Goal: Task Accomplishment & Management: Use online tool/utility

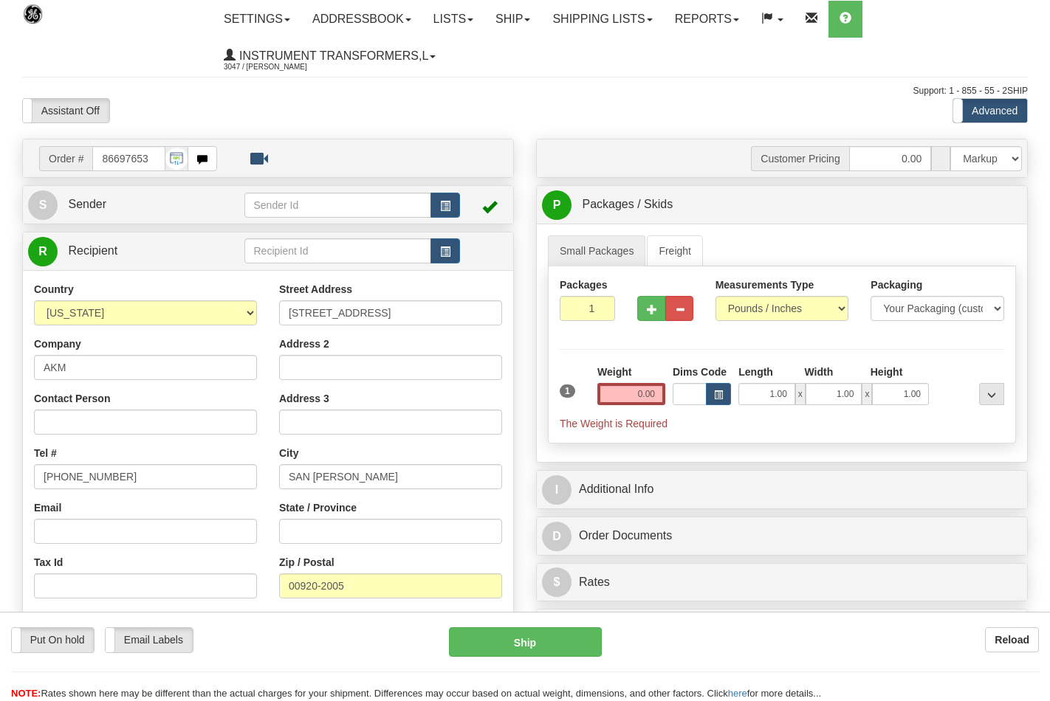
select select "0"
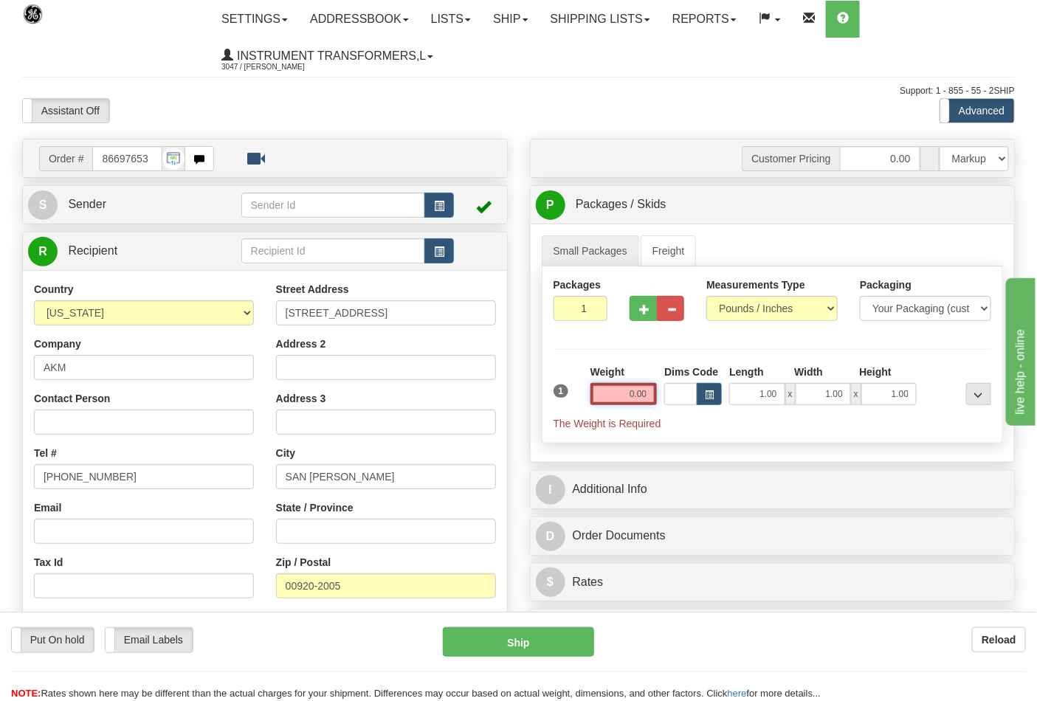
click at [650, 397] on input "0.00" at bounding box center [624, 394] width 67 height 22
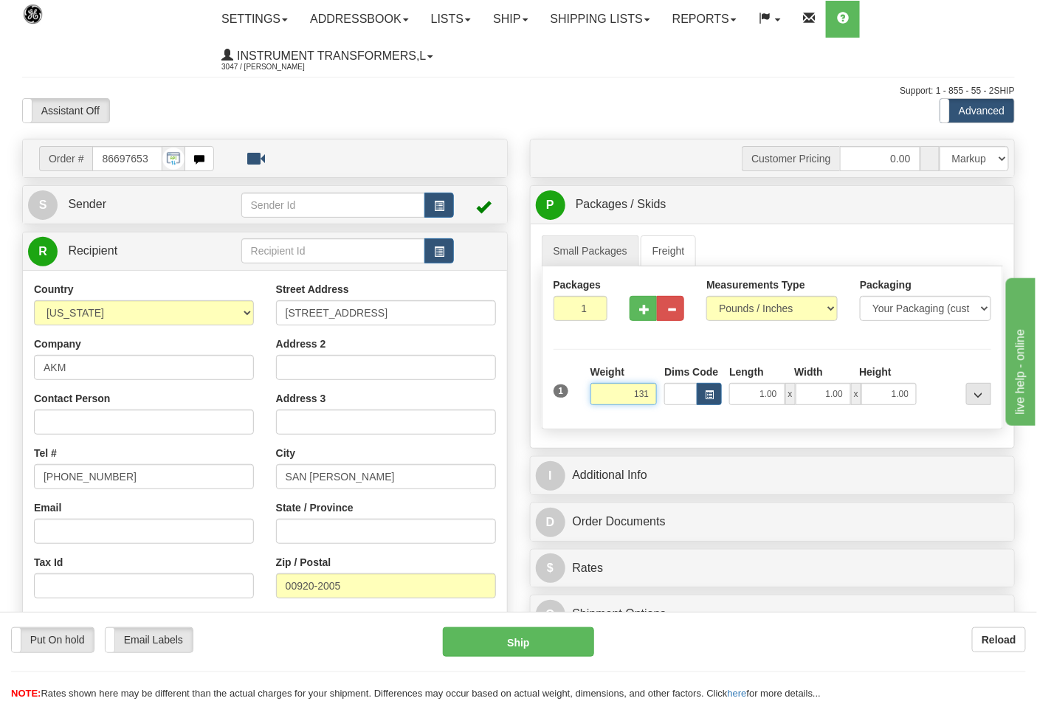
click button "Delete" at bounding box center [0, 0] width 0 height 0
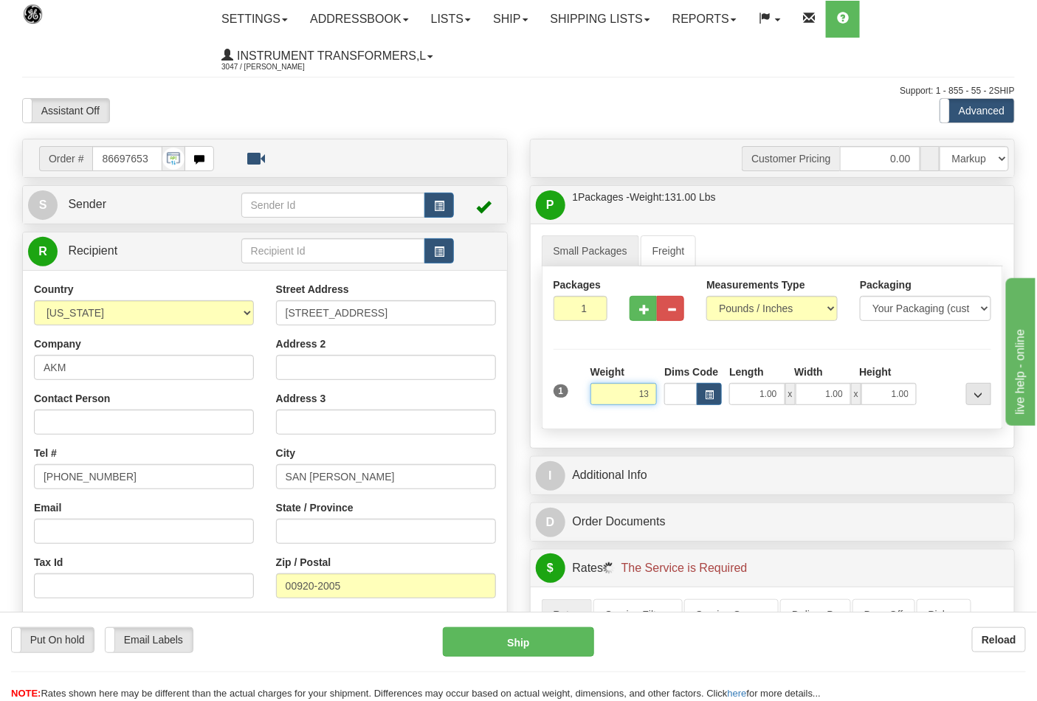
type input "1"
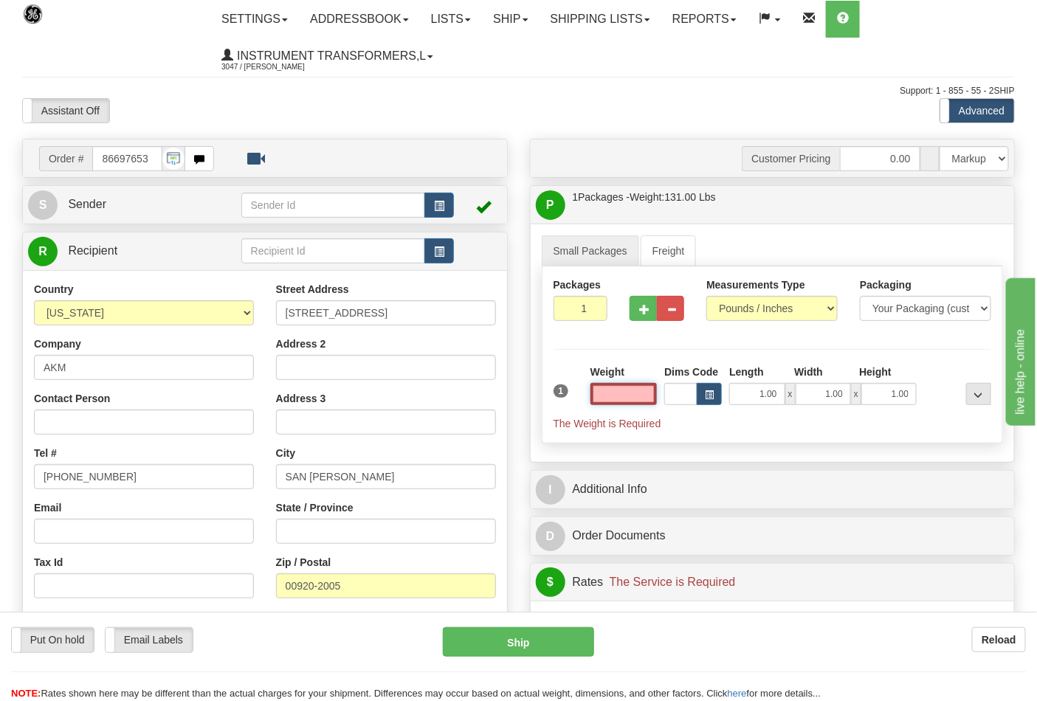
click button "Delete" at bounding box center [0, 0] width 0 height 0
type input "0"
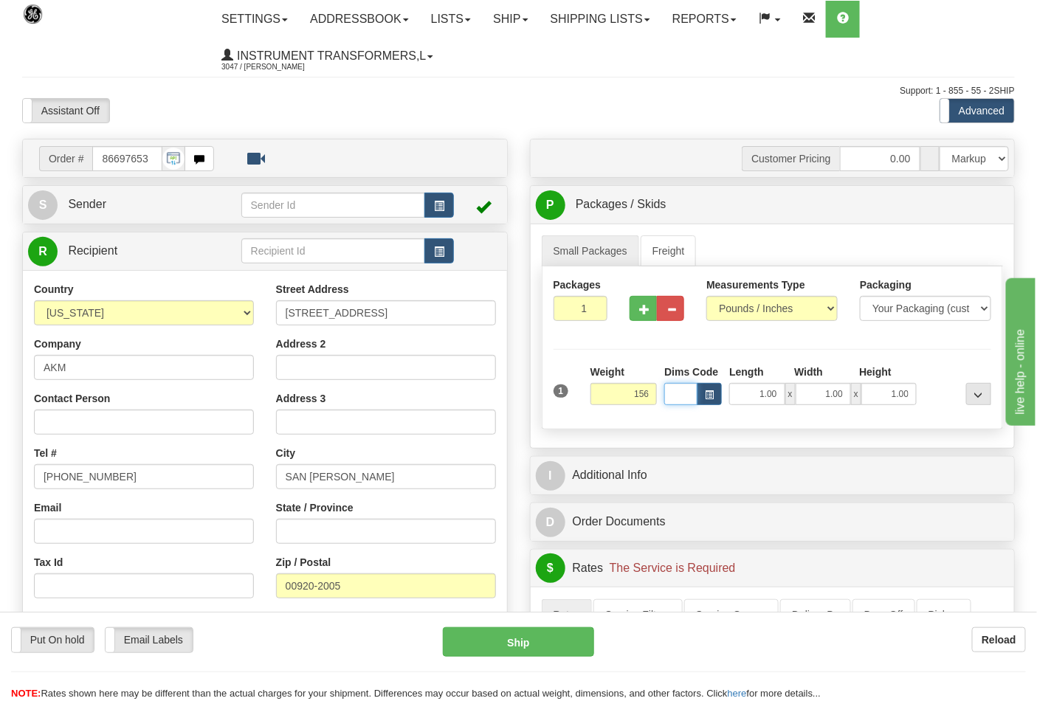
type input "156.00"
type input "24.00"
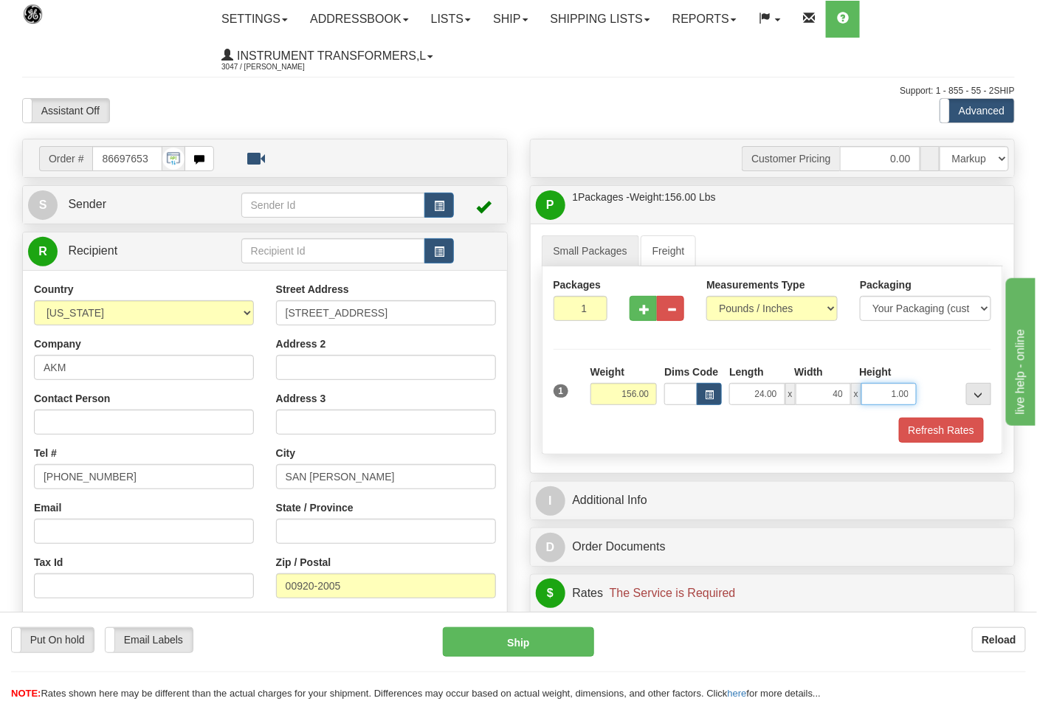
type input "40.00"
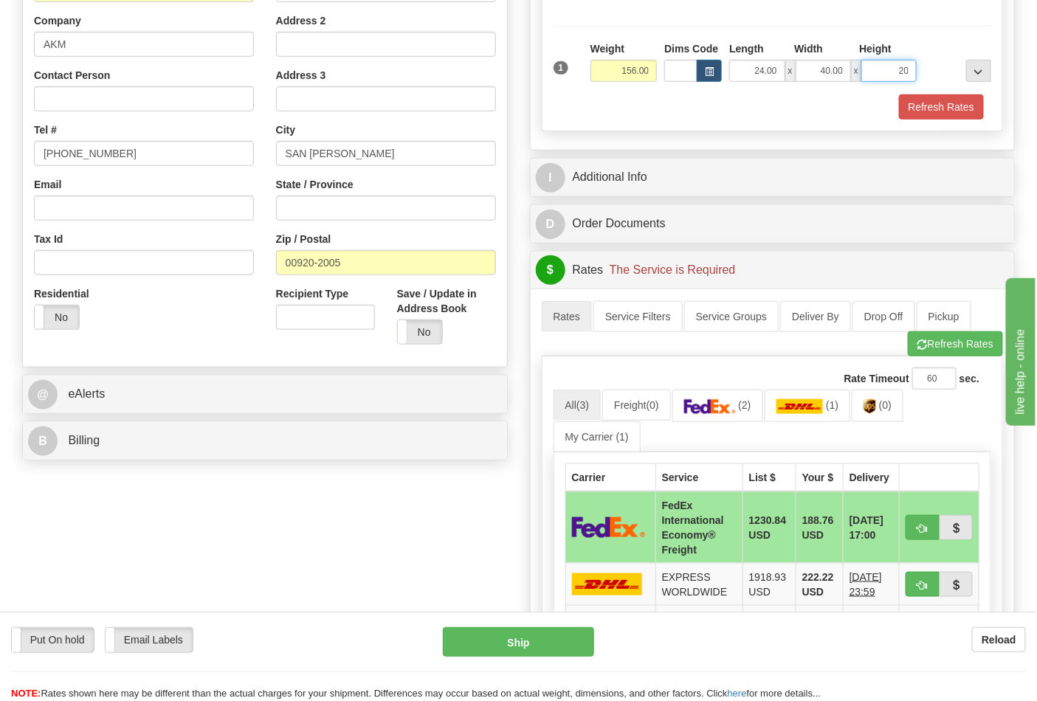
scroll to position [328, 0]
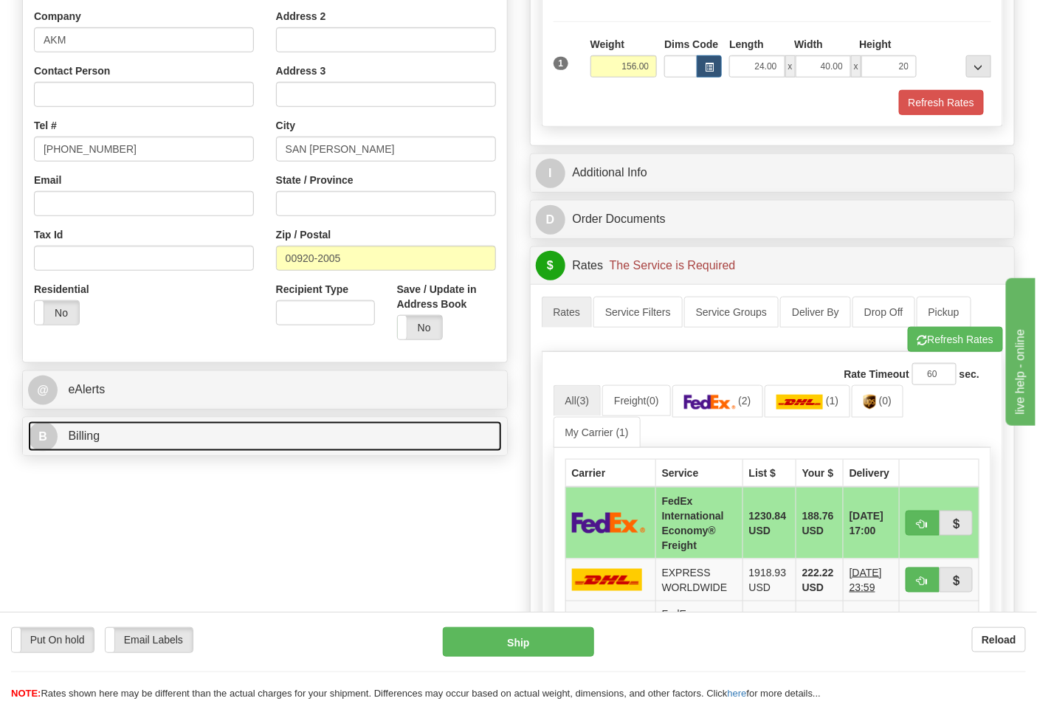
type input "20.00"
click at [156, 425] on link "B Billing" at bounding box center [265, 437] width 474 height 30
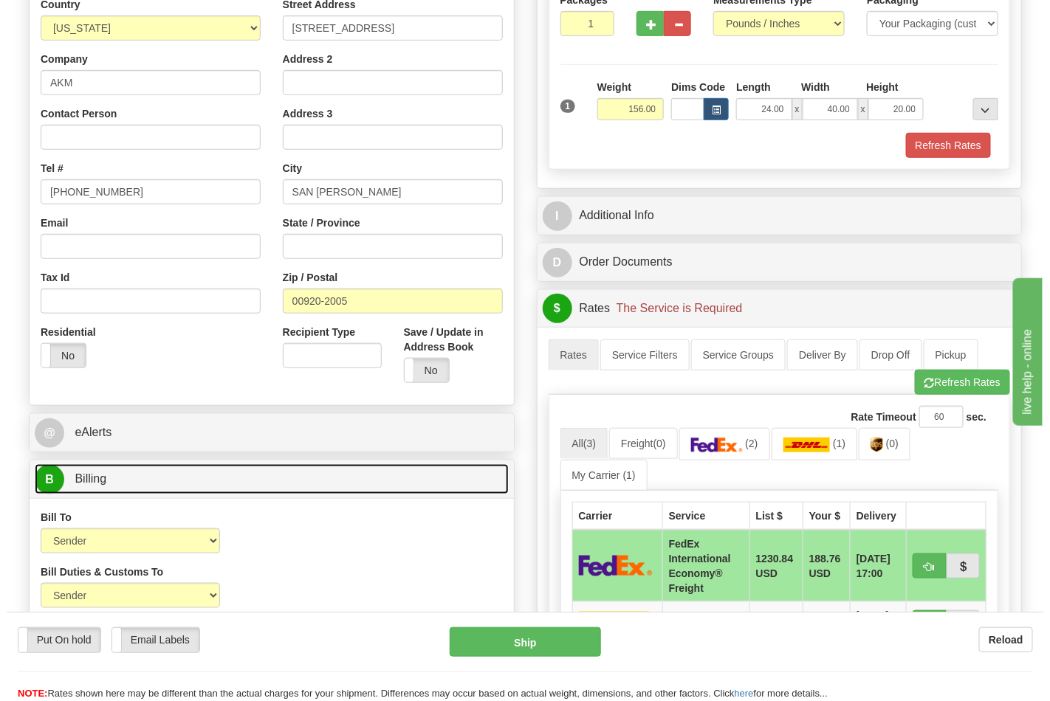
scroll to position [492, 0]
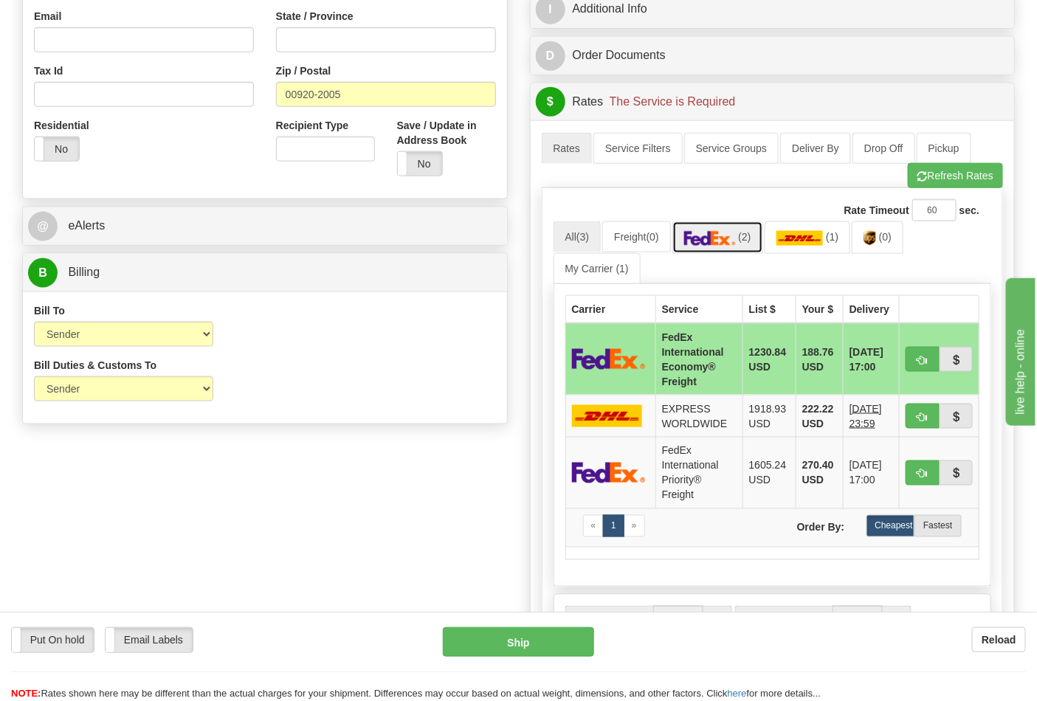
click at [726, 251] on link "(2)" at bounding box center [717, 237] width 91 height 32
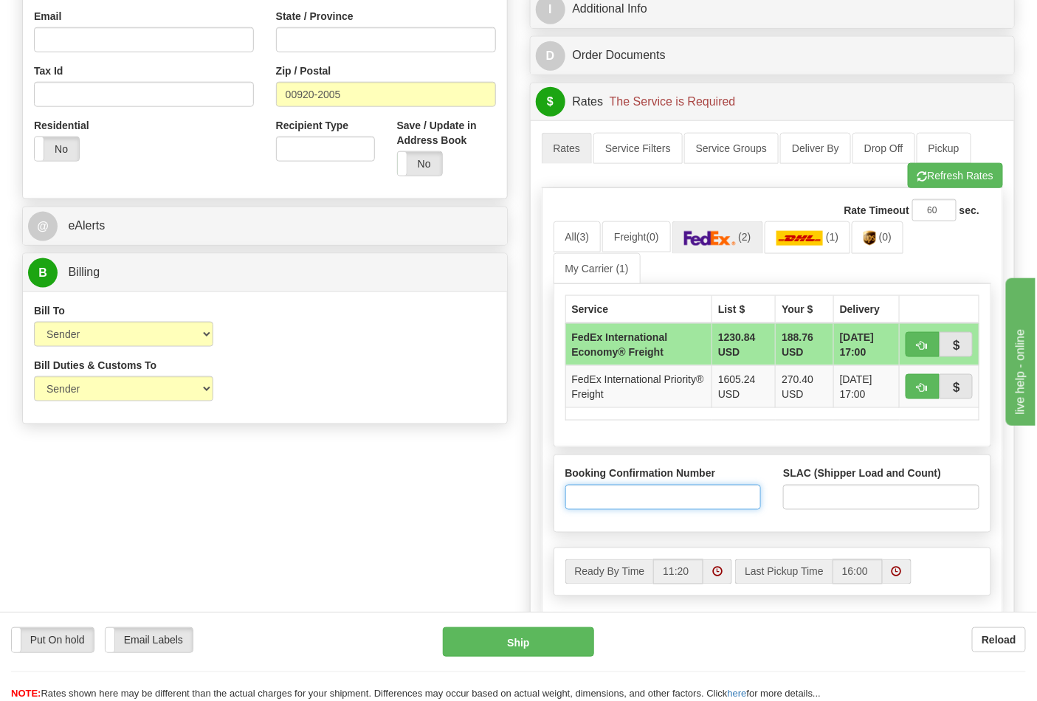
click at [682, 507] on input "Booking Confirmation Number" at bounding box center [663, 497] width 196 height 25
type input "N/A"
click at [821, 484] on div "SLAC (Shipper Load and Count)" at bounding box center [881, 489] width 196 height 44
click at [833, 499] on input "SLAC (Shipper Load and Count)" at bounding box center [881, 497] width 196 height 25
type input "1"
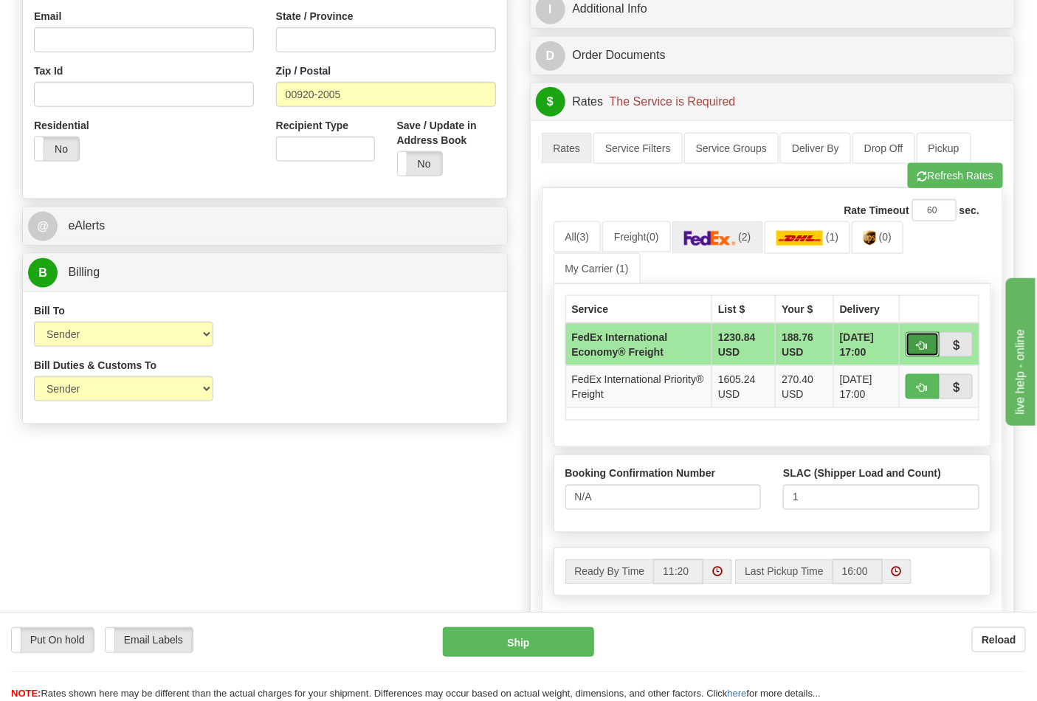
click at [925, 356] on button "button" at bounding box center [923, 344] width 34 height 25
type input "86"
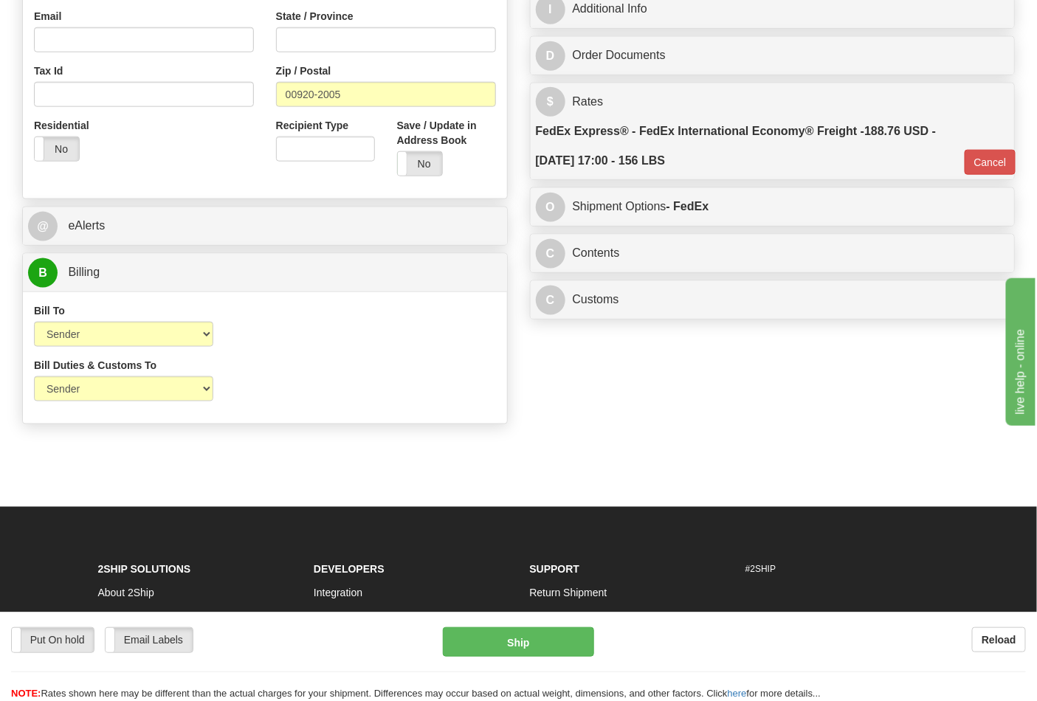
click at [684, 272] on div "C Contents Documents Commodities" at bounding box center [773, 254] width 484 height 38
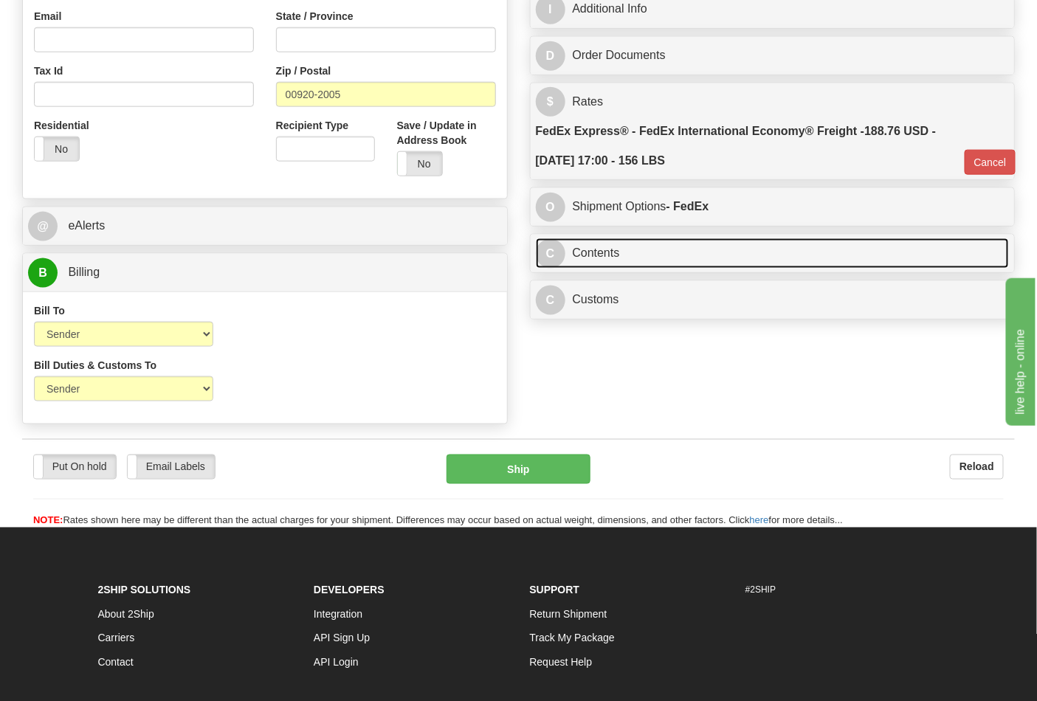
drag, startPoint x: 687, startPoint y: 262, endPoint x: 706, endPoint y: 261, distance: 20.0
click at [688, 261] on link "C Contents" at bounding box center [773, 253] width 474 height 30
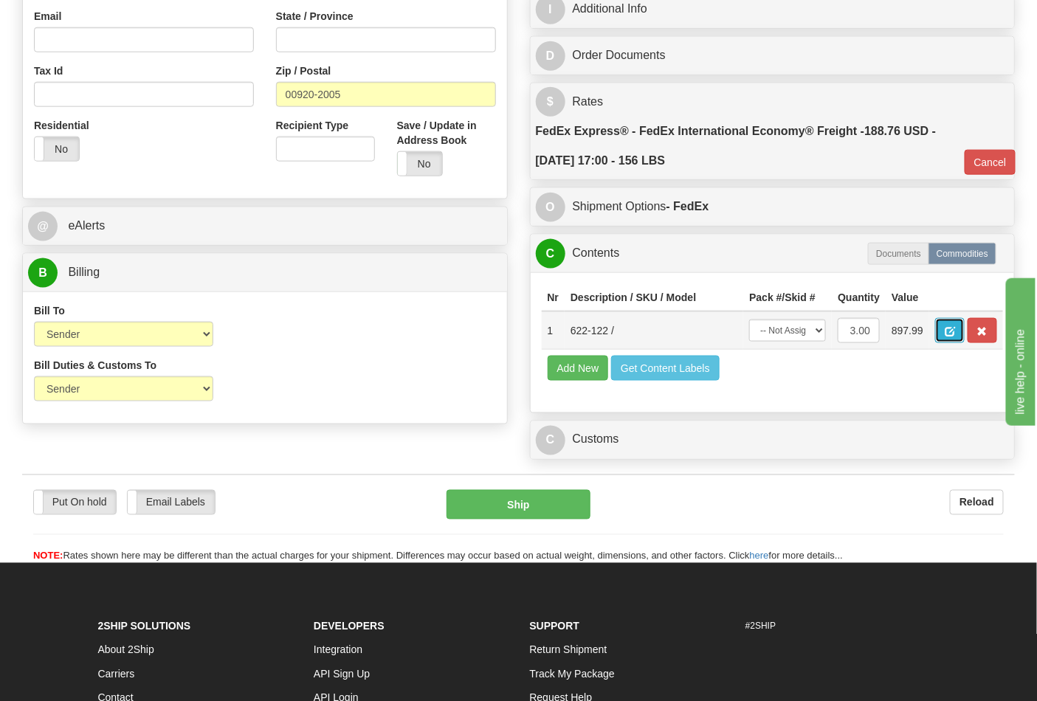
click at [965, 326] on button "button" at bounding box center [950, 330] width 30 height 25
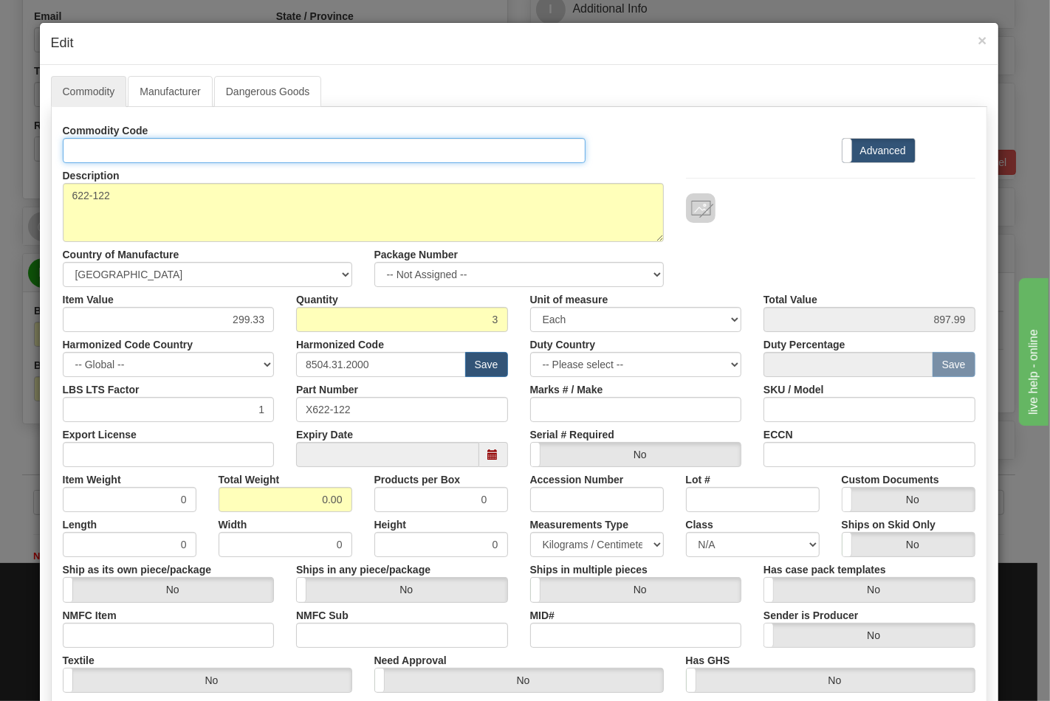
click at [101, 139] on input "Id" at bounding box center [324, 150] width 523 height 25
type input "TRANSFORMERS"
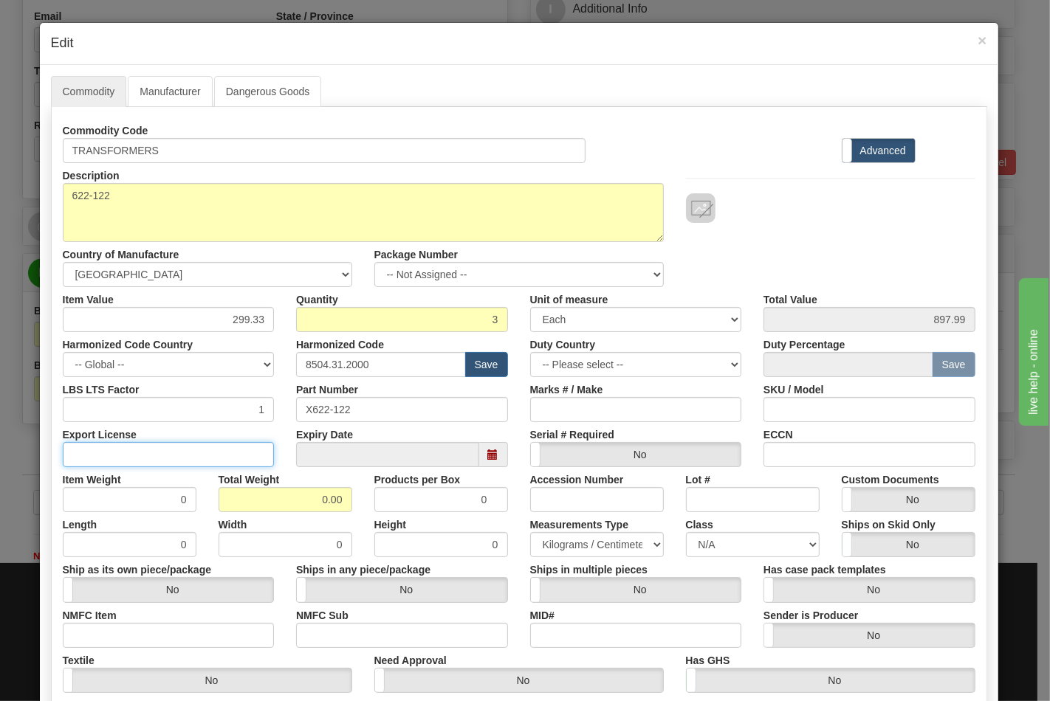
click at [230, 447] on input "Export License" at bounding box center [169, 454] width 212 height 25
type input "N/A"
drag, startPoint x: 285, startPoint y: 499, endPoint x: 403, endPoint y: 511, distance: 118.7
click at [403, 511] on div "Item Weight 0 Total Weight 0.00 Products per Box 0 Accession Number Lot # Custo…" at bounding box center [519, 489] width 935 height 45
type input "156"
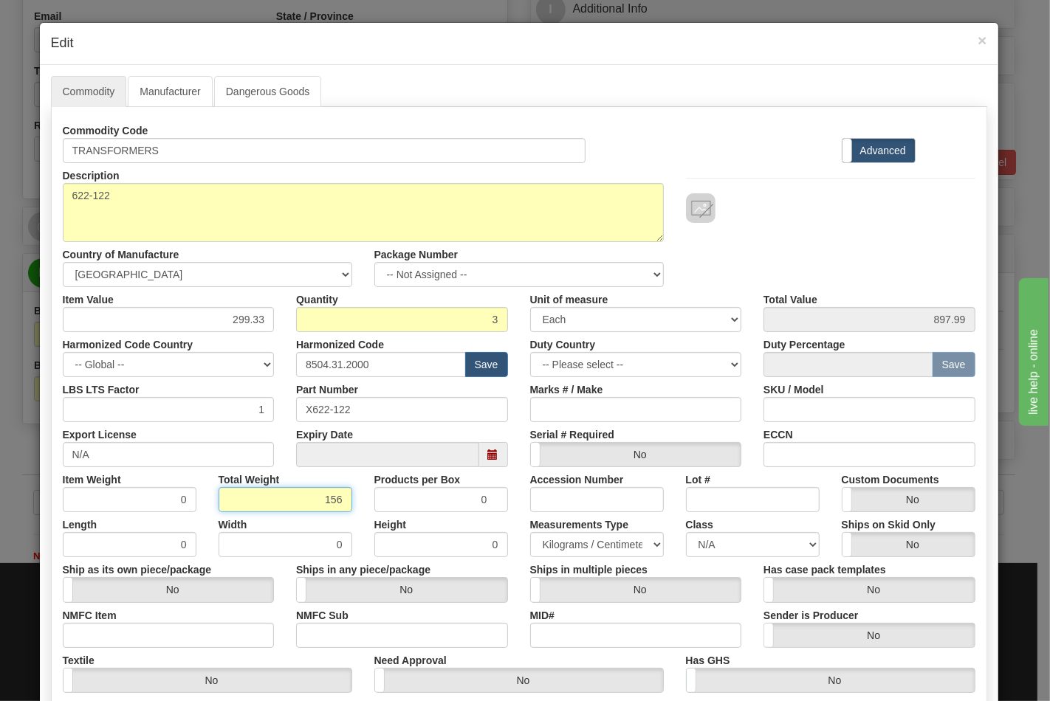
type input "52.0000"
click at [162, 637] on input "NMFC Item" at bounding box center [169, 635] width 212 height 25
type input "63170"
drag, startPoint x: 315, startPoint y: 635, endPoint x: 351, endPoint y: 642, distance: 36.9
click at [316, 633] on input "NMFC Sub" at bounding box center [402, 635] width 212 height 25
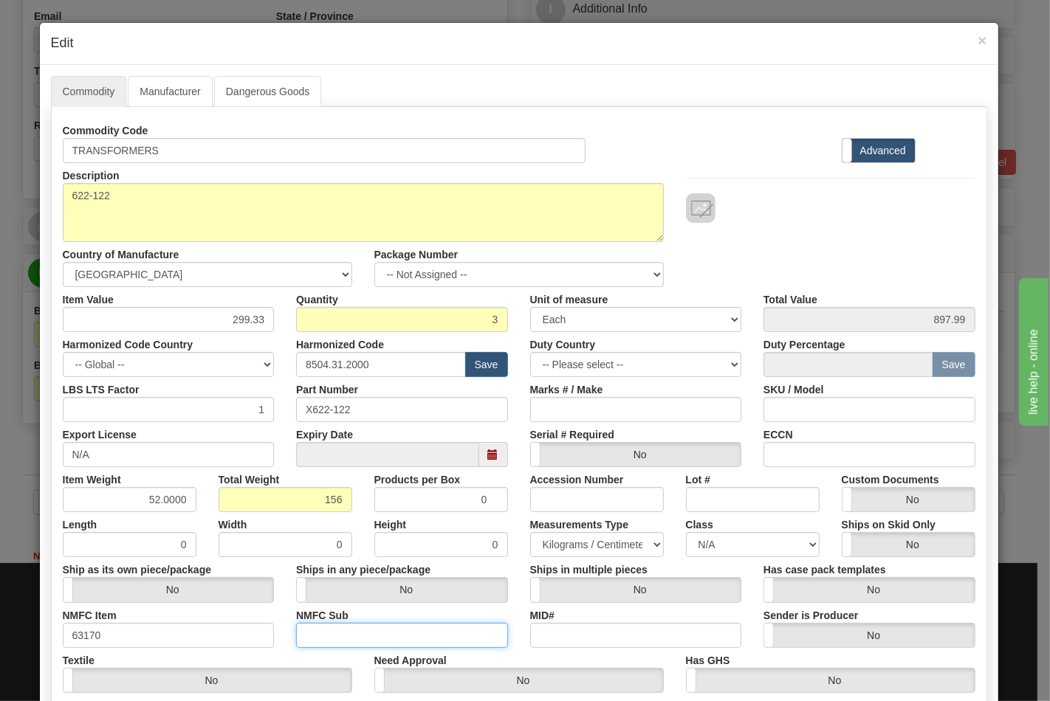
type input "4"
click at [701, 550] on select "N/A 50.0 55.0 60.0 65.0 70.0 85.0 92.5 100.0 125.0 175.0 250.0 300.0 400.0" at bounding box center [753, 544] width 134 height 25
select select "70.0"
click at [686, 532] on select "N/A 50.0 55.0 60.0 65.0 70.0 85.0 92.5 100.0 125.0 175.0 250.0 300.0 400.0" at bounding box center [753, 544] width 134 height 25
click at [801, 462] on input "ECCN" at bounding box center [869, 454] width 212 height 25
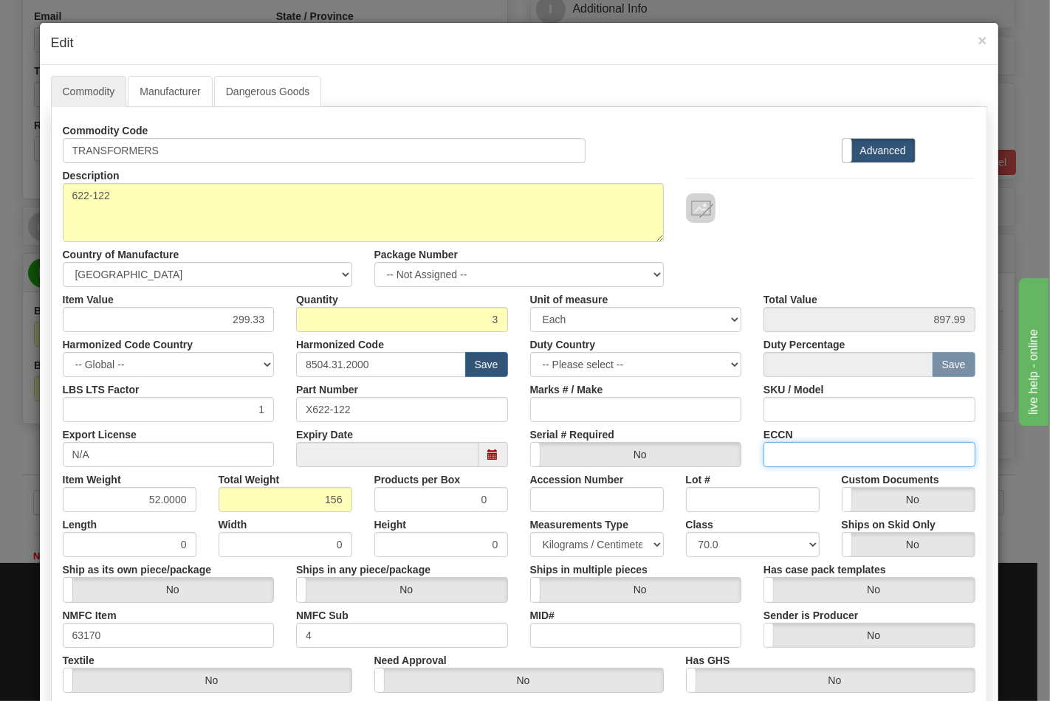
type input "EAR99"
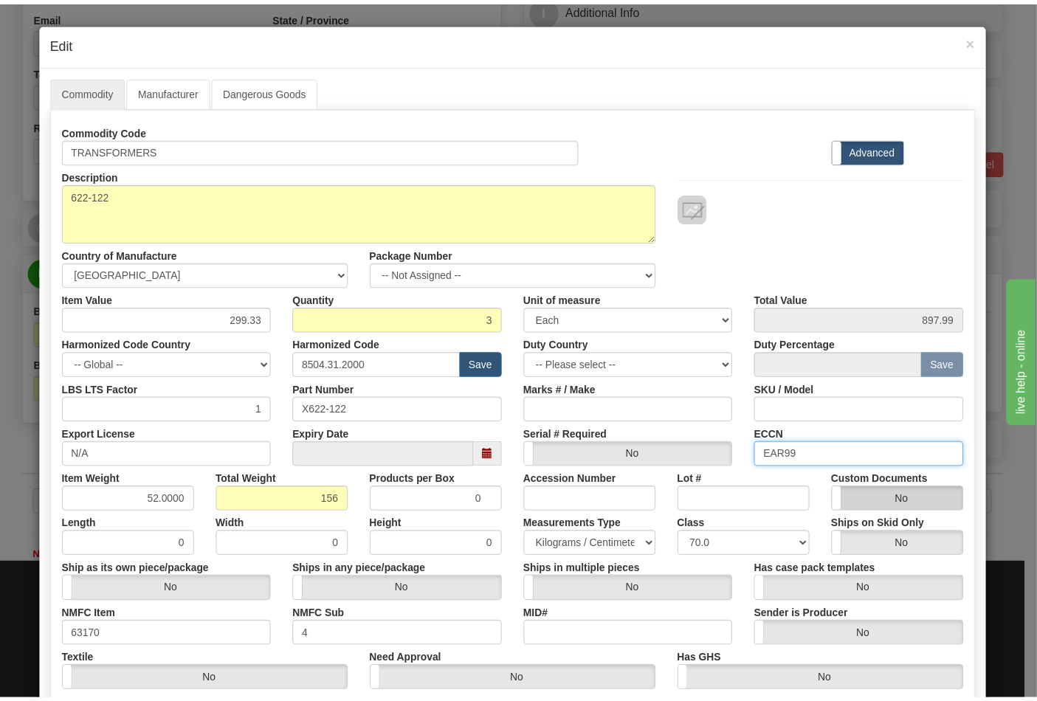
scroll to position [212, 0]
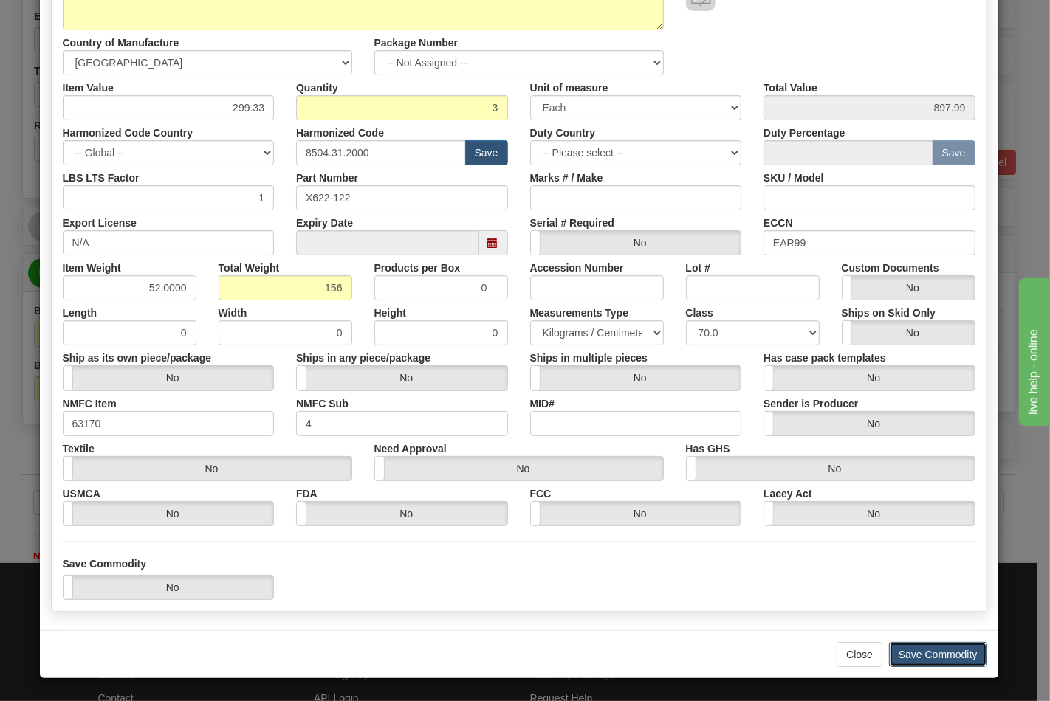
click at [920, 656] on button "Save Commodity" at bounding box center [938, 654] width 98 height 25
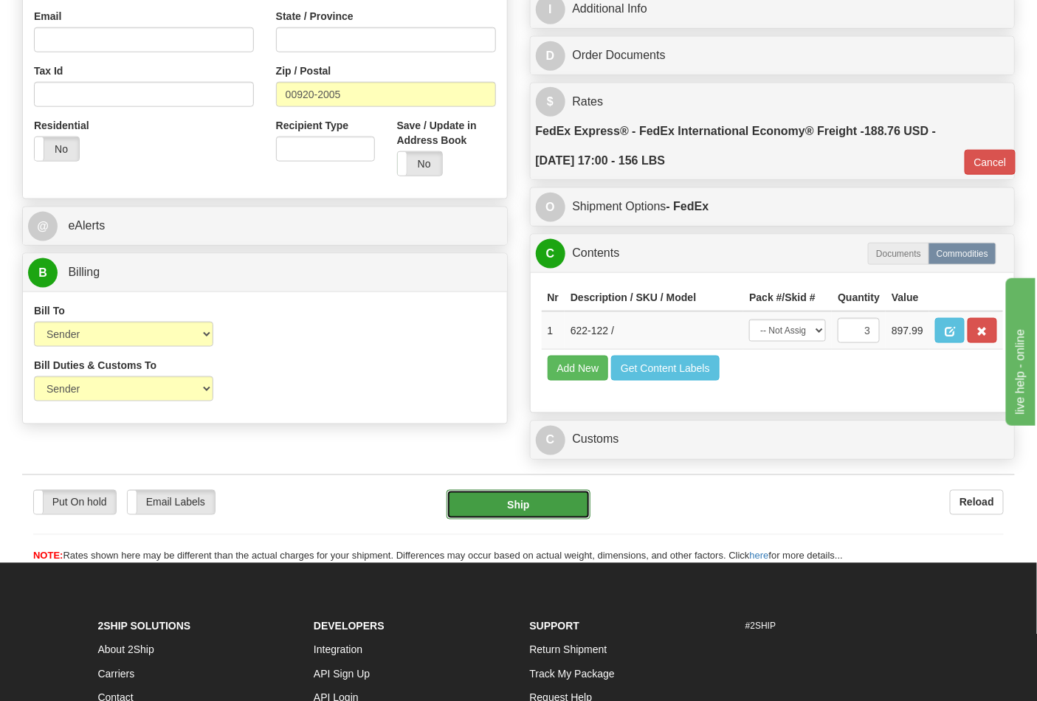
click at [535, 520] on button "Ship" at bounding box center [518, 505] width 143 height 30
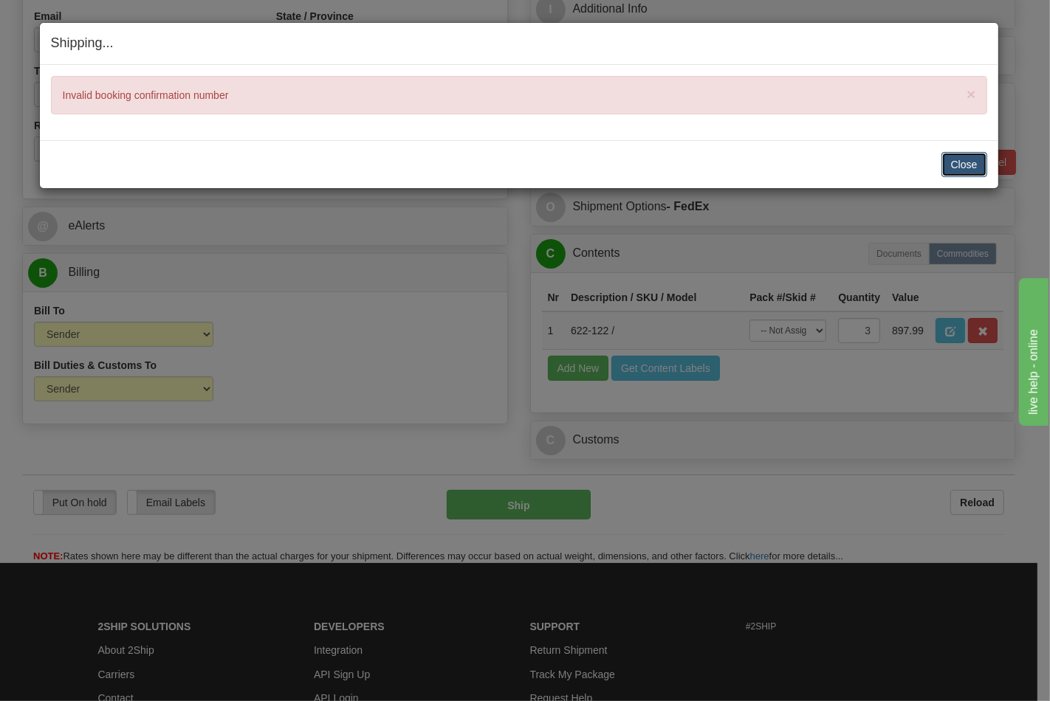
click at [949, 161] on button "Close" at bounding box center [964, 164] width 46 height 25
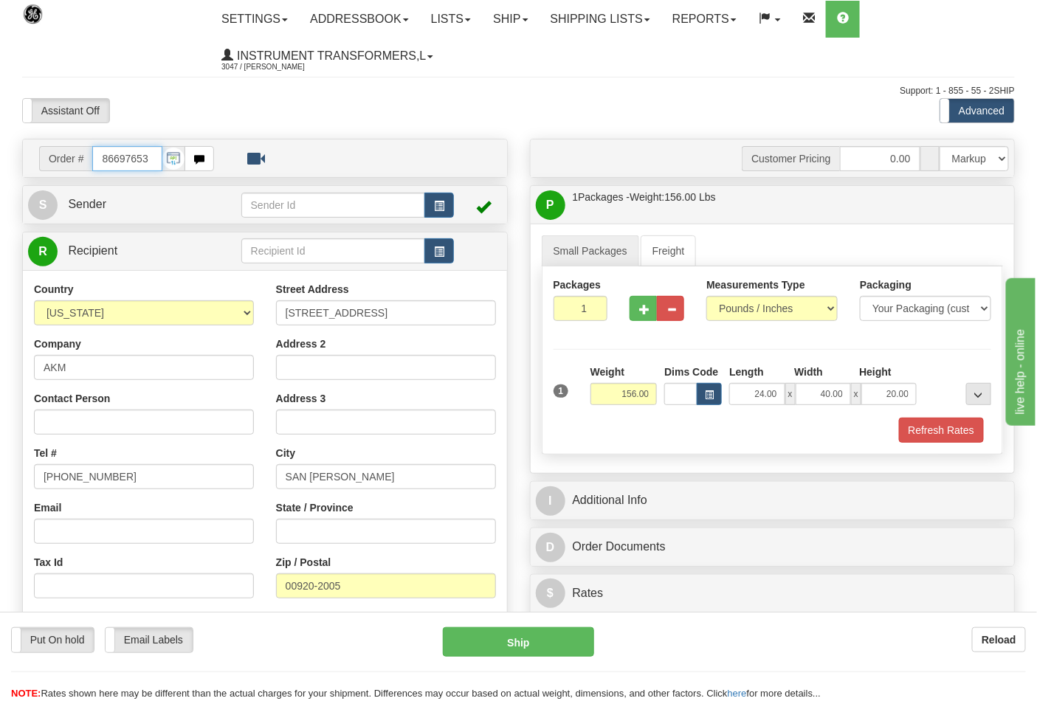
scroll to position [0, 0]
drag, startPoint x: 151, startPoint y: 165, endPoint x: 23, endPoint y: 155, distance: 128.8
click at [18, 160] on div "Order # 86697653 S" at bounding box center [265, 531] width 508 height 784
type input "86697631"
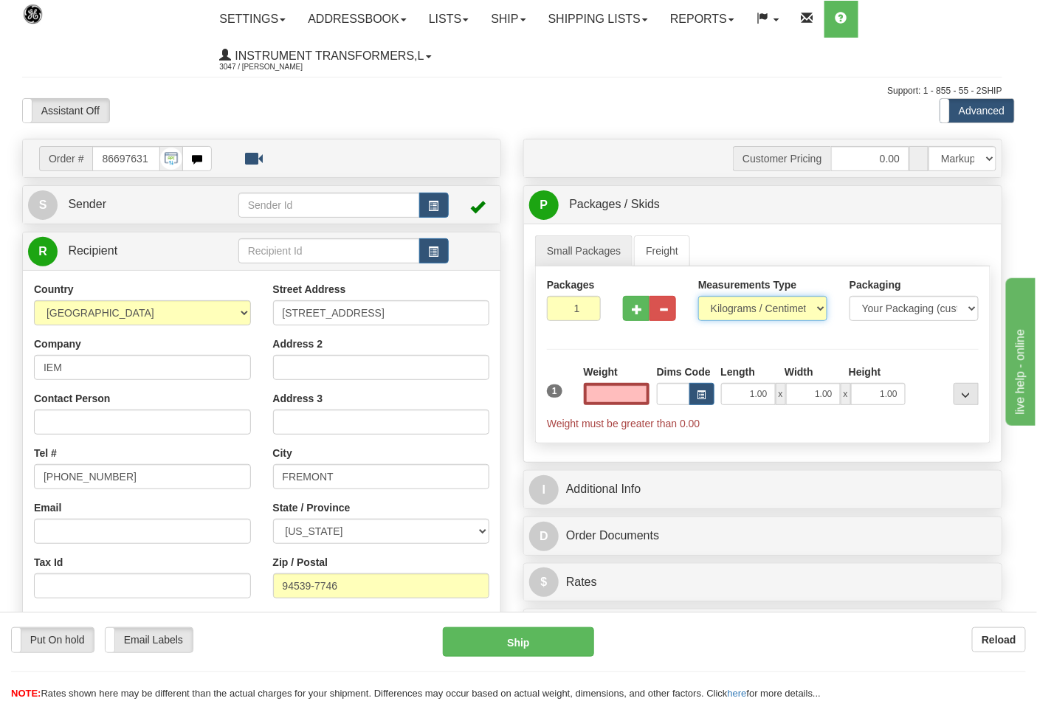
type input "0.00"
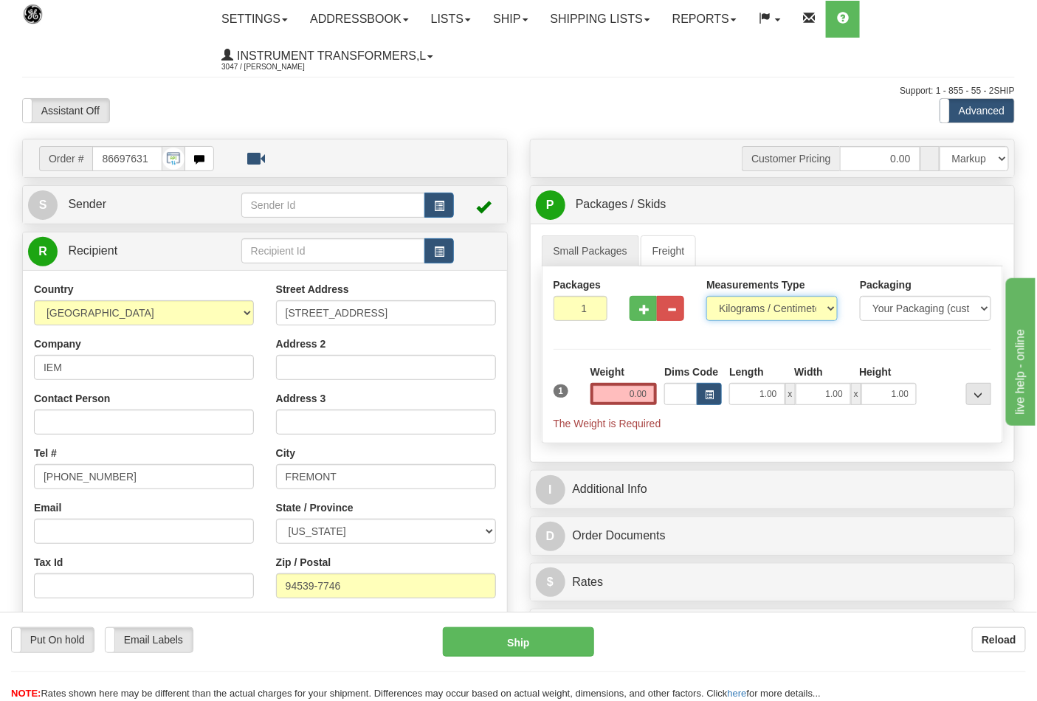
click at [732, 314] on select "Pounds / Inches Kilograms / Centimeters" at bounding box center [771, 308] width 131 height 25
select select "0"
click at [706, 297] on select "Pounds / Inches Kilograms / Centimeters" at bounding box center [771, 308] width 131 height 25
click at [653, 390] on input "0.00" at bounding box center [624, 394] width 67 height 22
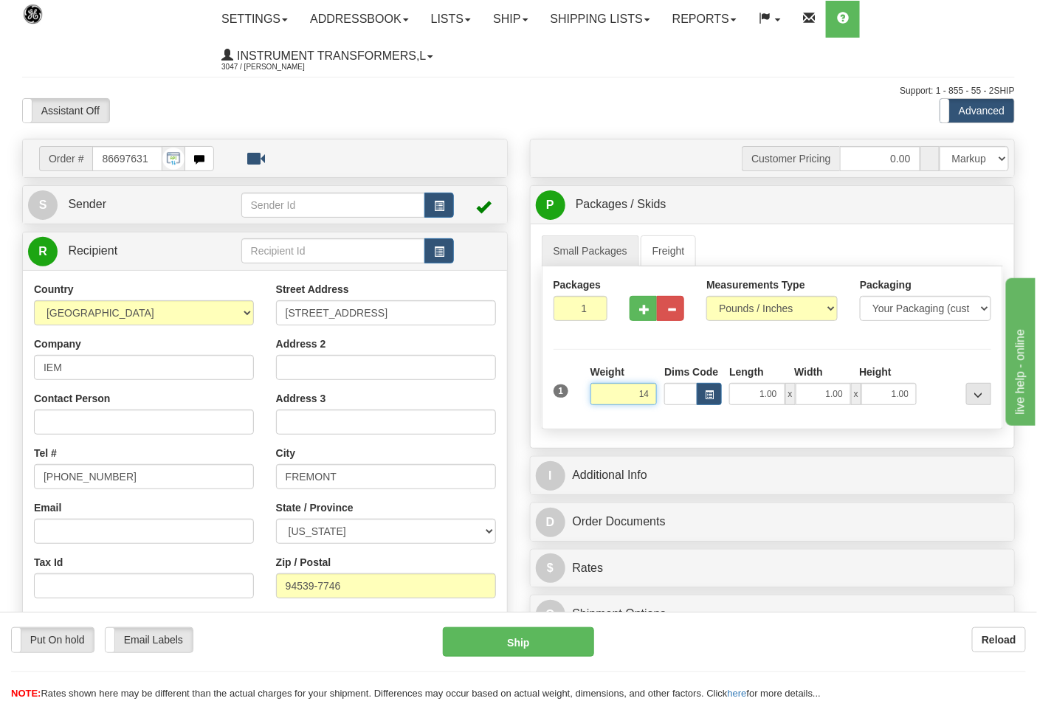
click button "Delete" at bounding box center [0, 0] width 0 height 0
type input "14.00"
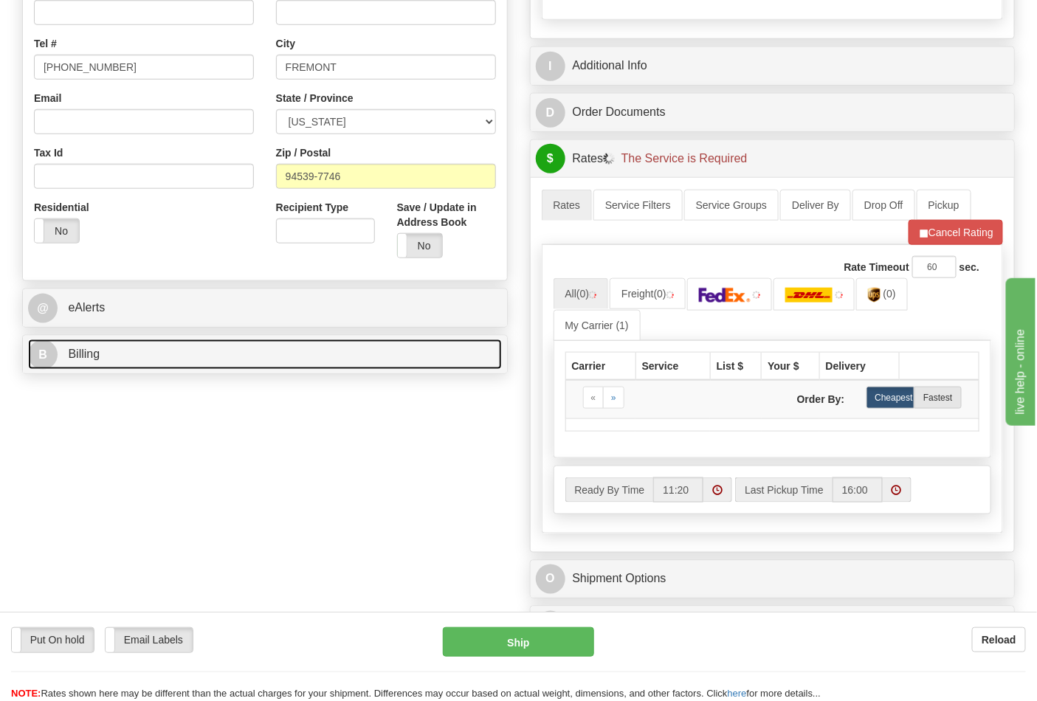
click at [123, 370] on link "B Billing" at bounding box center [265, 355] width 474 height 30
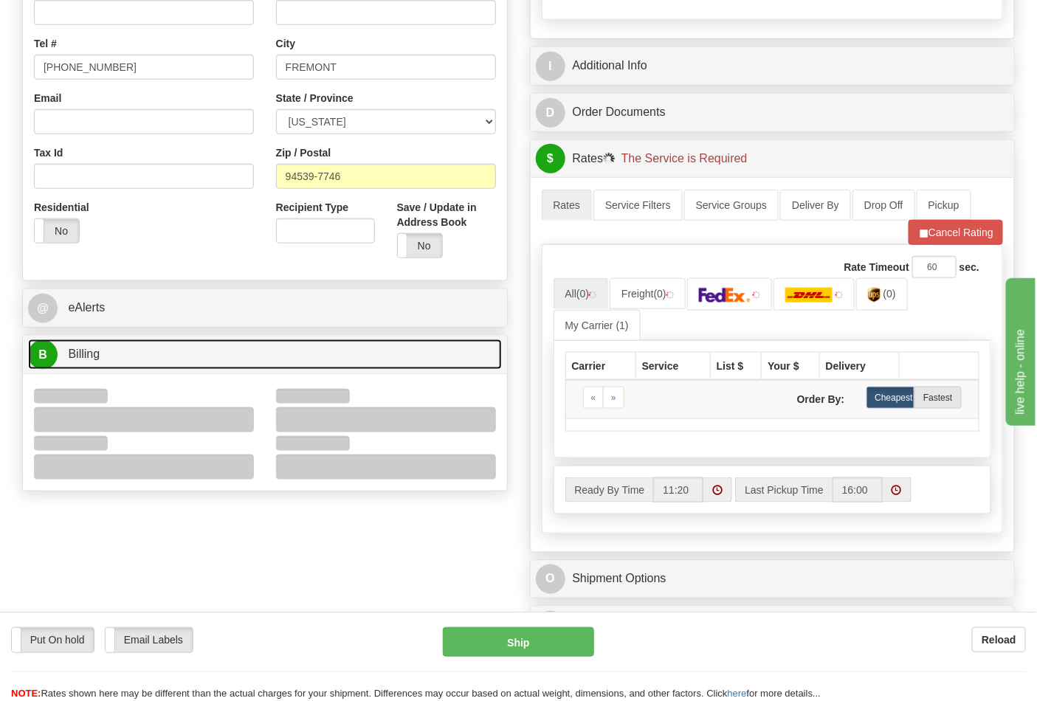
scroll to position [492, 0]
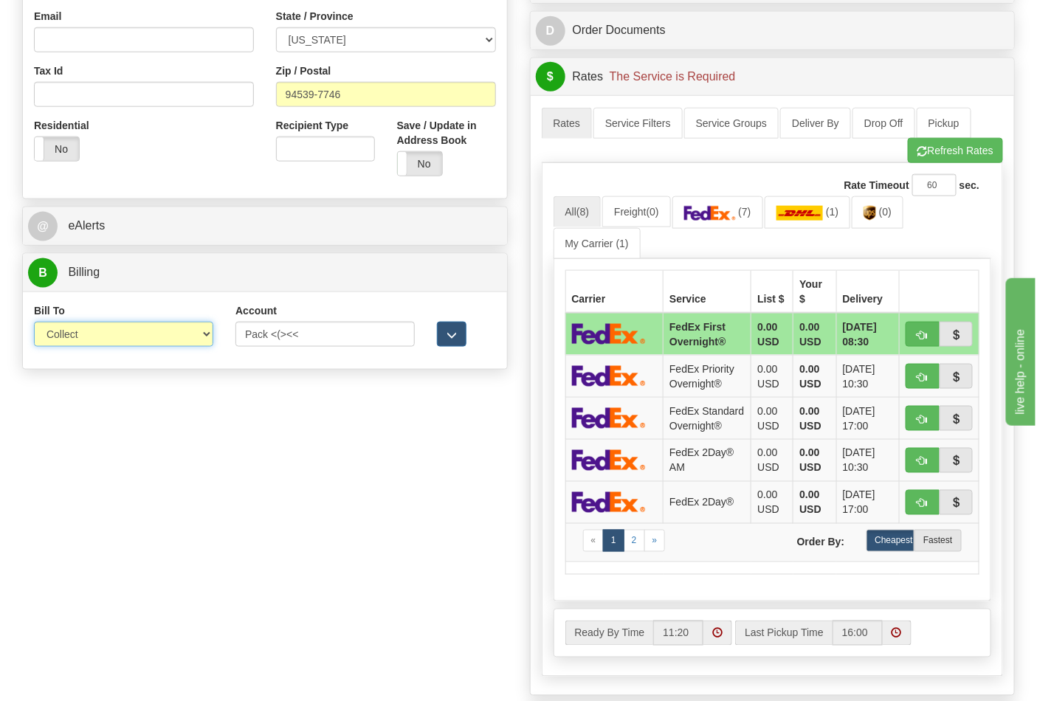
click at [86, 337] on select "Sender Recipient Third Party Collect" at bounding box center [123, 334] width 179 height 25
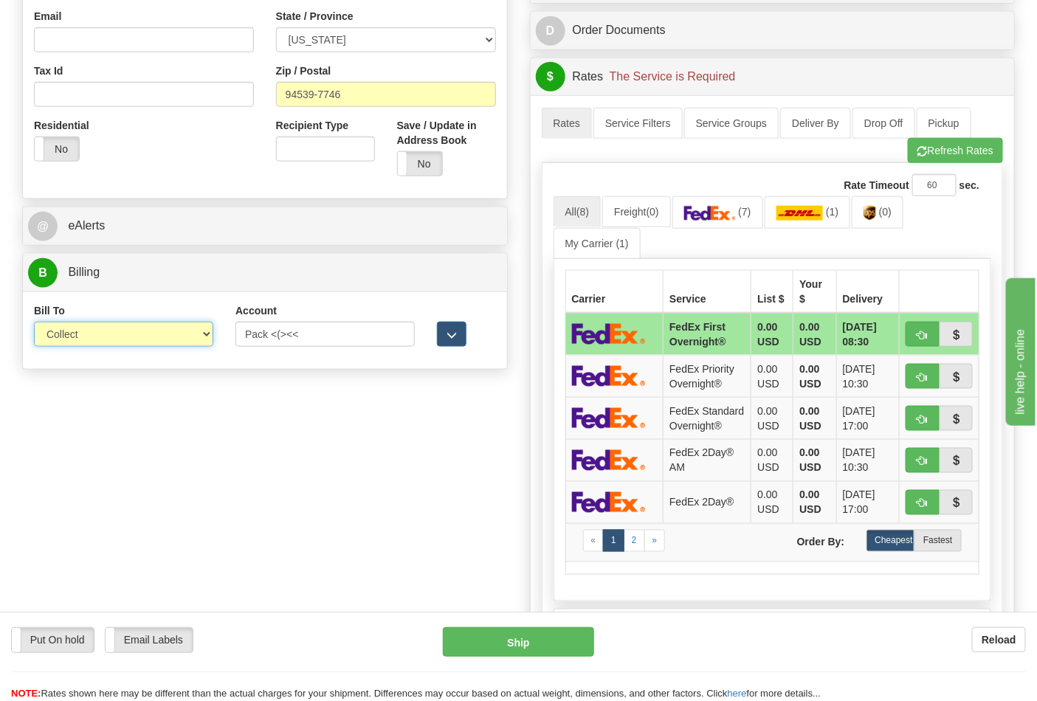
select select "2"
click at [34, 323] on select "Sender Recipient Third Party Collect" at bounding box center [123, 334] width 179 height 25
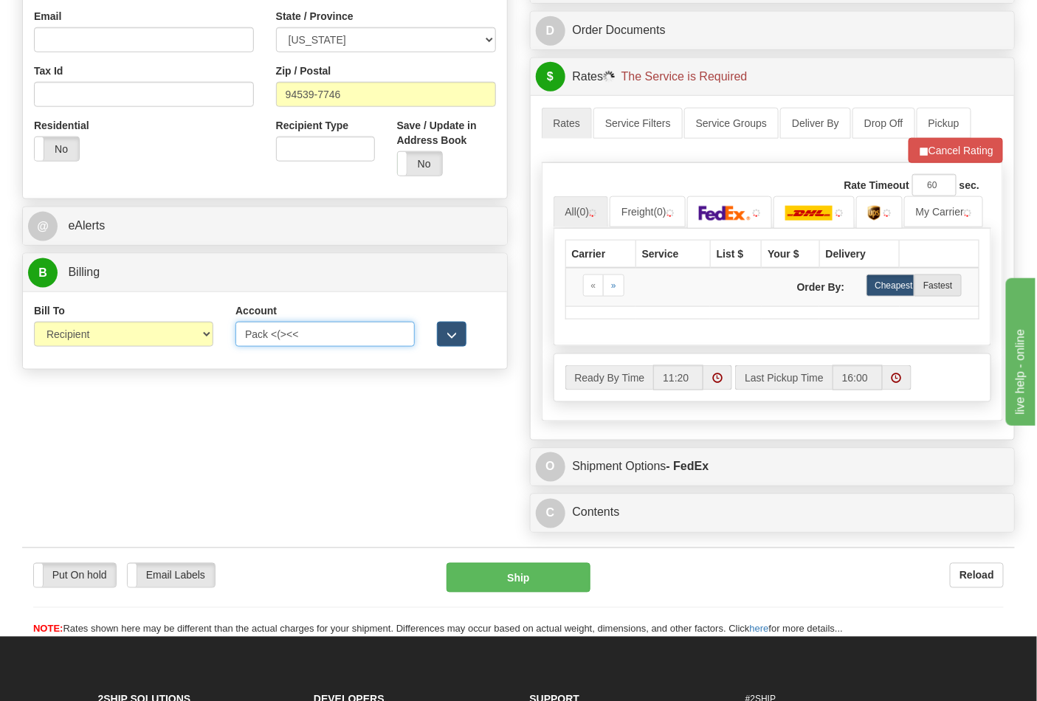
drag, startPoint x: 323, startPoint y: 341, endPoint x: 179, endPoint y: 332, distance: 144.2
click at [179, 332] on div "Bill To Sender Recipient Third Party Collect Account Pack <(><< 3rd Party Accou…" at bounding box center [265, 330] width 484 height 55
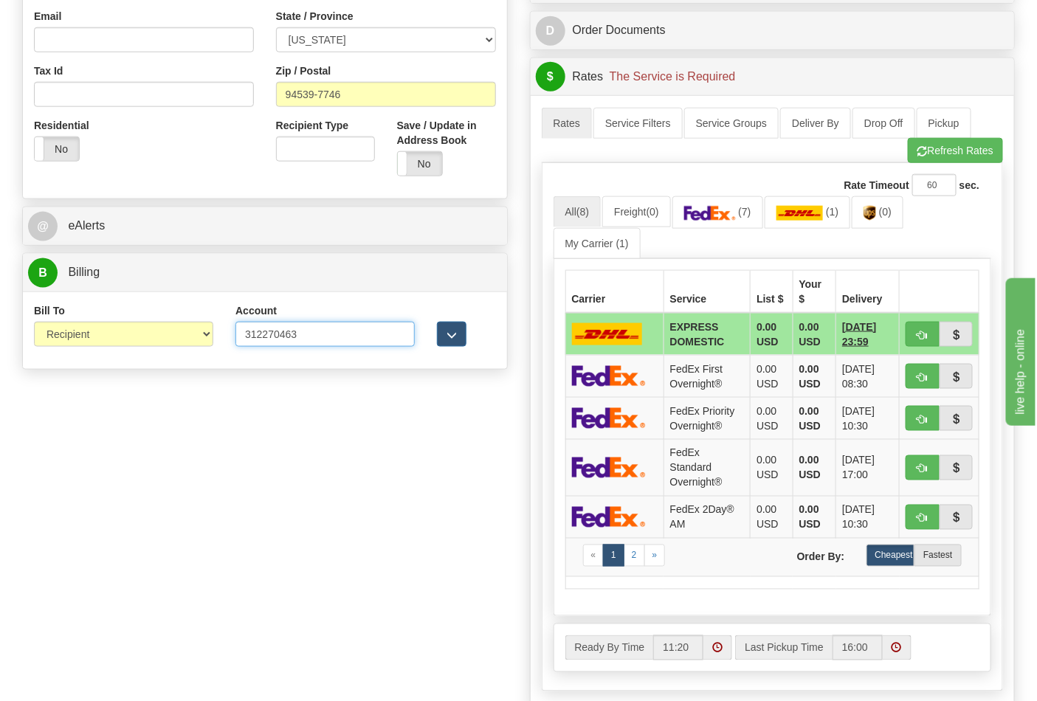
type input "312270463"
click button "Delete" at bounding box center [0, 0] width 0 height 0
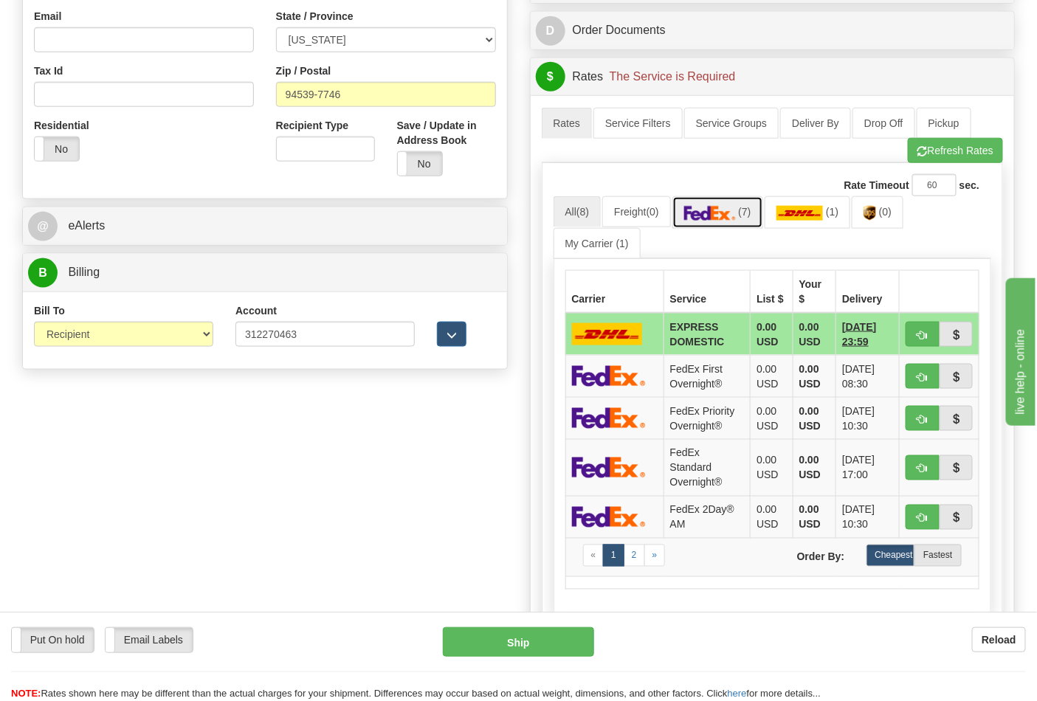
click at [713, 228] on link "(7)" at bounding box center [717, 212] width 91 height 32
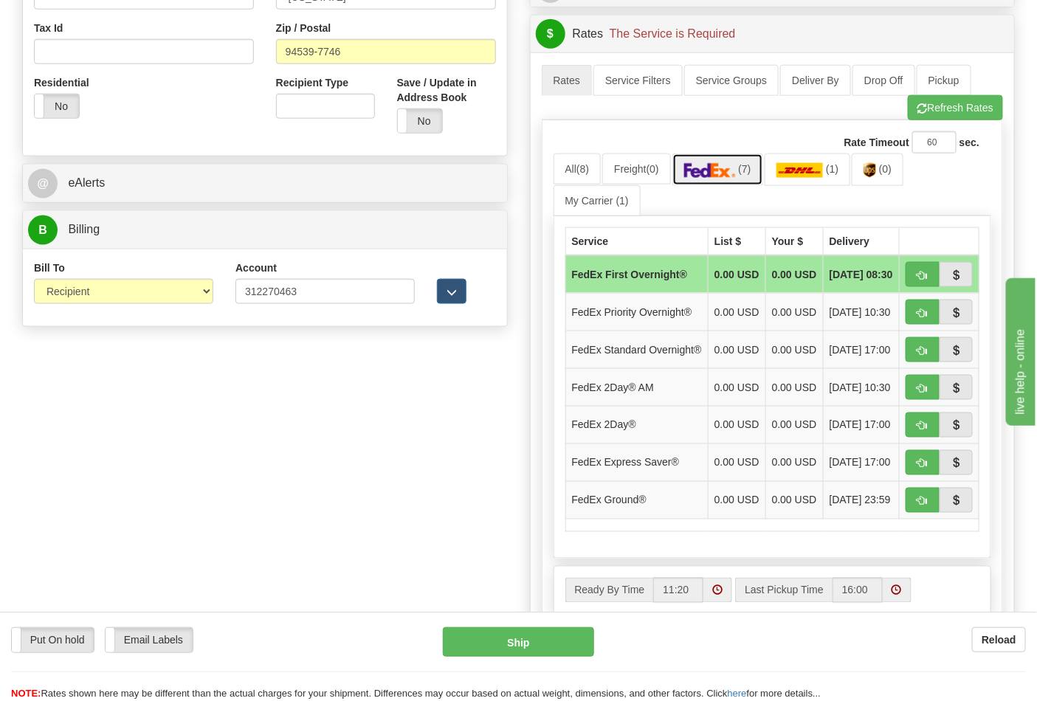
scroll to position [574, 0]
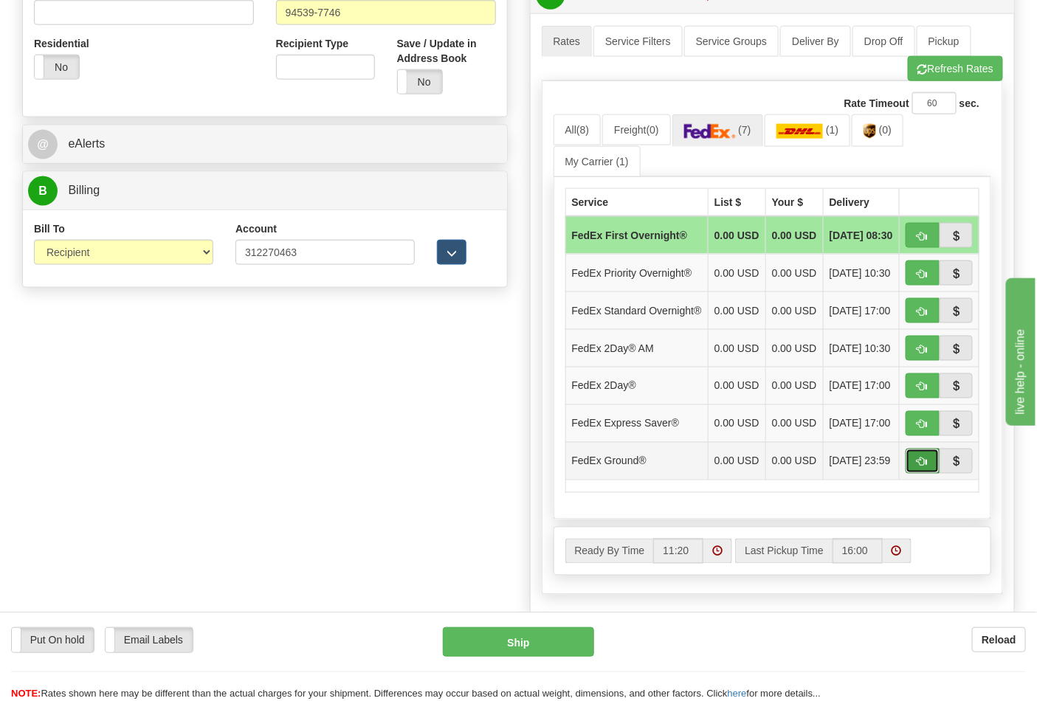
click at [924, 467] on span "button" at bounding box center [923, 463] width 10 height 10
type input "92"
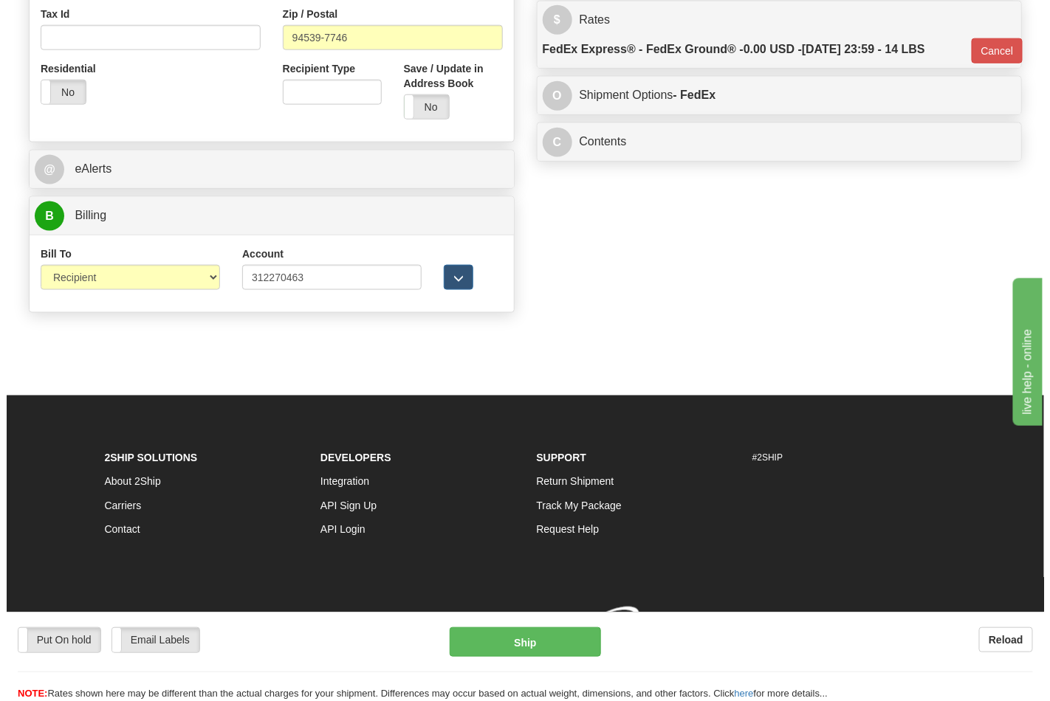
scroll to position [551, 0]
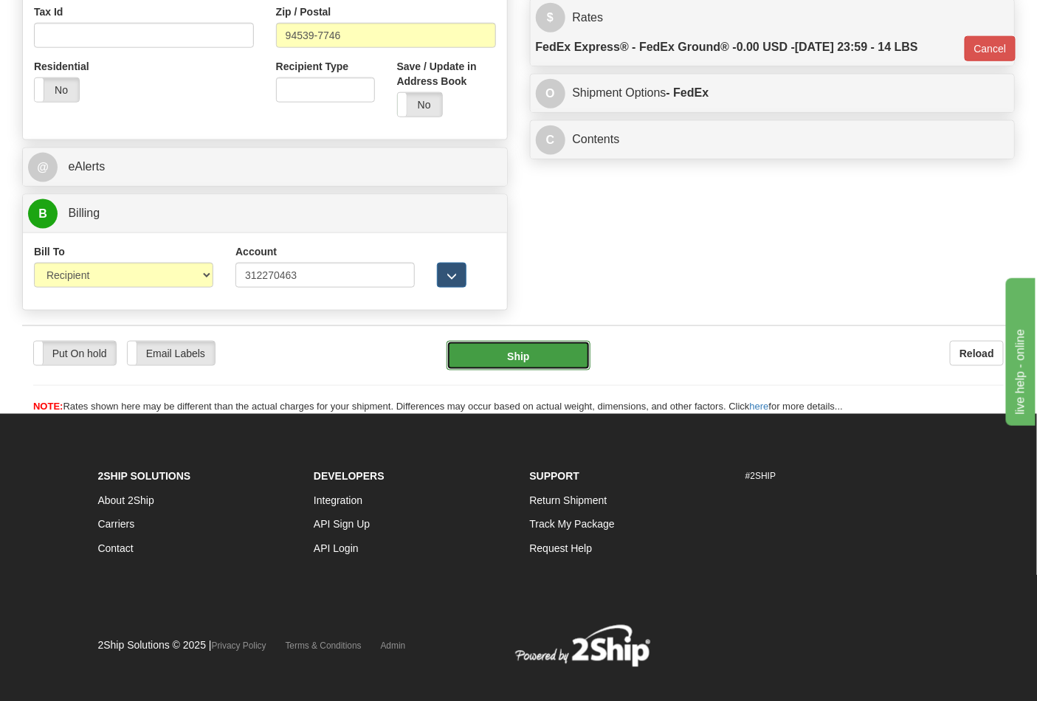
click at [534, 362] on button "Ship" at bounding box center [518, 356] width 143 height 30
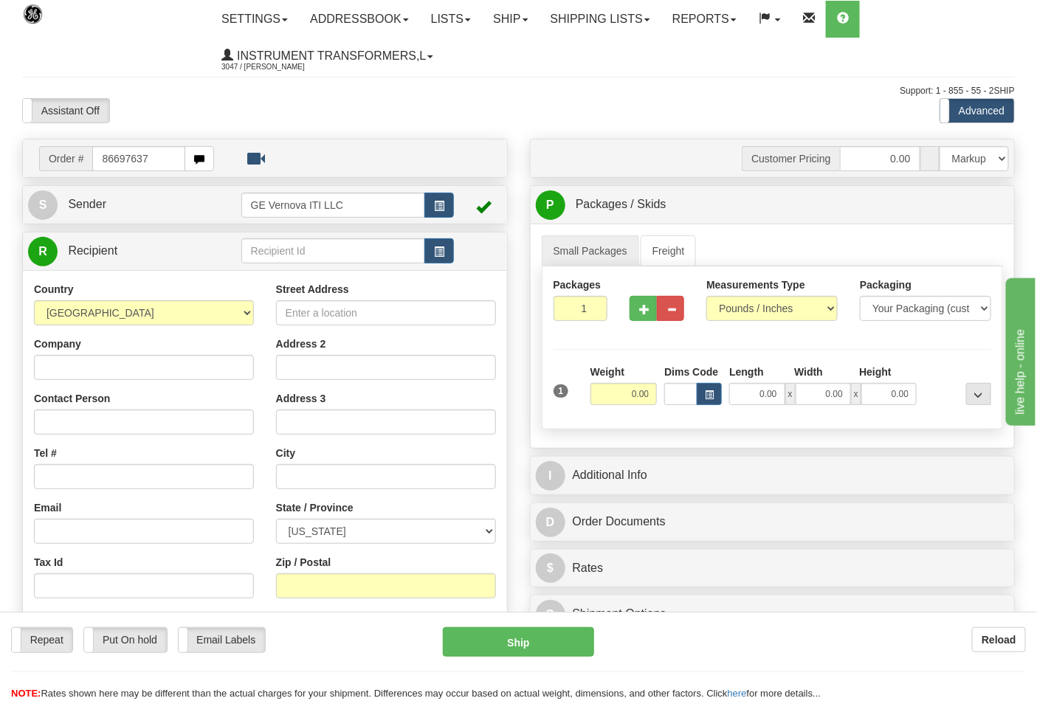
type input "86697637"
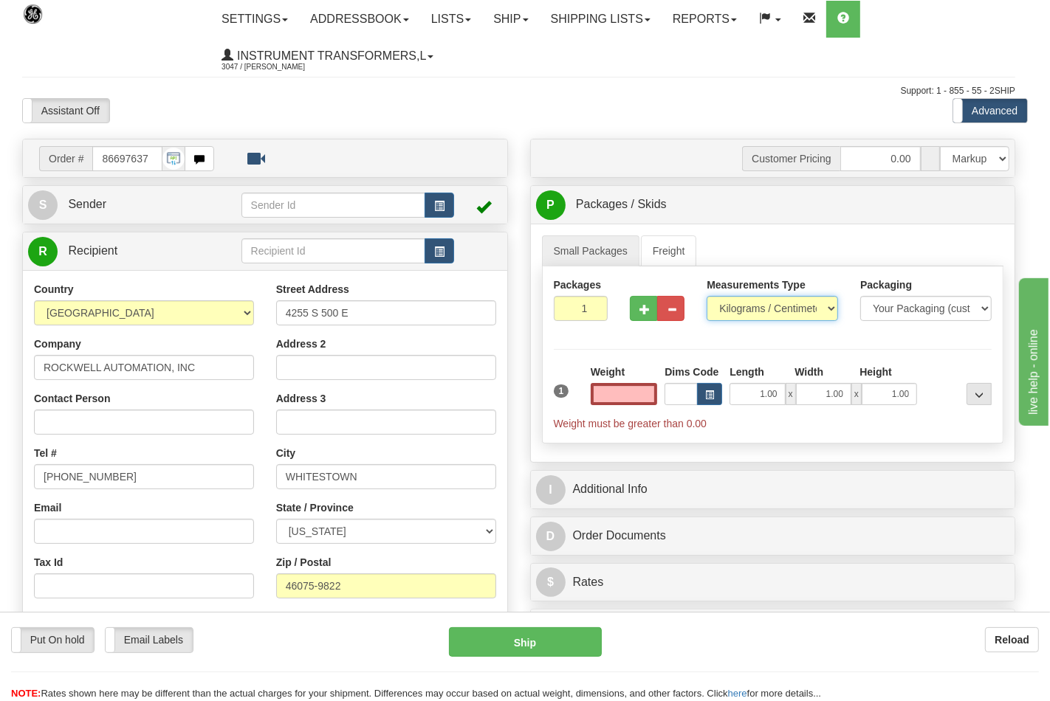
type input "0.00"
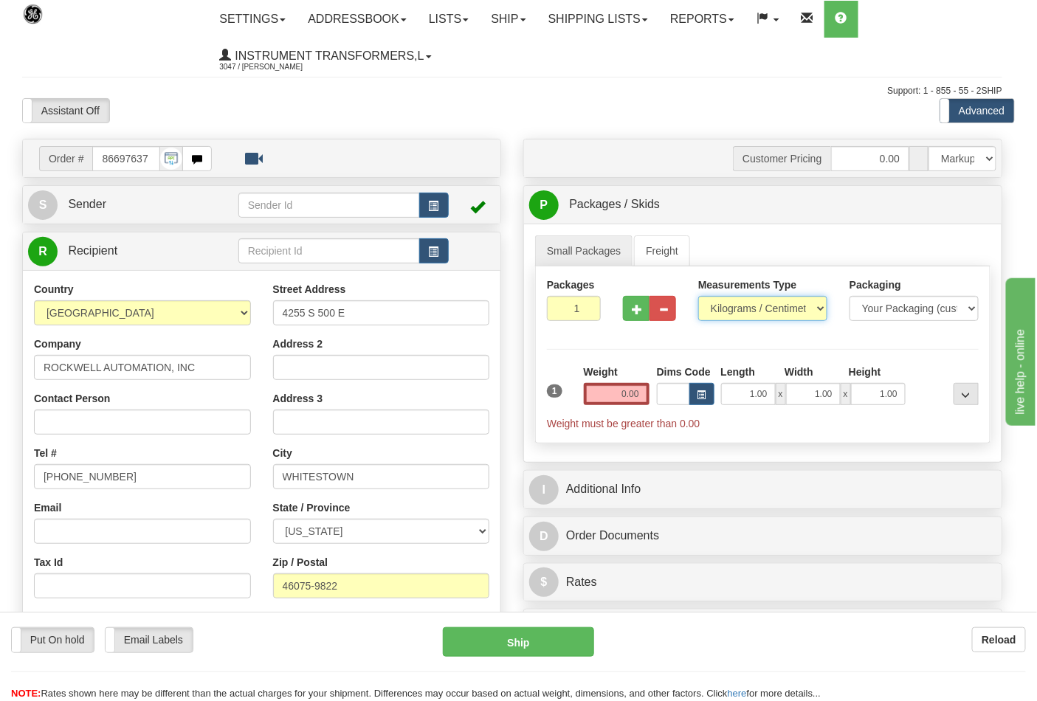
click at [737, 314] on select "Pounds / Inches Kilograms / Centimeters" at bounding box center [762, 308] width 129 height 25
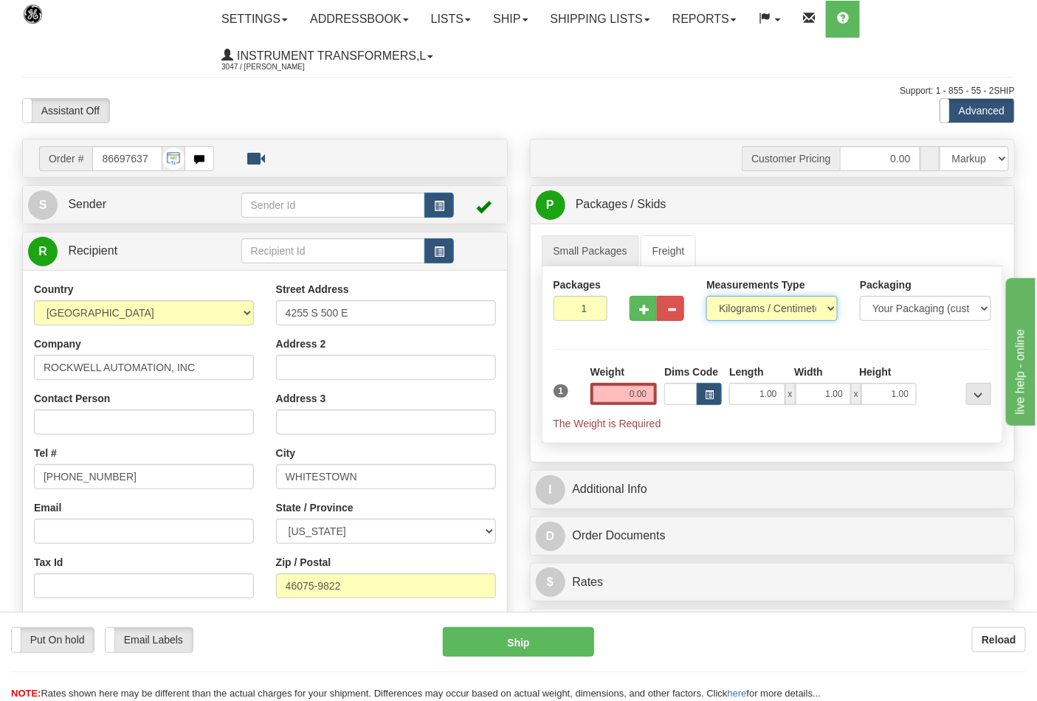
select select "0"
click at [706, 297] on select "Pounds / Inches Kilograms / Centimeters" at bounding box center [771, 308] width 131 height 25
click at [647, 393] on input "0.00" at bounding box center [624, 394] width 67 height 22
click button "Delete" at bounding box center [0, 0] width 0 height 0
type input "6.00"
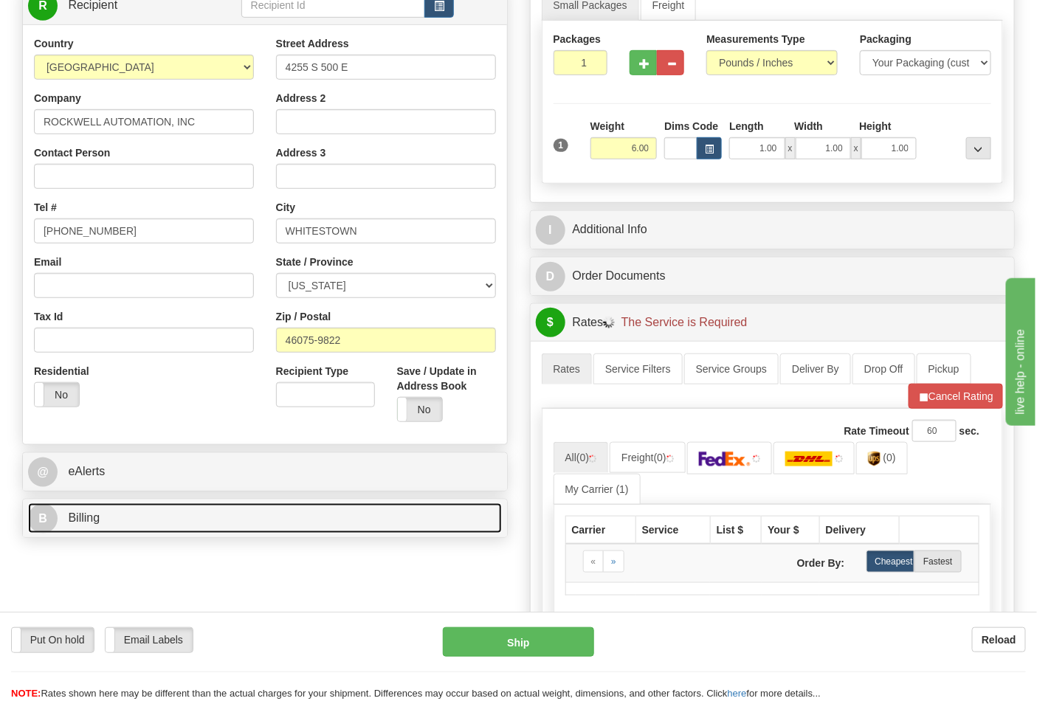
click at [167, 520] on link "B Billing" at bounding box center [265, 518] width 474 height 30
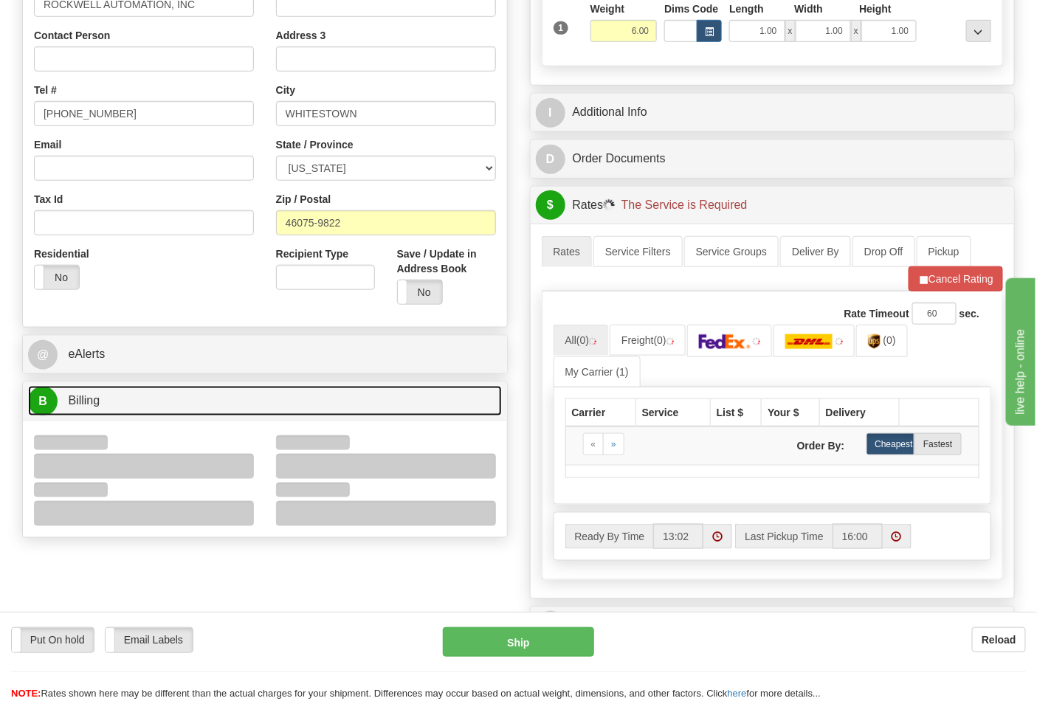
scroll to position [492, 0]
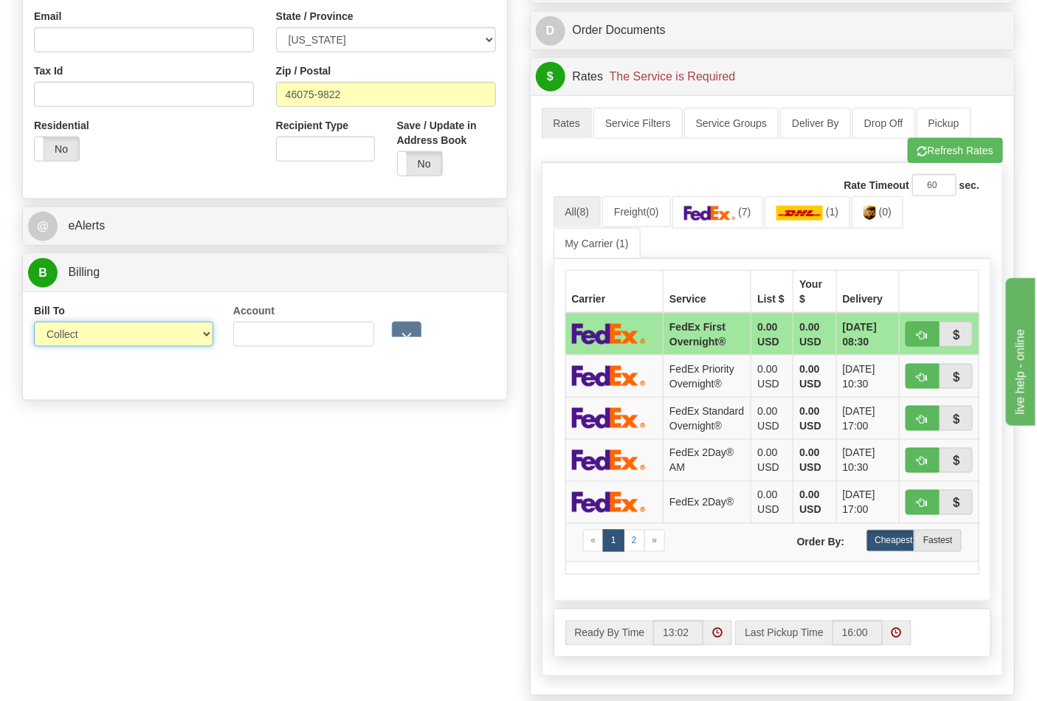
click at [78, 340] on select "Sender Recipient Third Party Collect" at bounding box center [123, 334] width 179 height 25
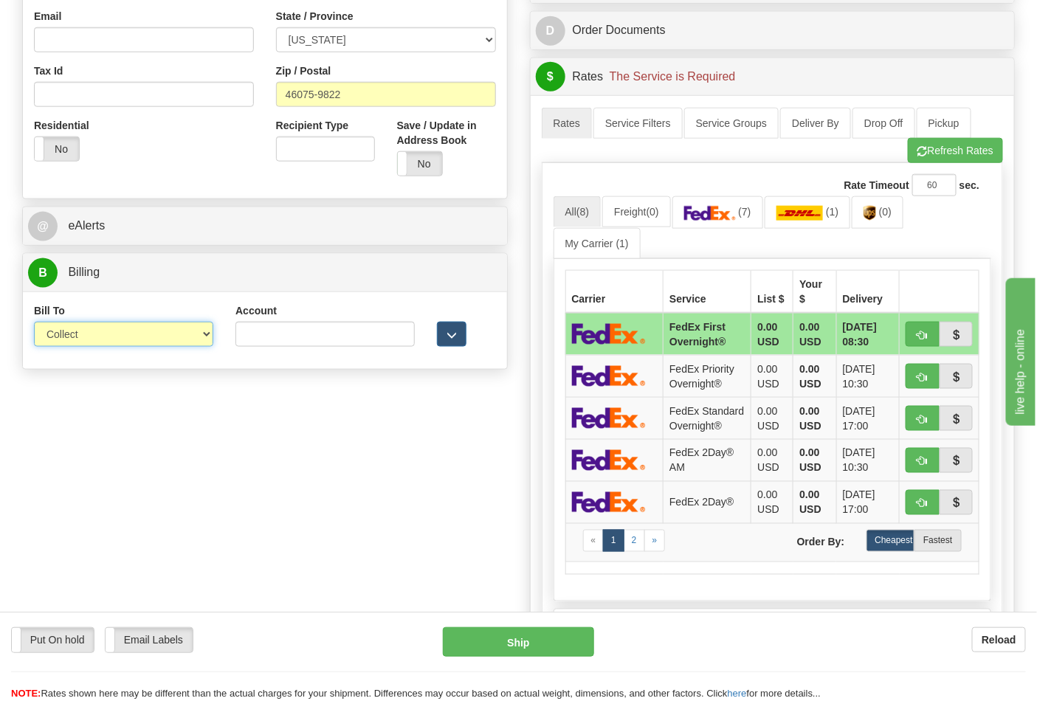
select select "2"
click at [34, 323] on select "Sender Recipient Third Party Collect" at bounding box center [123, 334] width 179 height 25
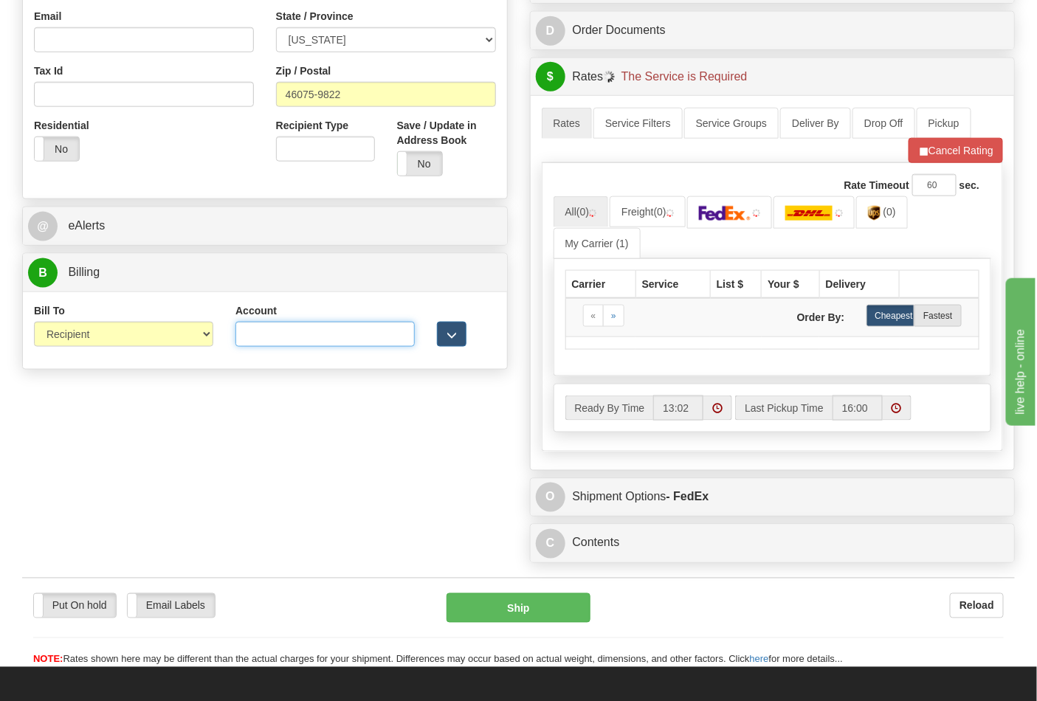
click at [258, 331] on input "Account" at bounding box center [324, 334] width 179 height 25
type input "587102"
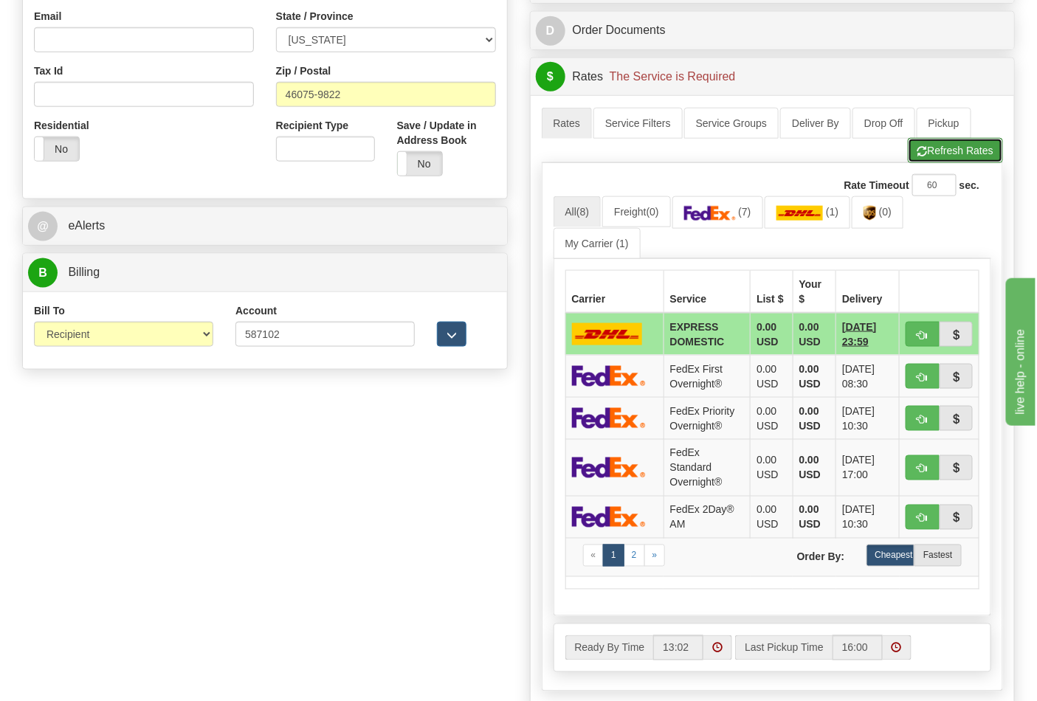
click at [967, 160] on button "Refresh Rates" at bounding box center [955, 150] width 95 height 25
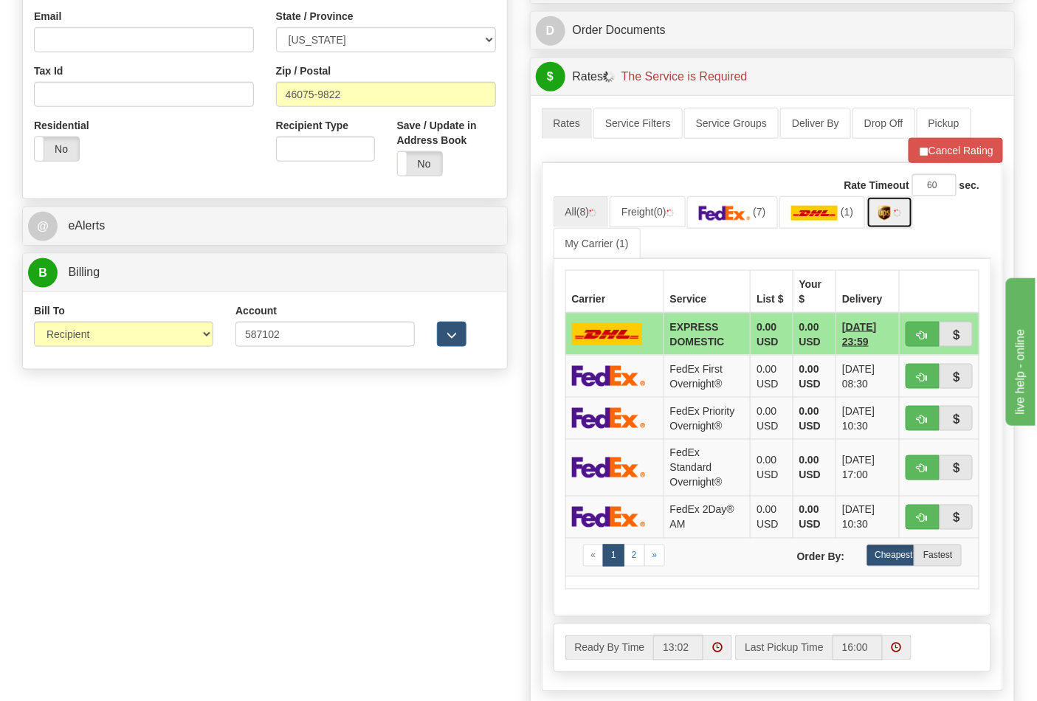
click at [891, 221] on img at bounding box center [884, 213] width 13 height 15
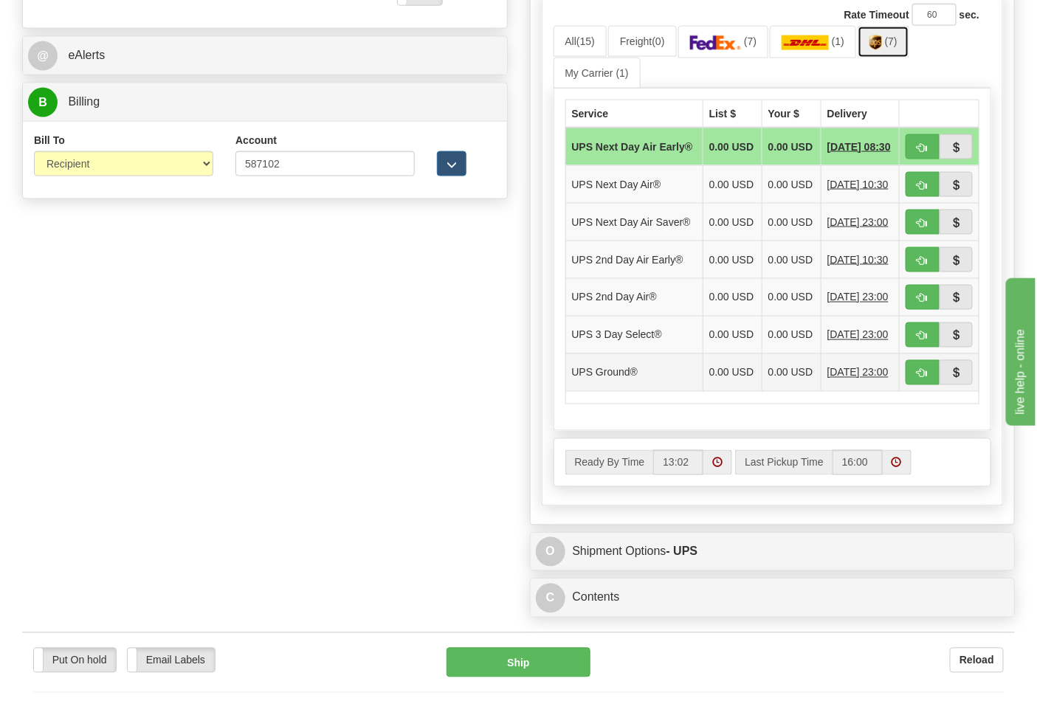
scroll to position [820, 0]
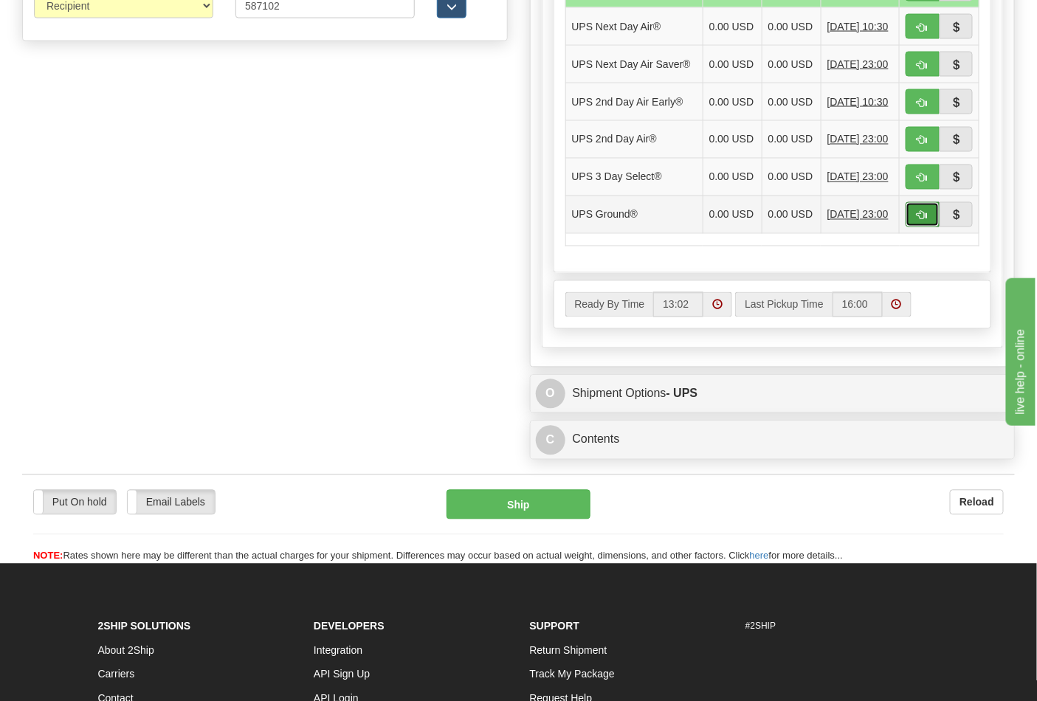
click at [926, 221] on span "button" at bounding box center [923, 216] width 10 height 10
type input "03"
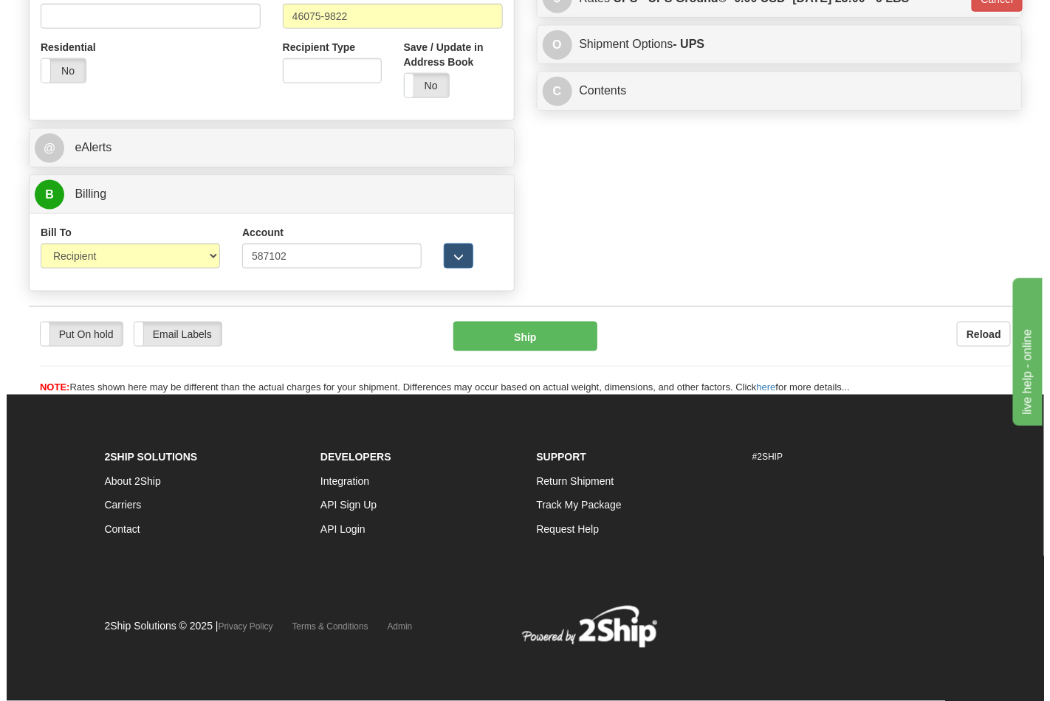
scroll to position [572, 0]
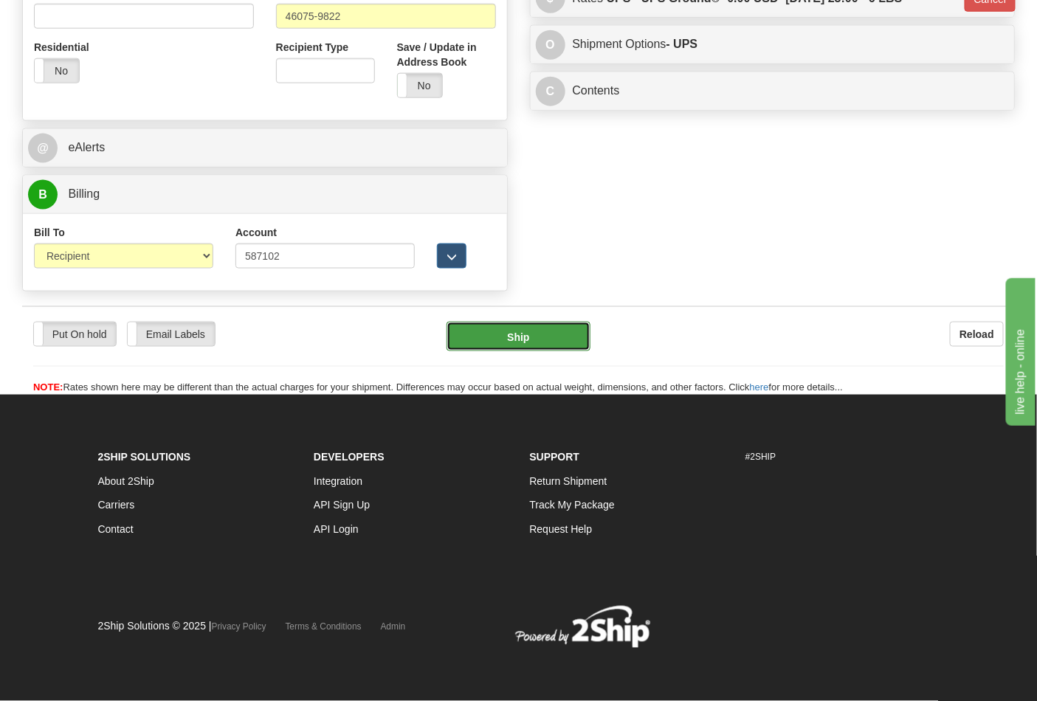
click at [567, 326] on button "Ship" at bounding box center [518, 337] width 143 height 30
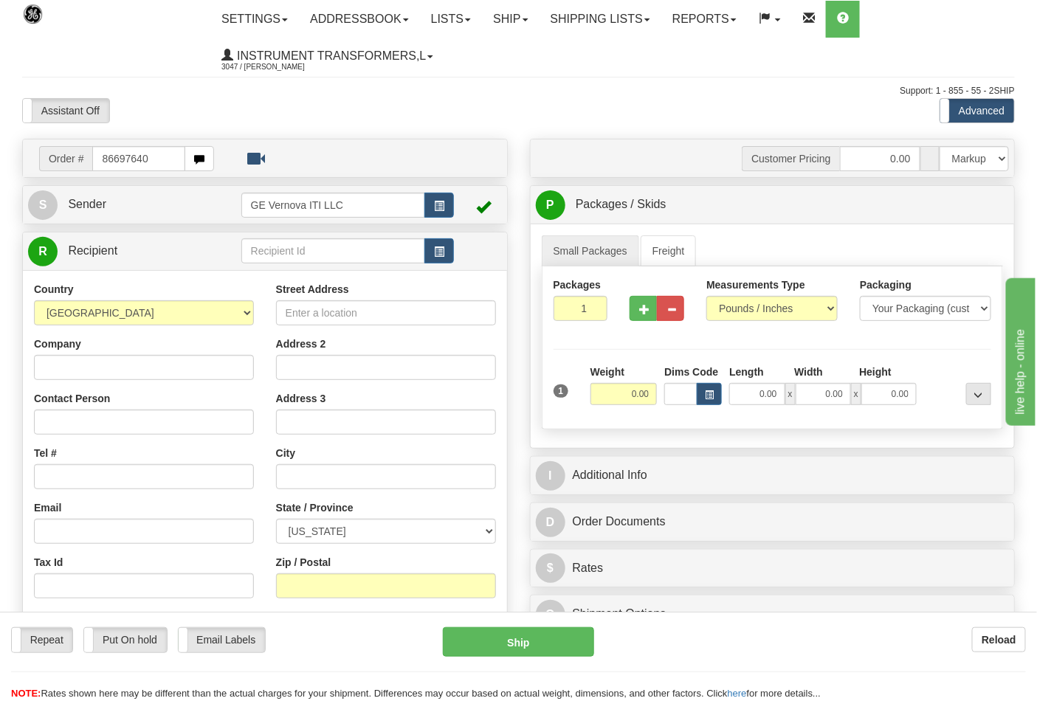
type input "86697640"
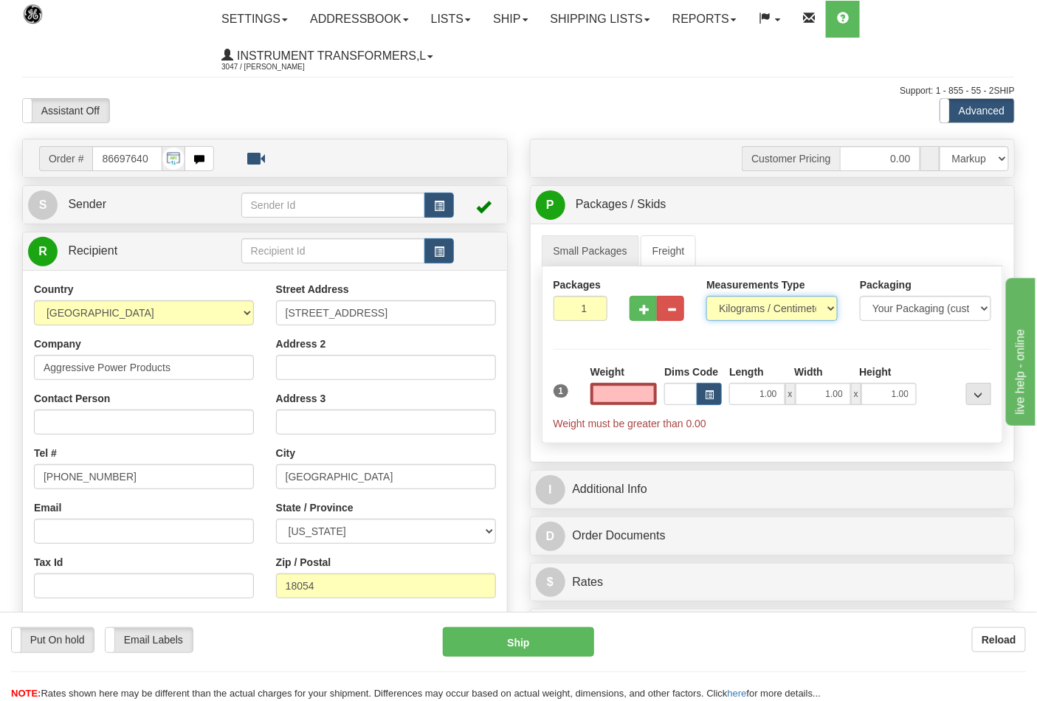
type input "0.00"
click at [751, 313] on select "Pounds / Inches Kilograms / Centimeters" at bounding box center [771, 308] width 131 height 25
select select "0"
click at [706, 297] on select "Pounds / Inches Kilograms / Centimeters" at bounding box center [771, 308] width 131 height 25
click at [645, 320] on button "button" at bounding box center [643, 308] width 27 height 25
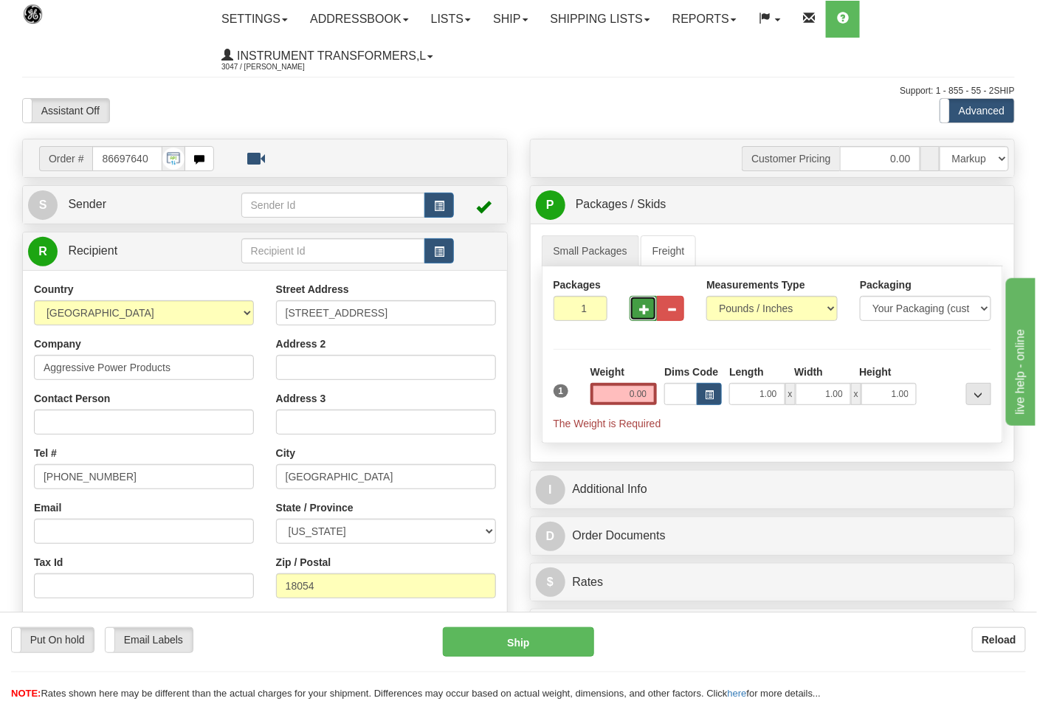
type input "2"
click at [647, 399] on input "0.00" at bounding box center [624, 394] width 67 height 22
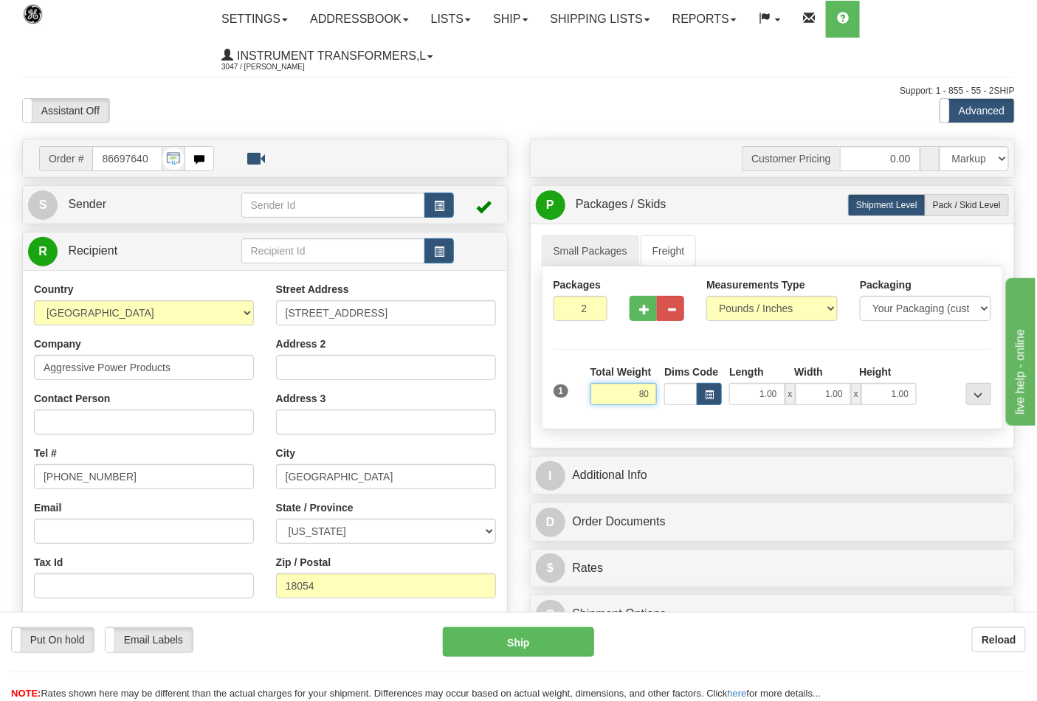
click button "Delete" at bounding box center [0, 0] width 0 height 0
type input "80.00"
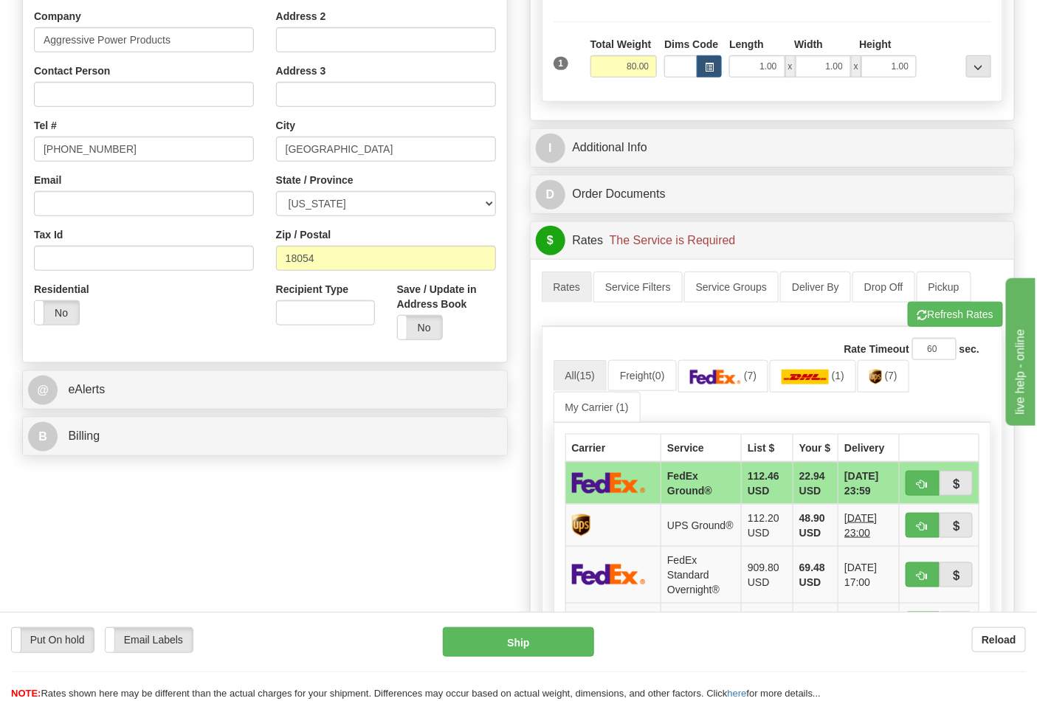
click at [78, 419] on div "B Billing" at bounding box center [265, 437] width 484 height 38
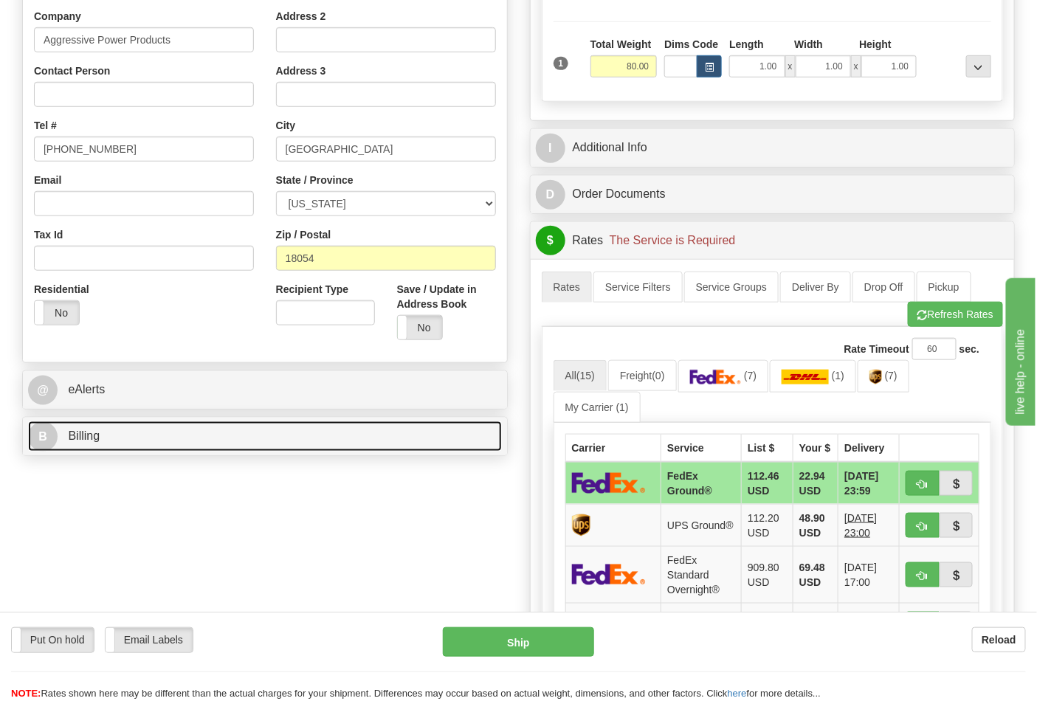
click at [104, 440] on link "B Billing" at bounding box center [265, 437] width 474 height 30
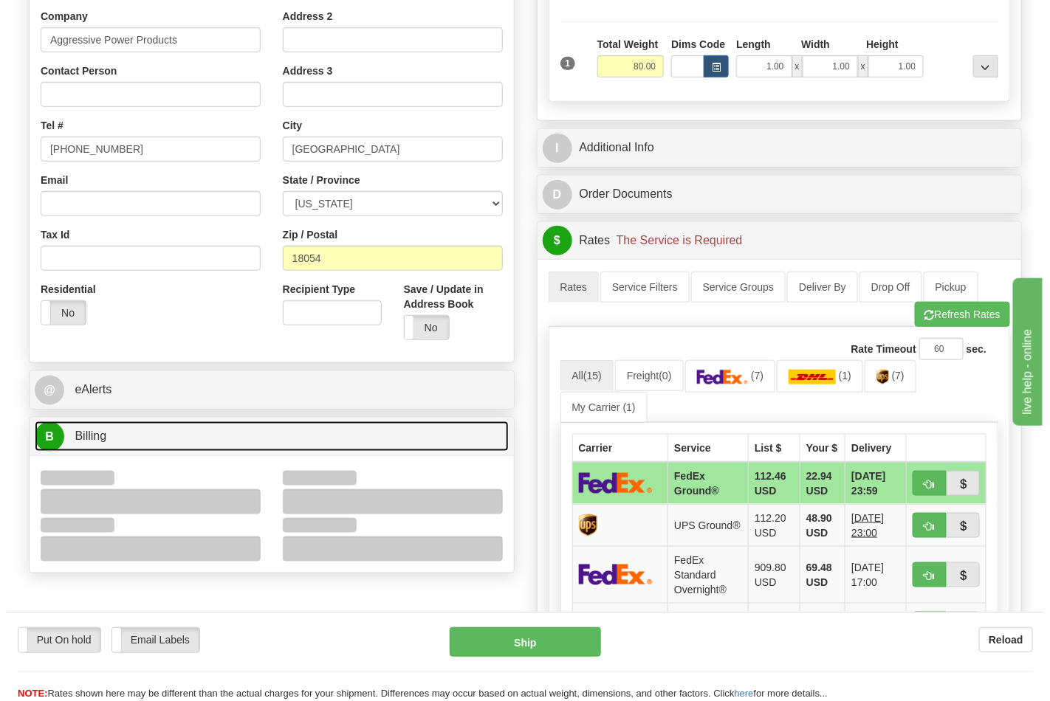
scroll to position [492, 0]
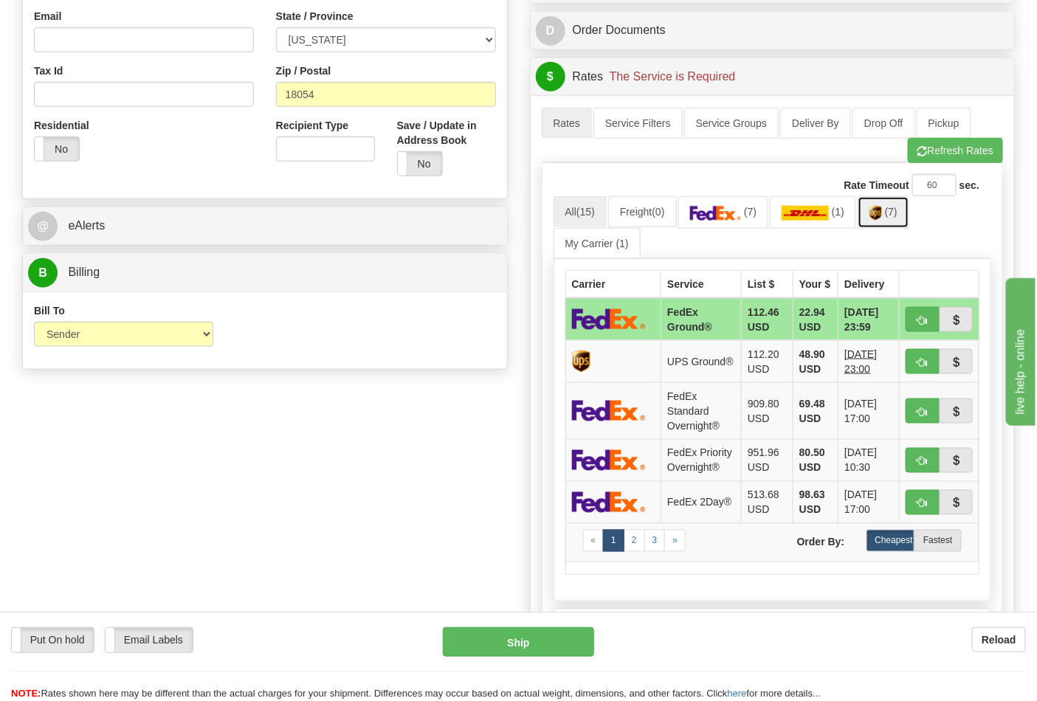
click at [896, 224] on link "(7)" at bounding box center [884, 212] width 52 height 32
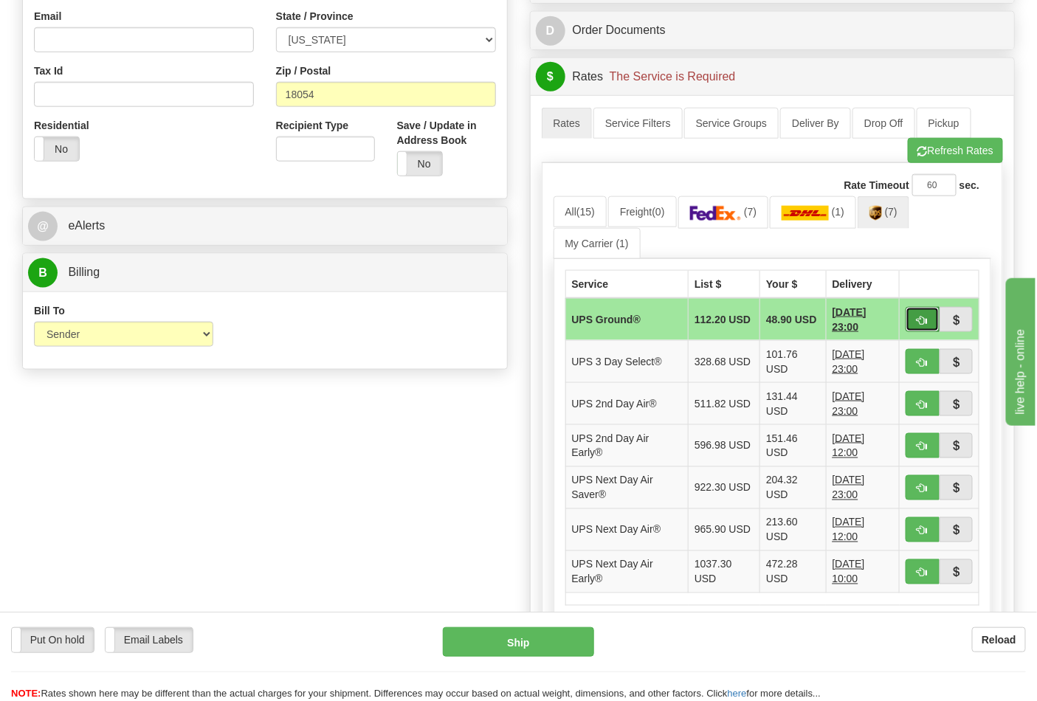
click at [921, 323] on span "button" at bounding box center [923, 321] width 10 height 10
type input "03"
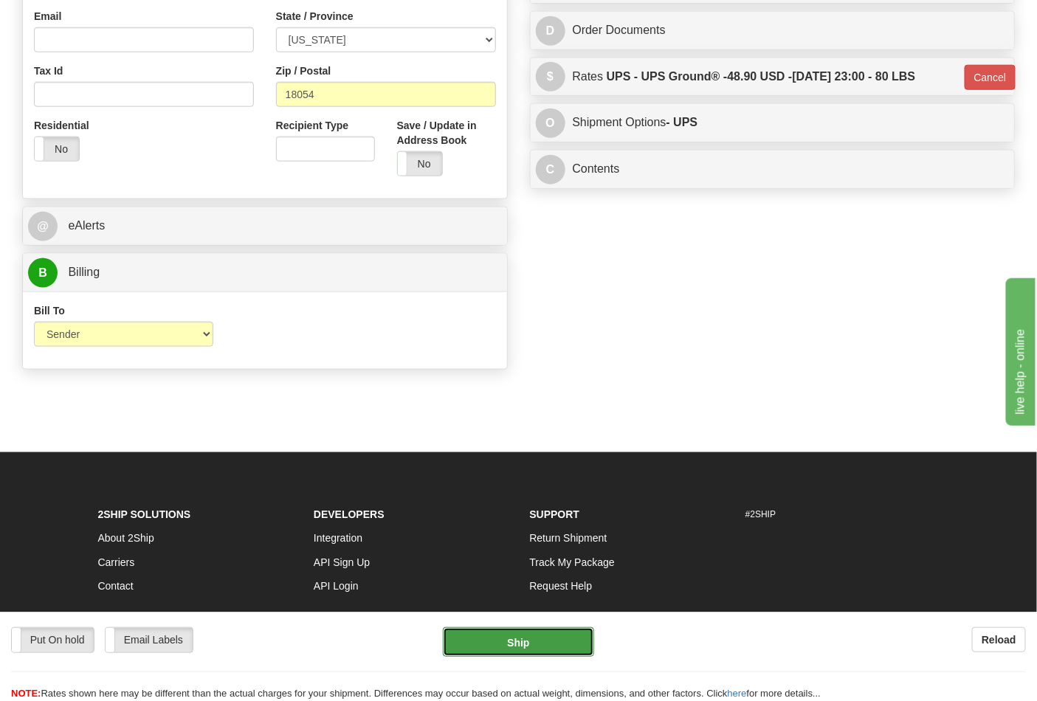
click at [539, 643] on button "Ship" at bounding box center [518, 642] width 151 height 30
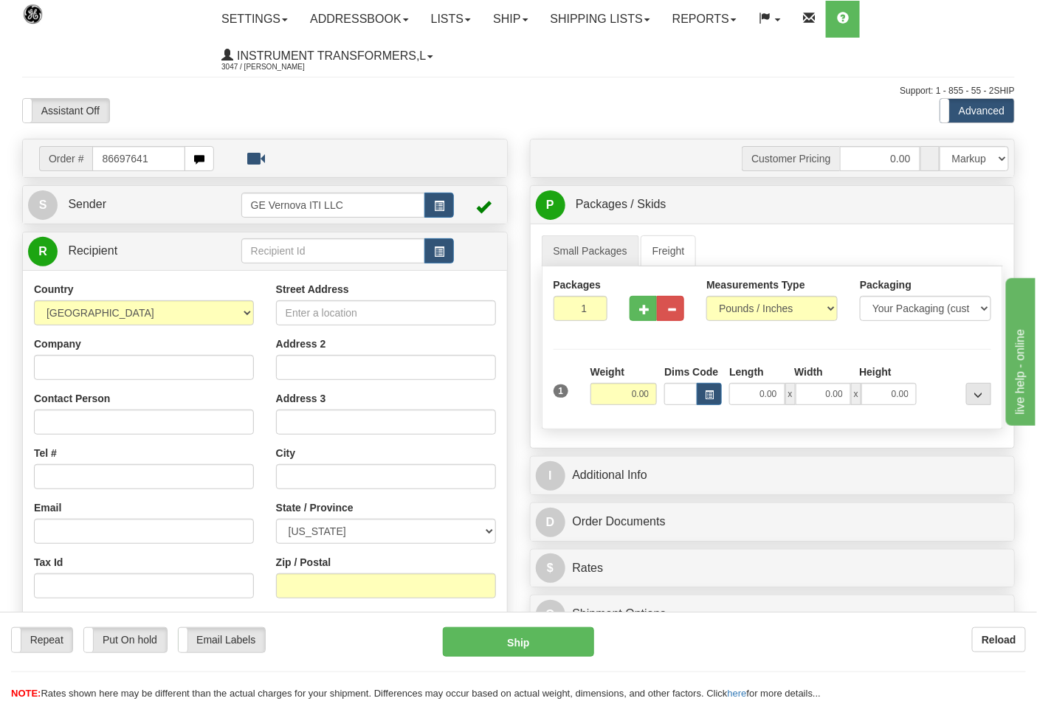
type input "86697641"
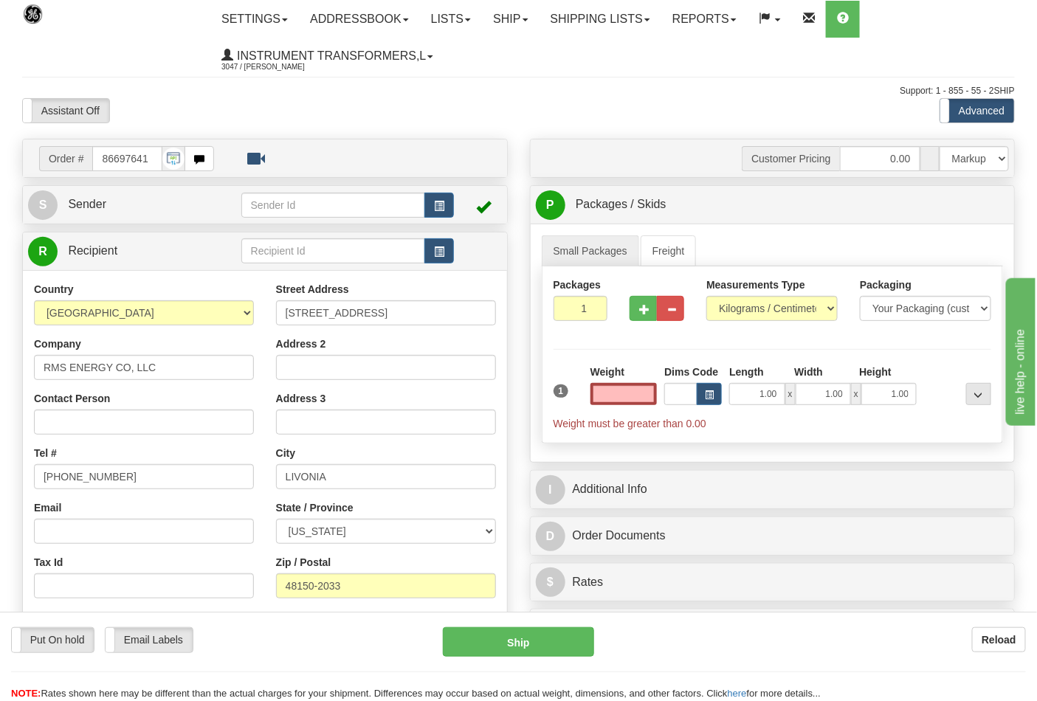
type input "0.00"
click at [751, 295] on div "Measurements Type Pounds / Inches Kilograms / Centimeters" at bounding box center [771, 300] width 131 height 44
drag, startPoint x: 751, startPoint y: 310, endPoint x: 751, endPoint y: 319, distance: 8.9
click at [751, 310] on select "Pounds / Inches Kilograms / Centimeters" at bounding box center [771, 308] width 131 height 25
select select "0"
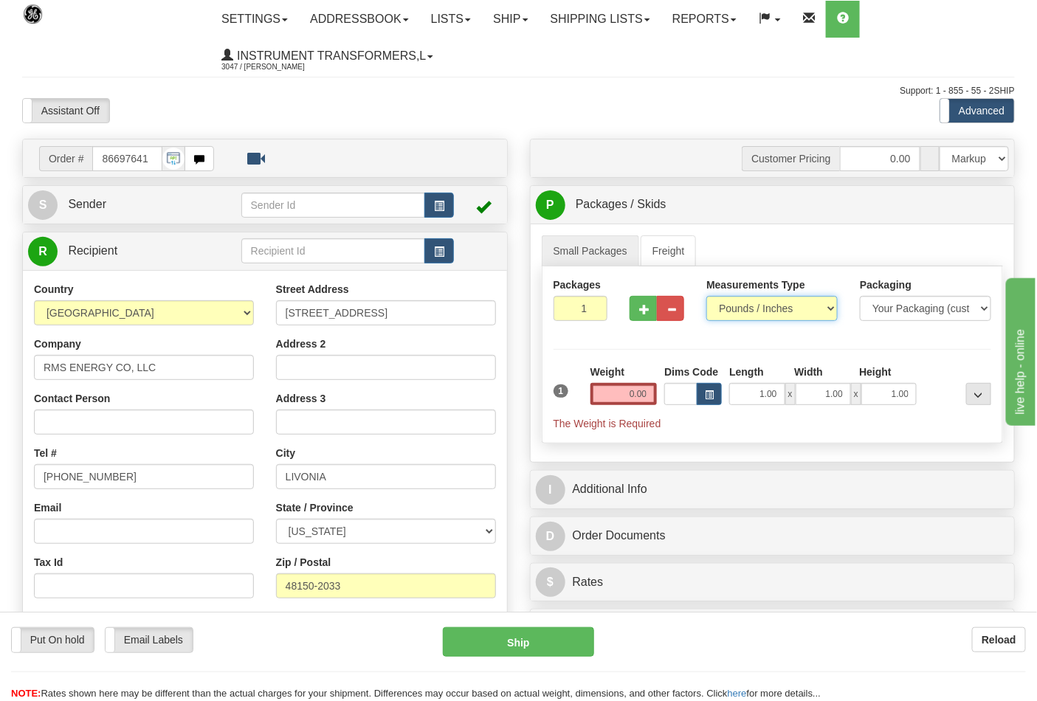
click at [706, 297] on select "Pounds / Inches Kilograms / Centimeters" at bounding box center [771, 308] width 131 height 25
click at [657, 321] on button "button" at bounding box center [670, 308] width 27 height 25
click at [651, 314] on button "button" at bounding box center [643, 308] width 27 height 25
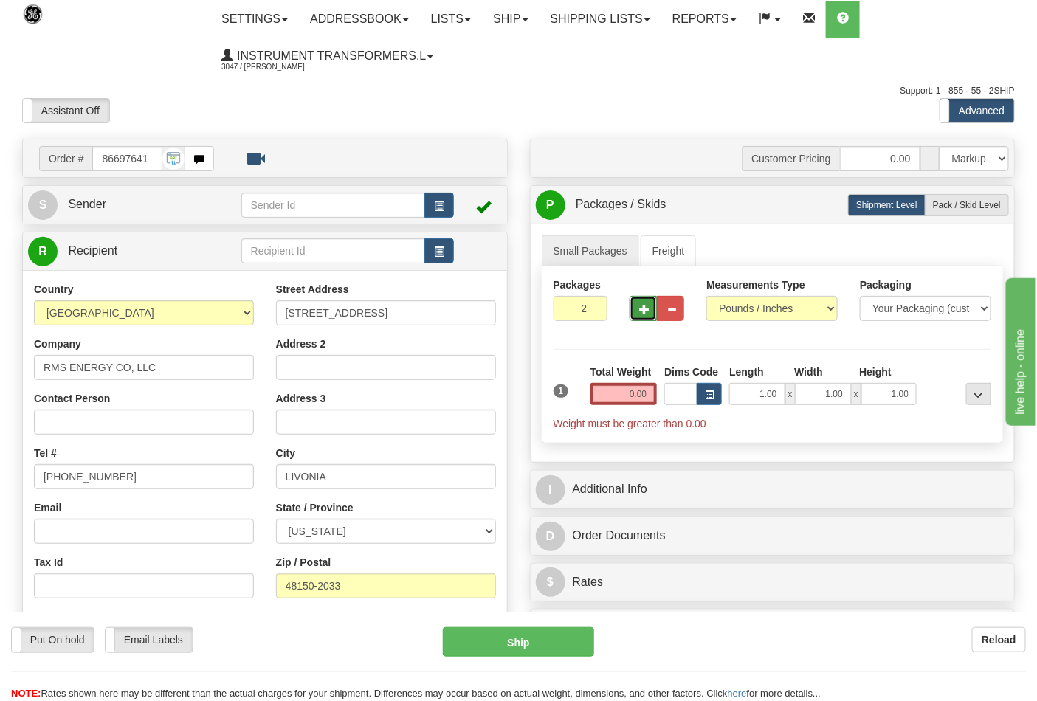
click at [647, 312] on span "button" at bounding box center [644, 310] width 10 height 10
type input "3"
click at [650, 393] on input "0.00" at bounding box center [624, 394] width 67 height 22
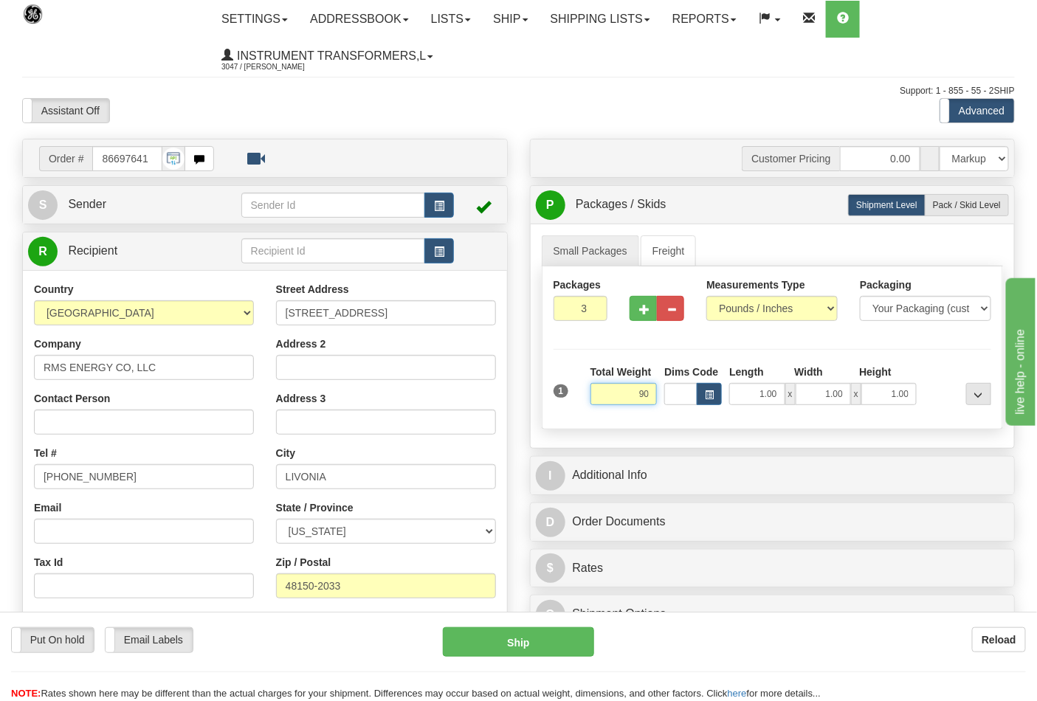
click button "Delete" at bounding box center [0, 0] width 0 height 0
type input "90.00"
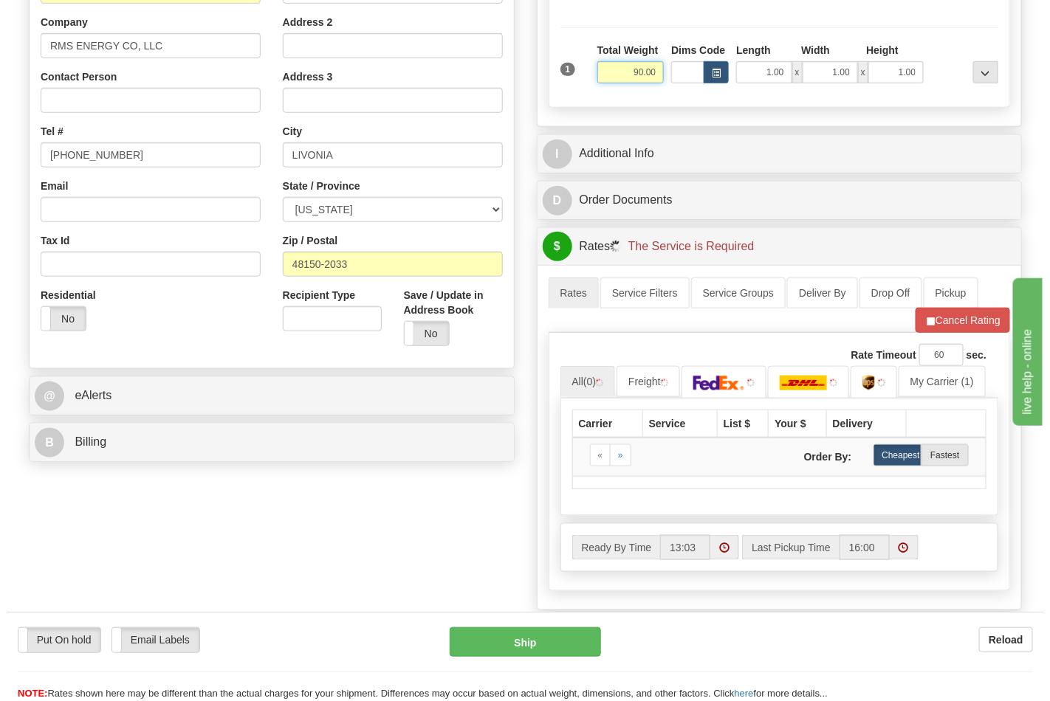
scroll to position [328, 0]
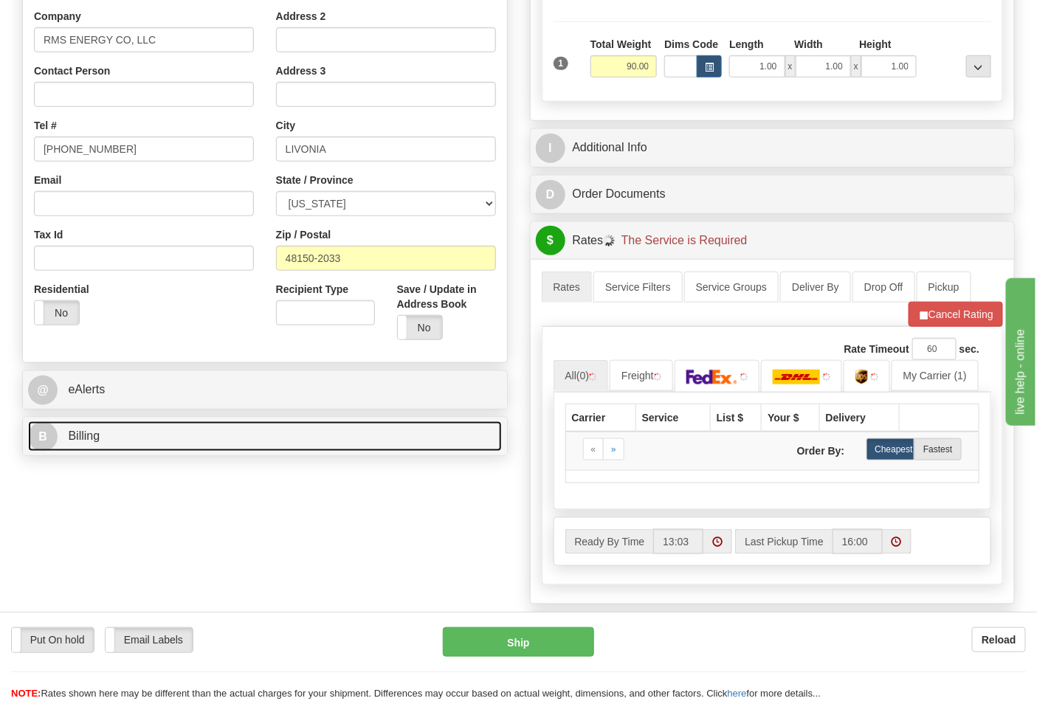
click at [155, 425] on link "B Billing" at bounding box center [265, 437] width 474 height 30
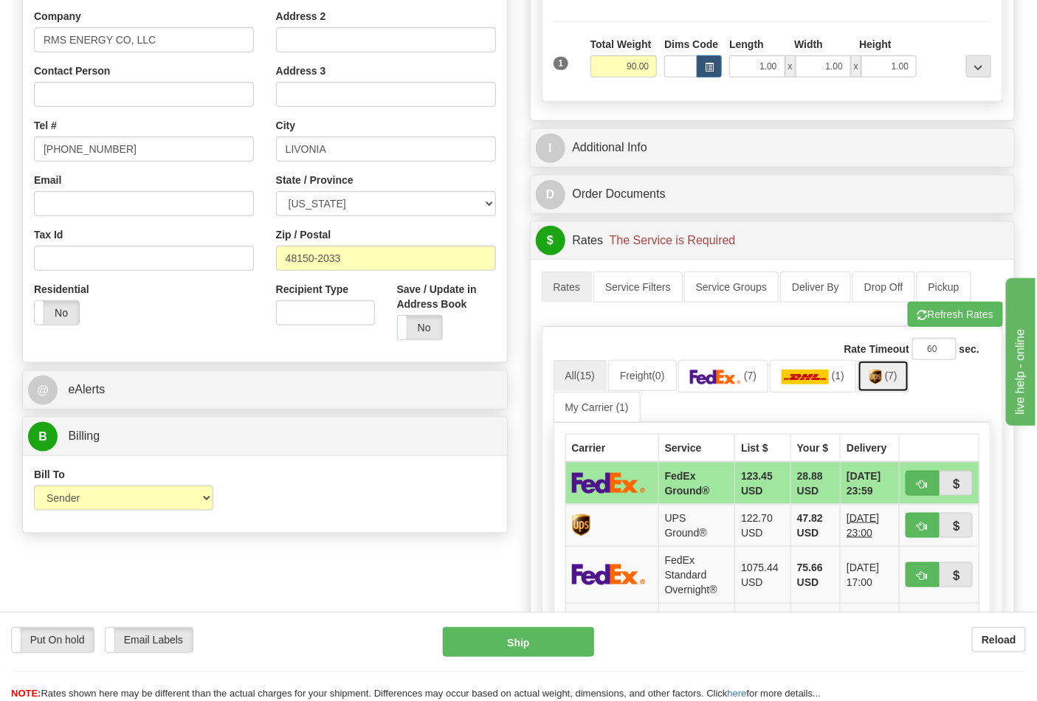
click at [882, 379] on img at bounding box center [876, 377] width 13 height 15
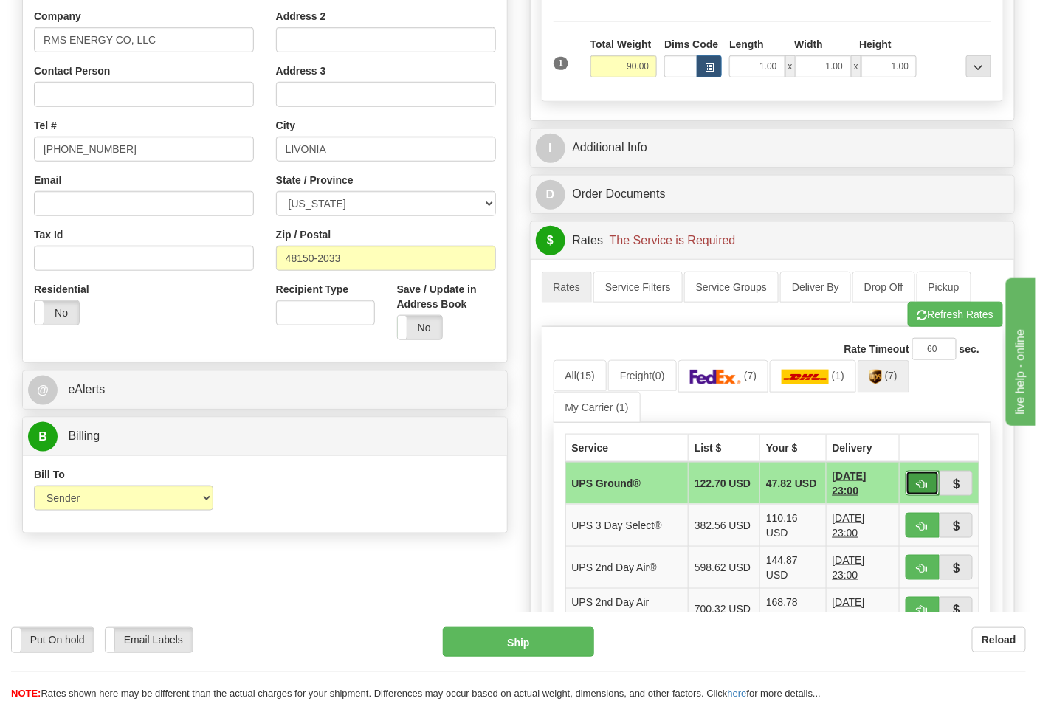
click at [921, 484] on span "button" at bounding box center [923, 485] width 10 height 10
type input "03"
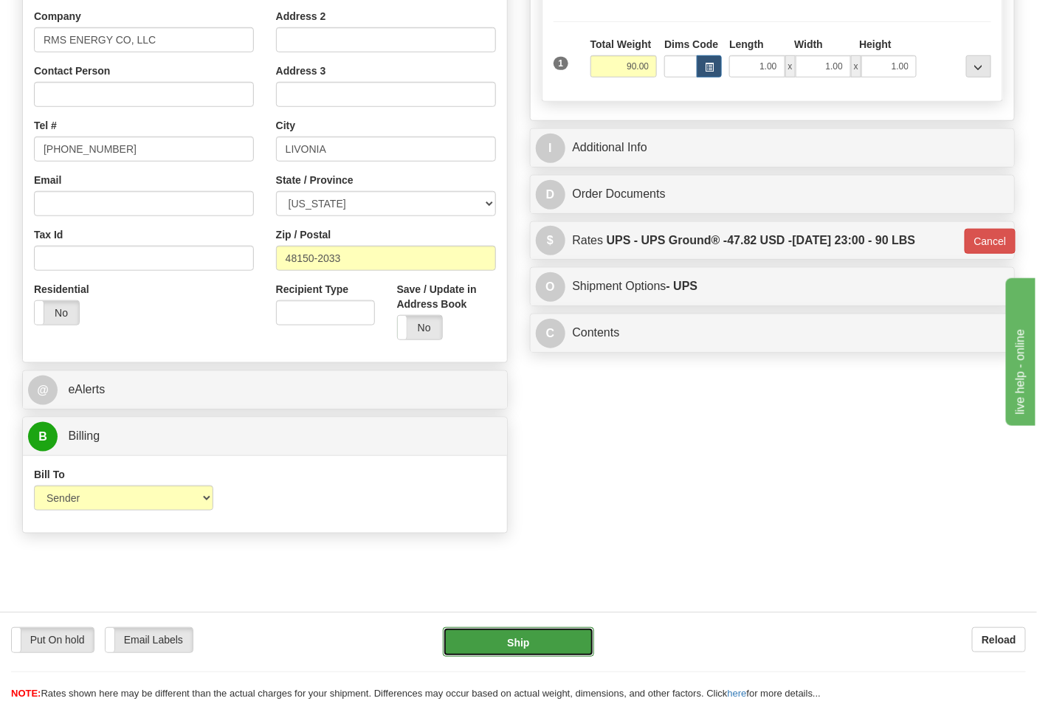
click at [577, 642] on button "Ship" at bounding box center [518, 642] width 151 height 30
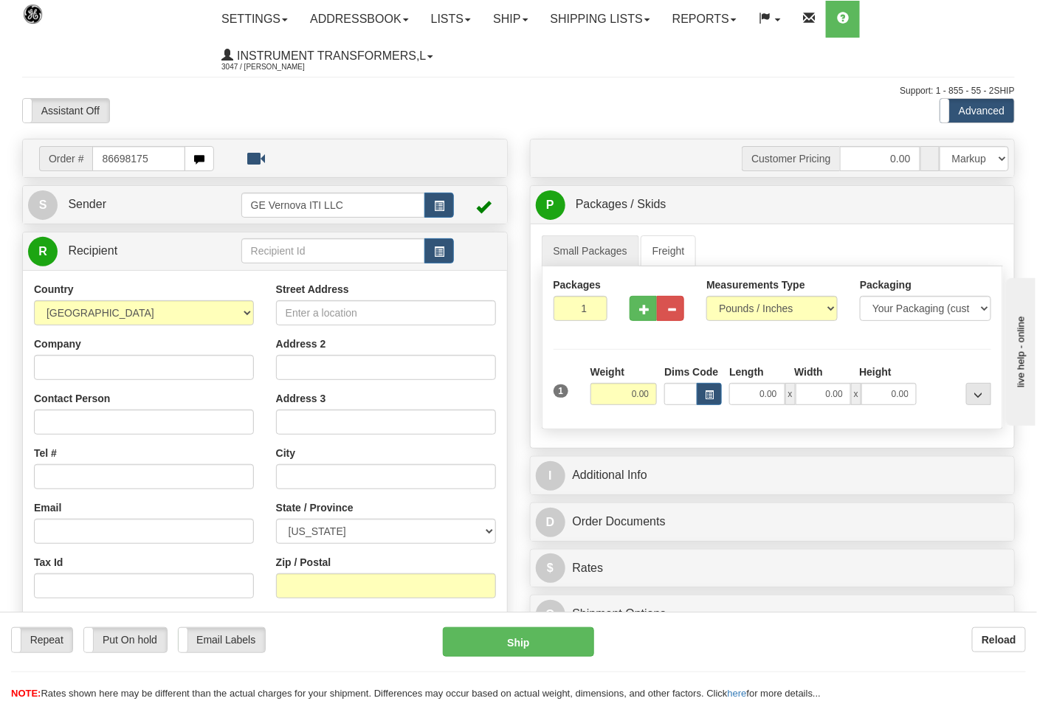
type input "86698175"
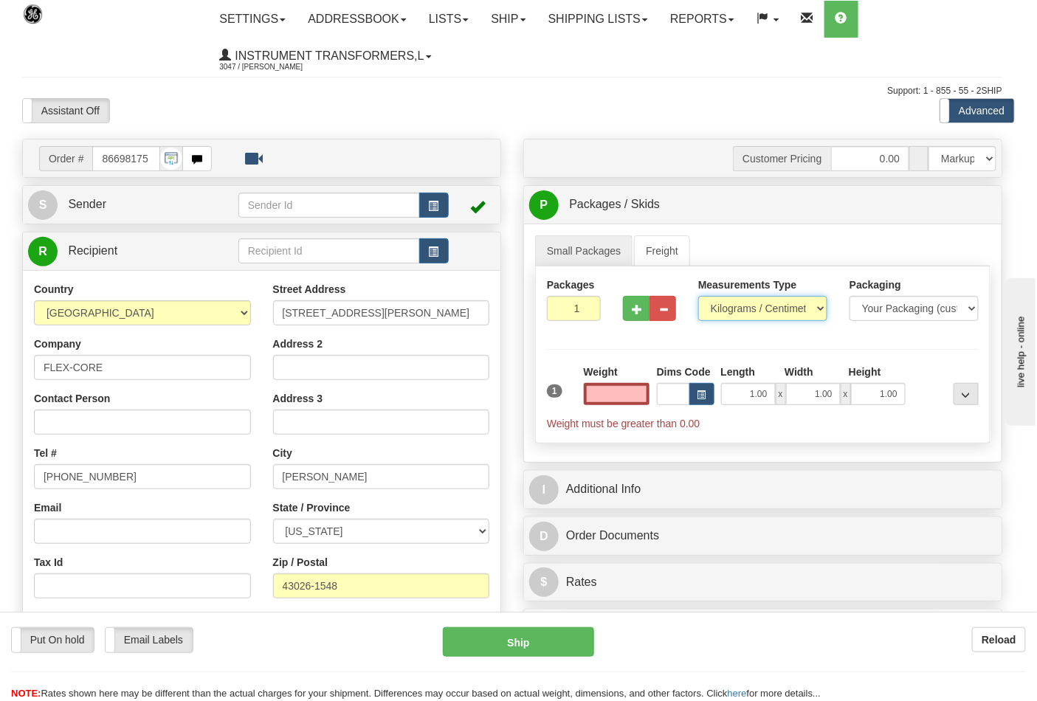
type input "0.00"
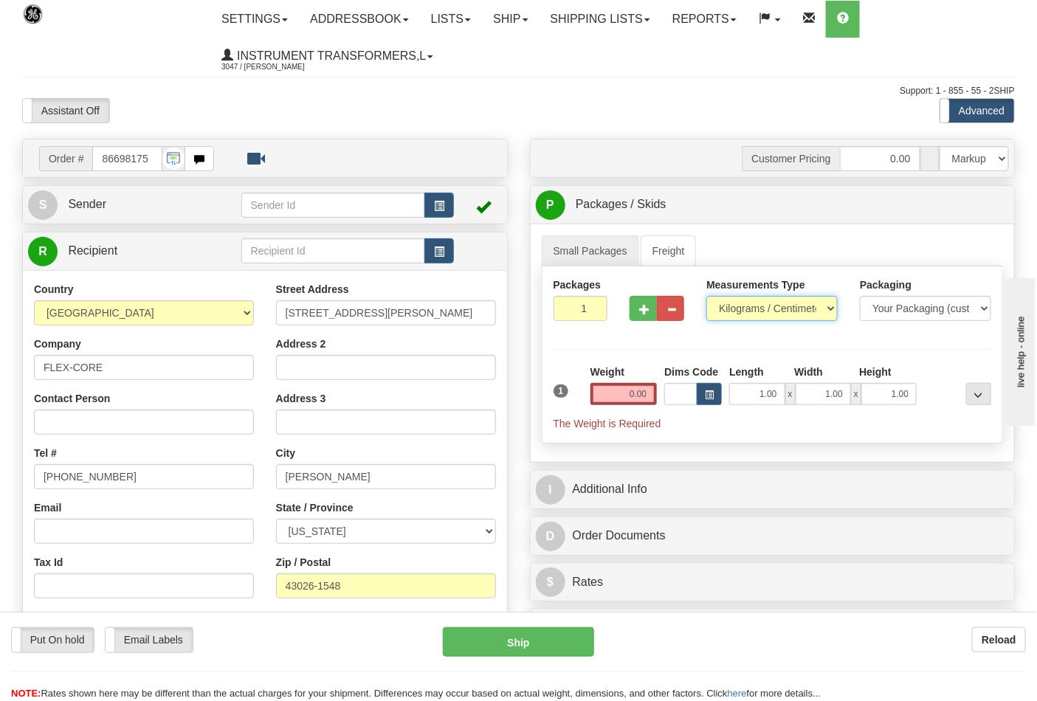
click at [744, 313] on select "Pounds / Inches Kilograms / Centimeters" at bounding box center [771, 308] width 131 height 25
select select "0"
click at [706, 297] on select "Pounds / Inches Kilograms / Centimeters" at bounding box center [771, 308] width 131 height 25
click at [656, 392] on input "0.00" at bounding box center [624, 394] width 67 height 22
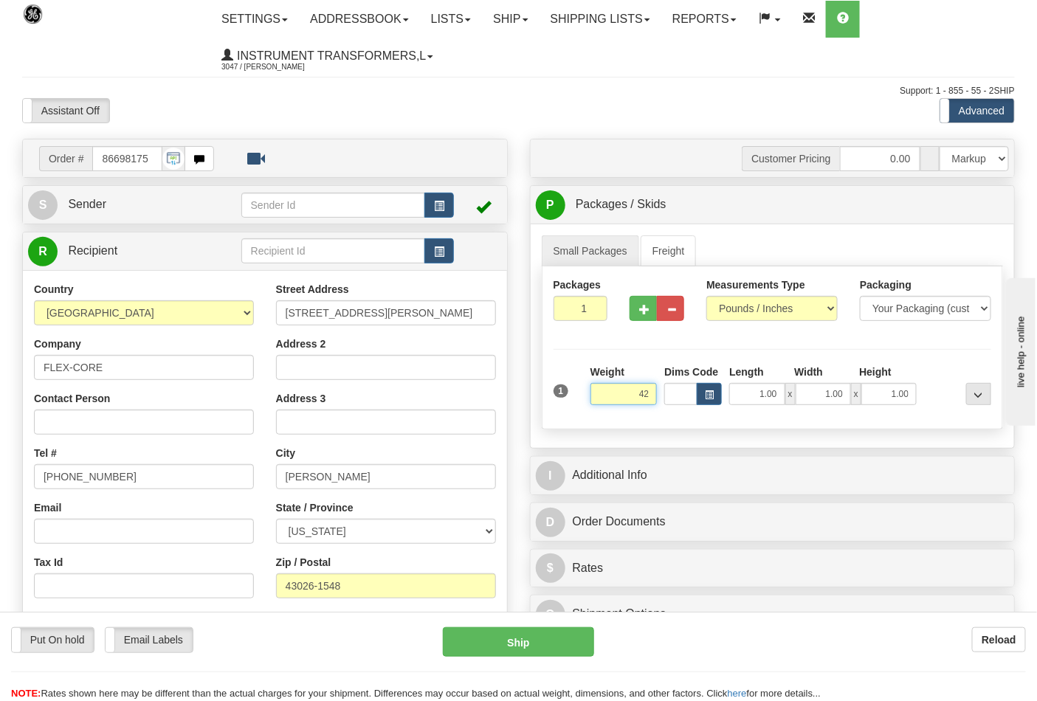
click button "Delete" at bounding box center [0, 0] width 0 height 0
type input "42.00"
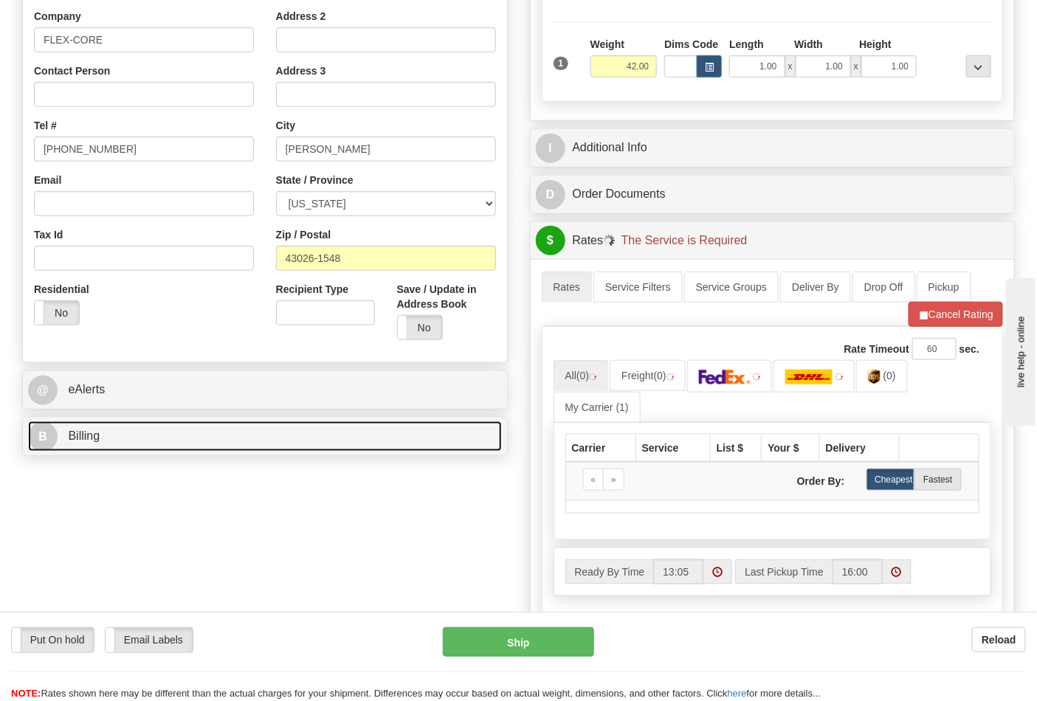
click at [113, 436] on link "B Billing" at bounding box center [265, 437] width 474 height 30
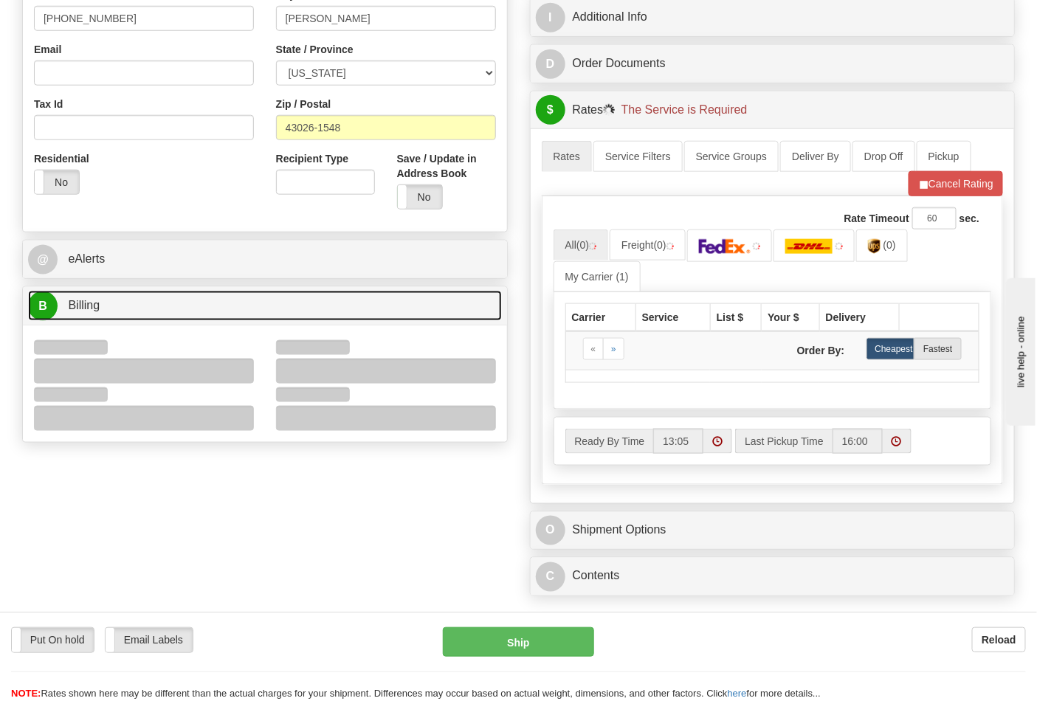
scroll to position [574, 0]
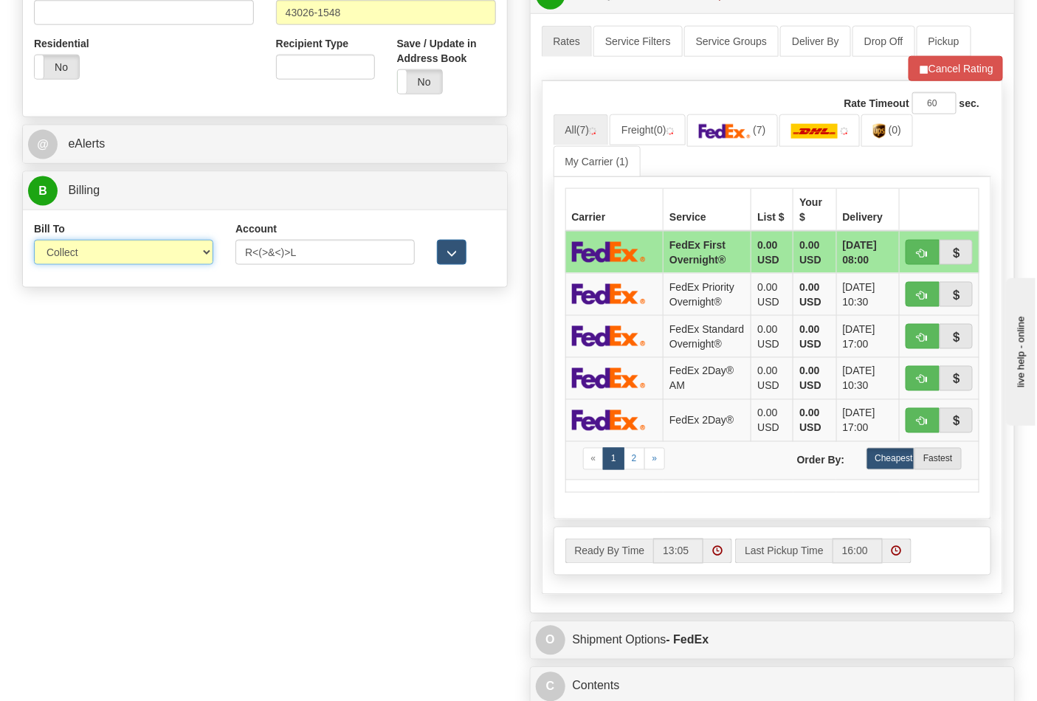
click at [90, 261] on select "Sender Recipient Third Party Collect" at bounding box center [123, 252] width 179 height 25
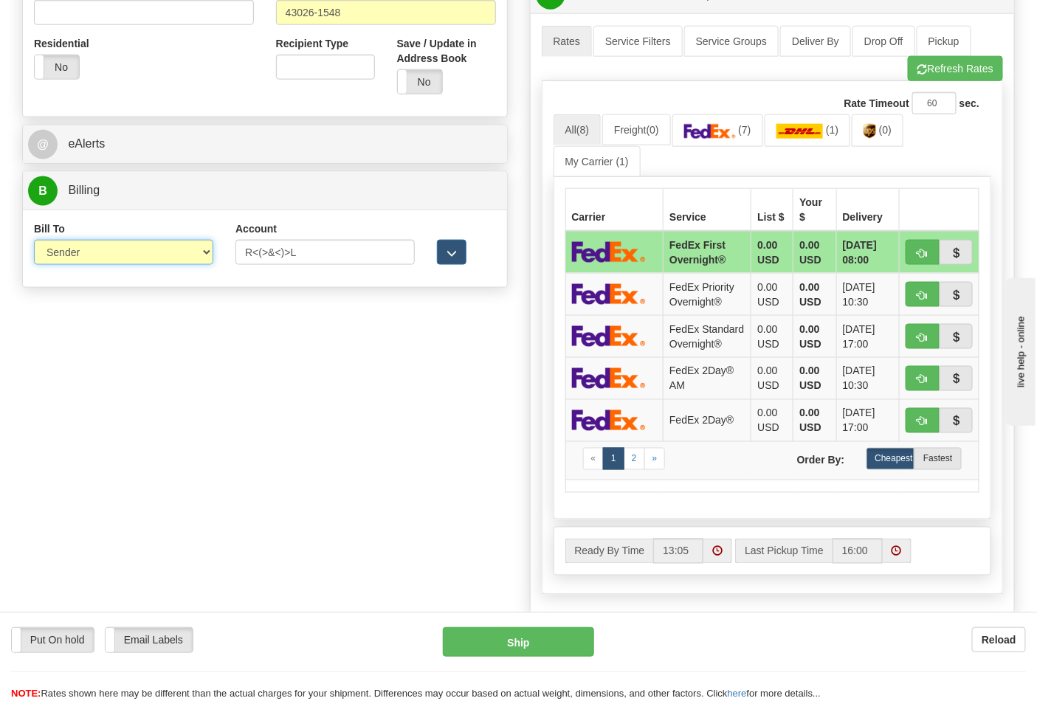
click at [34, 241] on select "Sender Recipient Third Party Collect" at bounding box center [123, 252] width 179 height 25
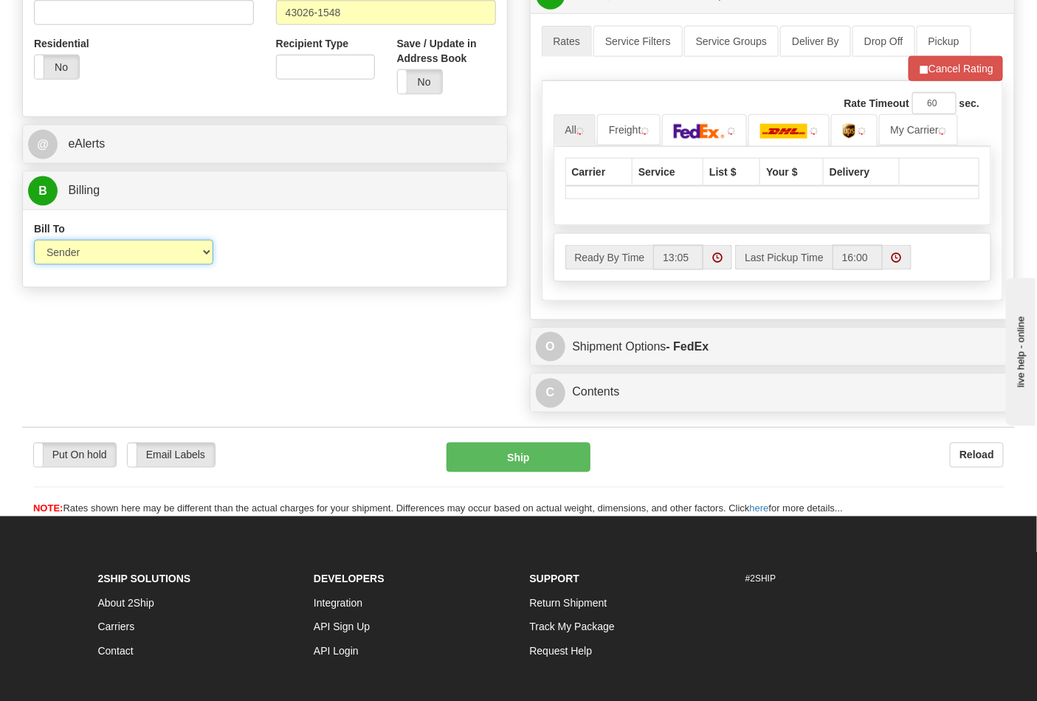
click at [100, 260] on select "Sender Recipient Third Party Collect" at bounding box center [123, 252] width 179 height 25
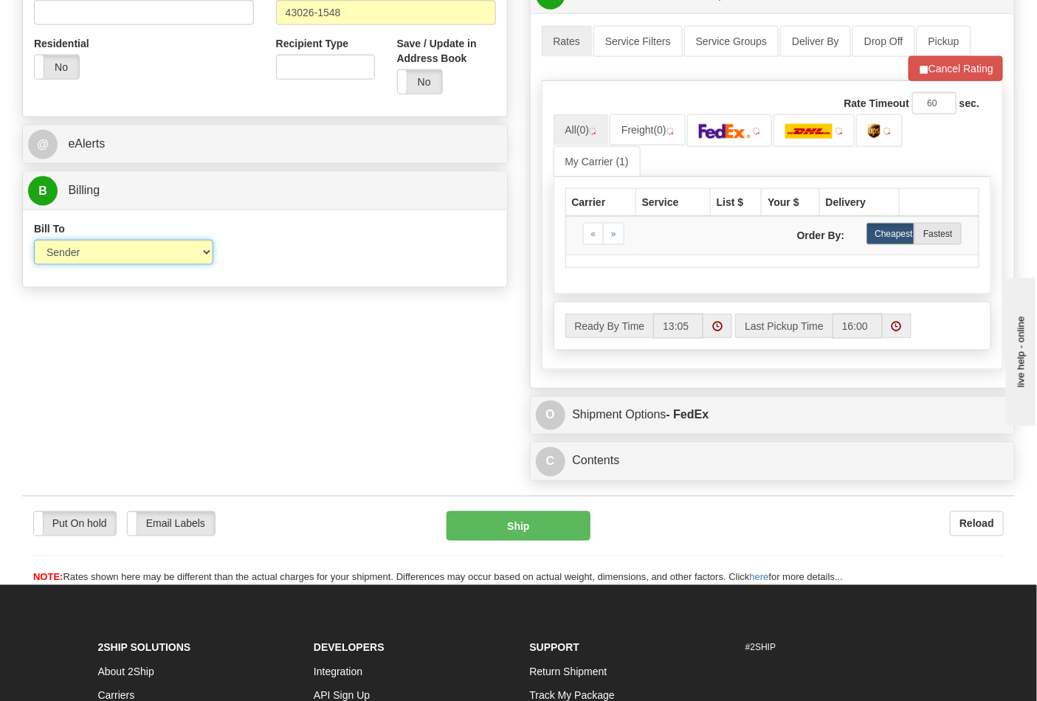
select select "2"
click at [34, 241] on select "Sender Recipient Third Party Collect" at bounding box center [123, 252] width 179 height 25
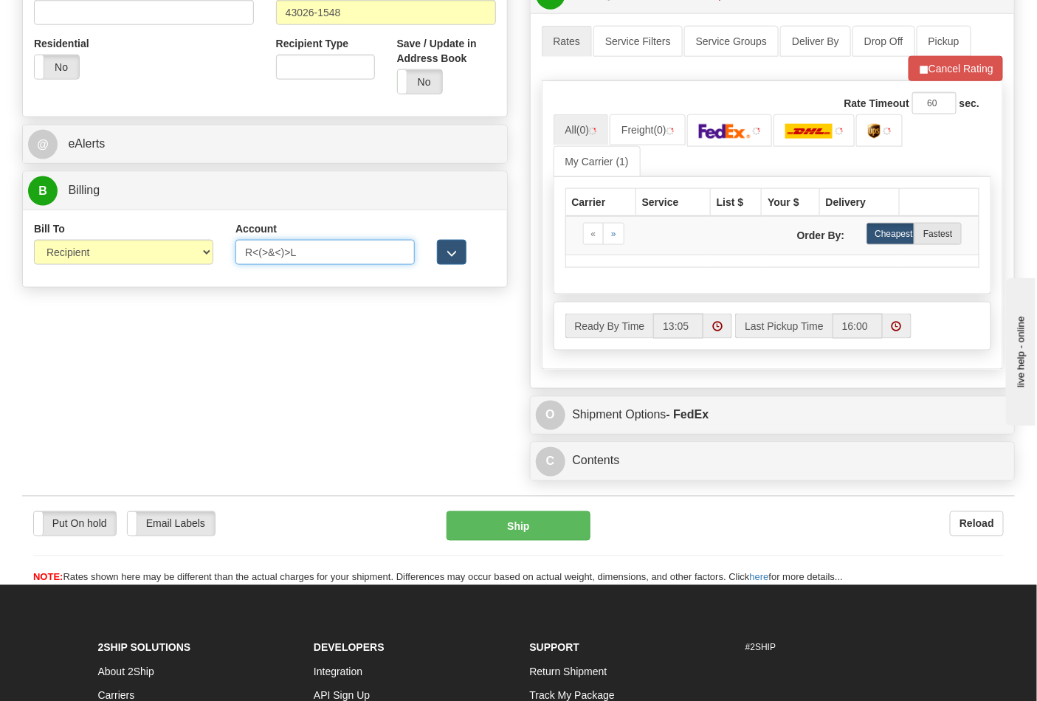
drag, startPoint x: 175, startPoint y: 251, endPoint x: 168, endPoint y: 252, distance: 7.4
click at [168, 252] on div "Bill To Sender Recipient Third Party Collect Account R<(>&<)>L 3rd Party Accoun…" at bounding box center [265, 248] width 484 height 55
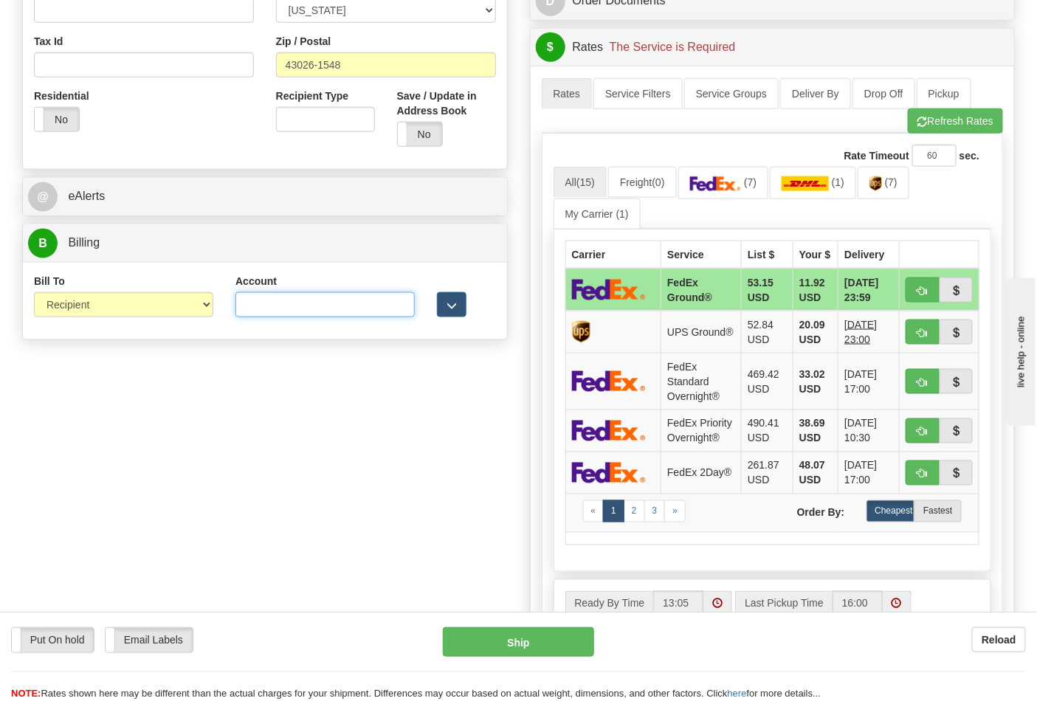
scroll to position [492, 0]
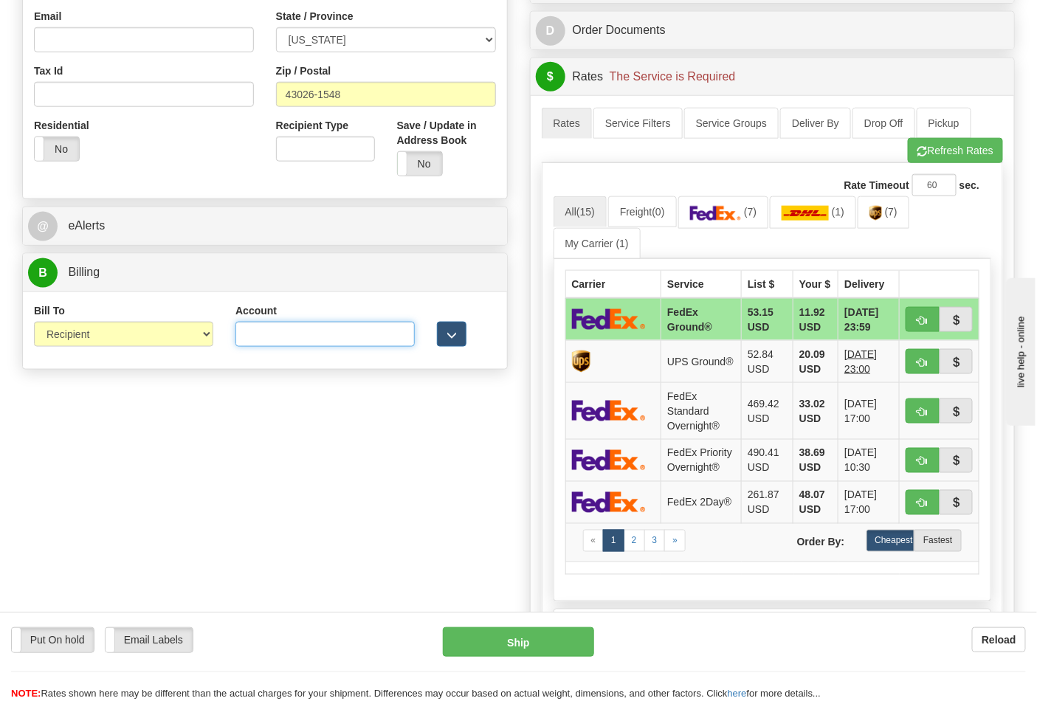
click at [266, 341] on input "Account" at bounding box center [324, 334] width 179 height 25
type input "473367"
click at [926, 163] on button "Refresh Rates" at bounding box center [955, 150] width 95 height 25
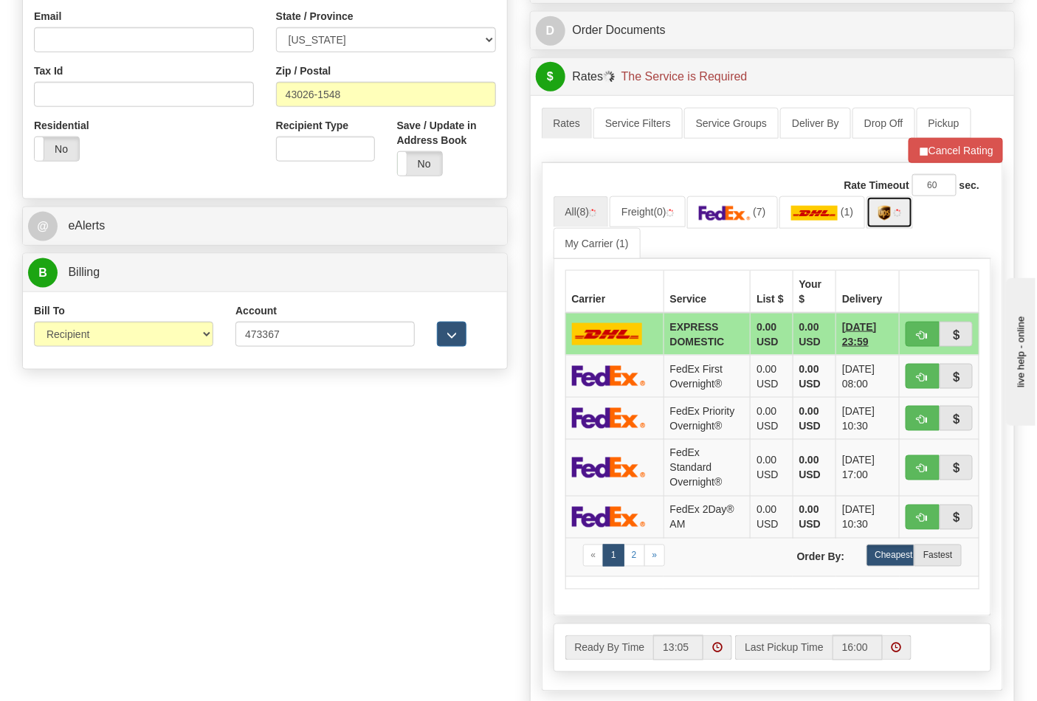
click at [890, 223] on link at bounding box center [890, 212] width 47 height 32
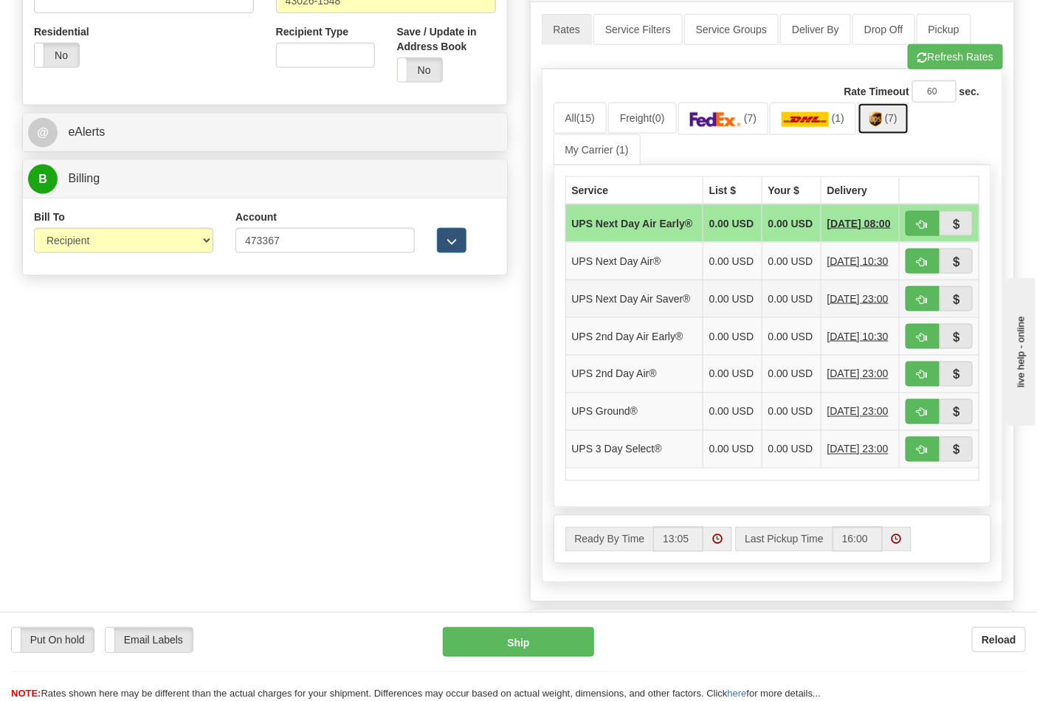
scroll to position [656, 0]
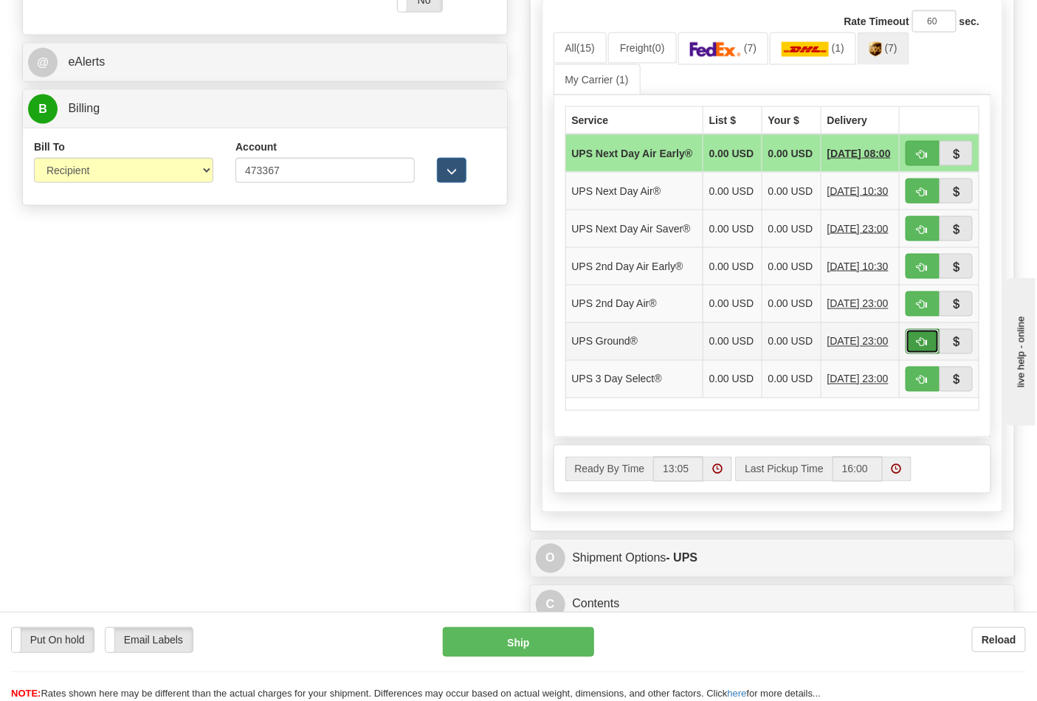
click at [923, 348] on span "button" at bounding box center [923, 343] width 10 height 10
type input "03"
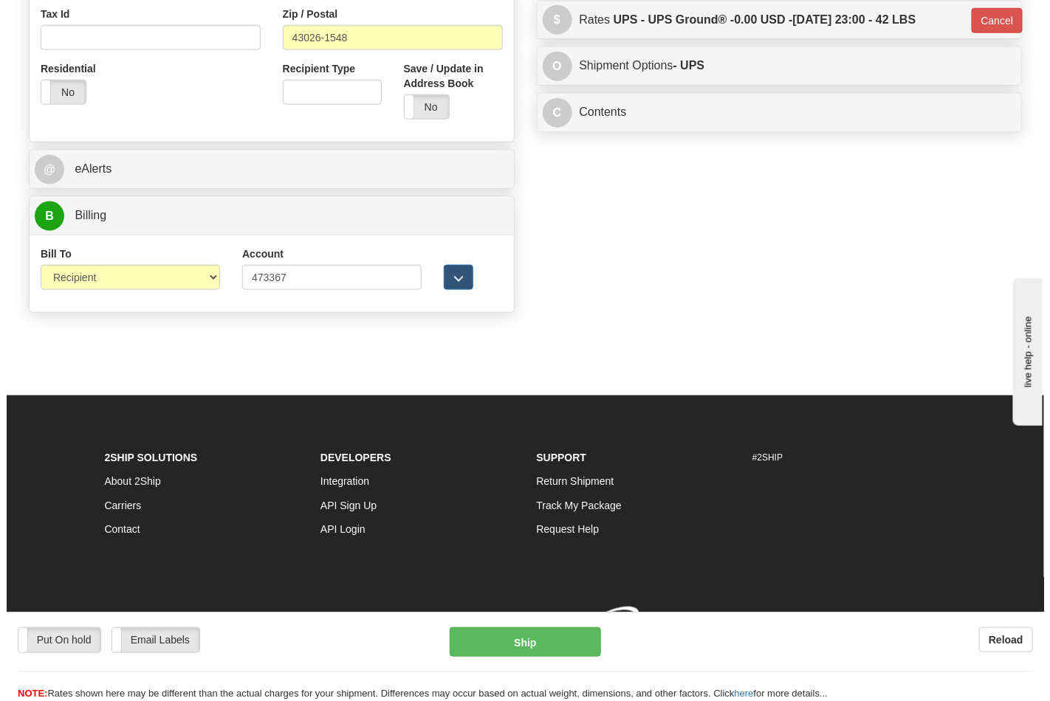
scroll to position [572, 0]
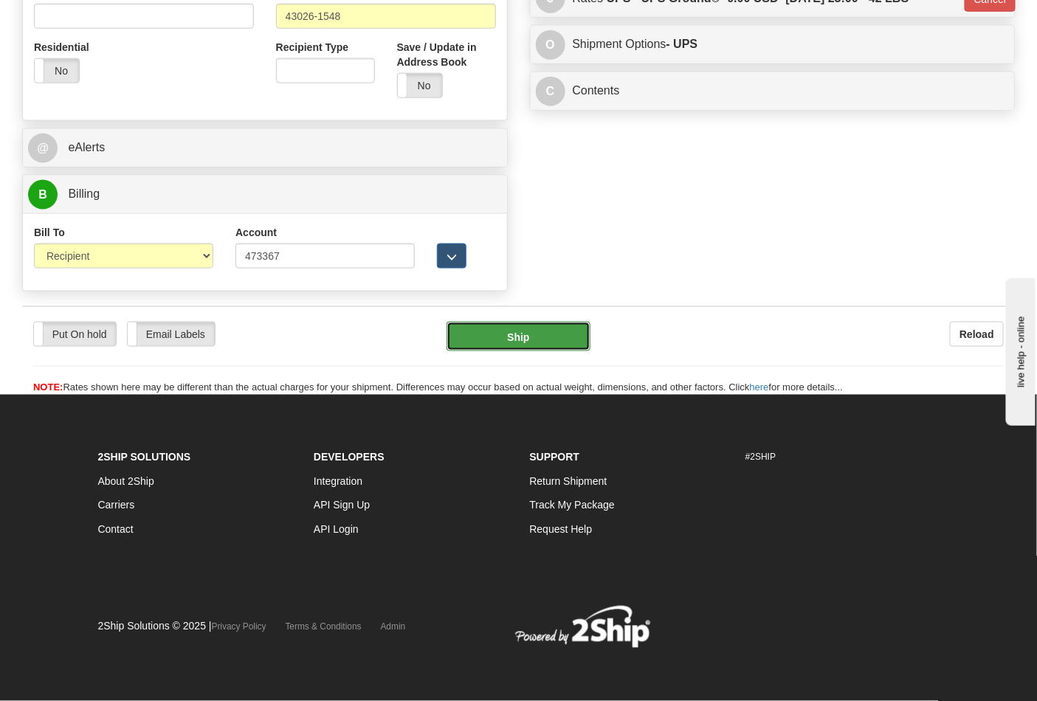
click at [566, 331] on button "Ship" at bounding box center [518, 337] width 143 height 30
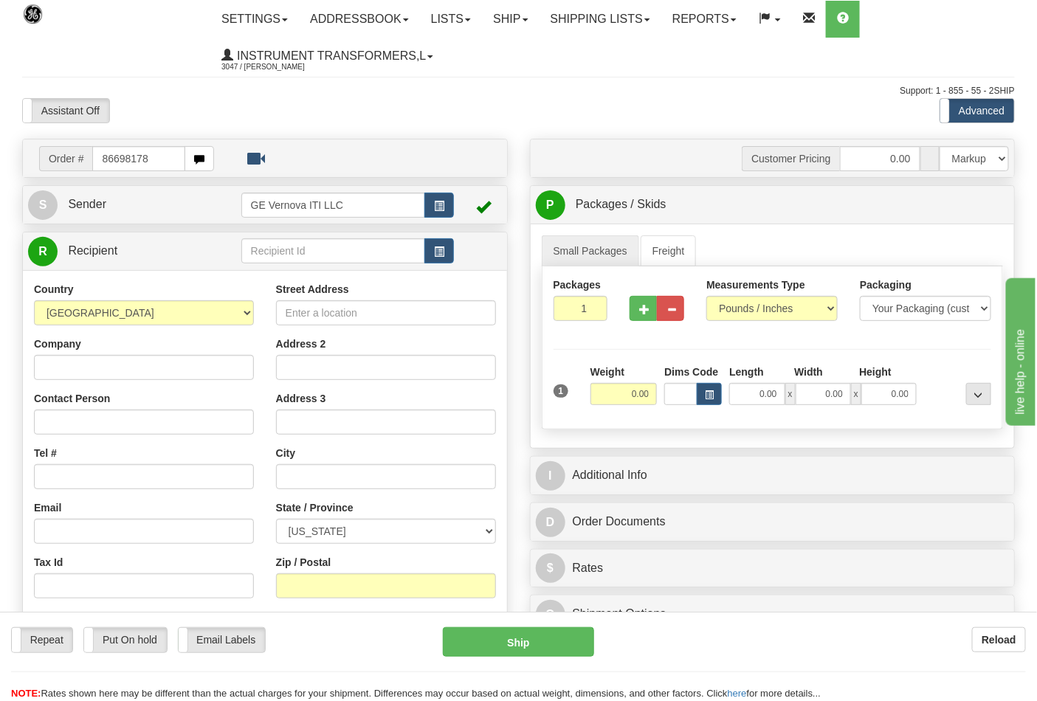
type input "86698178"
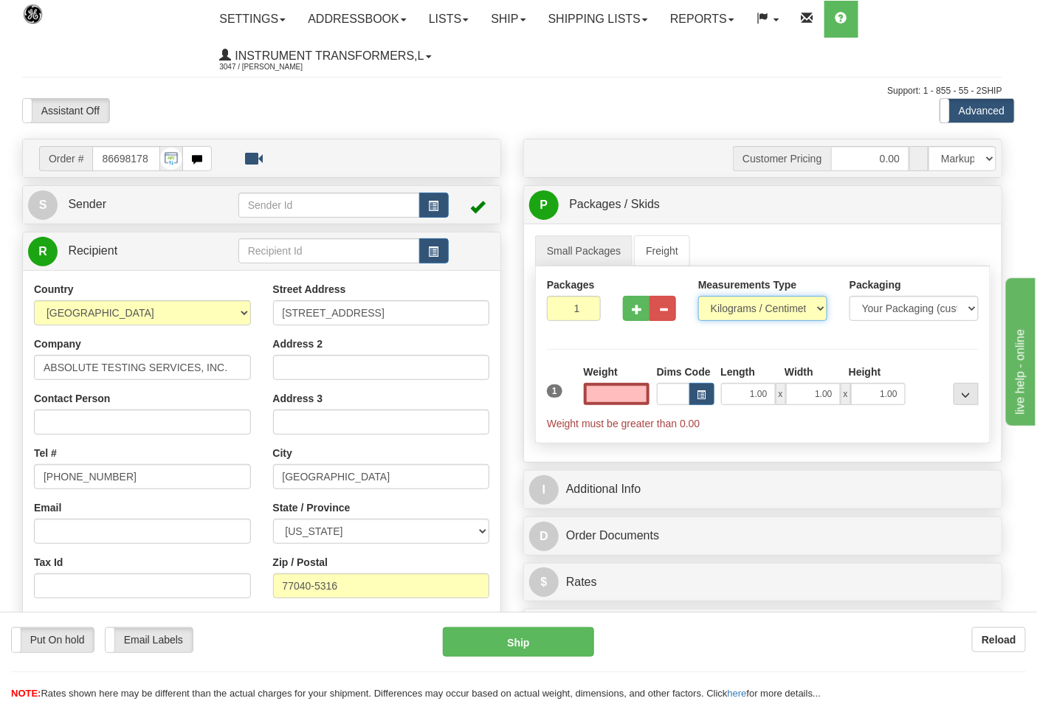
type input "0.00"
click at [751, 311] on select "Pounds / Inches Kilograms / Centimeters" at bounding box center [762, 308] width 129 height 25
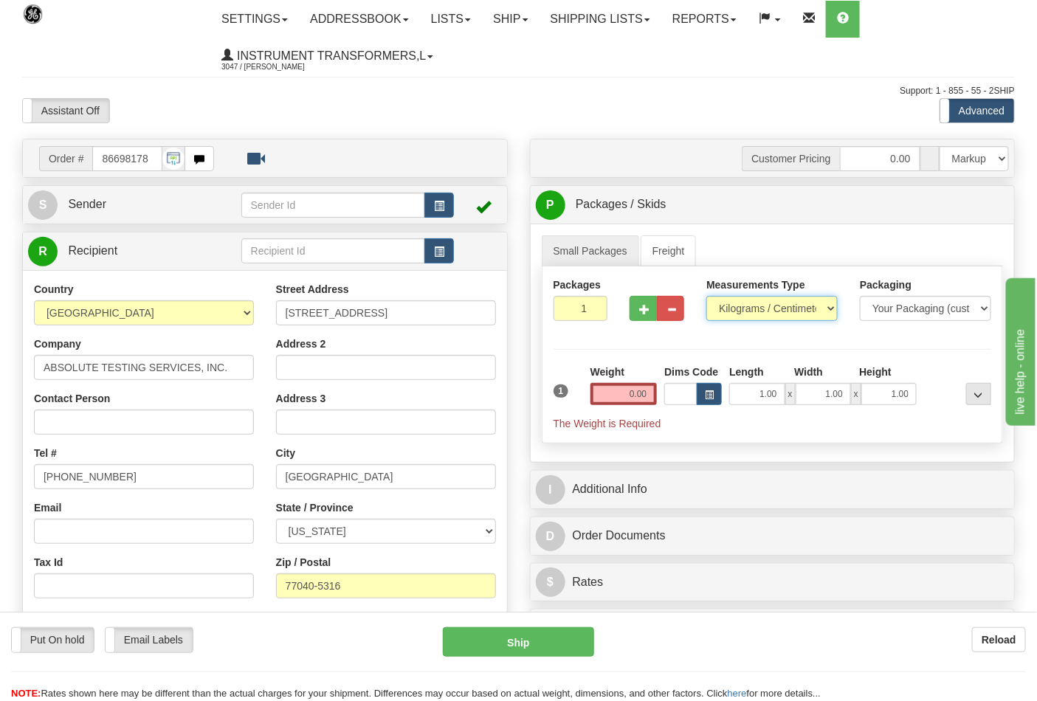
select select "0"
click at [706, 297] on select "Pounds / Inches Kilograms / Centimeters" at bounding box center [771, 308] width 131 height 25
click at [657, 399] on input "0.00" at bounding box center [624, 394] width 67 height 22
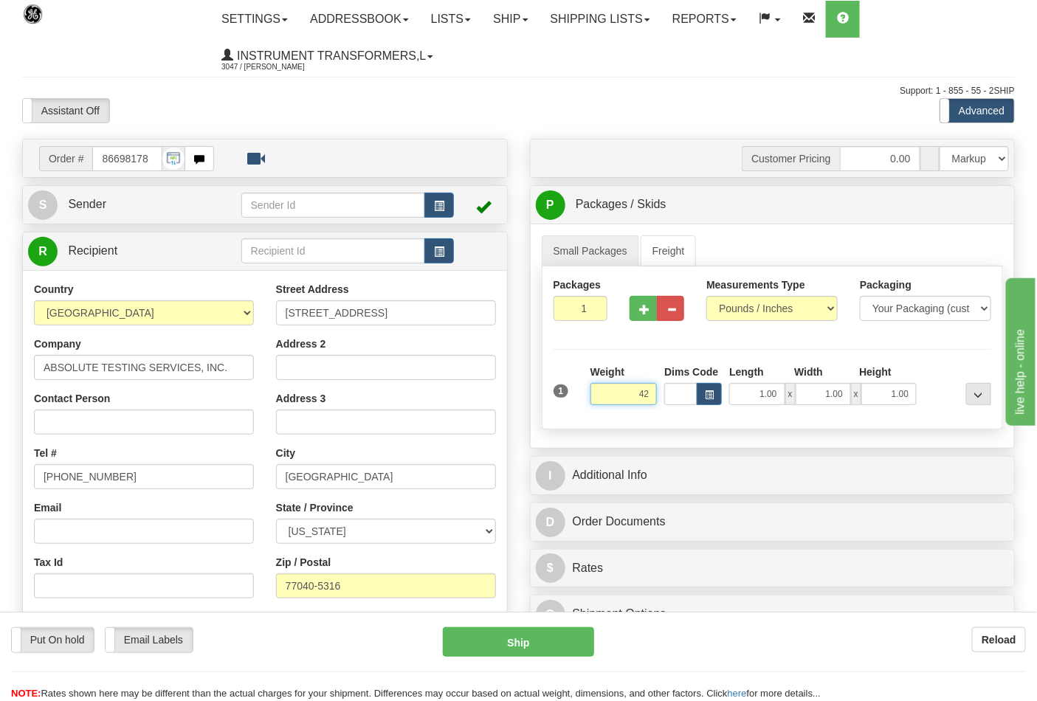
click button "Delete" at bounding box center [0, 0] width 0 height 0
type input "42.00"
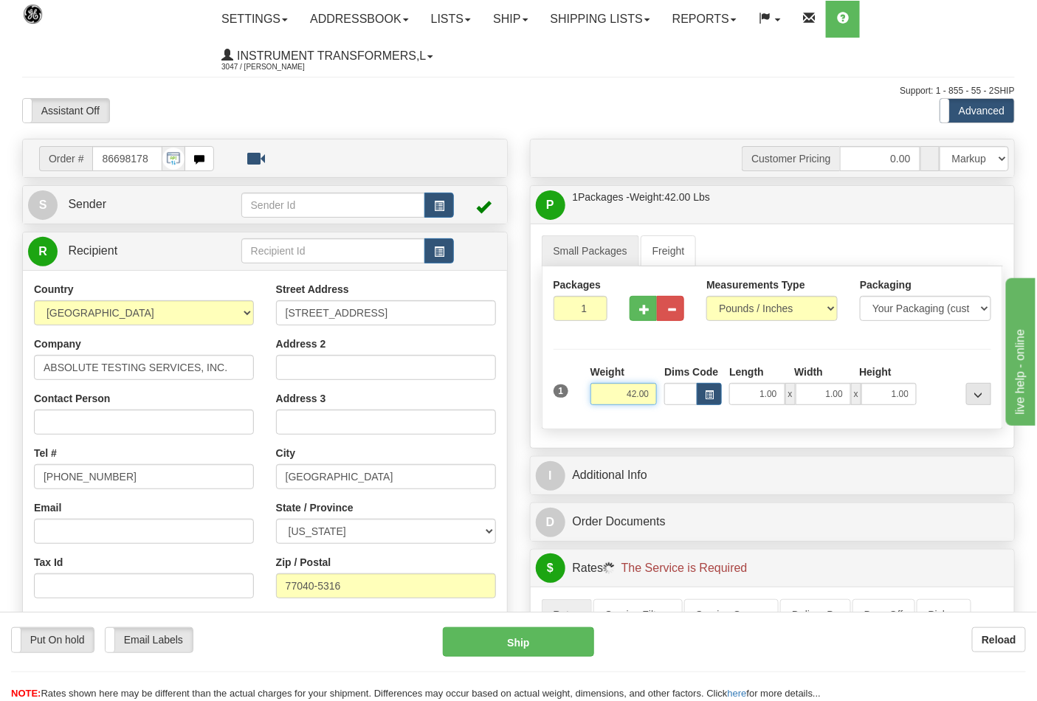
scroll to position [246, 0]
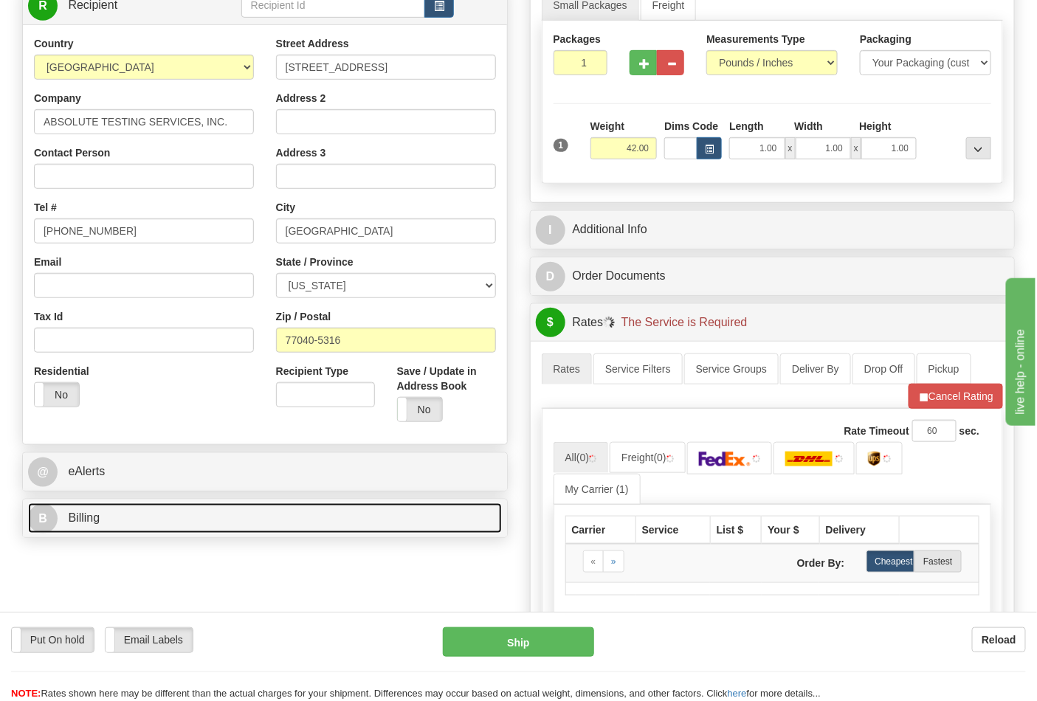
click at [185, 515] on link "B Billing" at bounding box center [265, 518] width 474 height 30
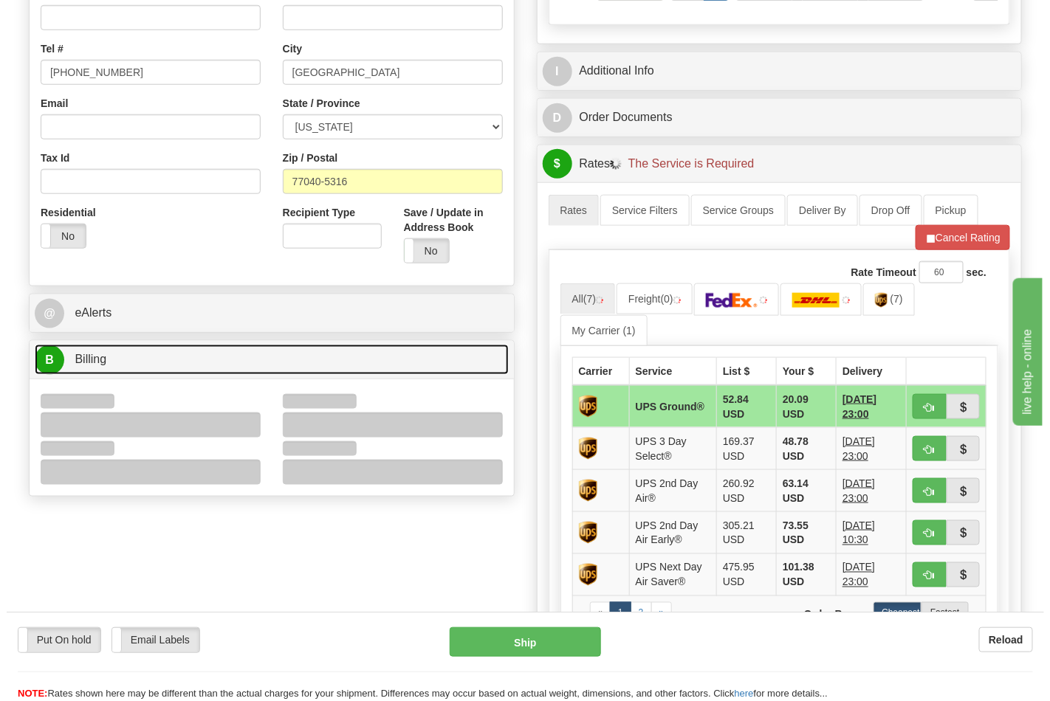
scroll to position [410, 0]
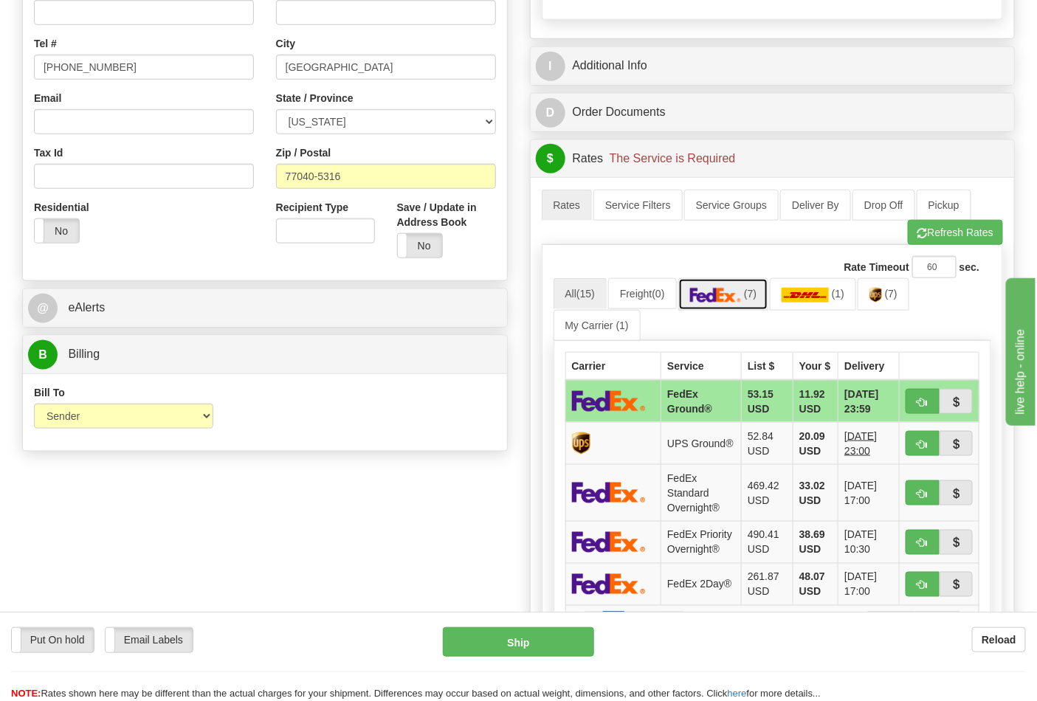
click at [729, 305] on link "(7)" at bounding box center [723, 294] width 91 height 32
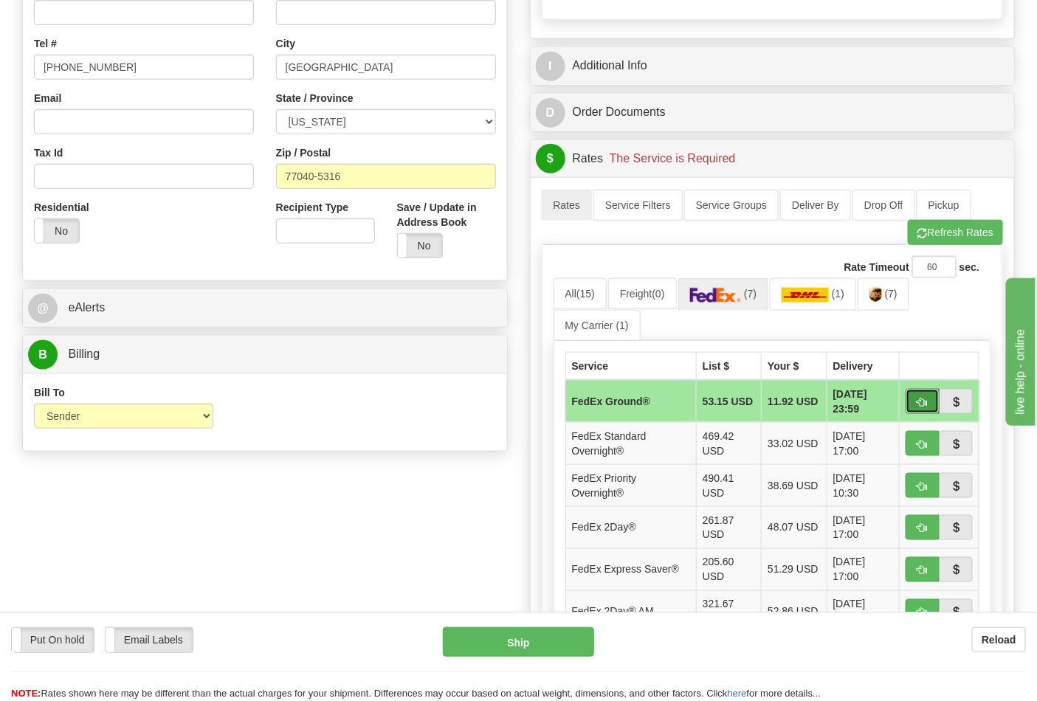
click at [918, 402] on span "button" at bounding box center [923, 403] width 10 height 10
type input "92"
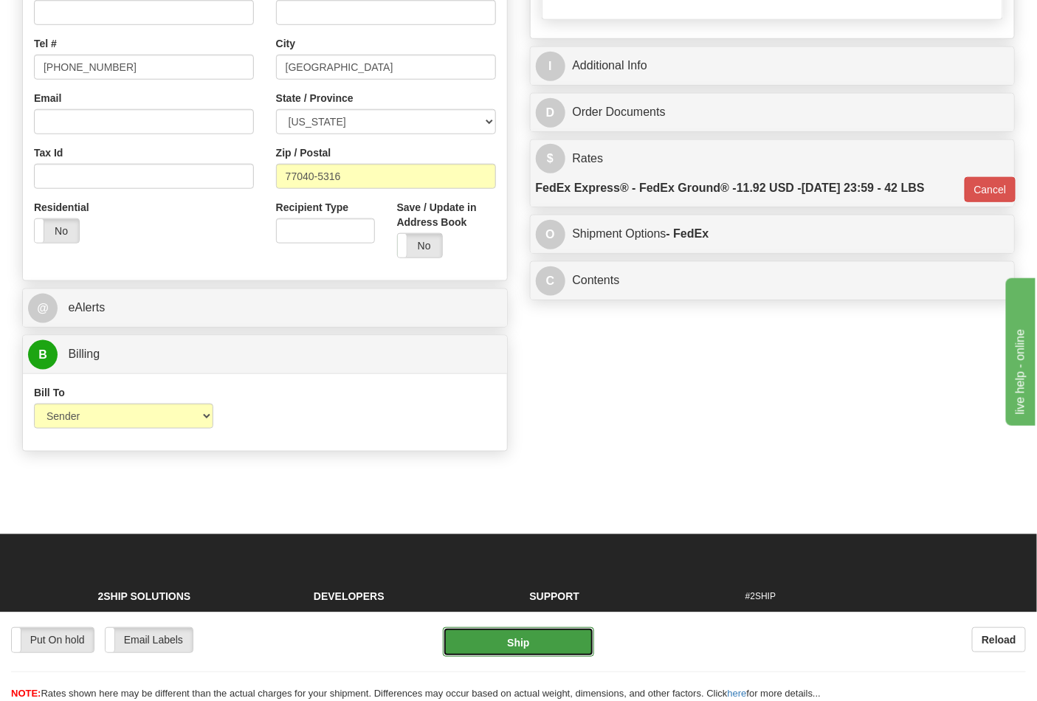
click at [535, 632] on button "Ship" at bounding box center [518, 642] width 151 height 30
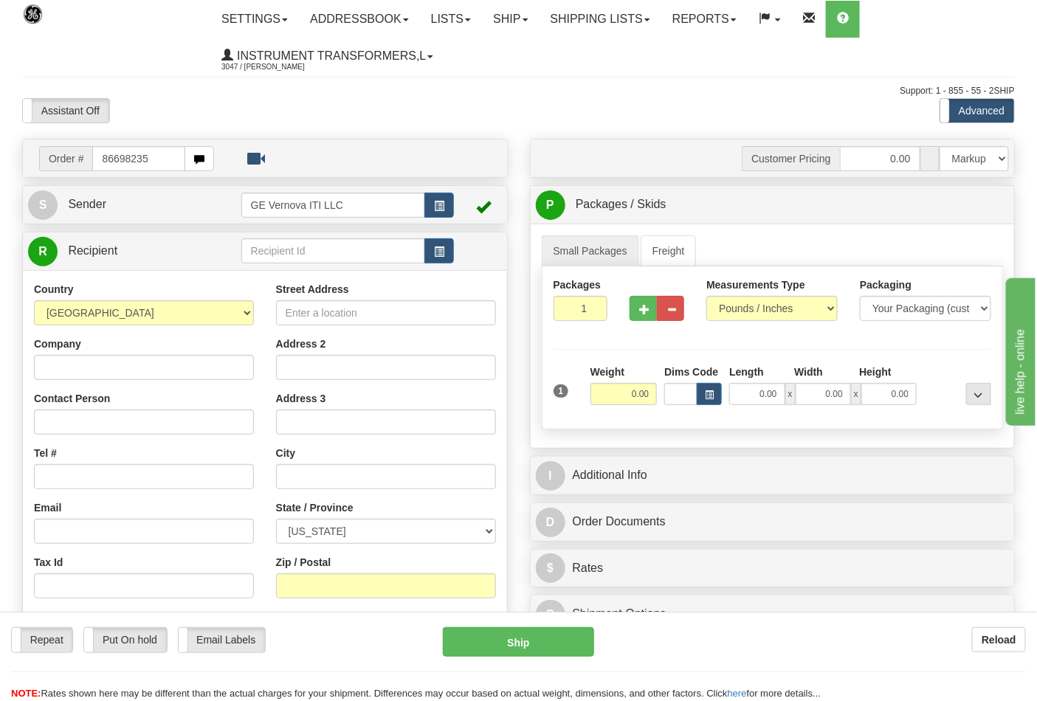
type input "86698235"
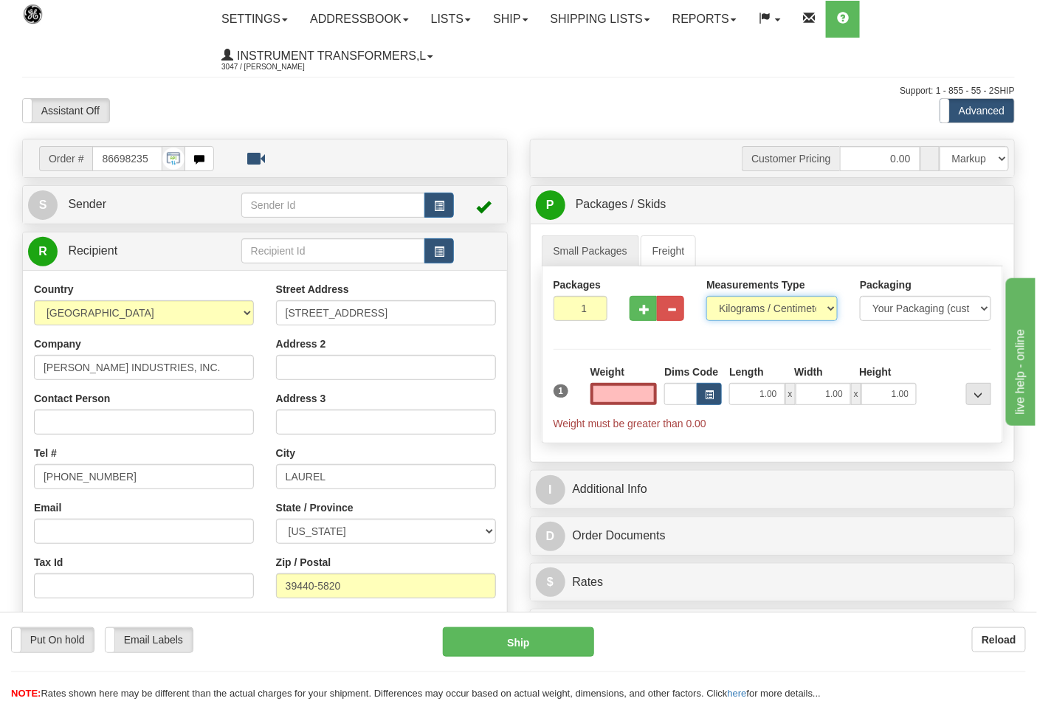
type input "0.00"
click at [744, 312] on select "Pounds / Inches Kilograms / Centimeters" at bounding box center [771, 308] width 131 height 25
select select "0"
click at [706, 297] on select "Pounds / Inches Kilograms / Centimeters" at bounding box center [771, 308] width 131 height 25
click at [650, 396] on input "0.00" at bounding box center [624, 394] width 67 height 22
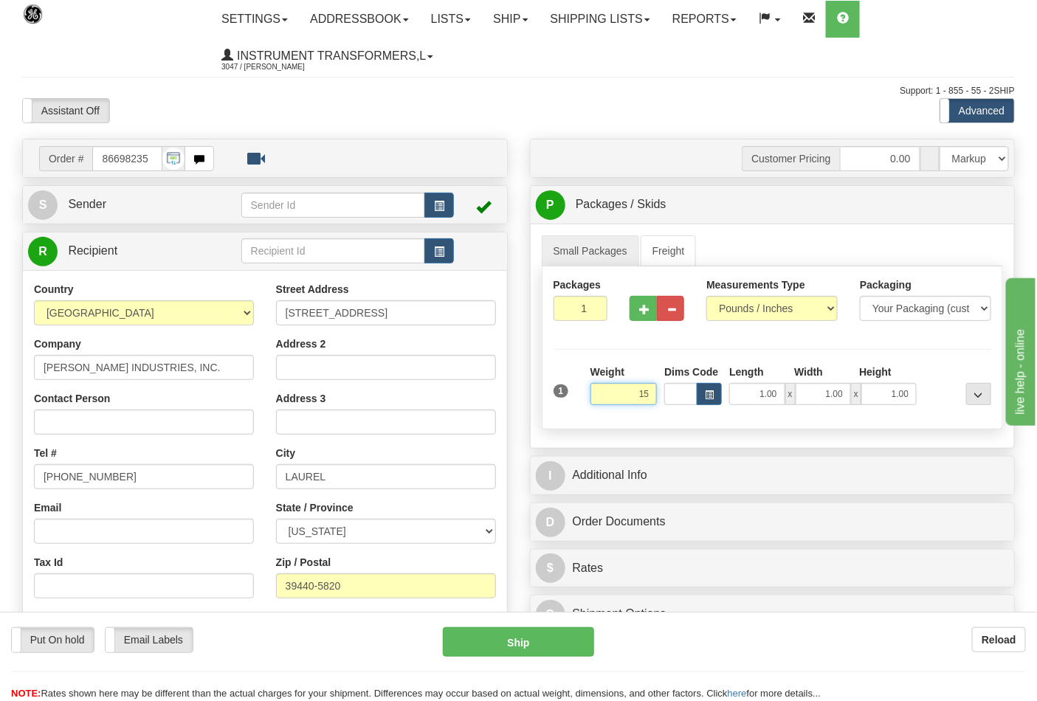
click button "Delete" at bounding box center [0, 0] width 0 height 0
type input "15.00"
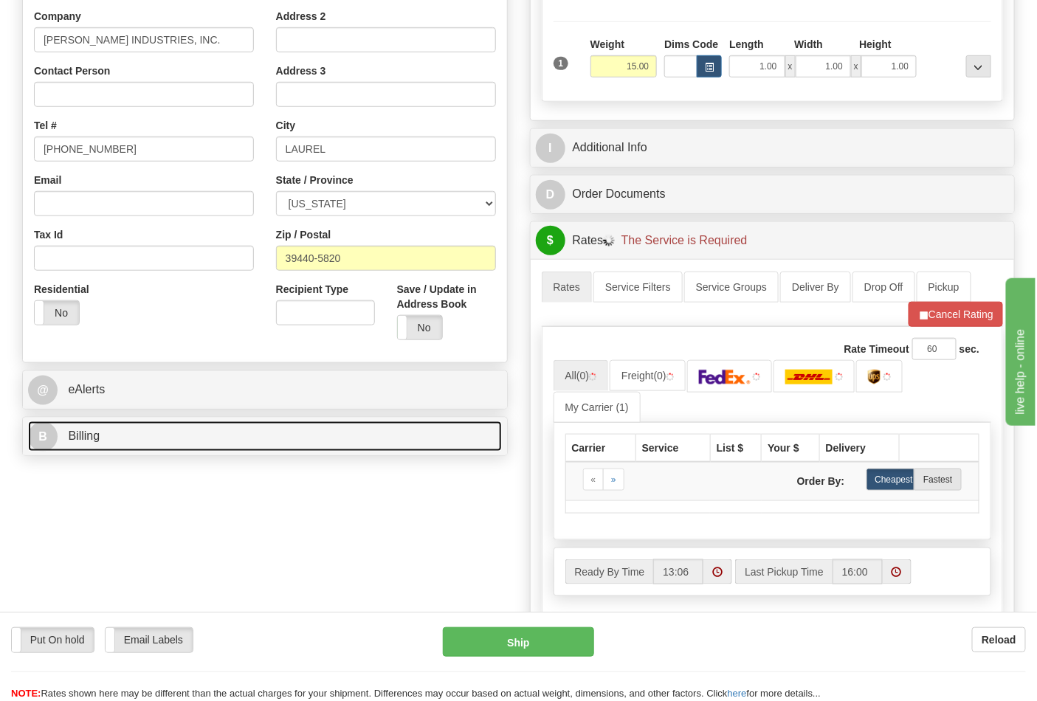
click at [181, 427] on link "B Billing" at bounding box center [265, 437] width 474 height 30
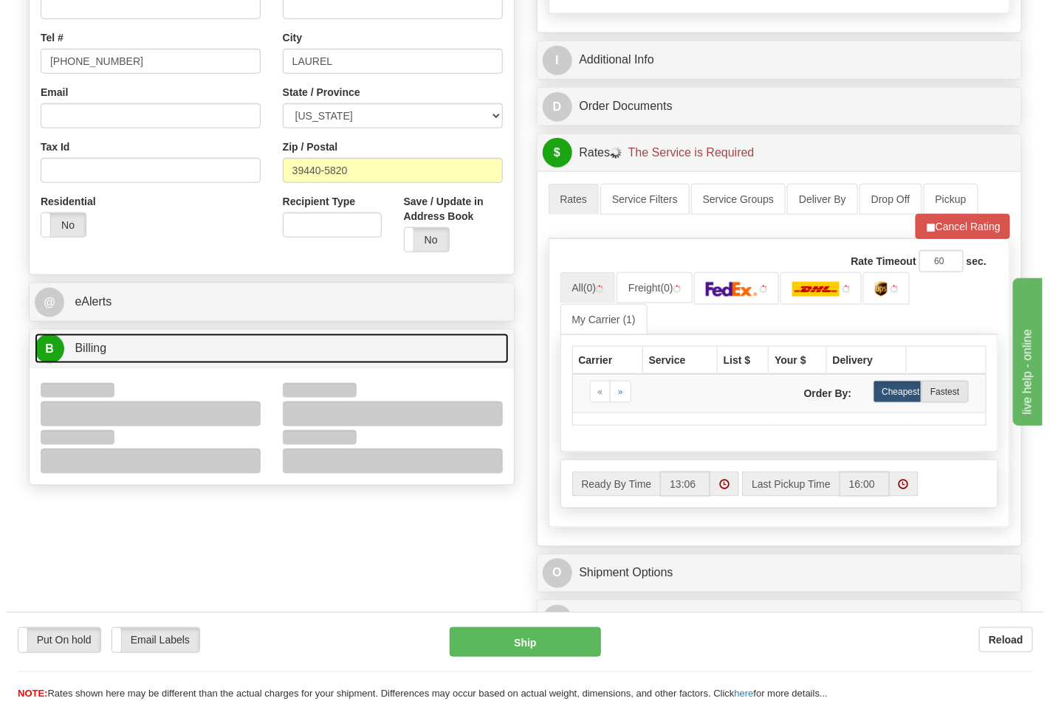
scroll to position [492, 0]
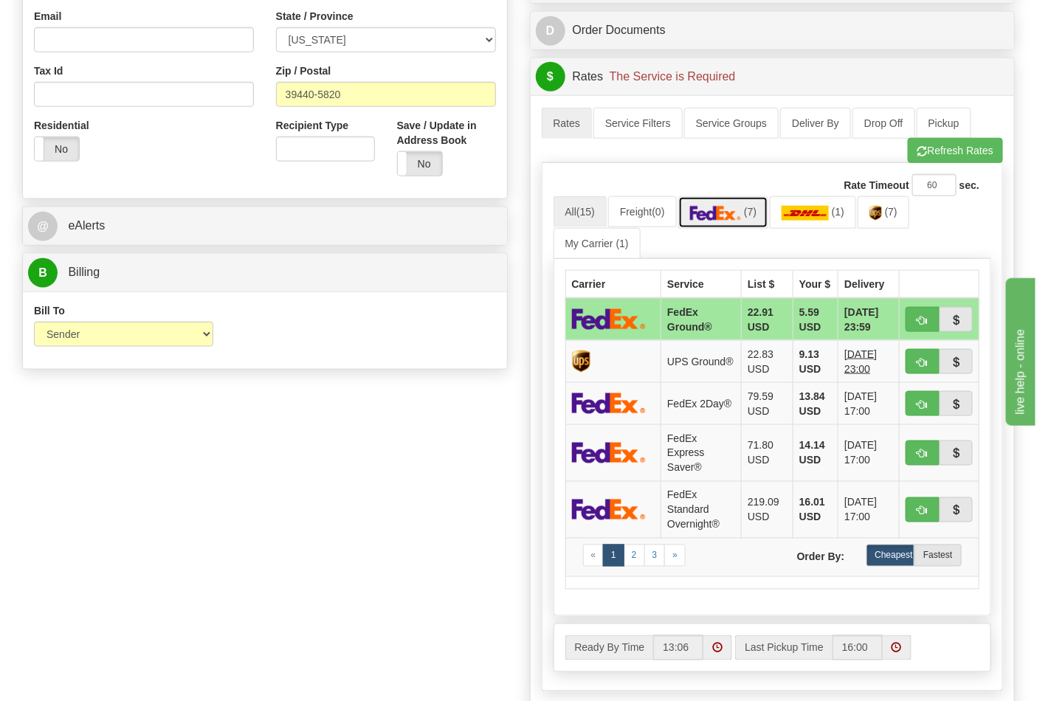
click at [763, 214] on link "(7)" at bounding box center [723, 212] width 91 height 32
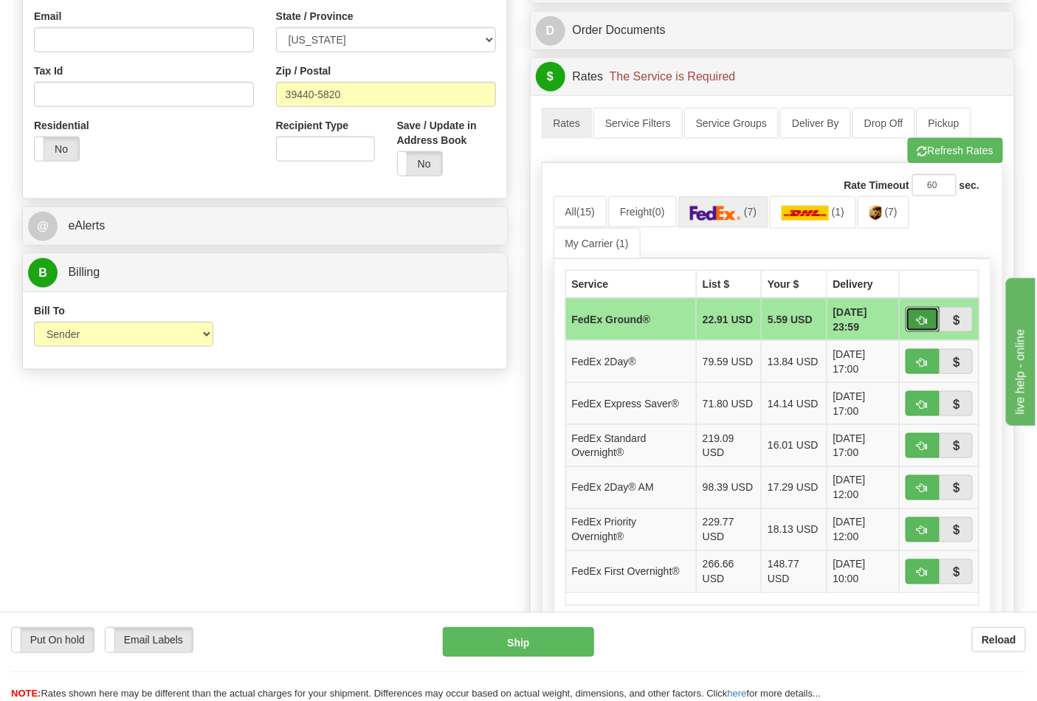
drag, startPoint x: 921, startPoint y: 329, endPoint x: 861, endPoint y: 329, distance: 59.1
click at [920, 328] on button "button" at bounding box center [923, 319] width 34 height 25
type input "92"
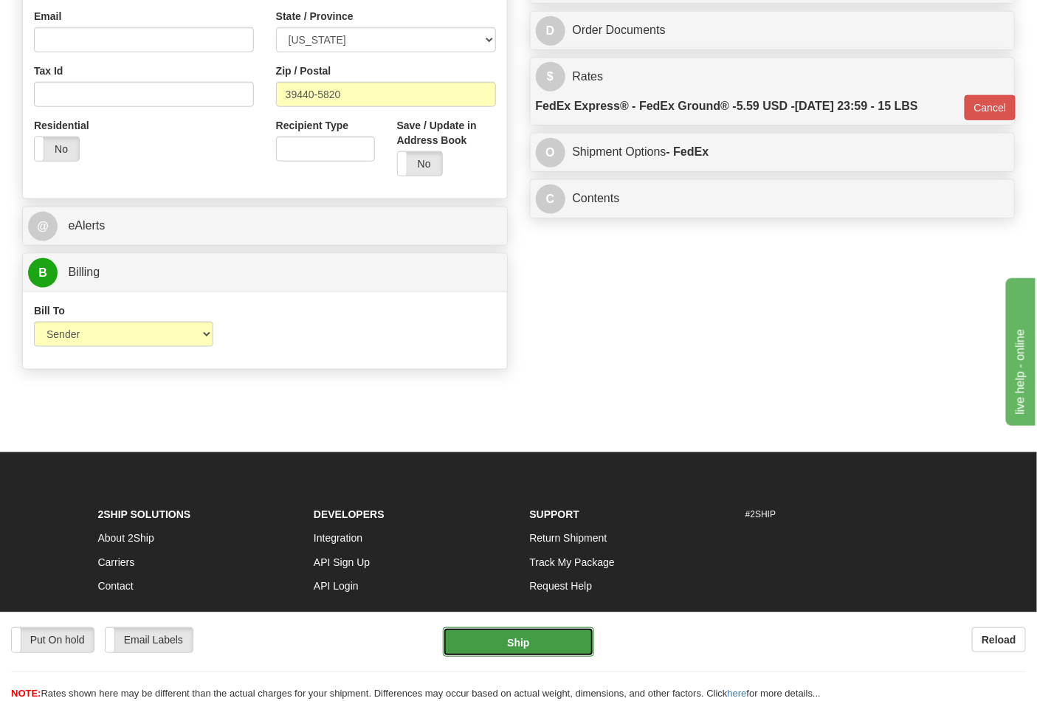
click at [545, 633] on button "Ship" at bounding box center [518, 642] width 151 height 30
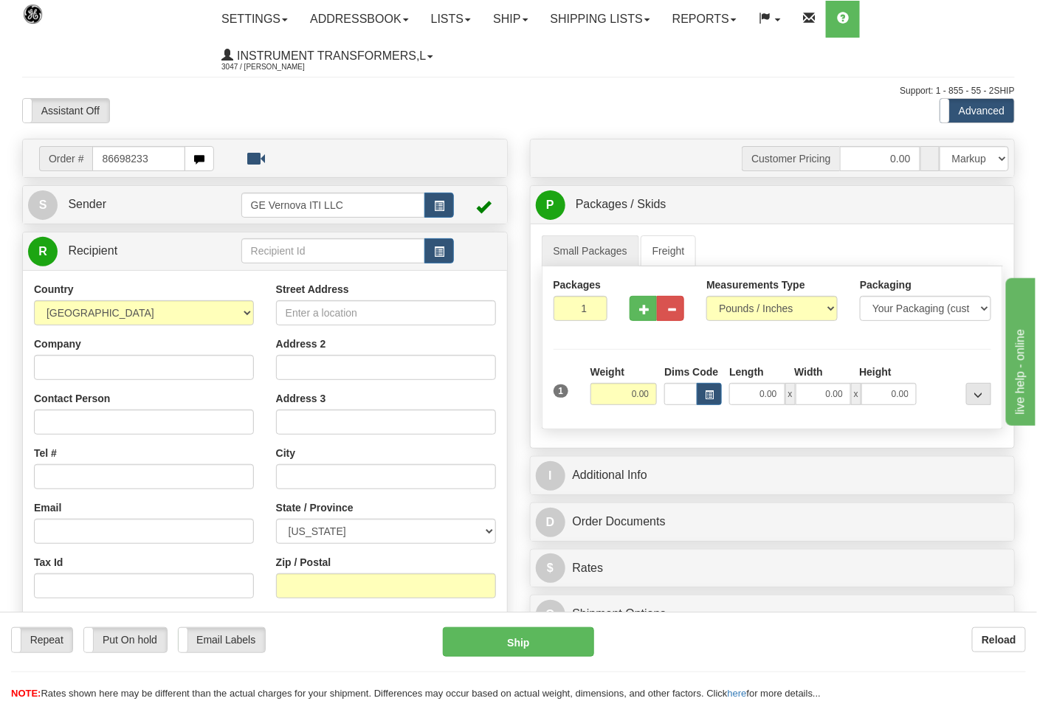
type input "86698233"
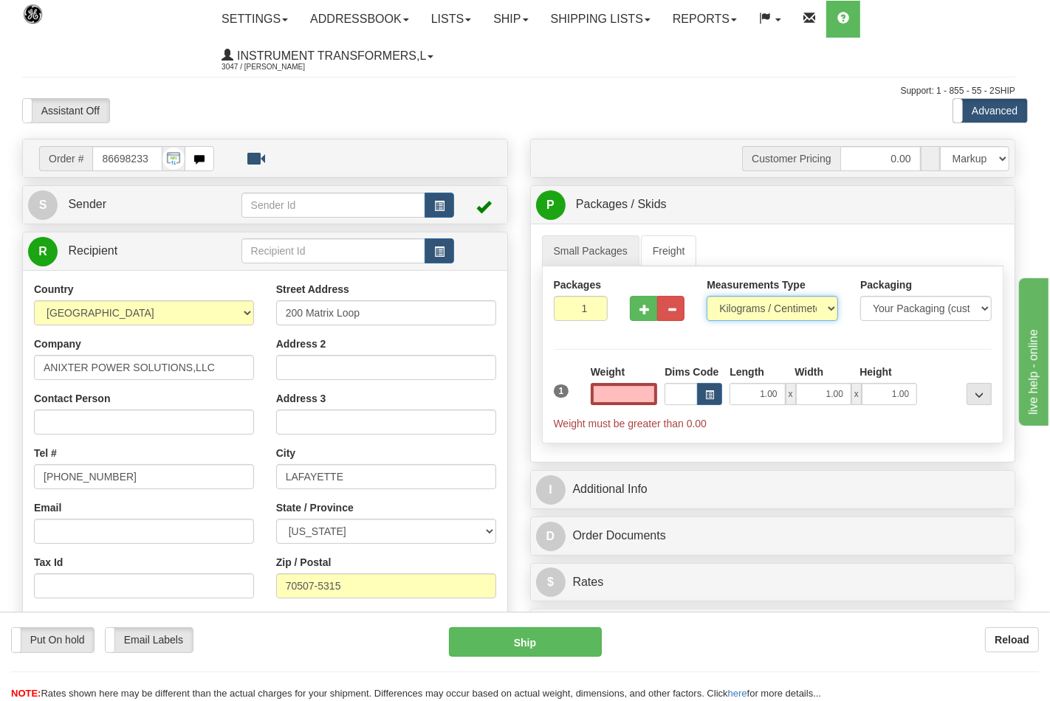
type input "0.00"
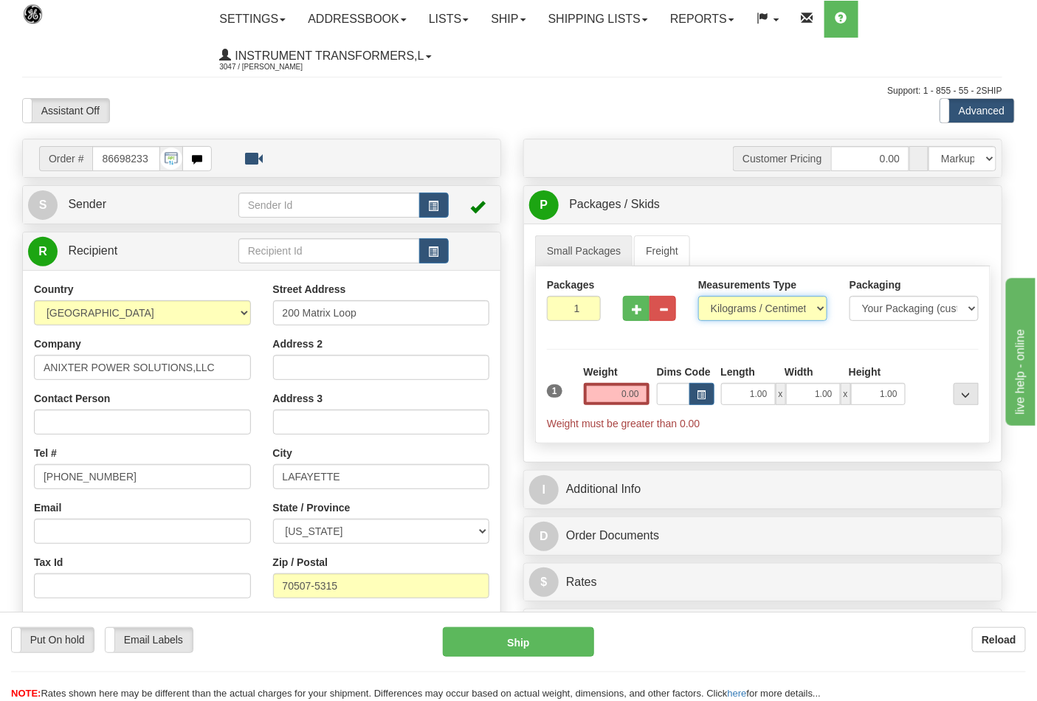
click at [738, 312] on select "Pounds / Inches Kilograms / Centimeters" at bounding box center [762, 308] width 129 height 25
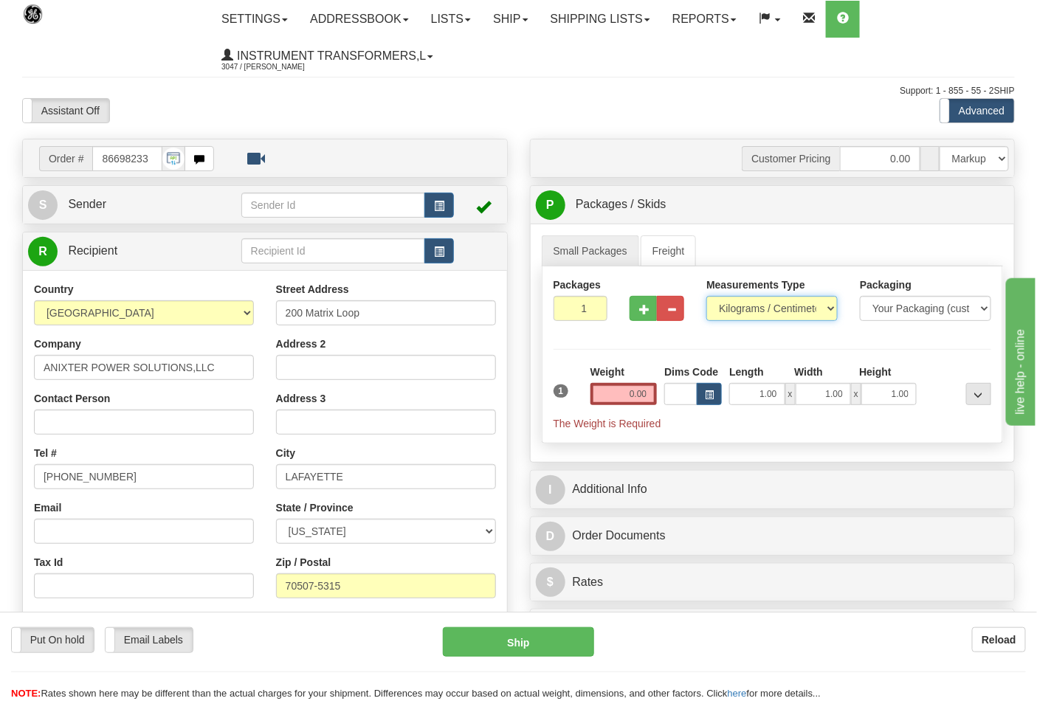
select select "0"
click at [706, 297] on select "Pounds / Inches Kilograms / Centimeters" at bounding box center [771, 308] width 131 height 25
click at [643, 393] on input "0.00" at bounding box center [624, 394] width 67 height 22
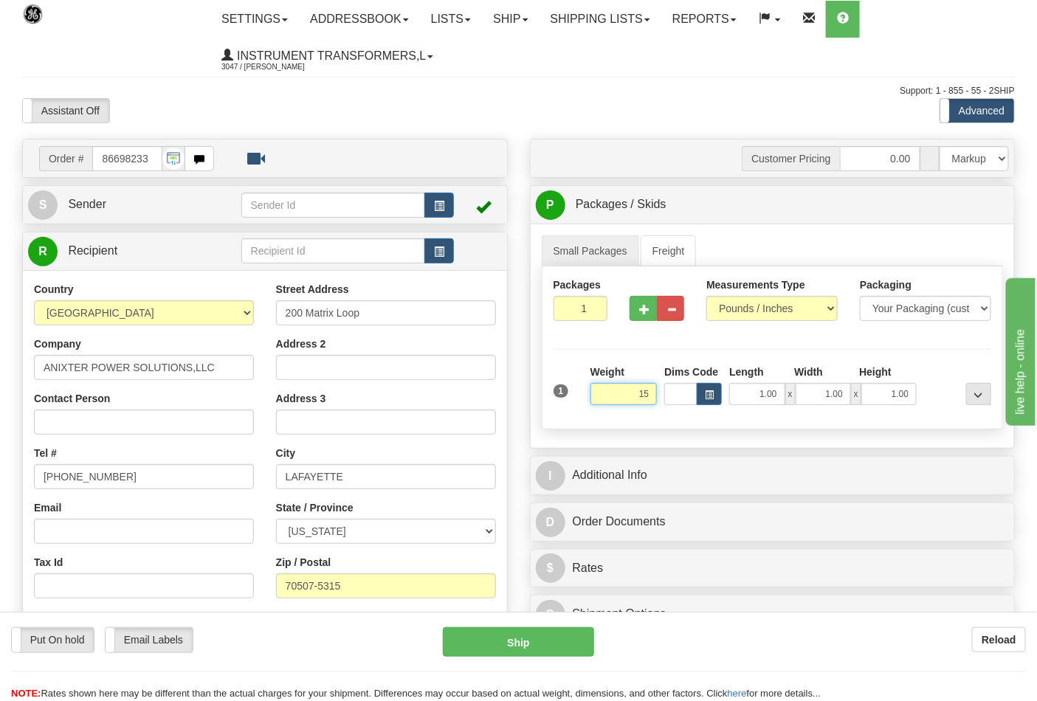
click button "Delete" at bounding box center [0, 0] width 0 height 0
type input "15.00"
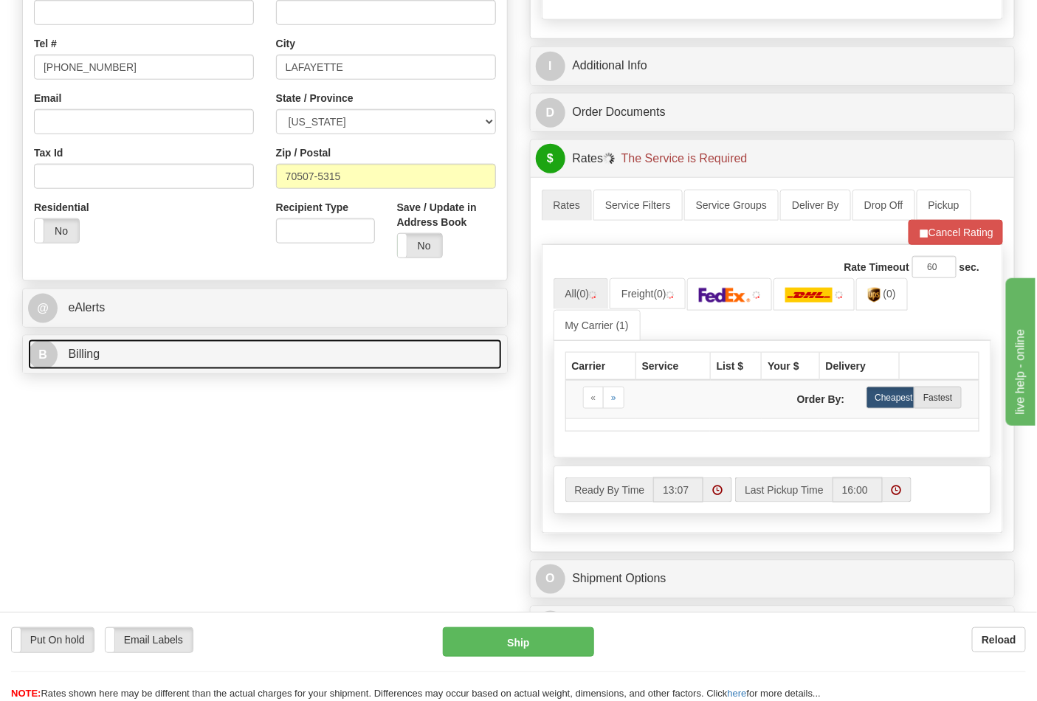
click at [123, 365] on link "B Billing" at bounding box center [265, 355] width 474 height 30
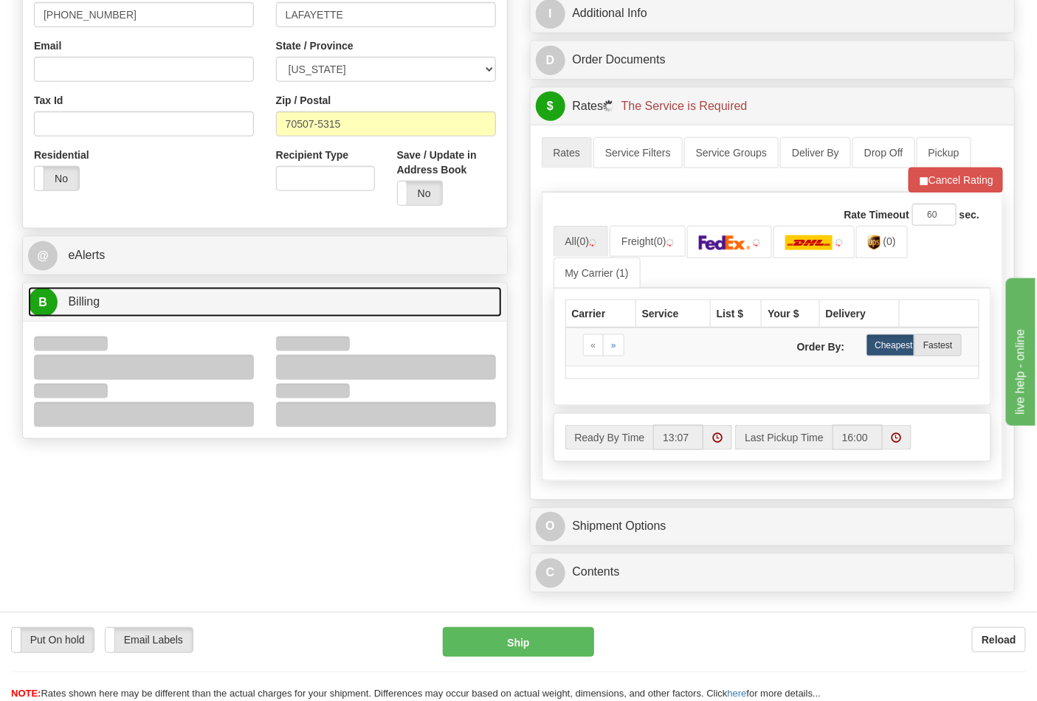
scroll to position [492, 0]
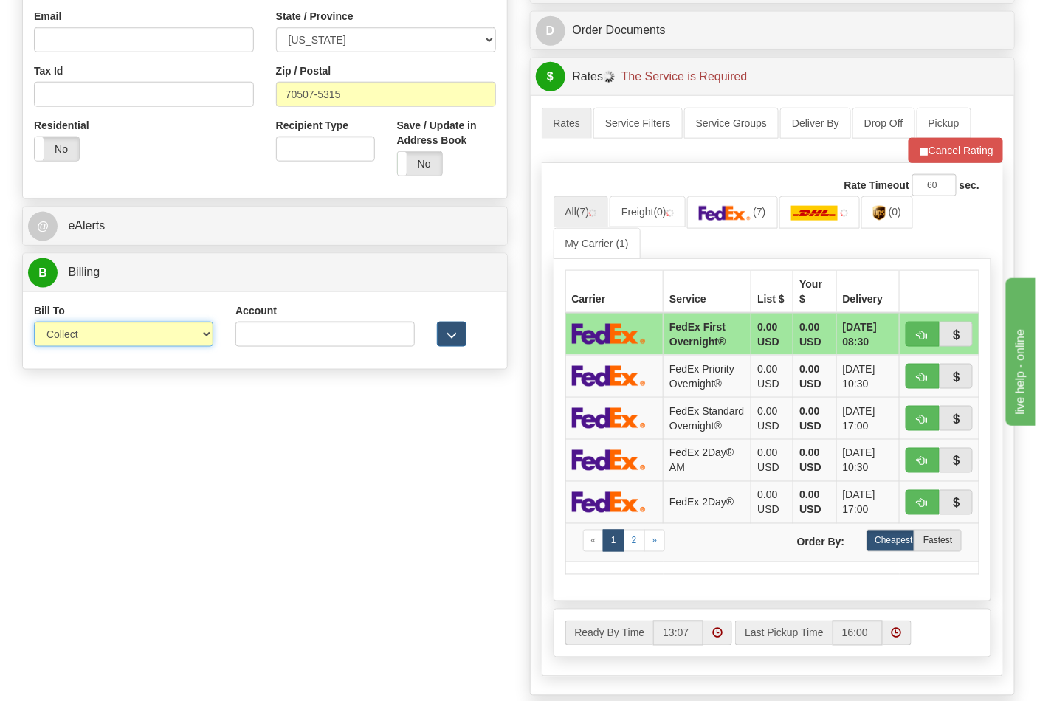
click at [89, 344] on select "Sender Recipient Third Party Collect" at bounding box center [123, 334] width 179 height 25
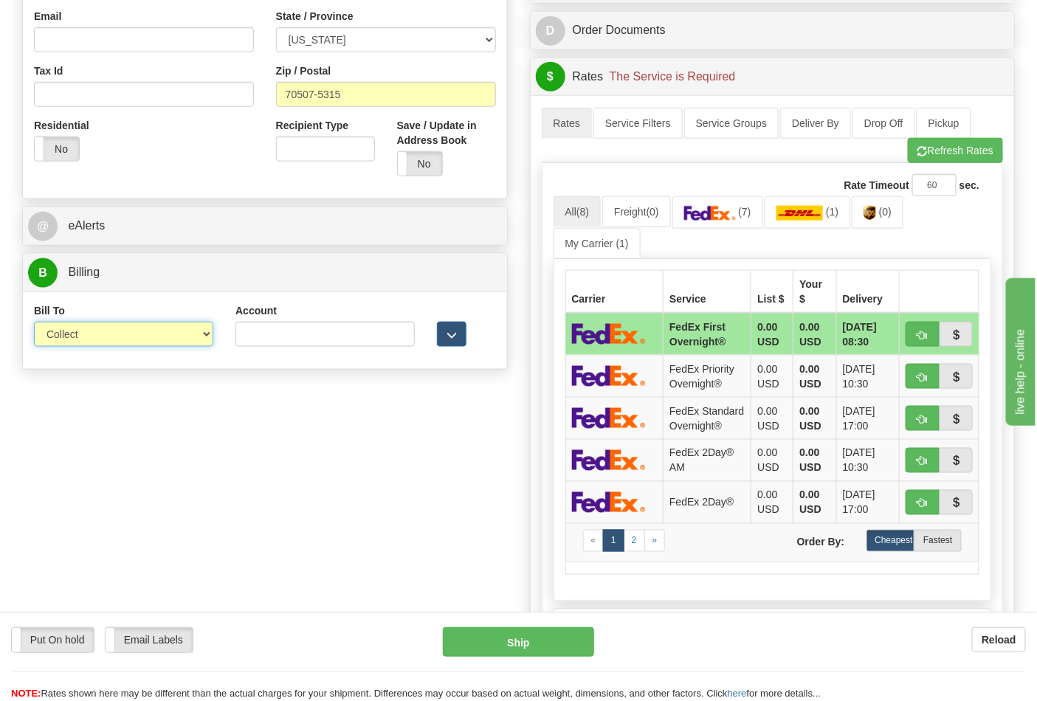
select select "2"
click at [34, 323] on select "Sender Recipient Third Party Collect" at bounding box center [123, 334] width 179 height 25
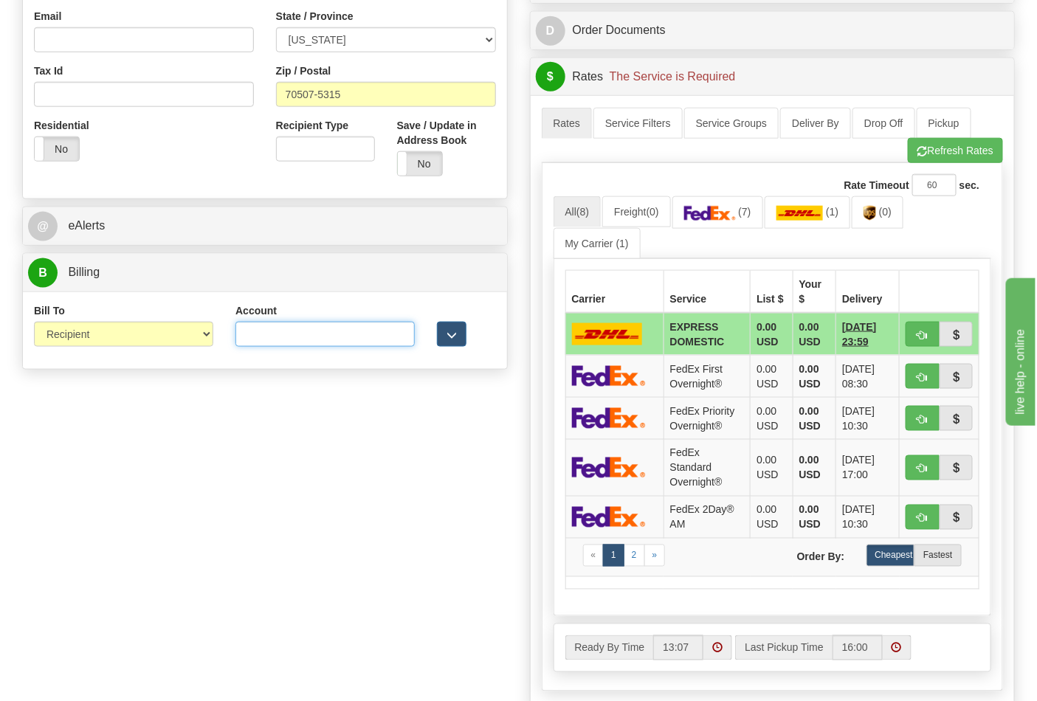
click at [261, 342] on input "Account" at bounding box center [324, 334] width 179 height 25
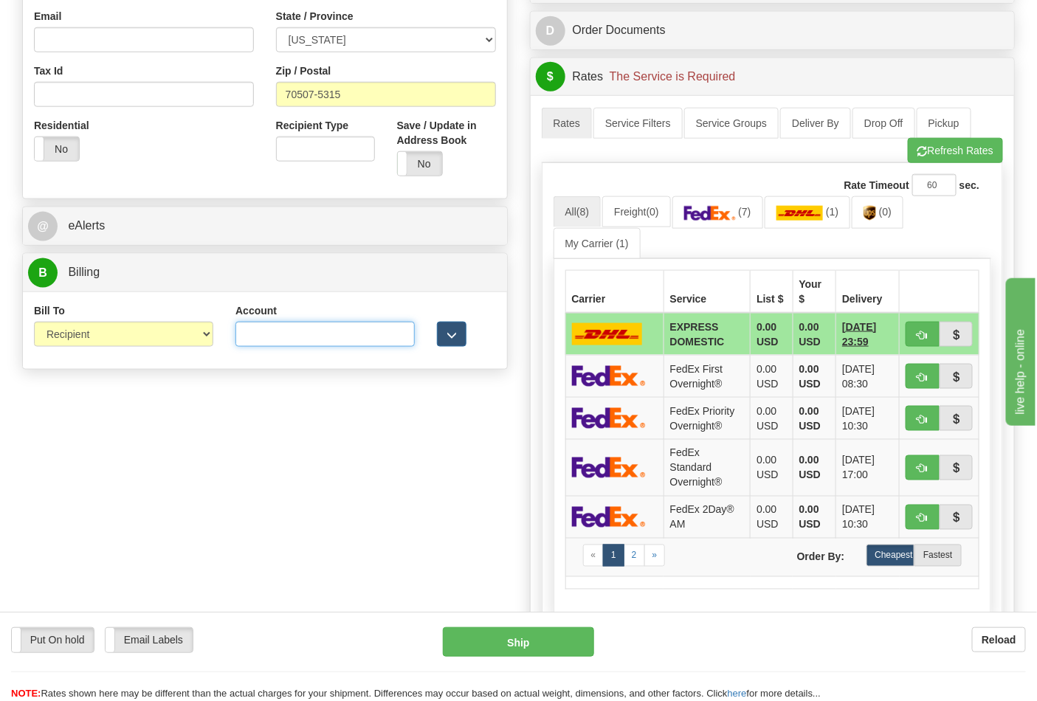
paste input "595A46"
type input "595A46"
click at [977, 143] on button "Refresh Rates" at bounding box center [955, 150] width 95 height 25
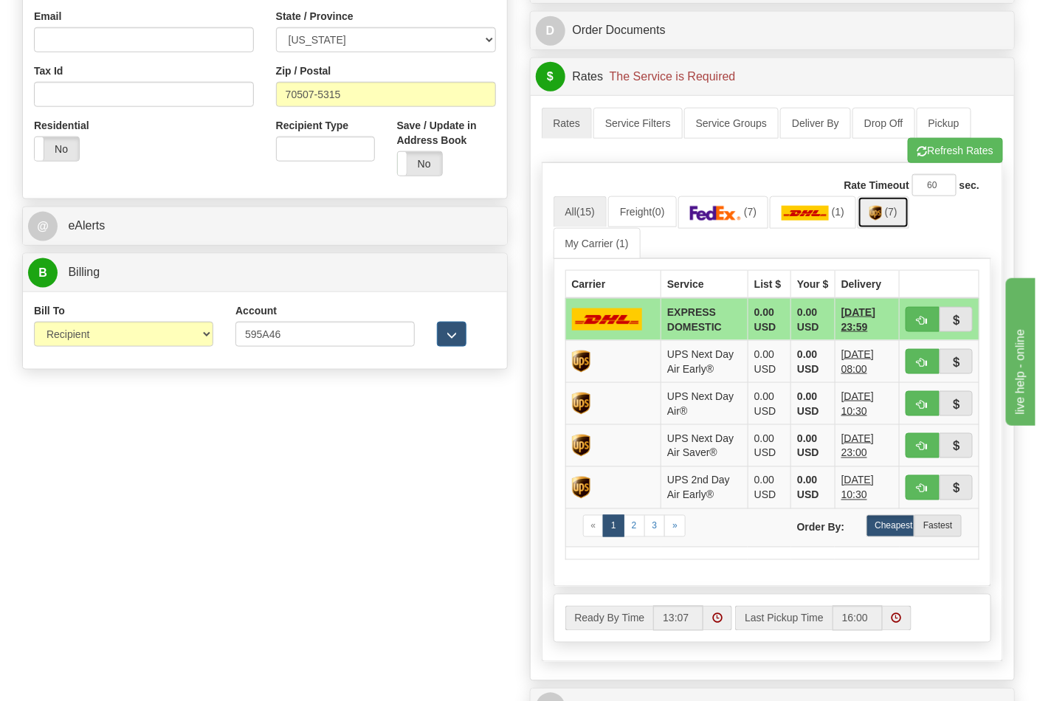
click at [890, 216] on link "(7)" at bounding box center [884, 212] width 52 height 32
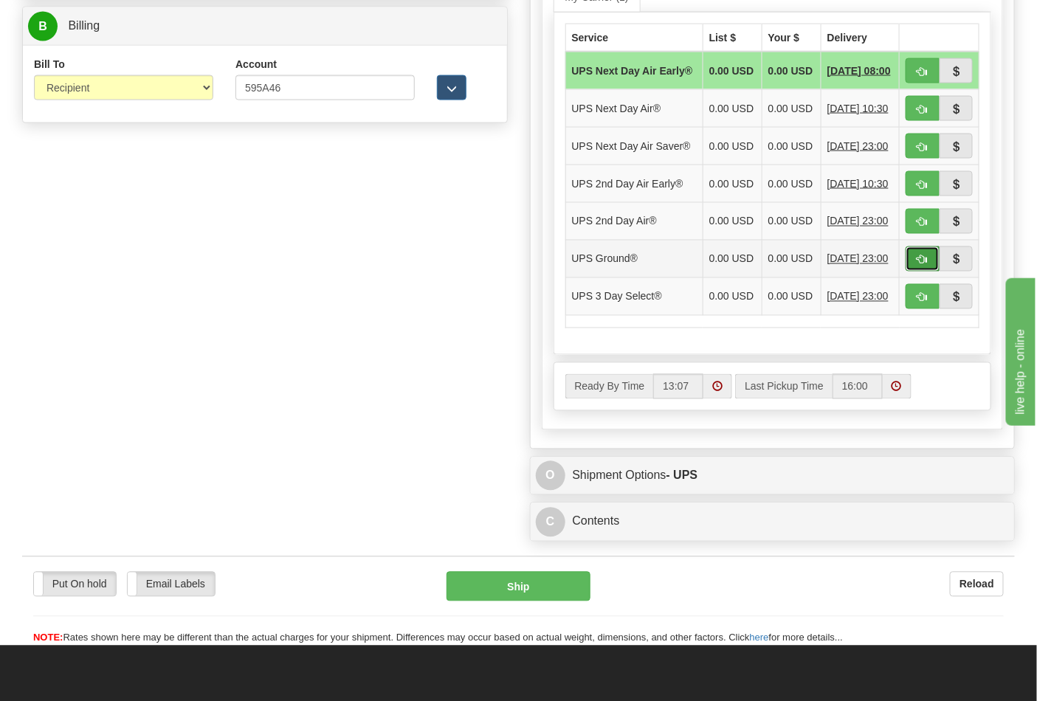
click at [923, 265] on span "button" at bounding box center [923, 260] width 10 height 10
type input "03"
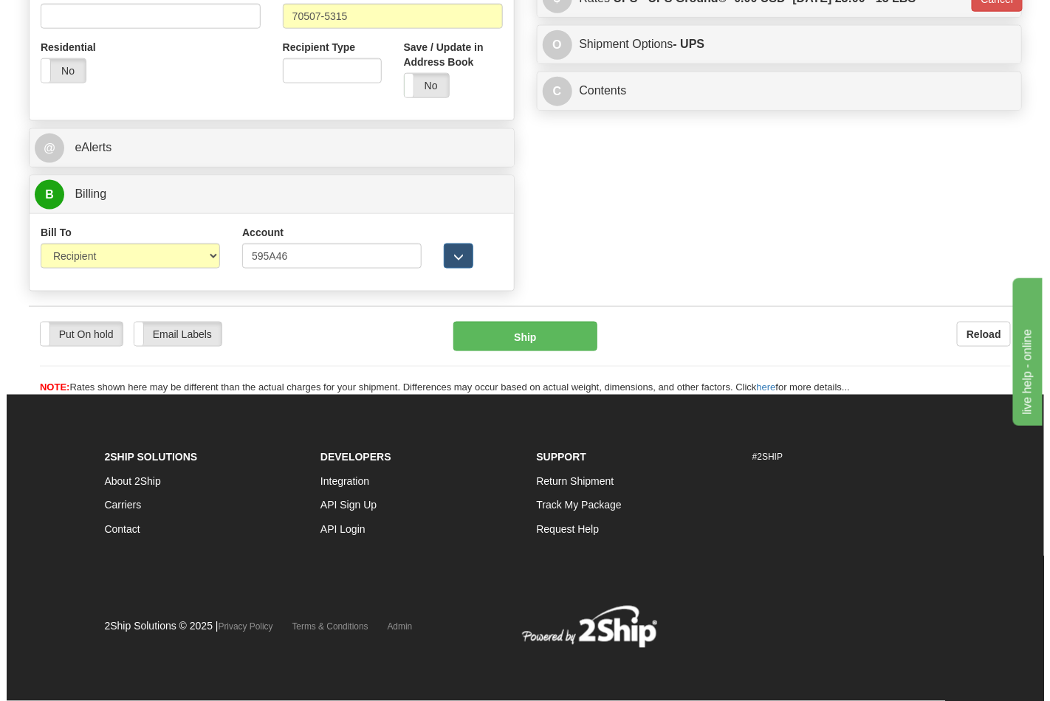
scroll to position [572, 0]
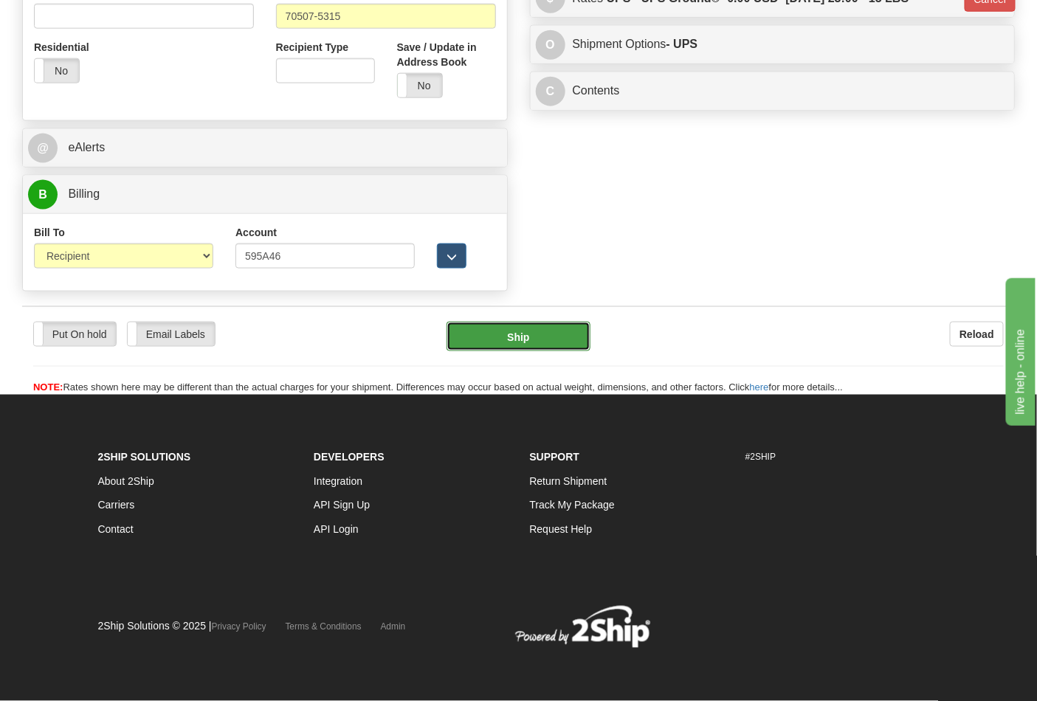
click at [510, 337] on button "Ship" at bounding box center [518, 337] width 143 height 30
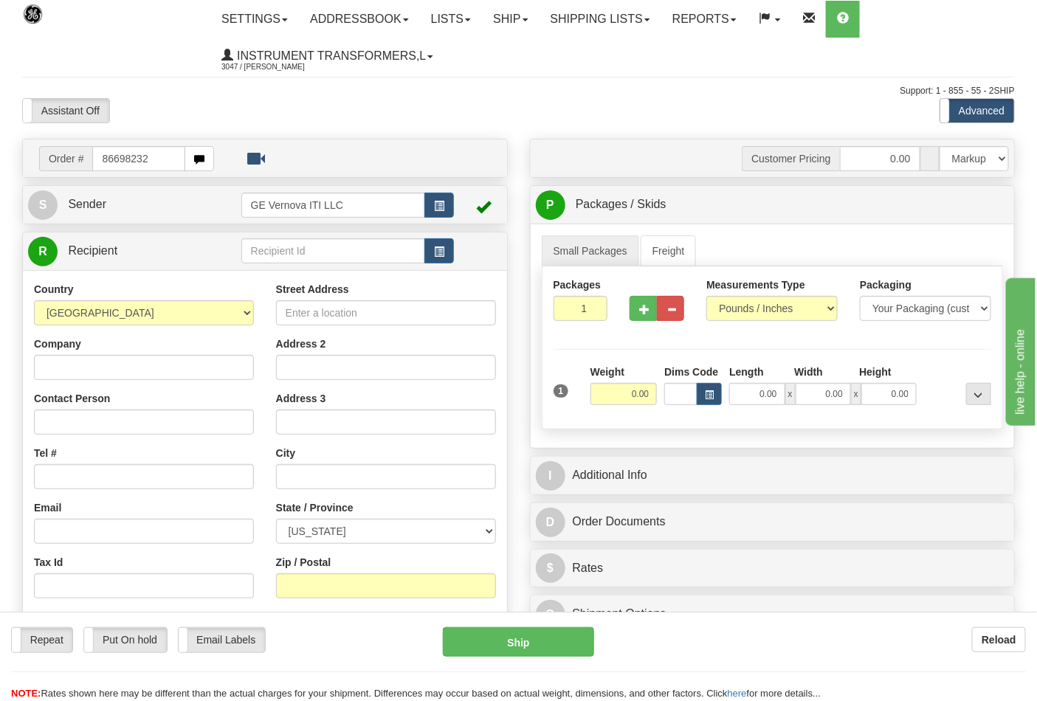
type input "86698232"
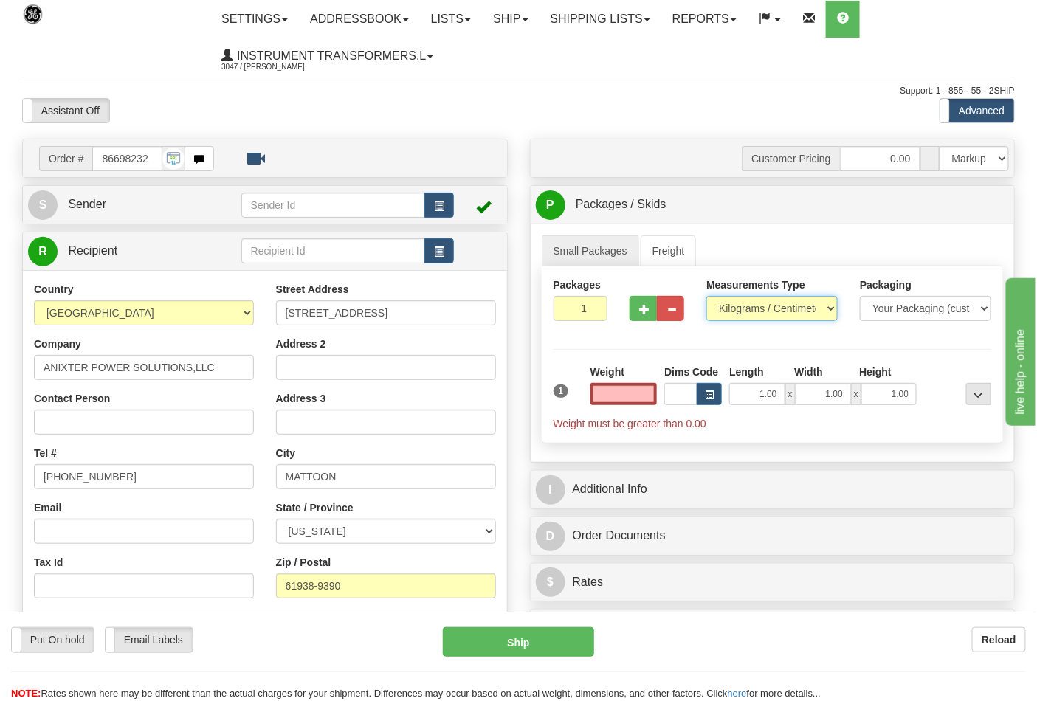
type input "0.00"
click at [780, 310] on select "Pounds / Inches Kilograms / Centimeters" at bounding box center [771, 308] width 131 height 25
select select "0"
click at [706, 297] on select "Pounds / Inches Kilograms / Centimeters" at bounding box center [771, 308] width 131 height 25
click at [657, 392] on input "0.00" at bounding box center [624, 394] width 67 height 22
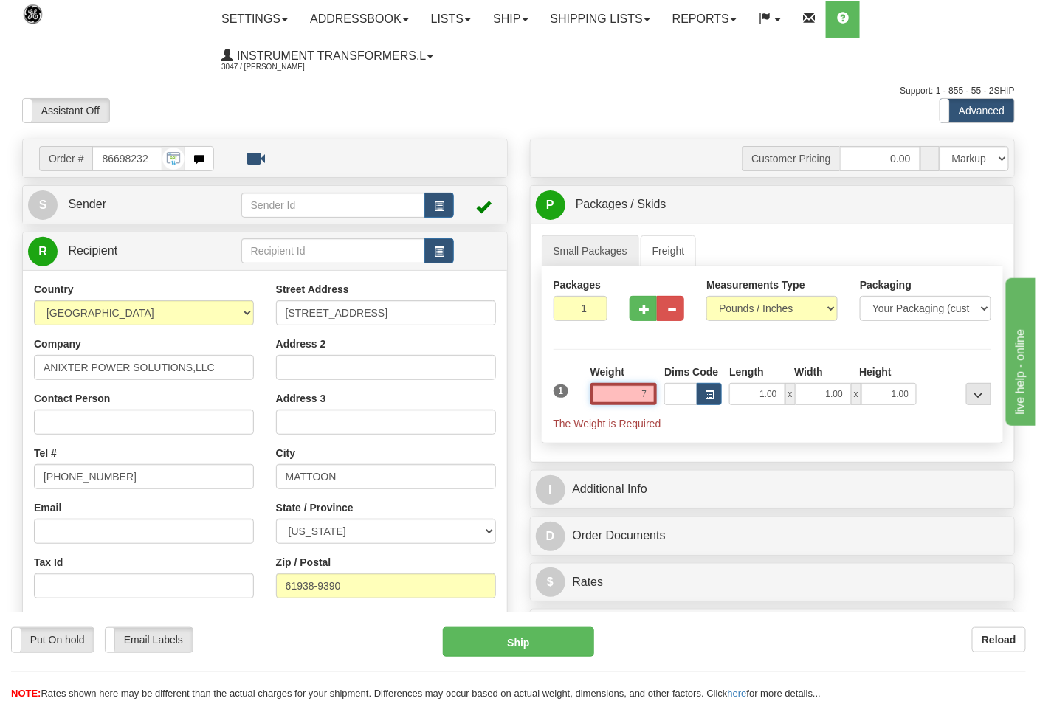
click button "Delete" at bounding box center [0, 0] width 0 height 0
type input "7.00"
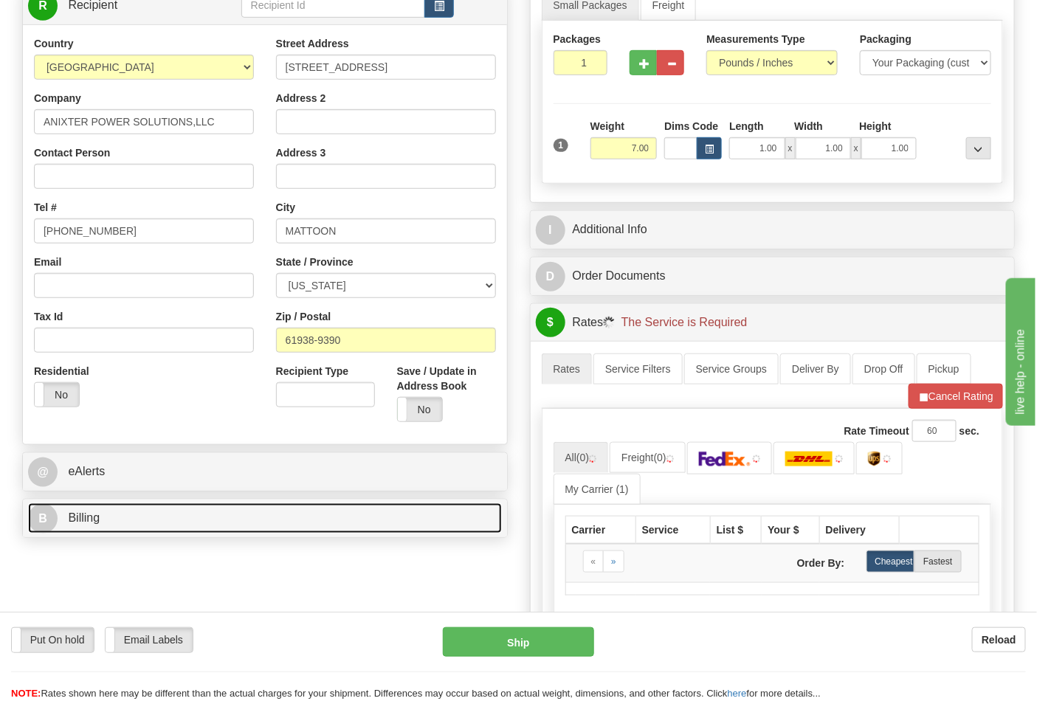
click at [167, 526] on link "B Billing" at bounding box center [265, 518] width 474 height 30
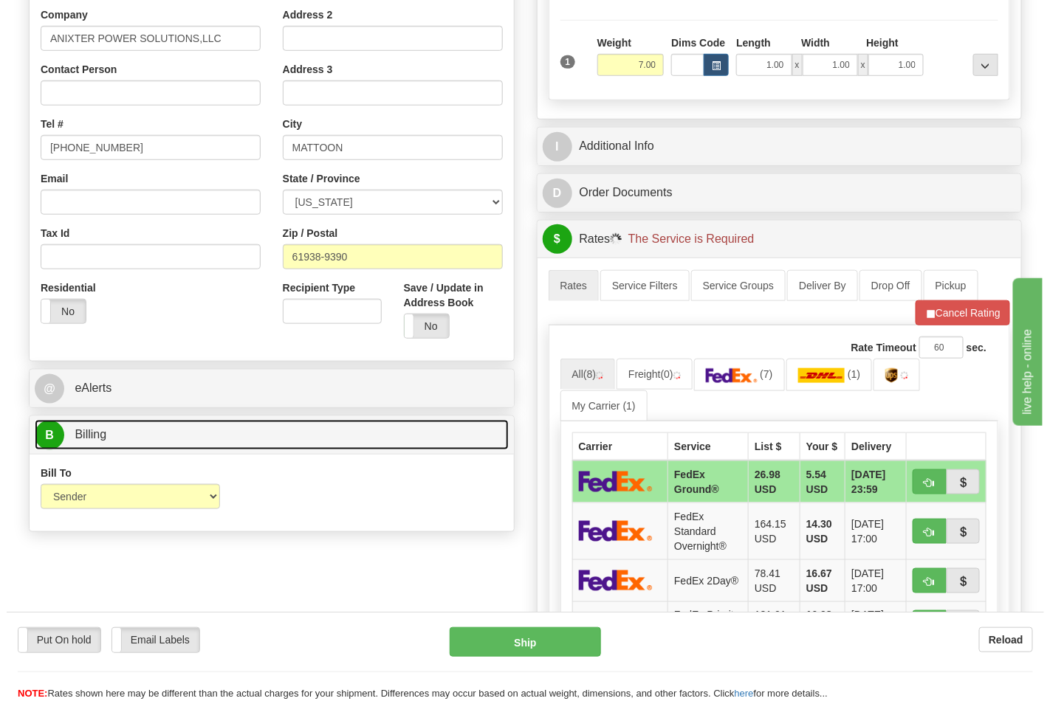
scroll to position [410, 0]
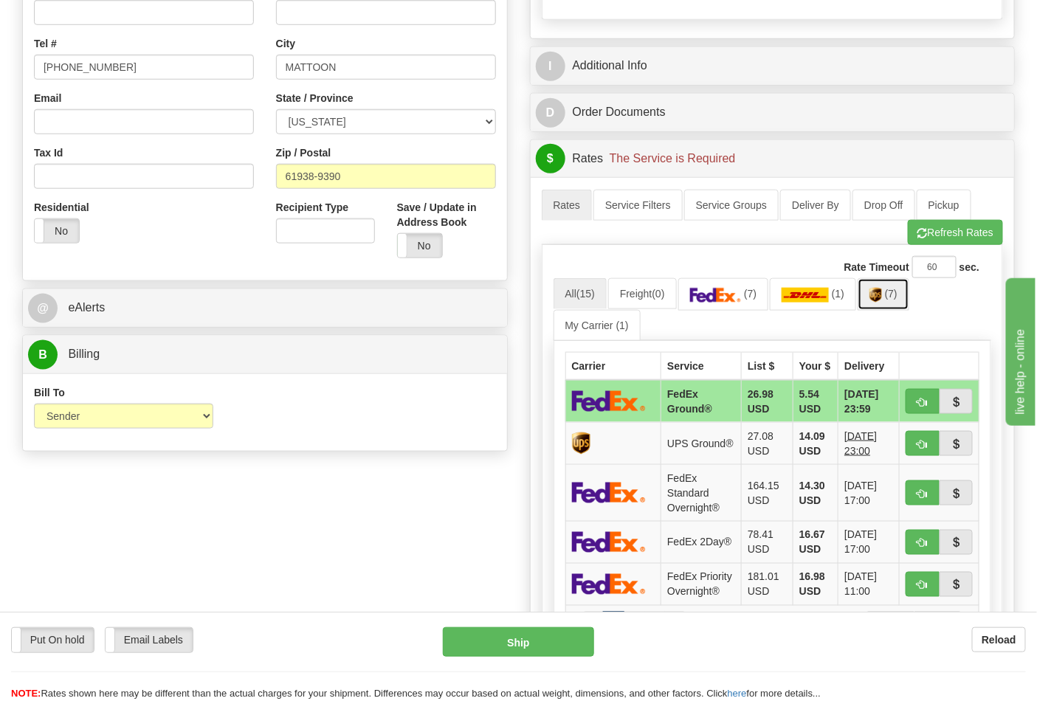
click at [906, 299] on link "(7)" at bounding box center [884, 294] width 52 height 32
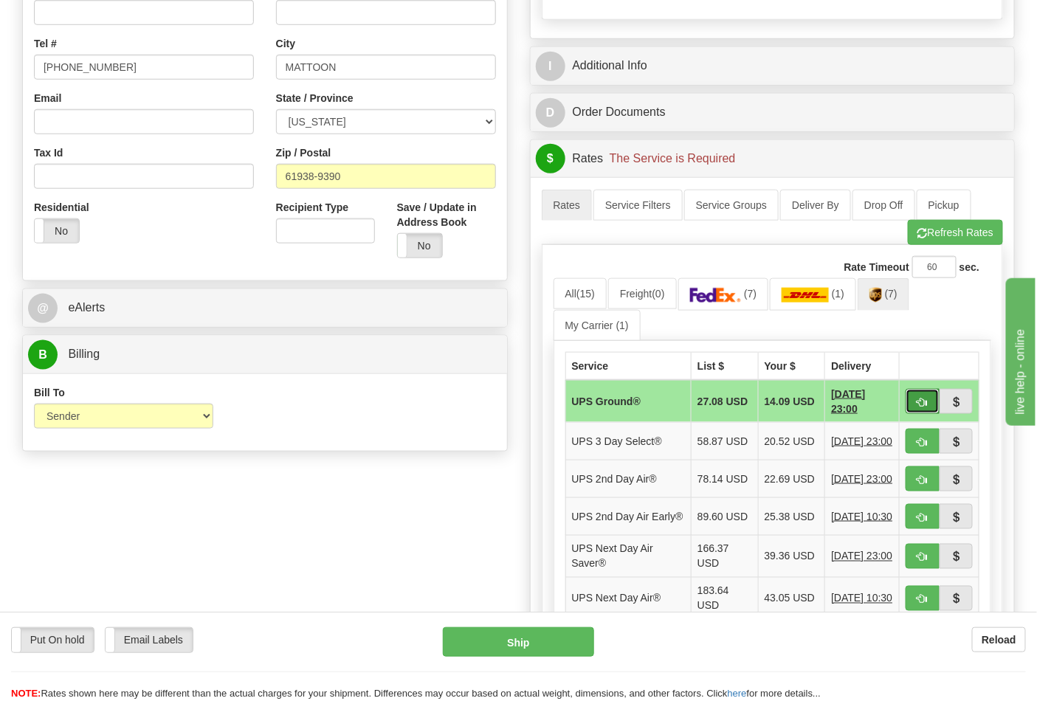
click at [926, 395] on button "button" at bounding box center [923, 401] width 34 height 25
type input "03"
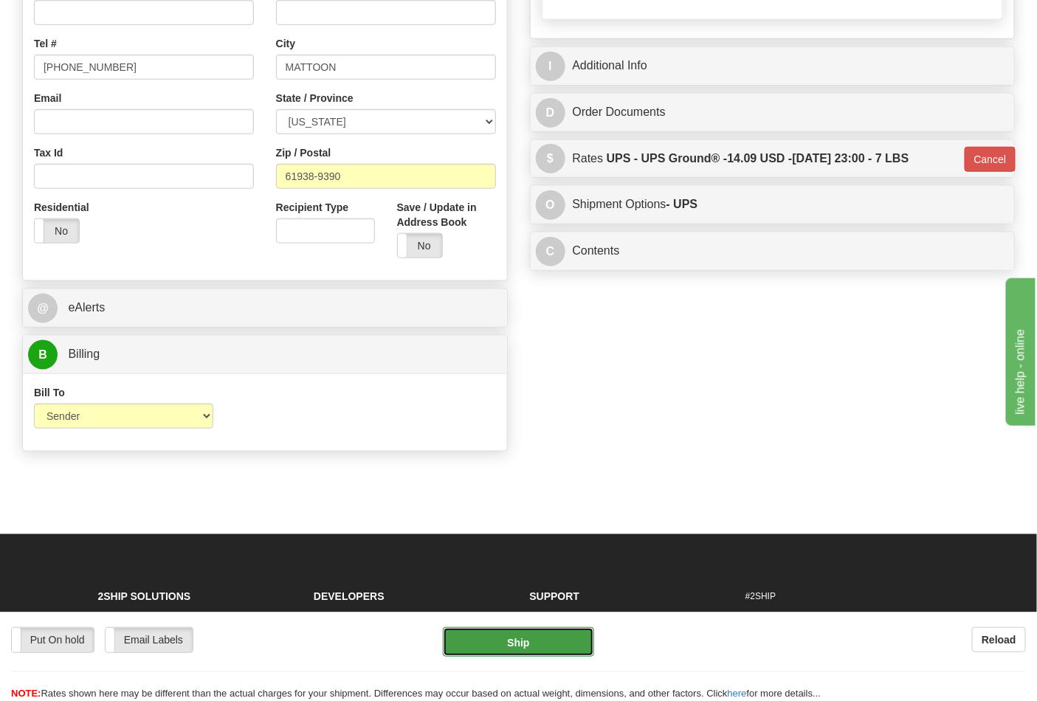
click at [534, 641] on button "Ship" at bounding box center [518, 642] width 151 height 30
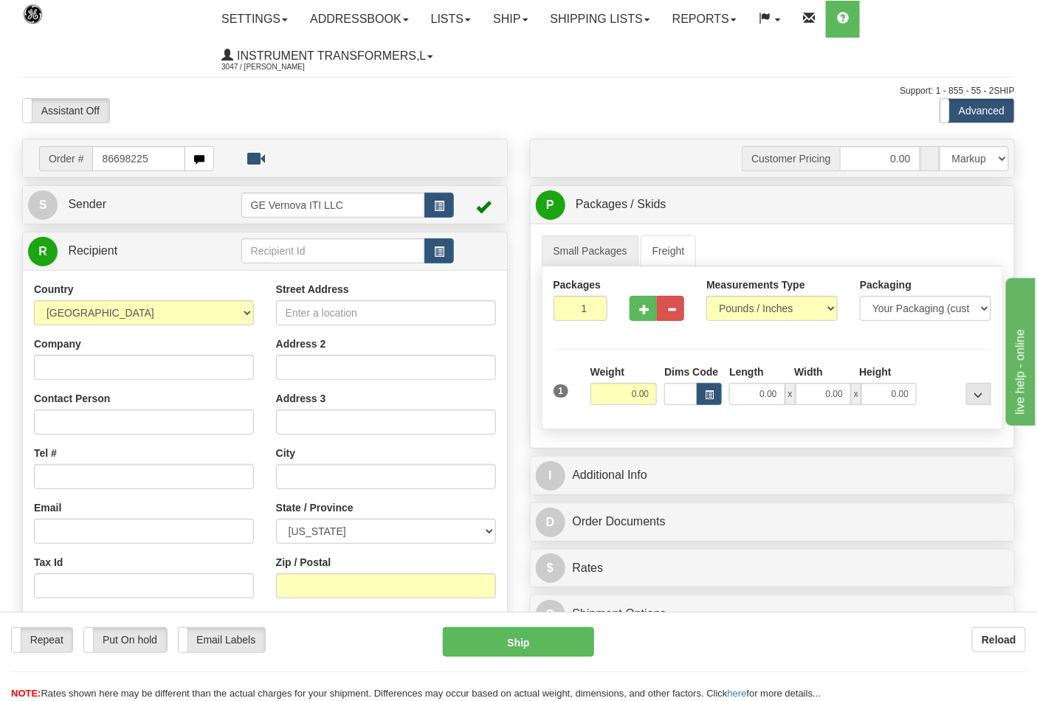
type input "86698225"
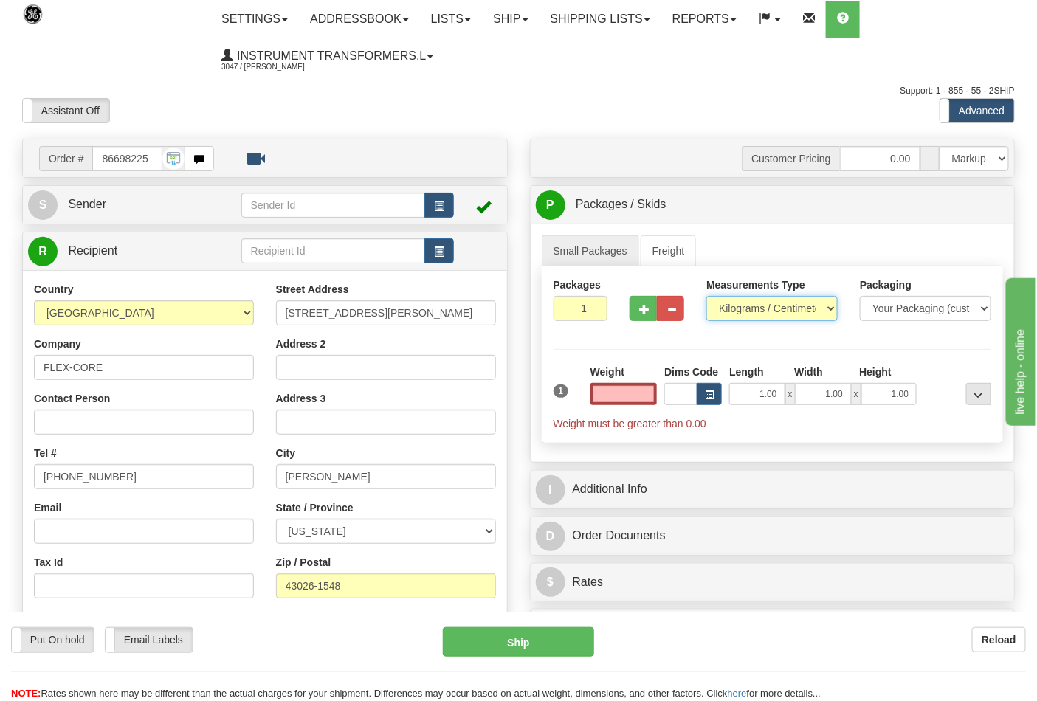
type input "0.00"
drag, startPoint x: 739, startPoint y: 304, endPoint x: 746, endPoint y: 319, distance: 16.5
click at [739, 304] on select "Pounds / Inches Kilograms / Centimeters" at bounding box center [771, 308] width 131 height 25
select select "0"
click at [706, 297] on select "Pounds / Inches Kilograms / Centimeters" at bounding box center [771, 308] width 131 height 25
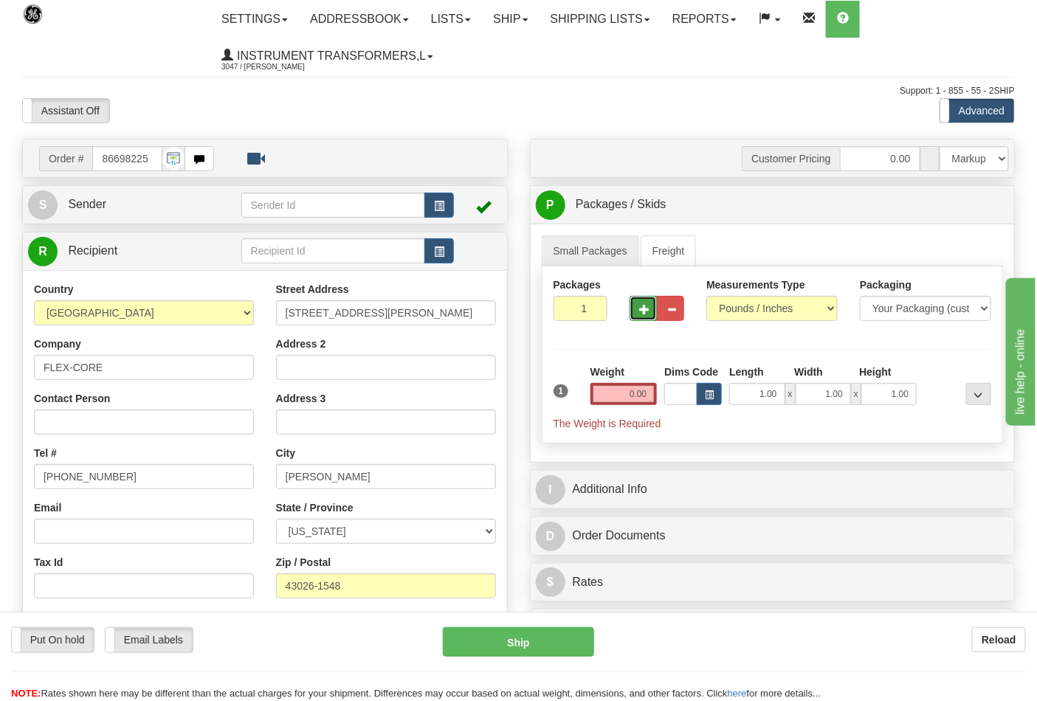
click at [648, 314] on span "button" at bounding box center [644, 310] width 10 height 10
type input "3"
click at [650, 399] on input "0.00" at bounding box center [624, 394] width 67 height 22
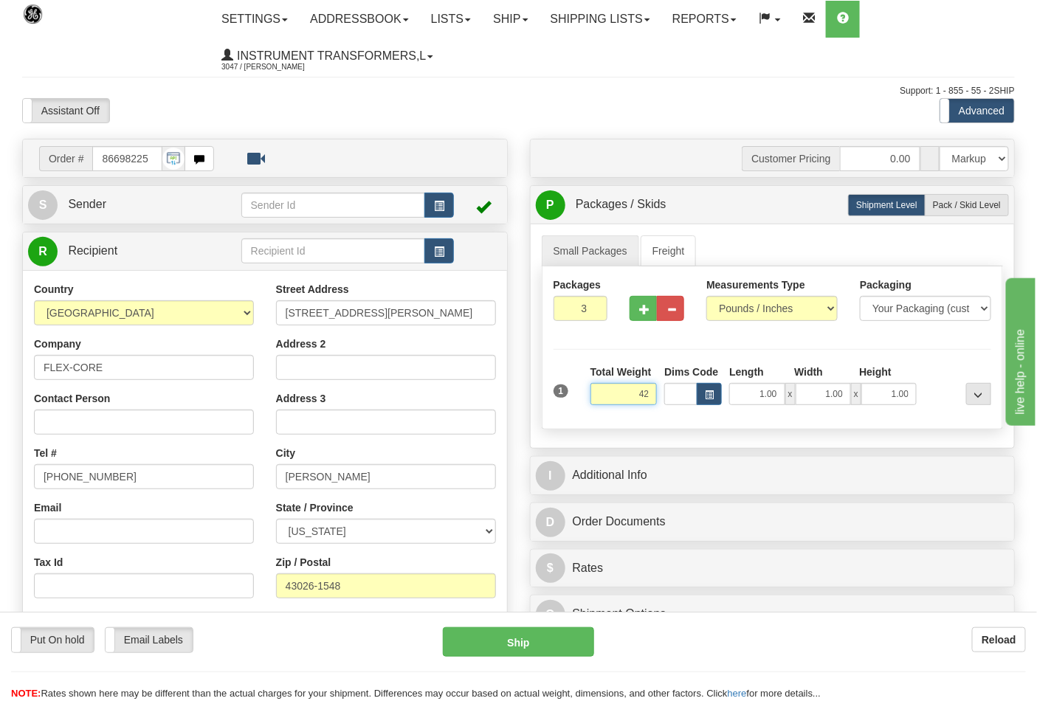
click button "Delete" at bounding box center [0, 0] width 0 height 0
type input "42.00"
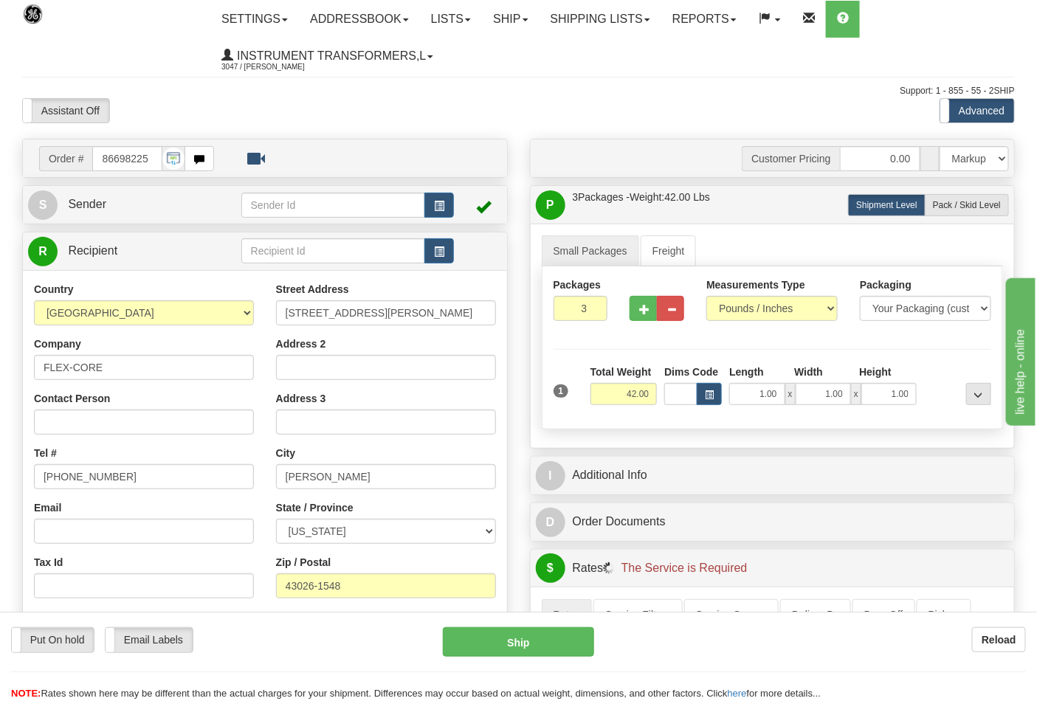
drag, startPoint x: 650, startPoint y: 397, endPoint x: 601, endPoint y: 437, distance: 63.5
click at [601, 437] on div "Small Packages Freight Packages 3 1 Measurements Type" at bounding box center [773, 336] width 484 height 224
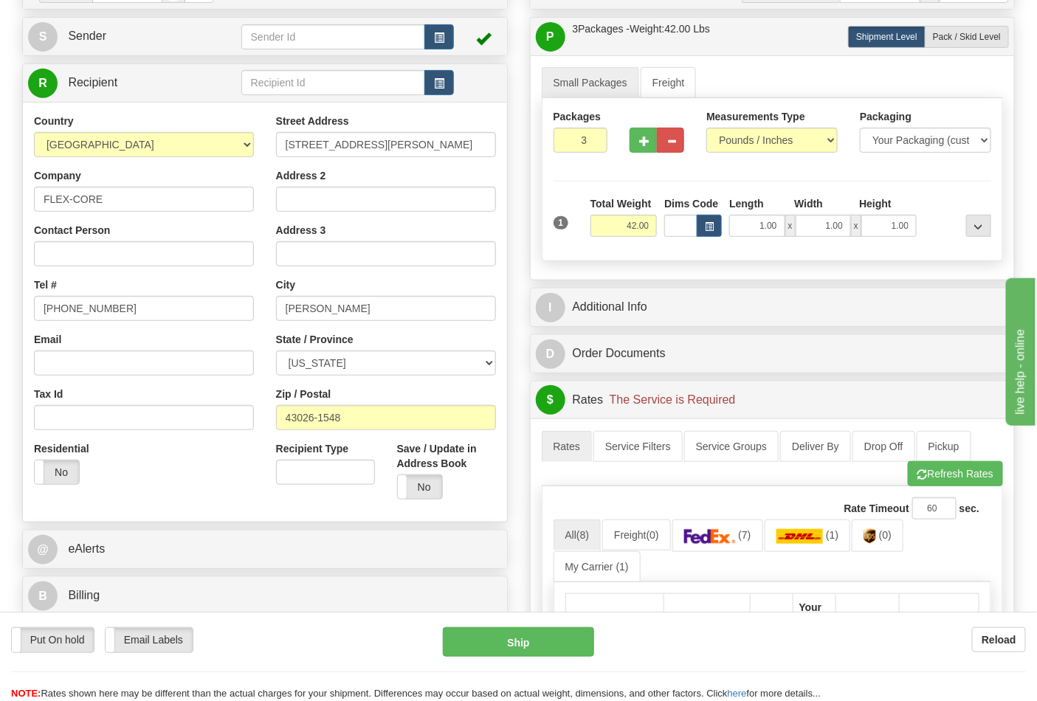
scroll to position [492, 0]
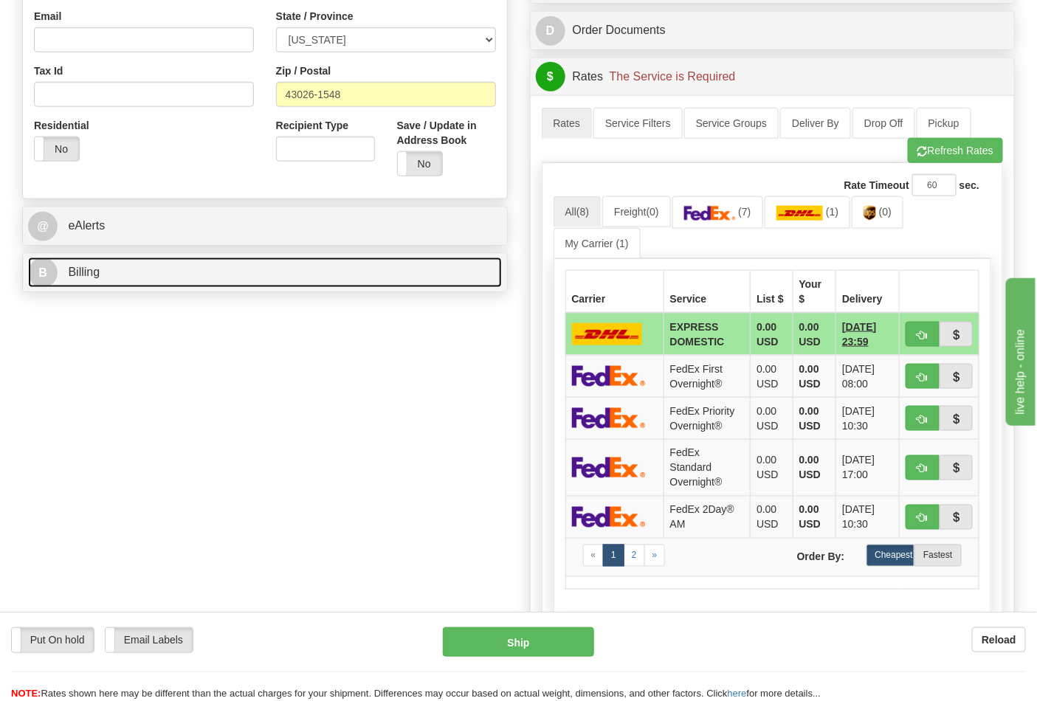
click at [142, 279] on link "B Billing" at bounding box center [265, 273] width 474 height 30
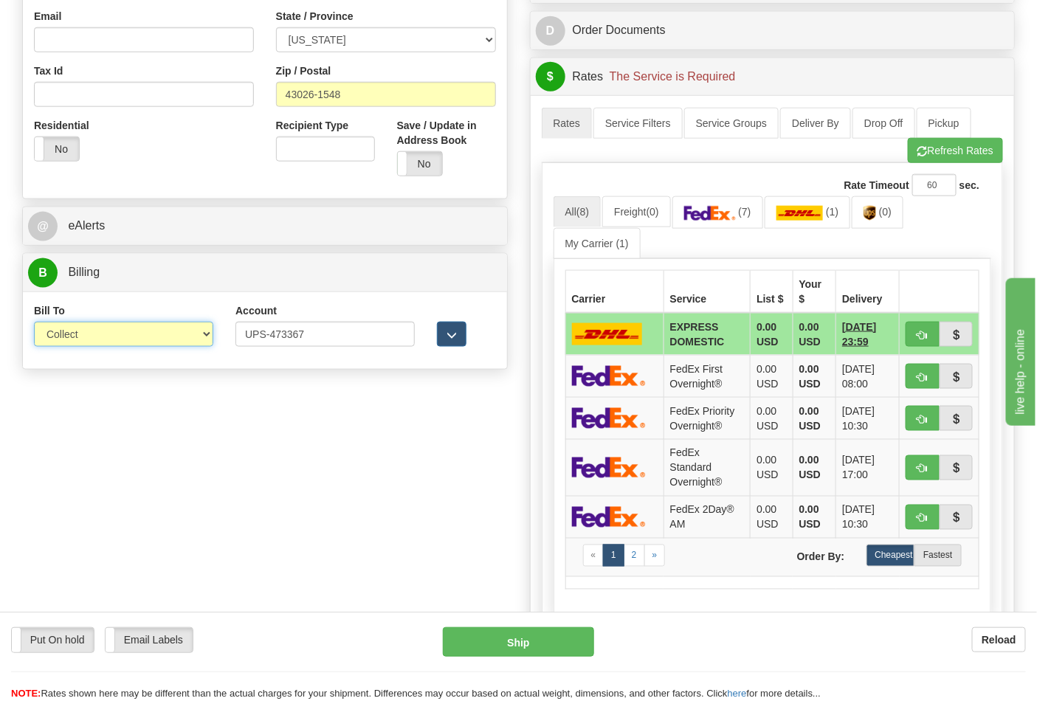
drag, startPoint x: 127, startPoint y: 330, endPoint x: 115, endPoint y: 340, distance: 15.7
click at [127, 330] on select "Sender Recipient Third Party Collect" at bounding box center [123, 334] width 179 height 25
select select "2"
click at [34, 323] on select "Sender Recipient Third Party Collect" at bounding box center [123, 334] width 179 height 25
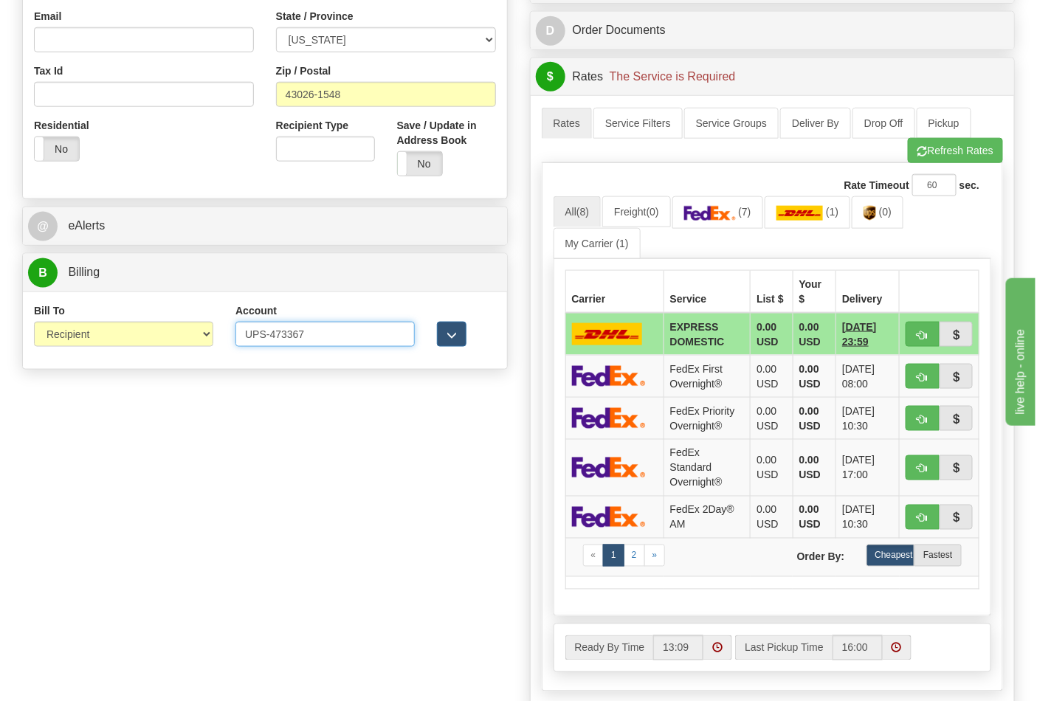
drag, startPoint x: 269, startPoint y: 337, endPoint x: 229, endPoint y: 337, distance: 40.6
click at [229, 337] on div "Account UPS-473367 3rd Party Account List Please select" at bounding box center [325, 330] width 202 height 55
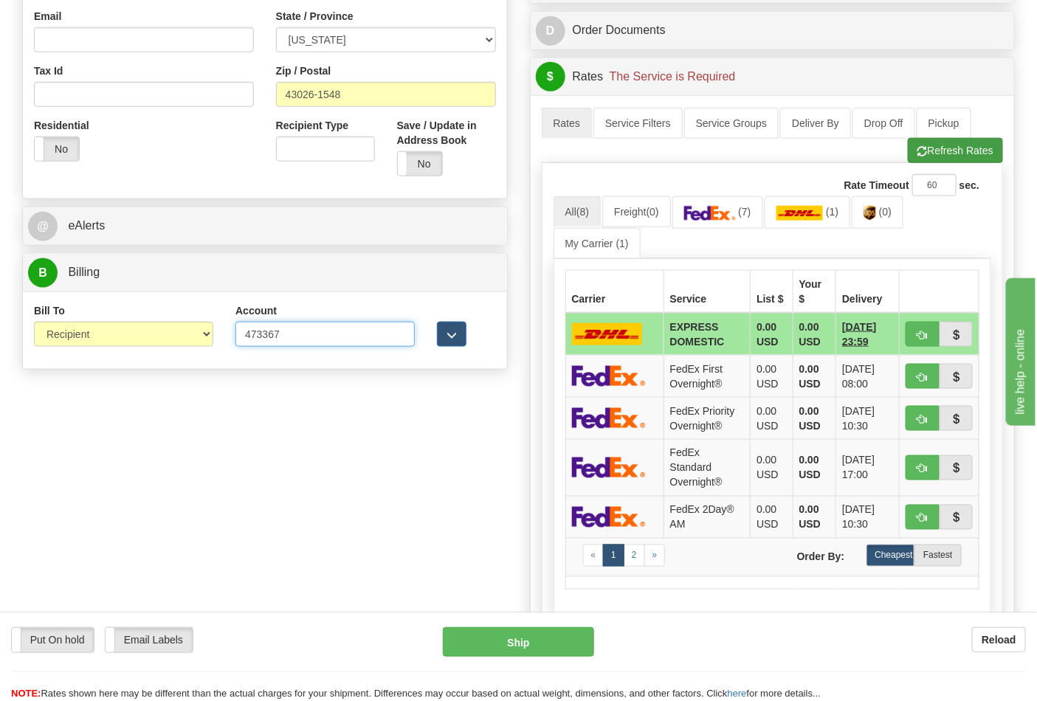
type input "473367"
click at [932, 156] on button "Refresh Rates" at bounding box center [955, 150] width 95 height 25
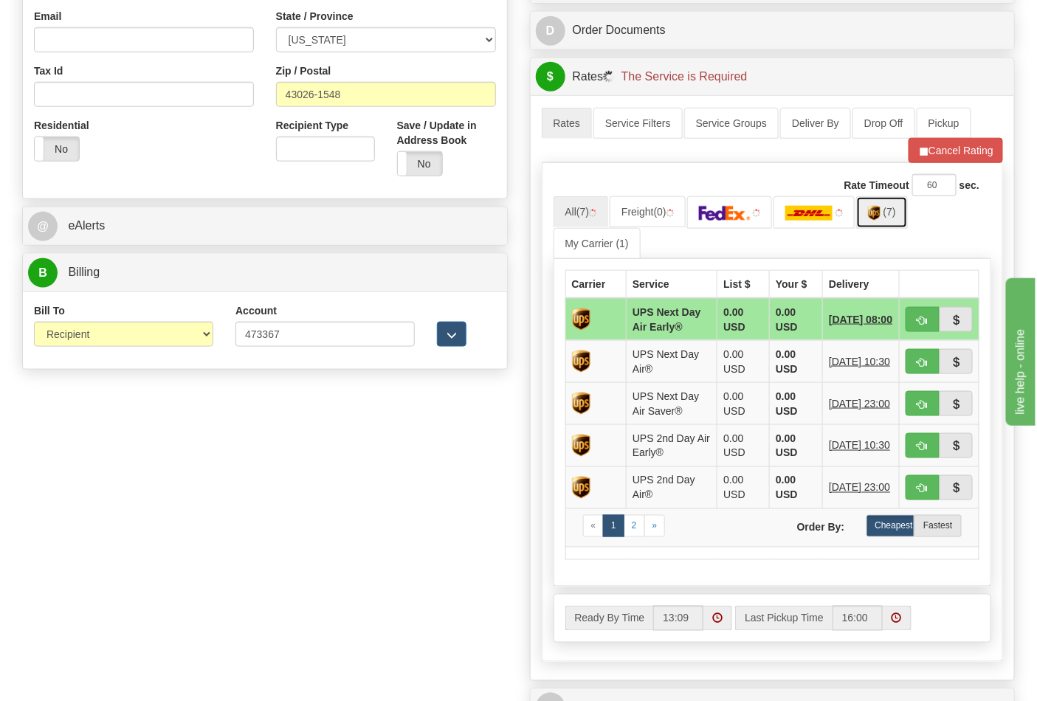
click at [896, 218] on span "(7)" at bounding box center [890, 212] width 13 height 12
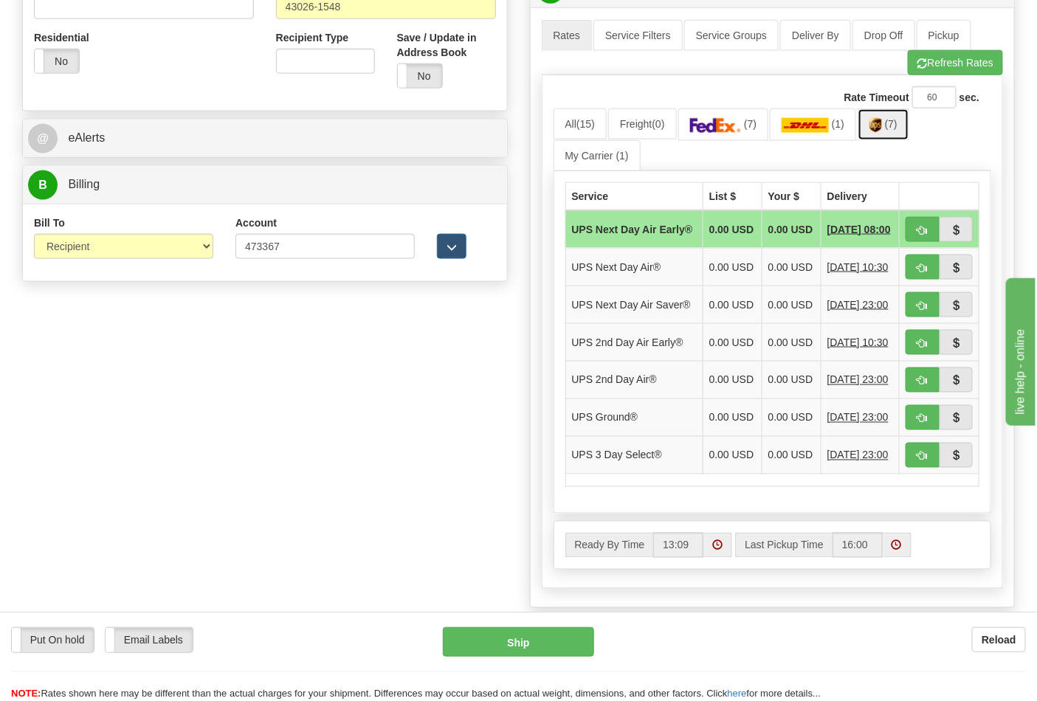
scroll to position [820, 0]
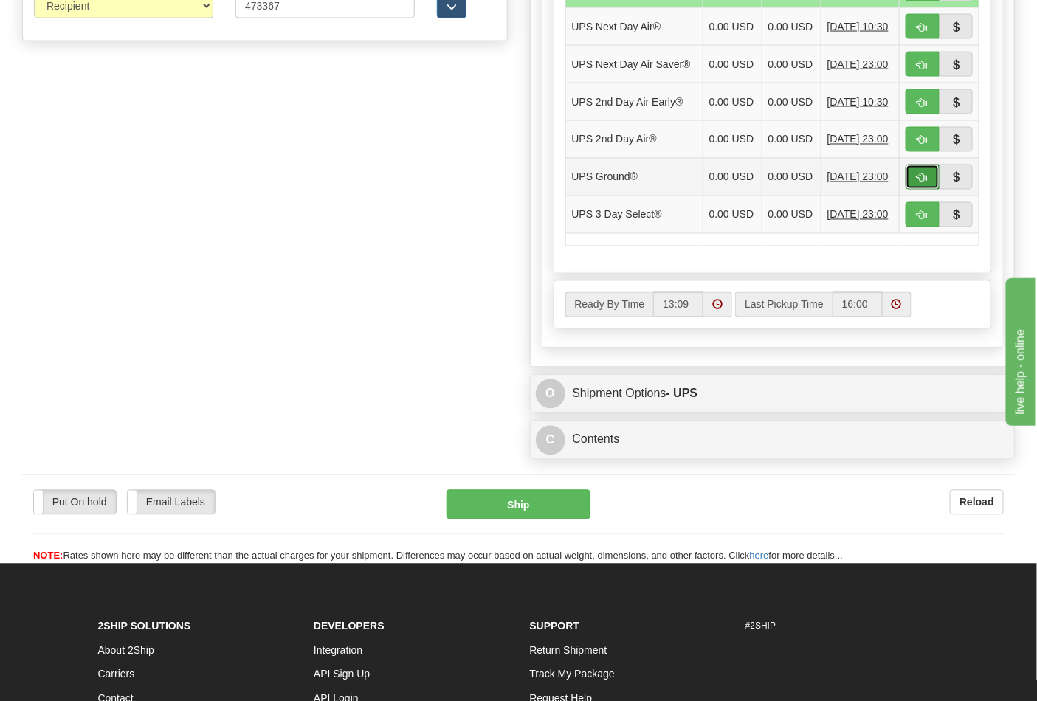
click at [926, 183] on span "button" at bounding box center [923, 178] width 10 height 10
type input "03"
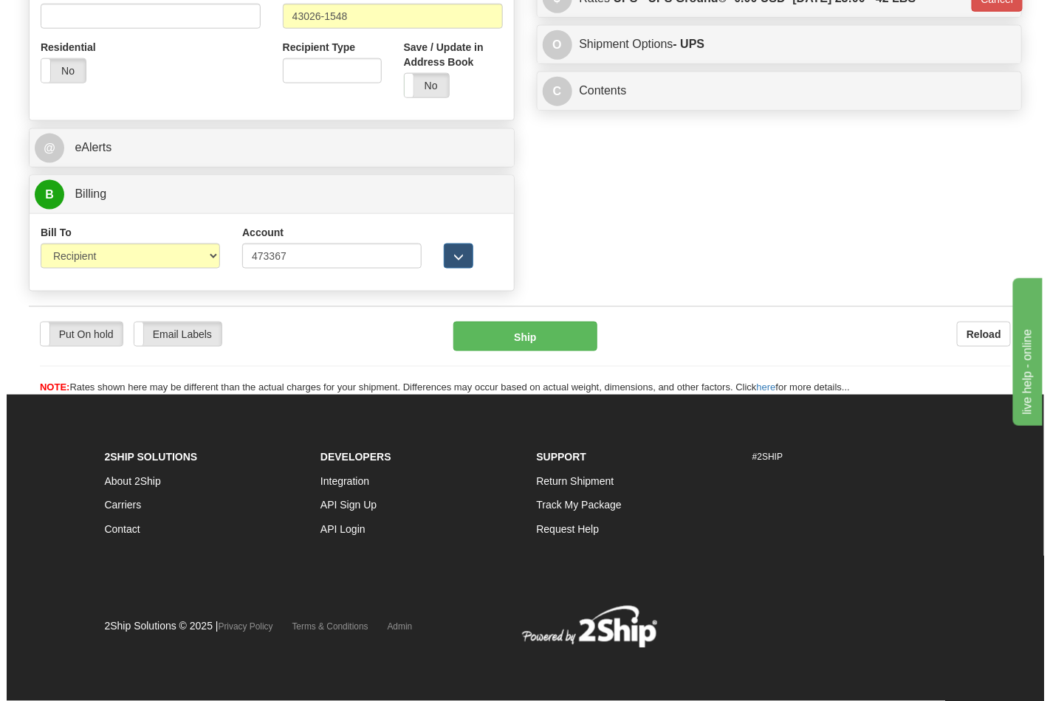
scroll to position [572, 0]
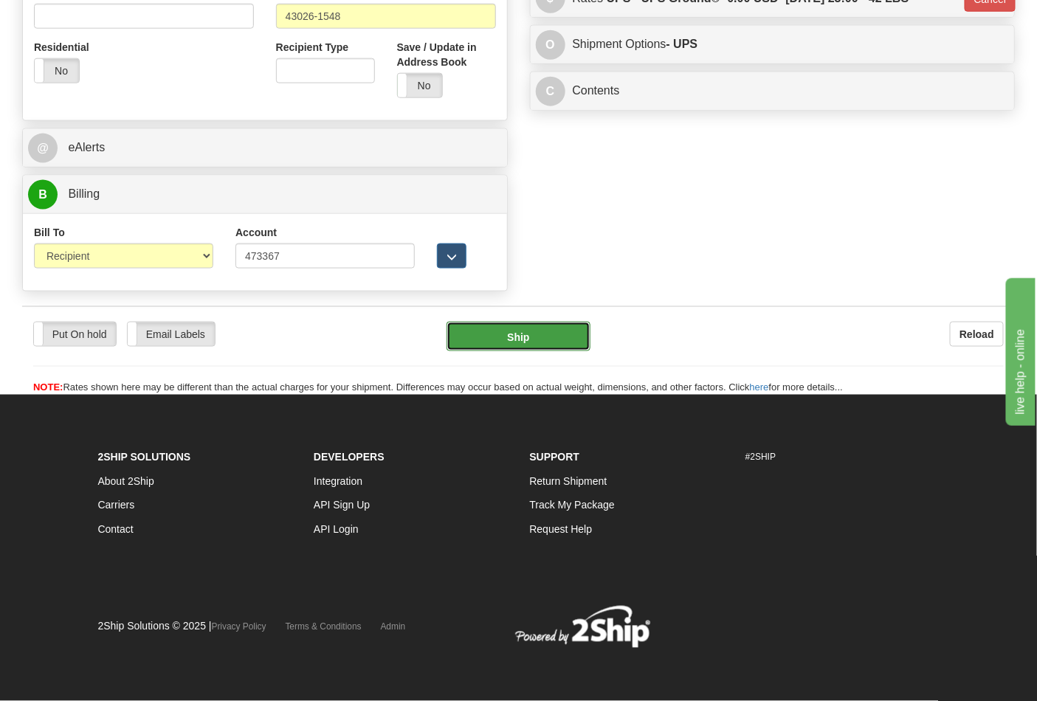
click at [535, 327] on button "Ship" at bounding box center [518, 337] width 143 height 30
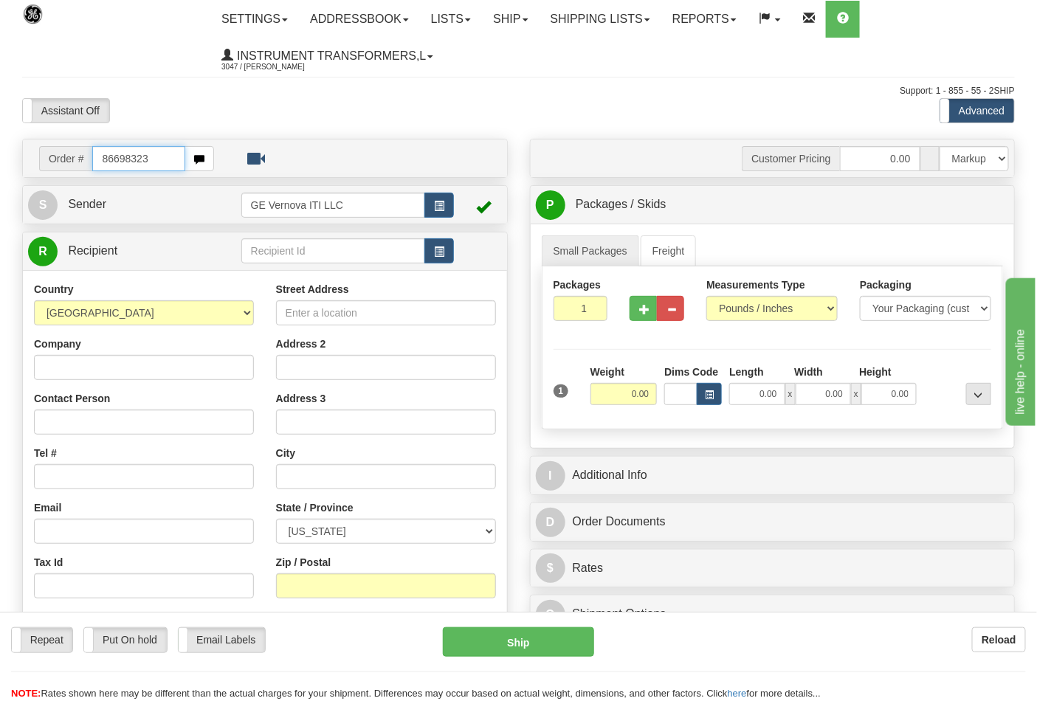
type input "86698323"
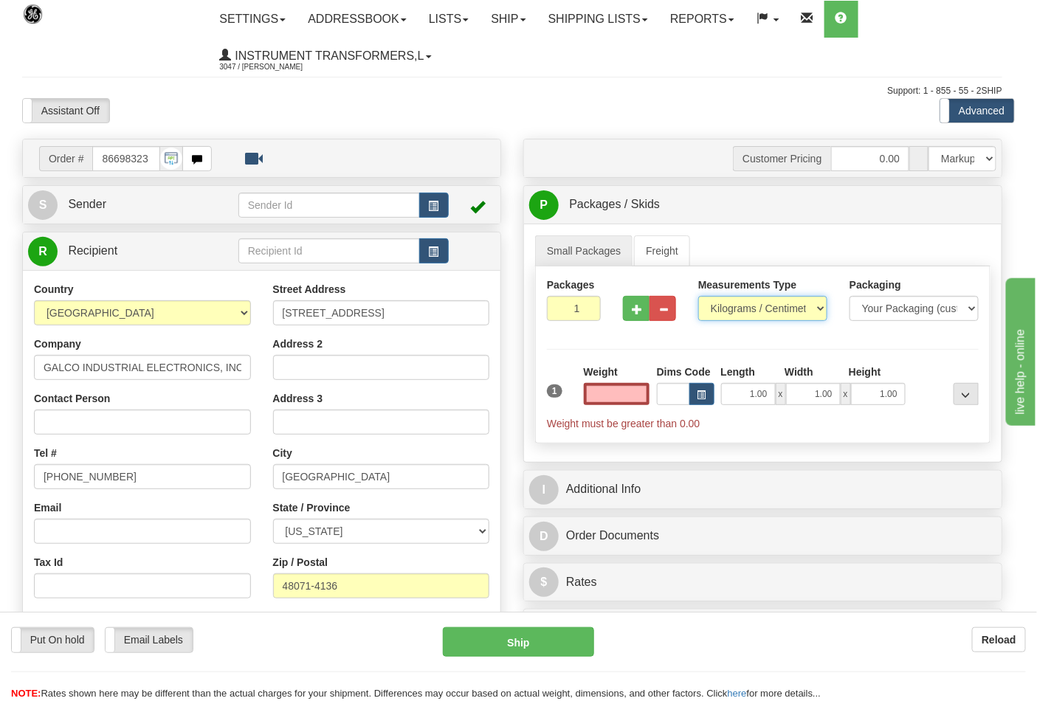
type input "0.00"
click at [734, 313] on select "Pounds / Inches Kilograms / Centimeters" at bounding box center [762, 308] width 129 height 25
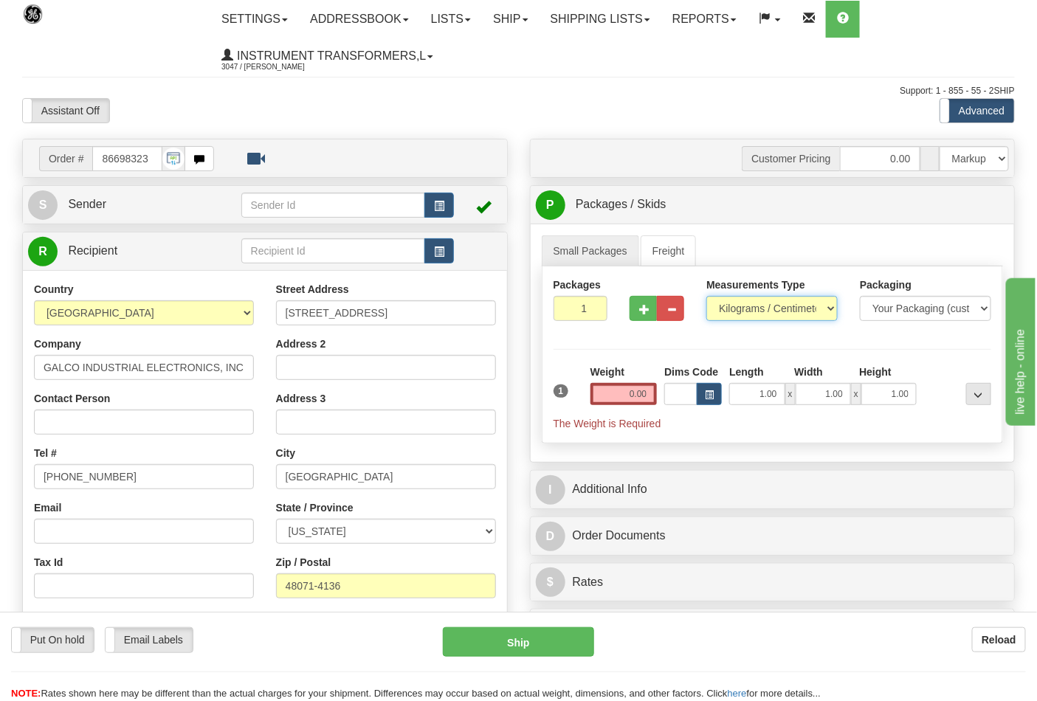
select select "0"
click at [706, 297] on select "Pounds / Inches Kilograms / Centimeters" at bounding box center [771, 308] width 131 height 25
click at [639, 400] on input "0.00" at bounding box center [624, 394] width 67 height 22
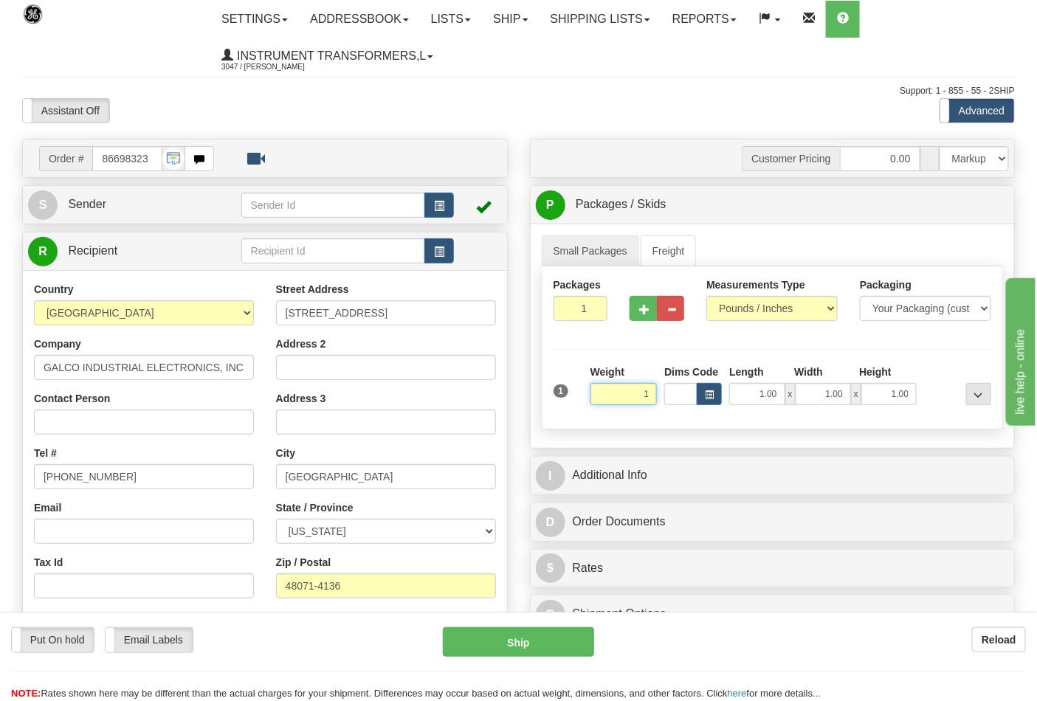
click button "Delete" at bounding box center [0, 0] width 0 height 0
type input "1.00"
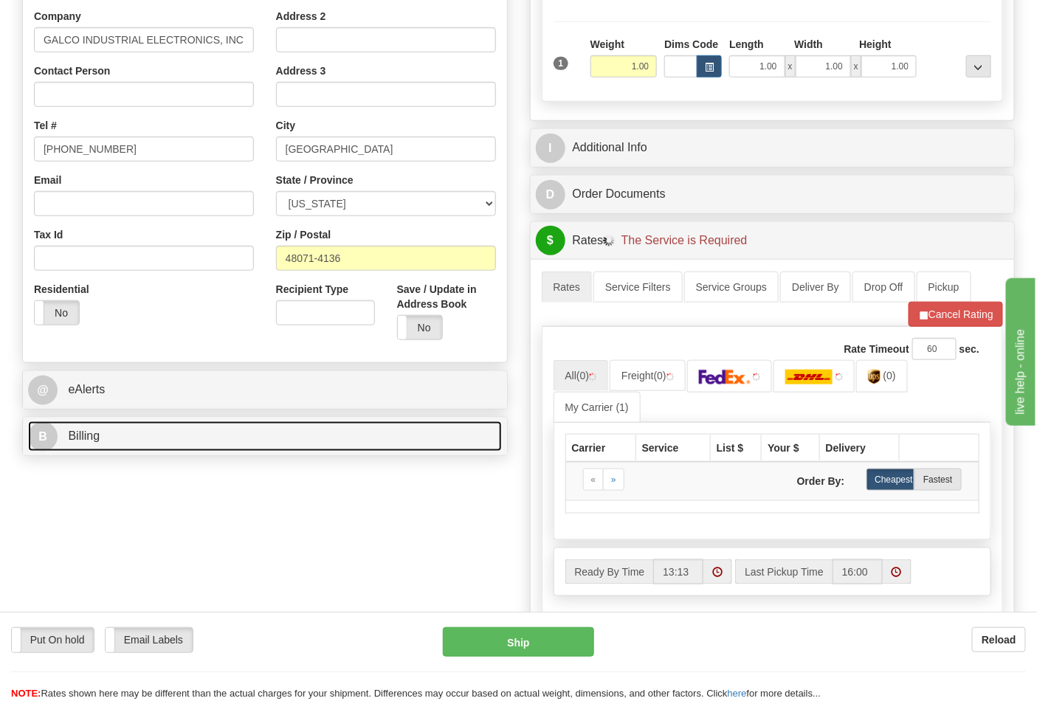
click at [112, 444] on link "B Billing" at bounding box center [265, 437] width 474 height 30
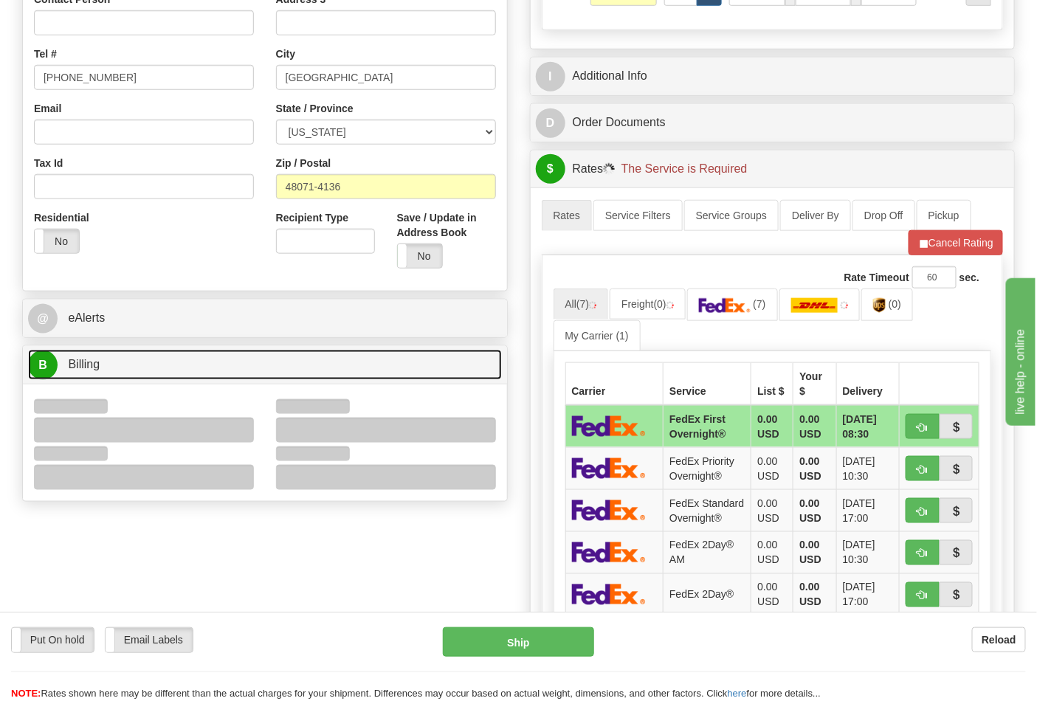
scroll to position [492, 0]
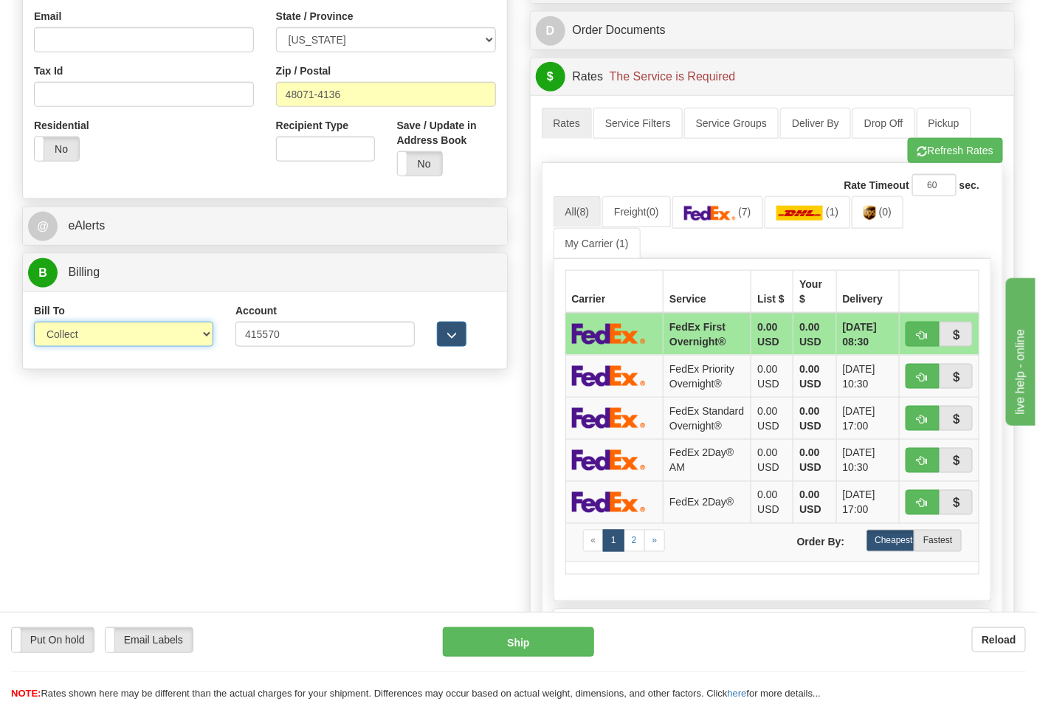
click at [78, 341] on select "Sender Recipient Third Party Collect" at bounding box center [123, 334] width 179 height 25
select select "2"
click at [34, 323] on select "Sender Recipient Third Party Collect" at bounding box center [123, 334] width 179 height 25
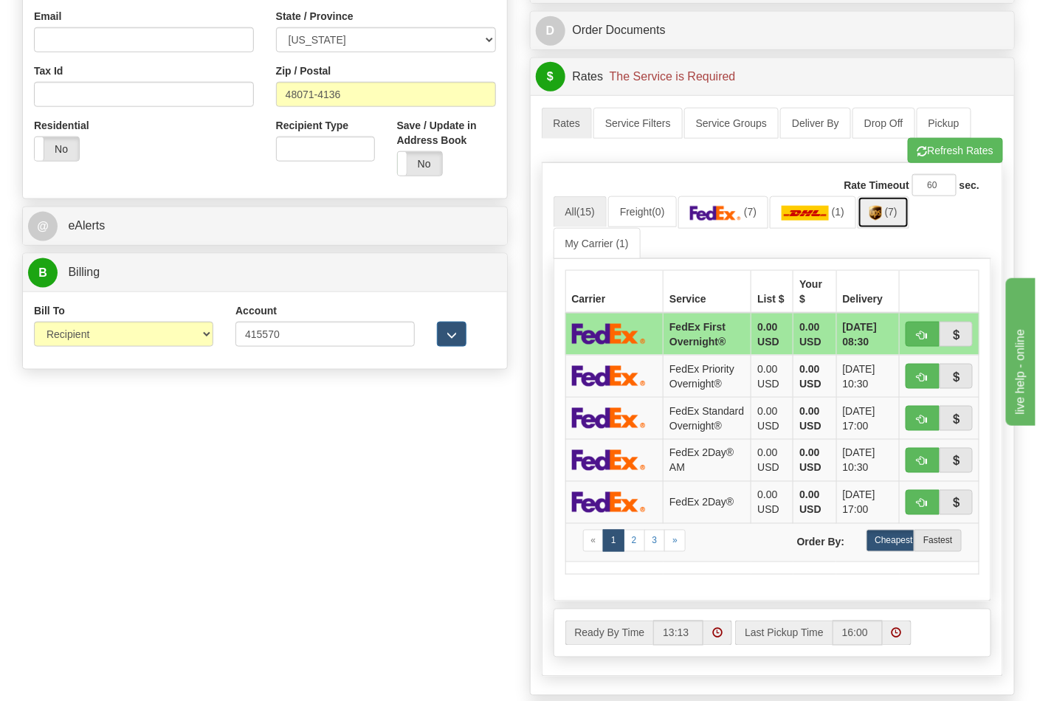
click at [898, 220] on link "(7)" at bounding box center [884, 212] width 52 height 32
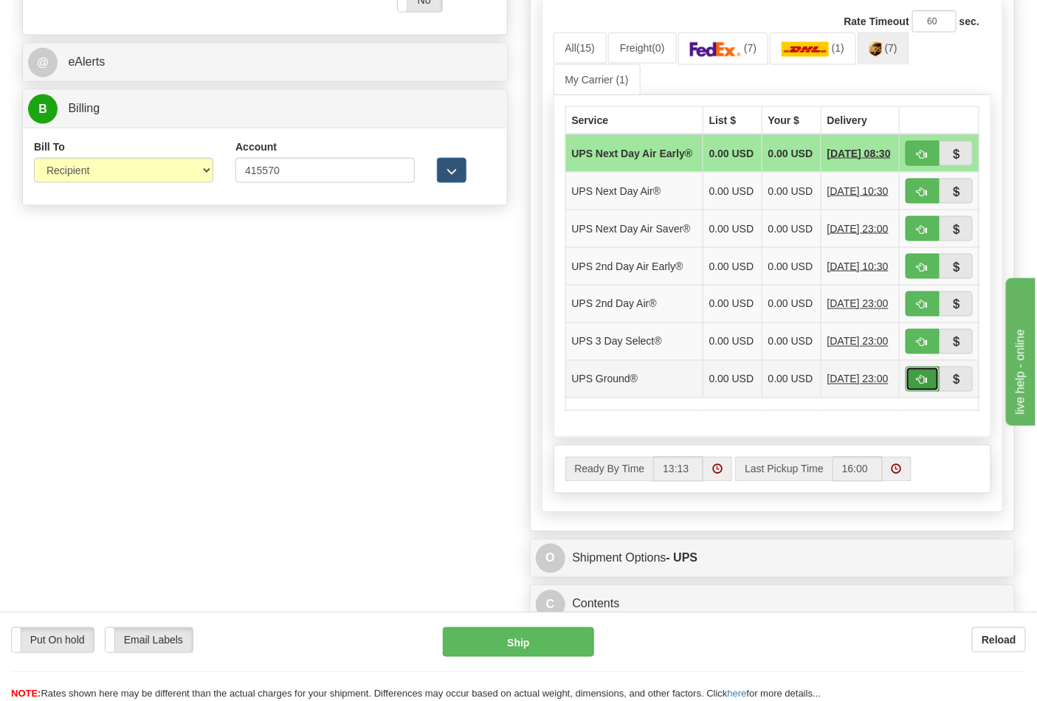
click at [926, 385] on span "button" at bounding box center [923, 381] width 10 height 10
type input "03"
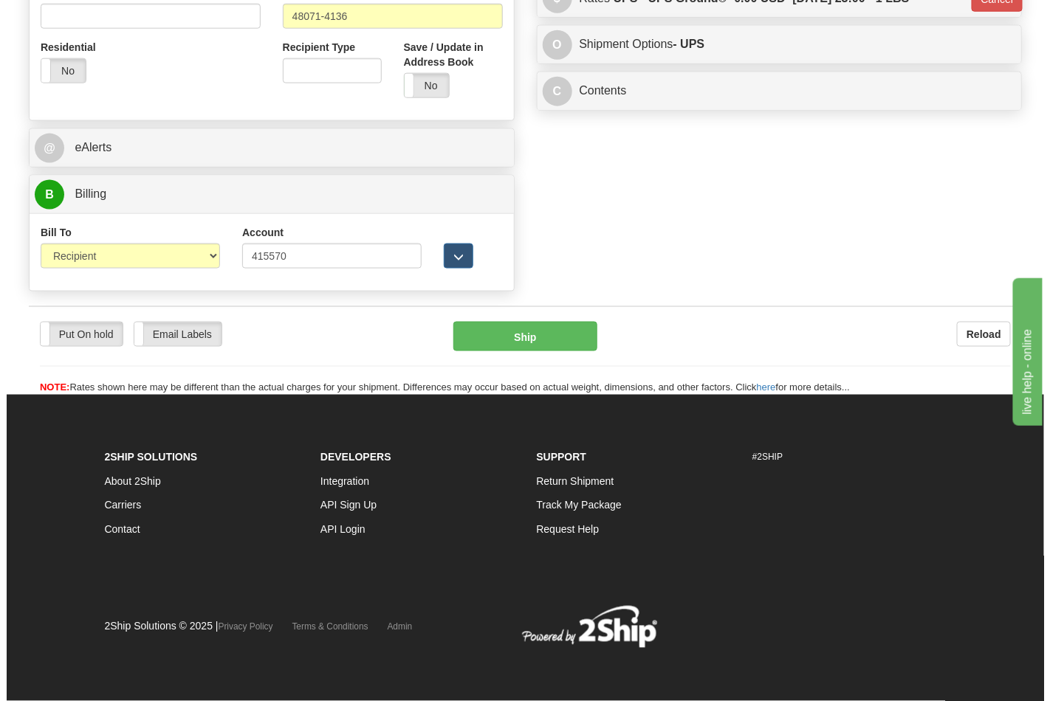
scroll to position [572, 0]
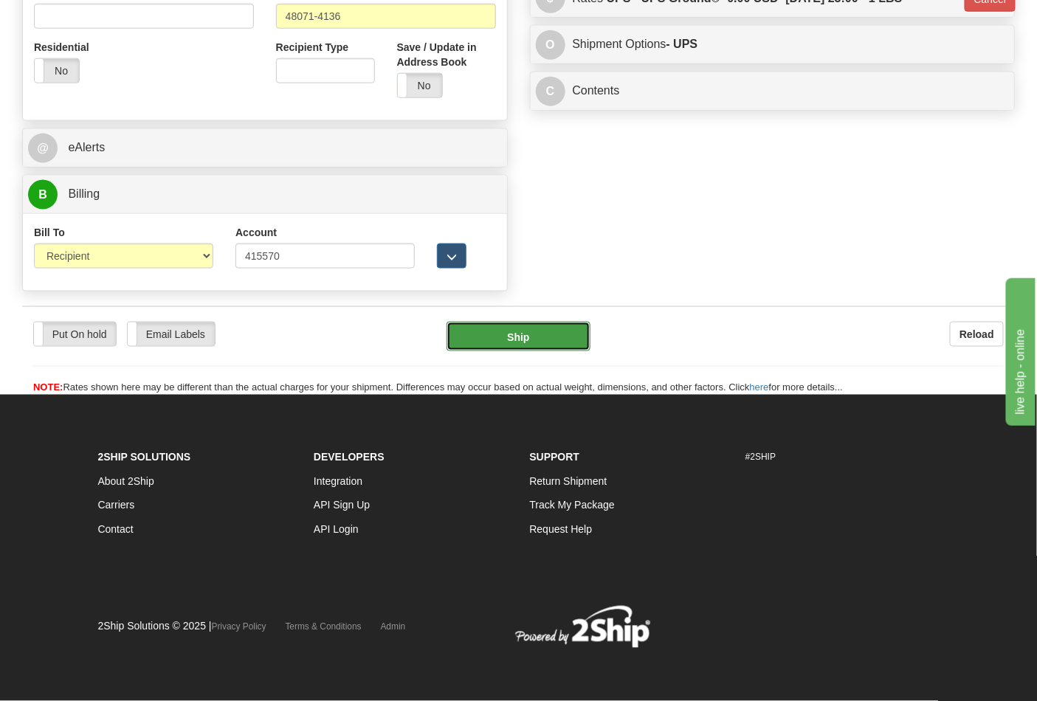
click at [498, 338] on button "Ship" at bounding box center [518, 337] width 143 height 30
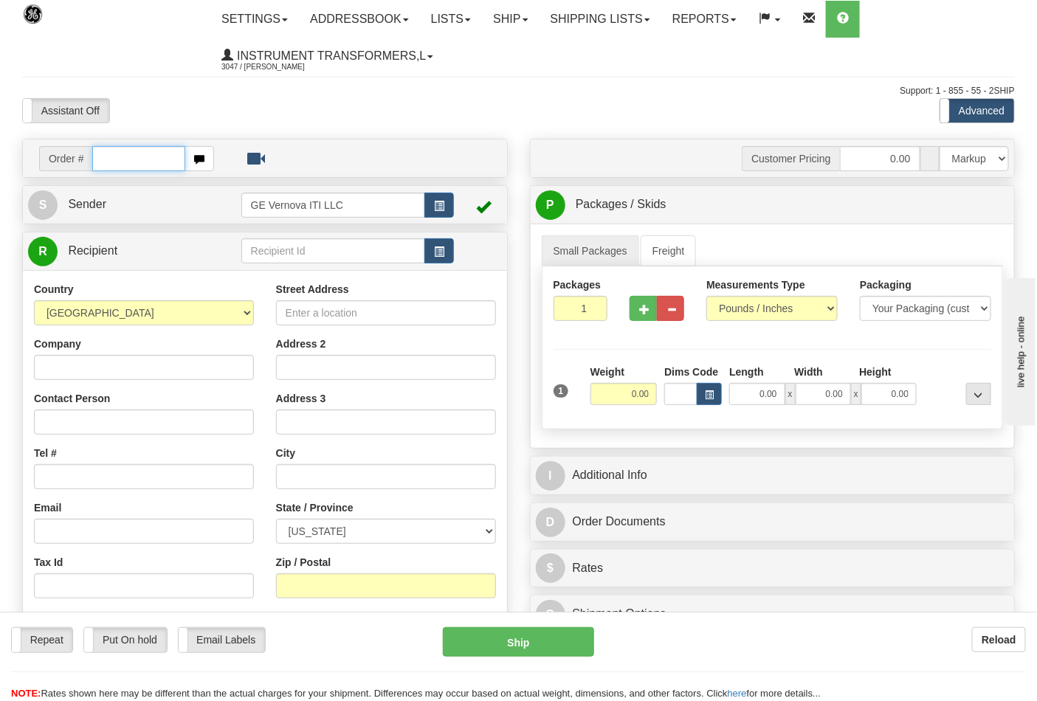
click at [121, 153] on input "text" at bounding box center [138, 158] width 93 height 25
type input "86697493"
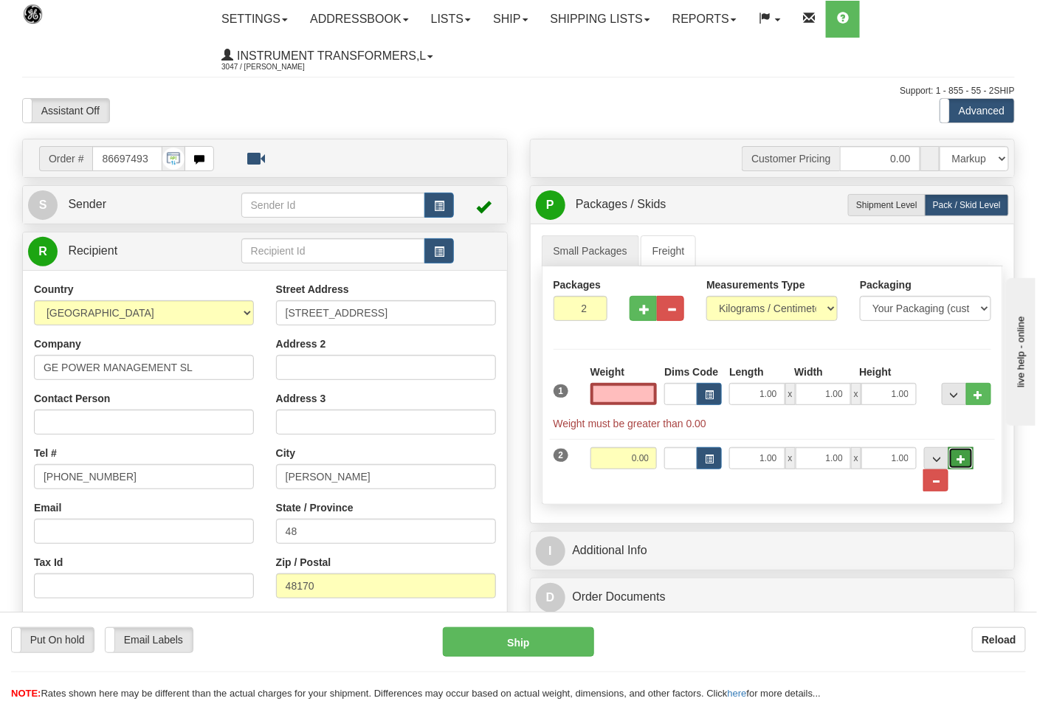
type input "0.00"
click at [971, 463] on button "..." at bounding box center [961, 458] width 25 height 22
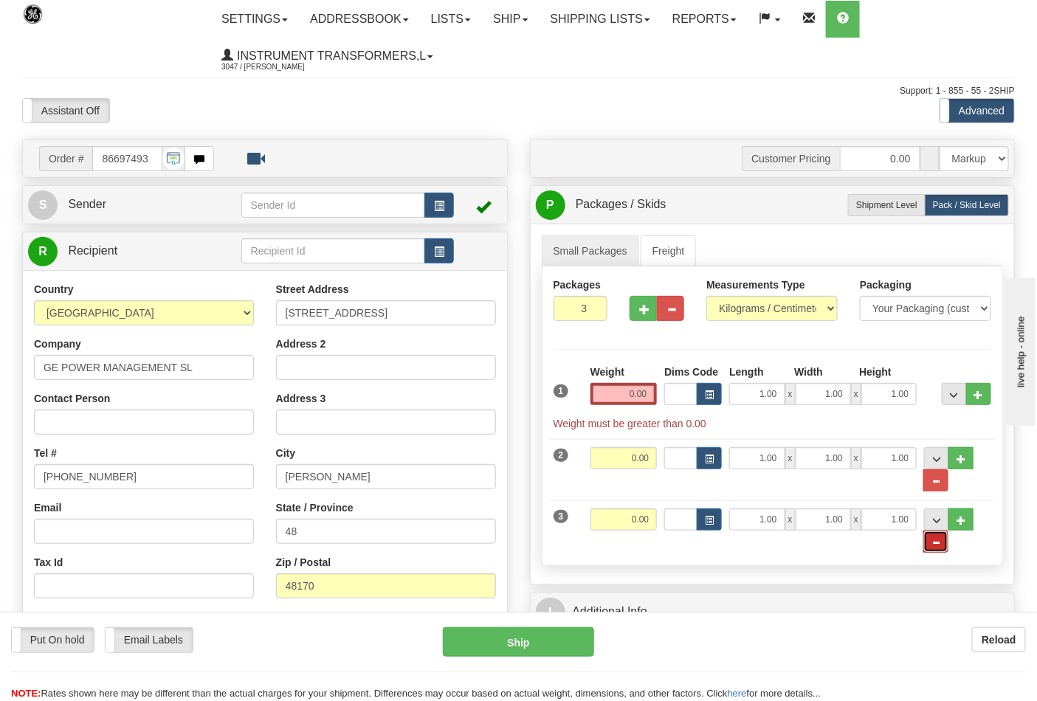
click at [940, 537] on button "..." at bounding box center [935, 542] width 25 height 22
type input "2"
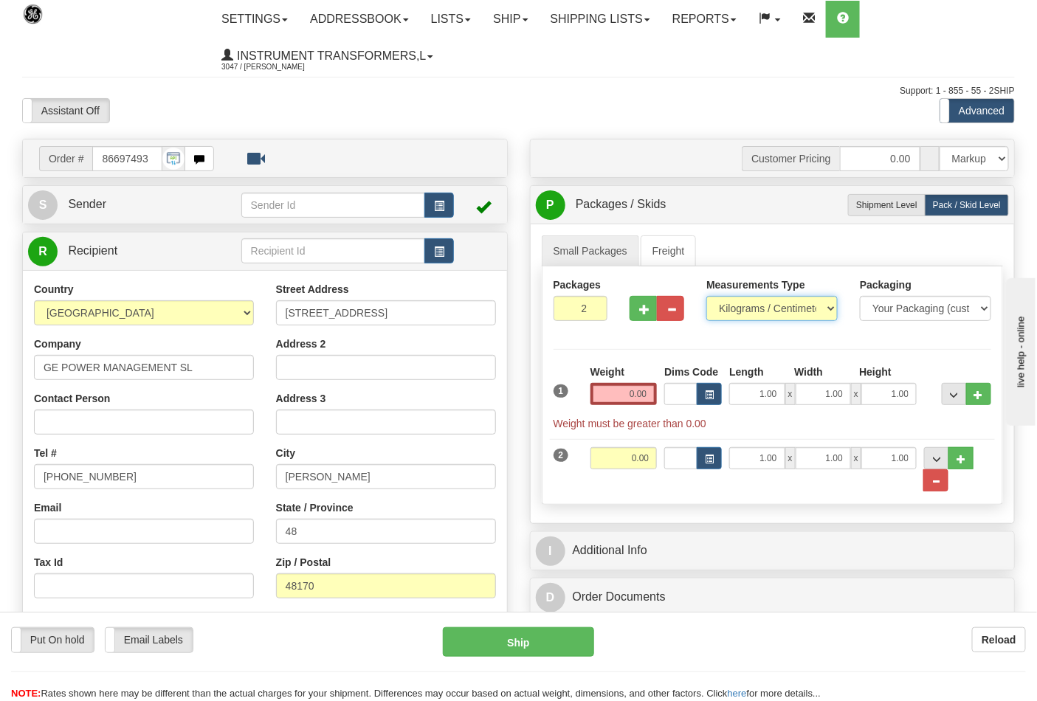
click at [758, 307] on select "Pounds / Inches Kilograms / Centimeters" at bounding box center [771, 308] width 131 height 25
select select "0"
click at [706, 297] on select "Pounds / Inches Kilograms / Centimeters" at bounding box center [771, 308] width 131 height 25
drag, startPoint x: 616, startPoint y: 394, endPoint x: 667, endPoint y: 399, distance: 51.1
click at [667, 399] on div "1 Weight 0.00 Dims Code 1.00" at bounding box center [773, 398] width 446 height 66
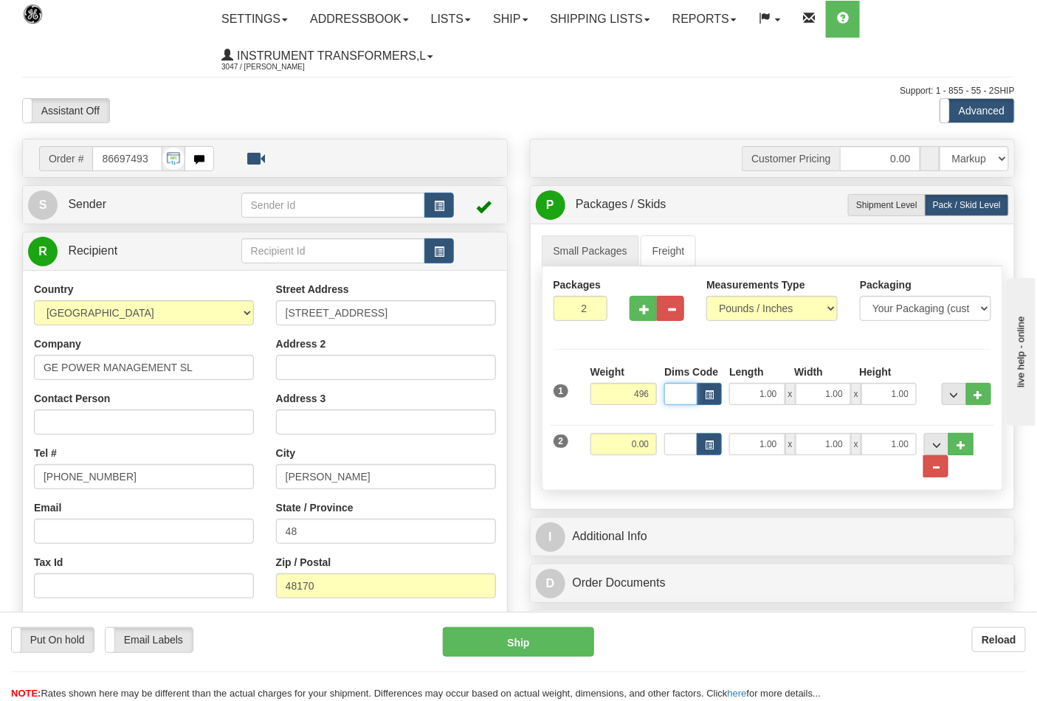
type input "496.00"
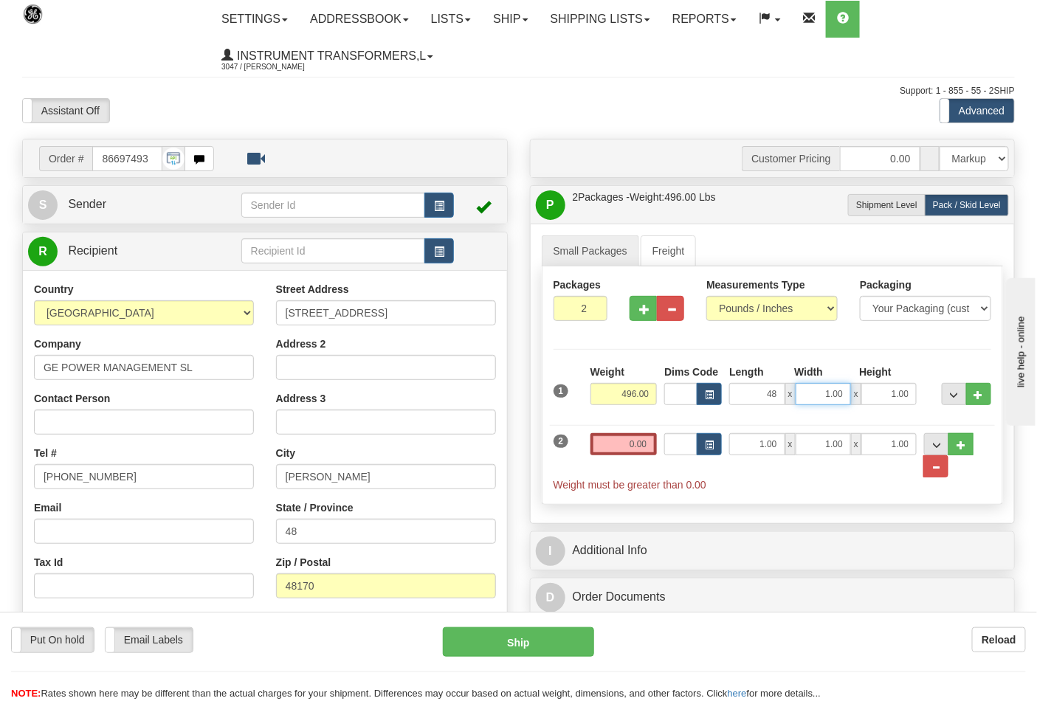
type input "48.00"
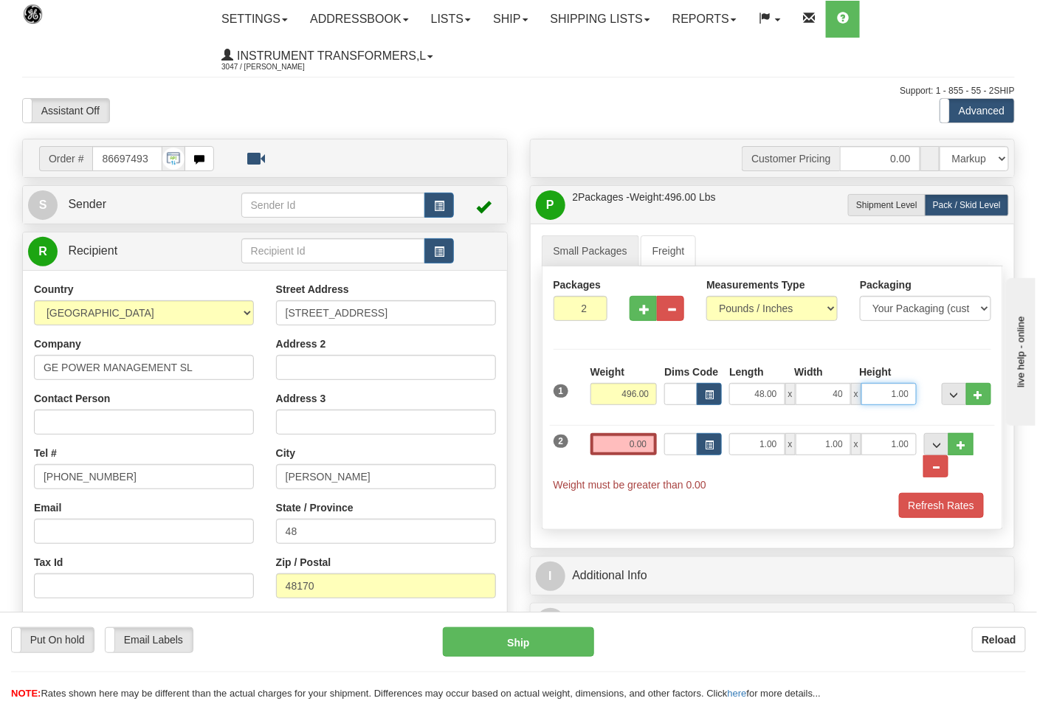
type input "40.00"
type input "20.00"
drag, startPoint x: 611, startPoint y: 446, endPoint x: 672, endPoint y: 445, distance: 60.5
click at [672, 445] on div "2 Weight 0.00 Dims Code Length Width Height" at bounding box center [773, 455] width 446 height 75
click at [625, 445] on input "0.00" at bounding box center [624, 444] width 67 height 22
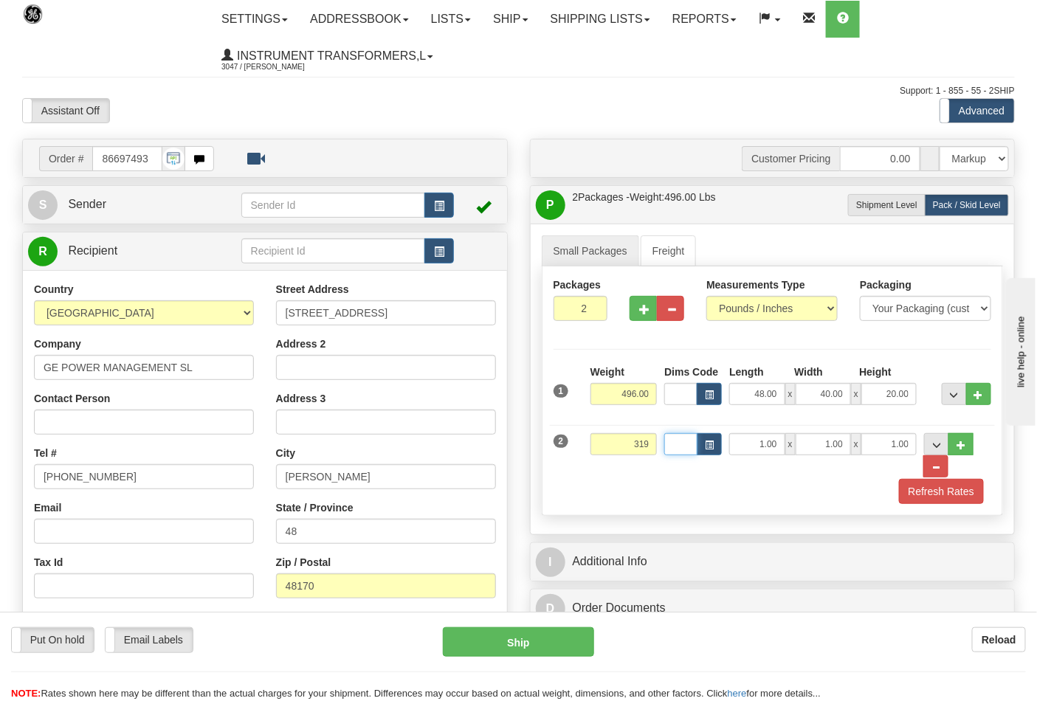
type input "319.00"
type input "37.00"
type input "32.00"
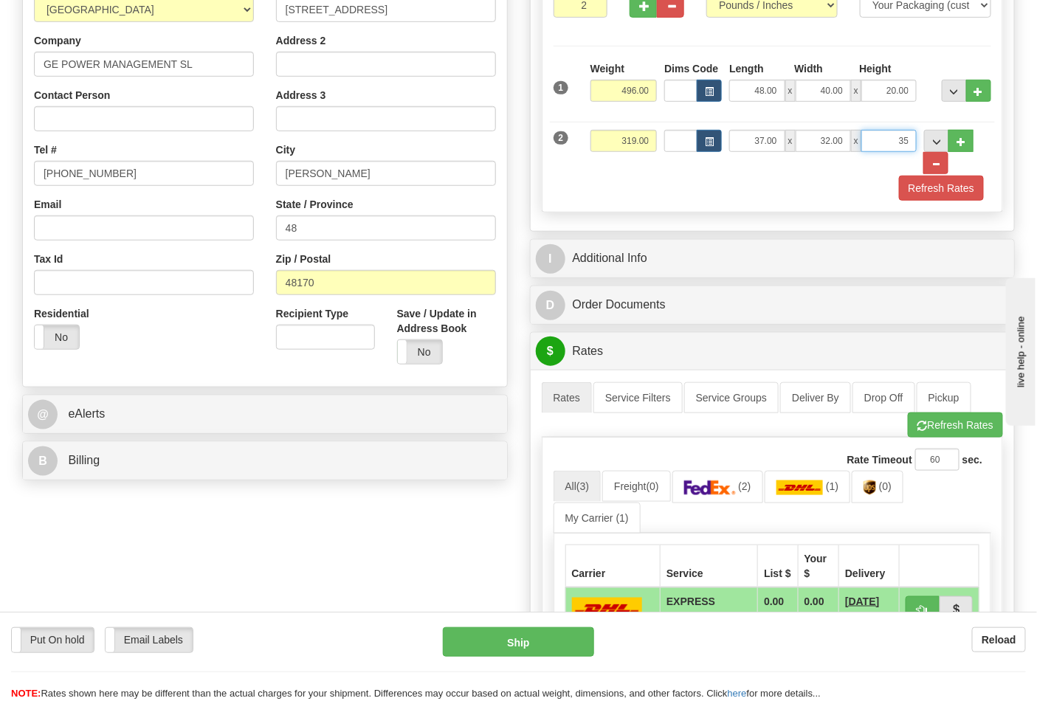
scroll to position [328, 0]
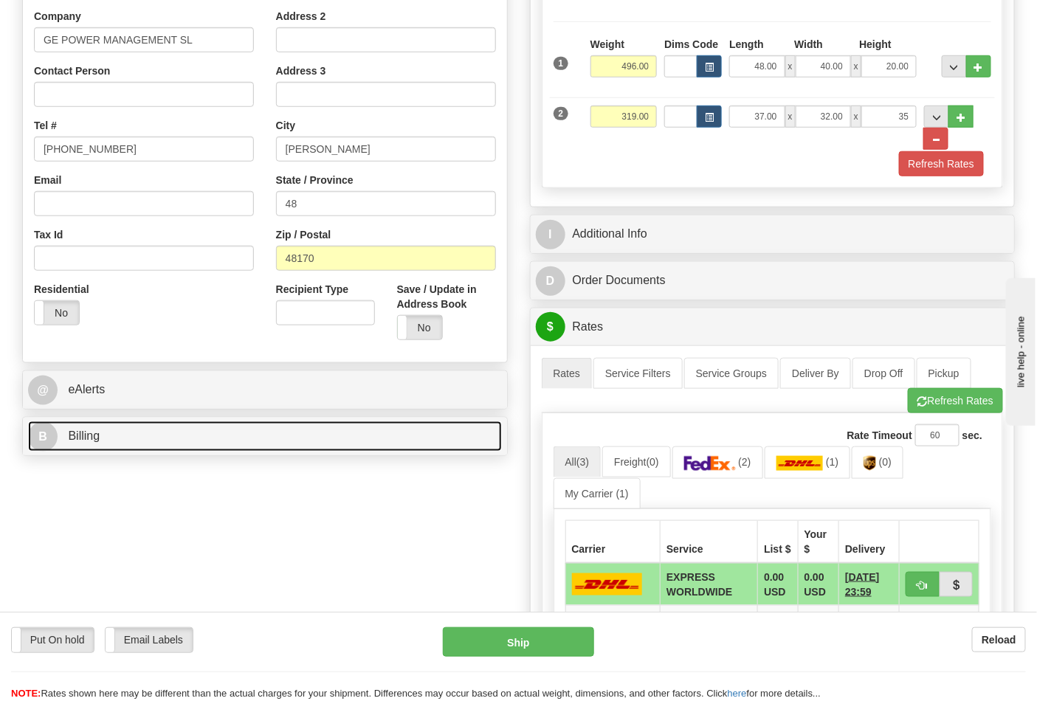
type input "35.00"
click at [292, 439] on link "B Billing" at bounding box center [265, 437] width 474 height 30
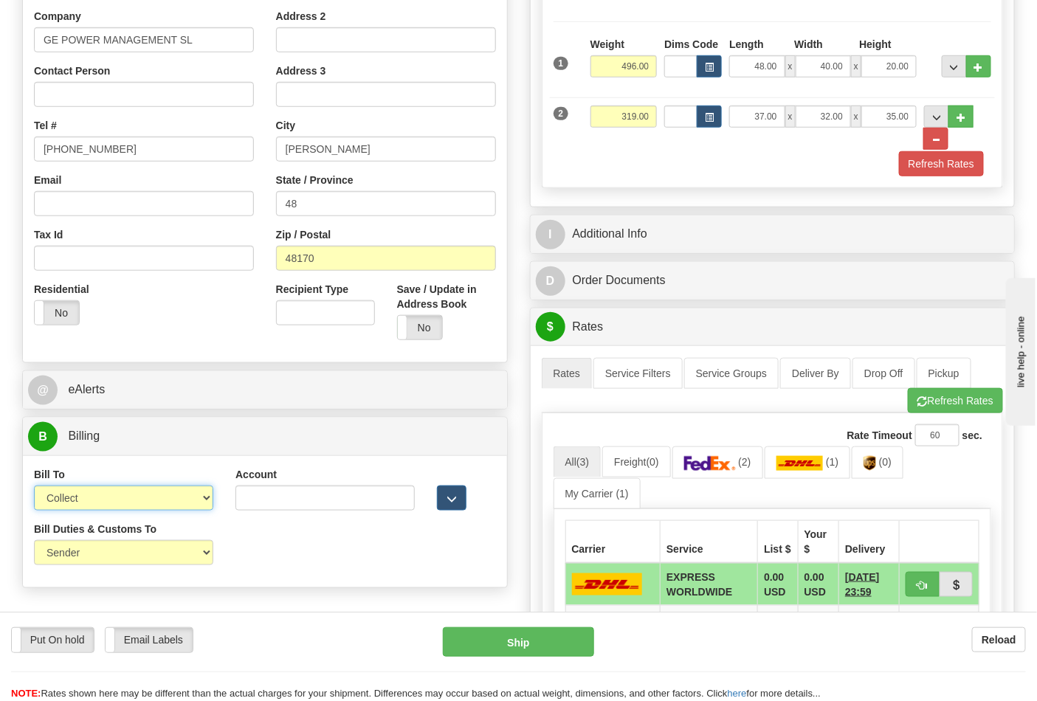
click at [160, 504] on select "Sender Recipient Third Party Collect" at bounding box center [123, 498] width 179 height 25
select select "2"
click at [34, 487] on select "Sender Recipient Third Party Collect" at bounding box center [123, 498] width 179 height 25
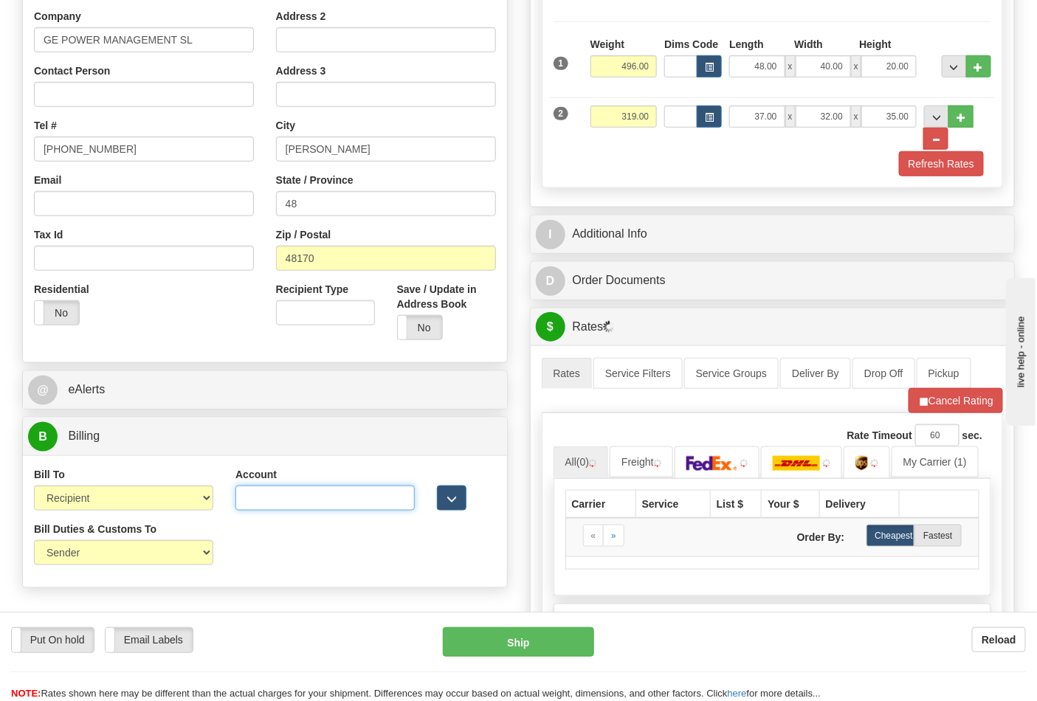
click at [264, 499] on input "Account" at bounding box center [324, 498] width 179 height 25
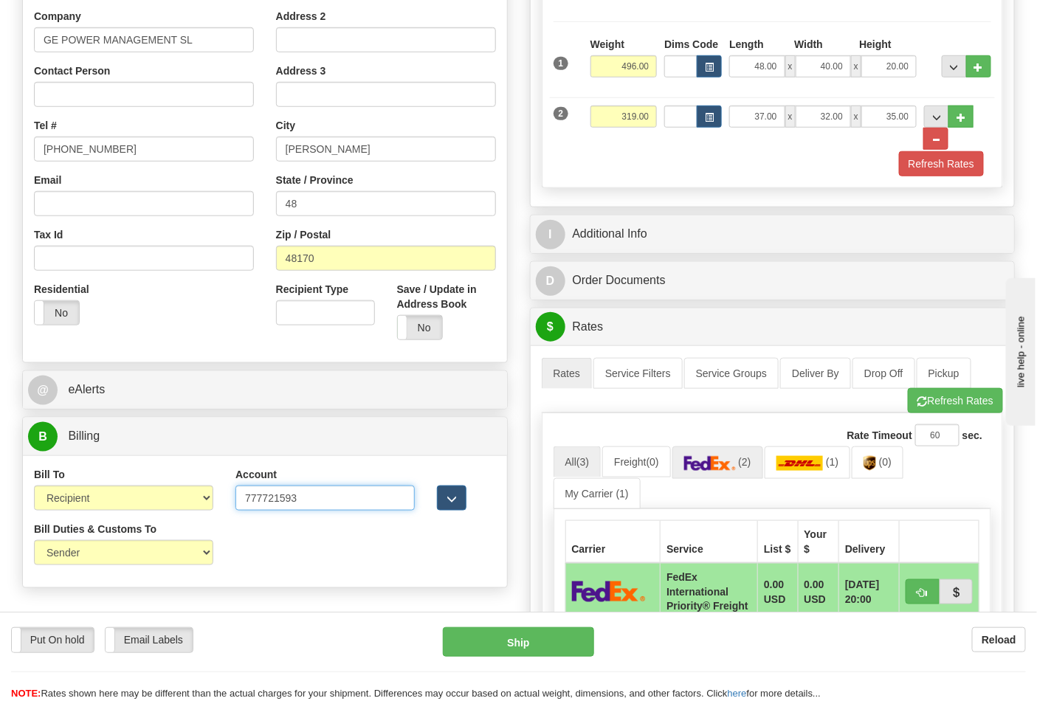
type input "777721593"
click at [751, 468] on span "(2)" at bounding box center [744, 462] width 13 height 12
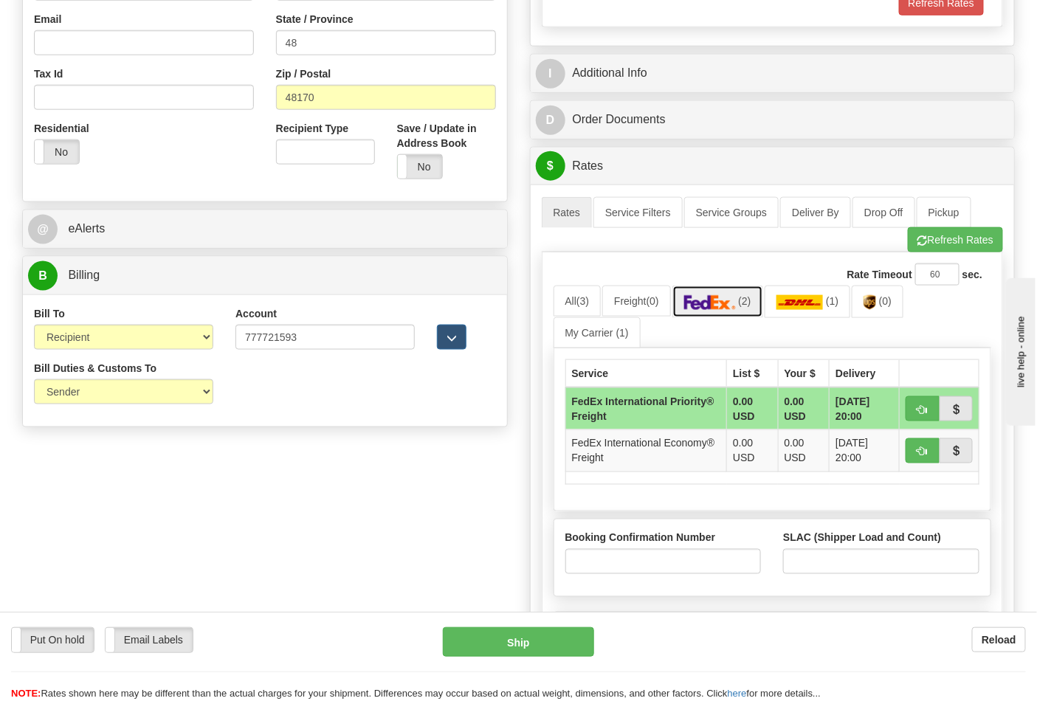
scroll to position [656, 0]
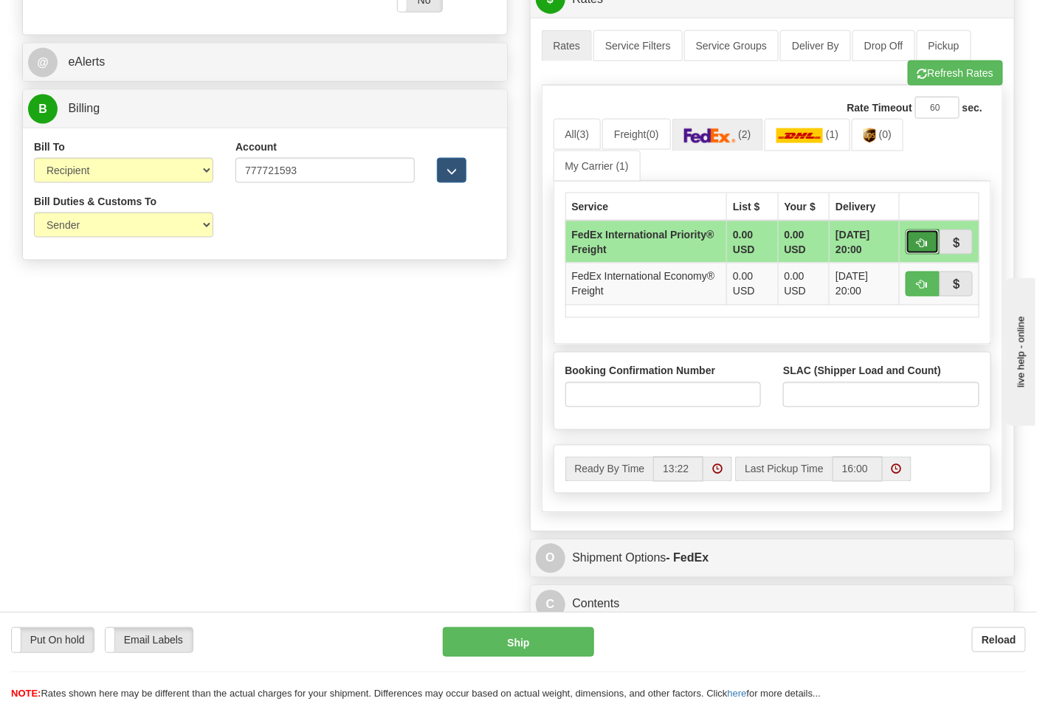
click at [915, 244] on button "button" at bounding box center [923, 242] width 34 height 25
type input "70"
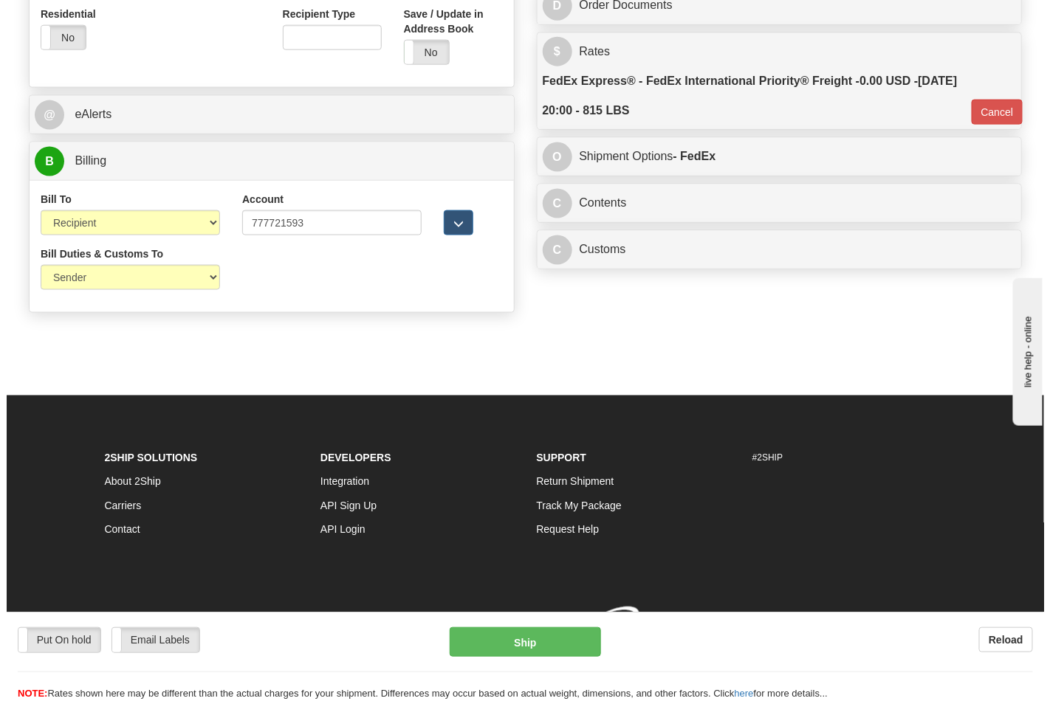
scroll to position [626, 0]
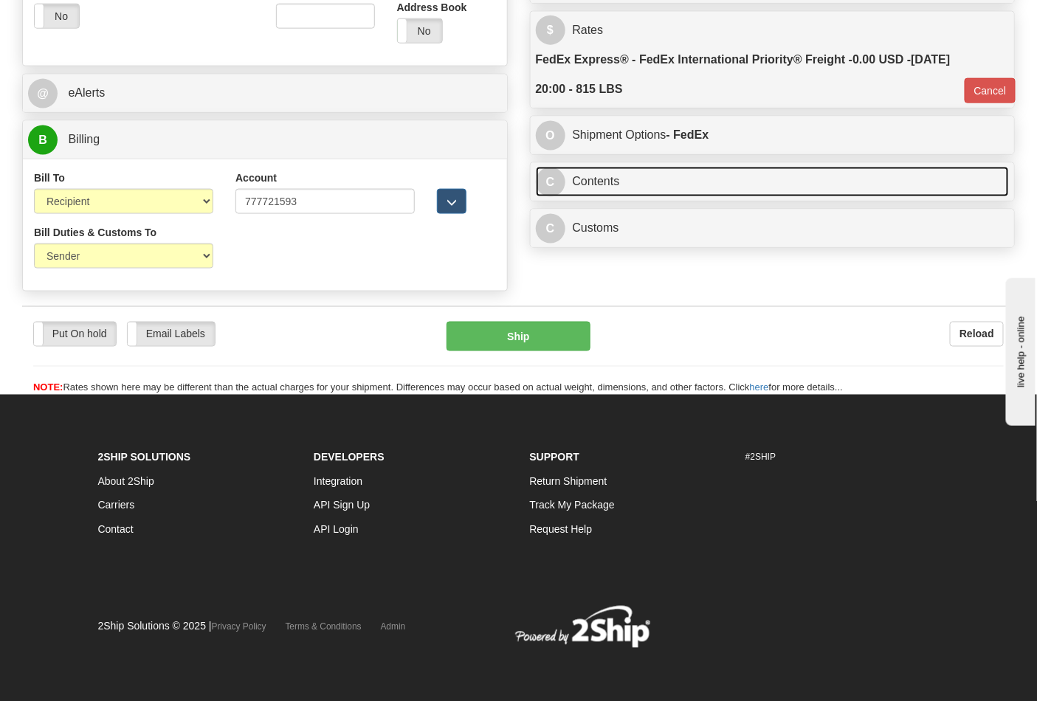
click at [672, 188] on link "C Contents" at bounding box center [773, 182] width 474 height 30
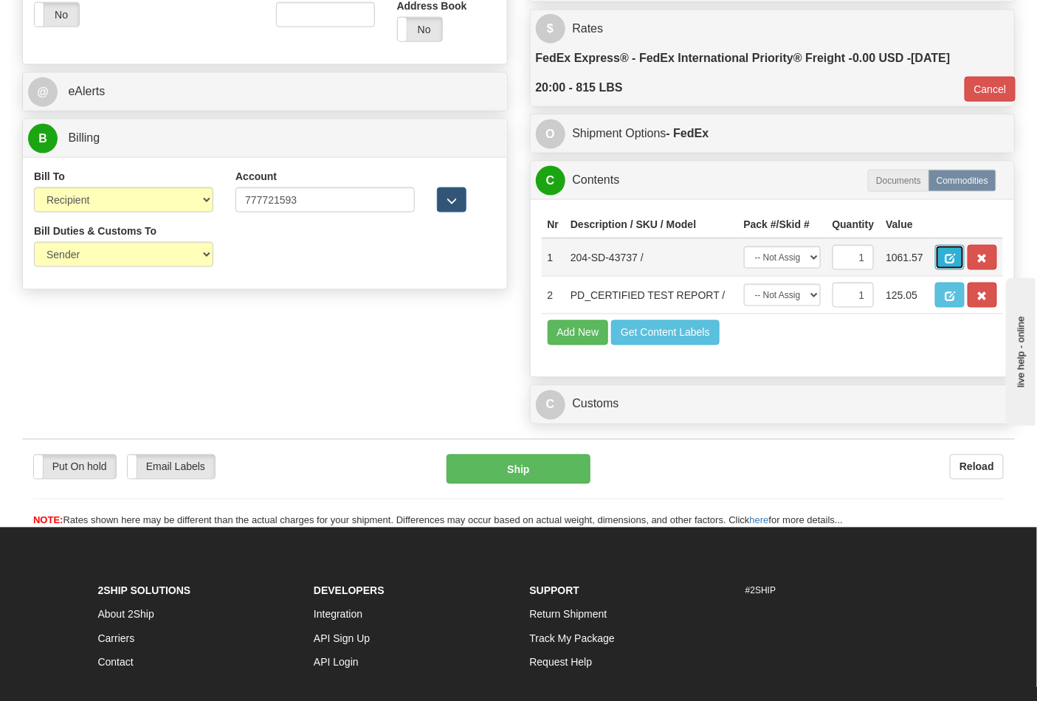
click at [955, 261] on span "button" at bounding box center [950, 259] width 10 height 10
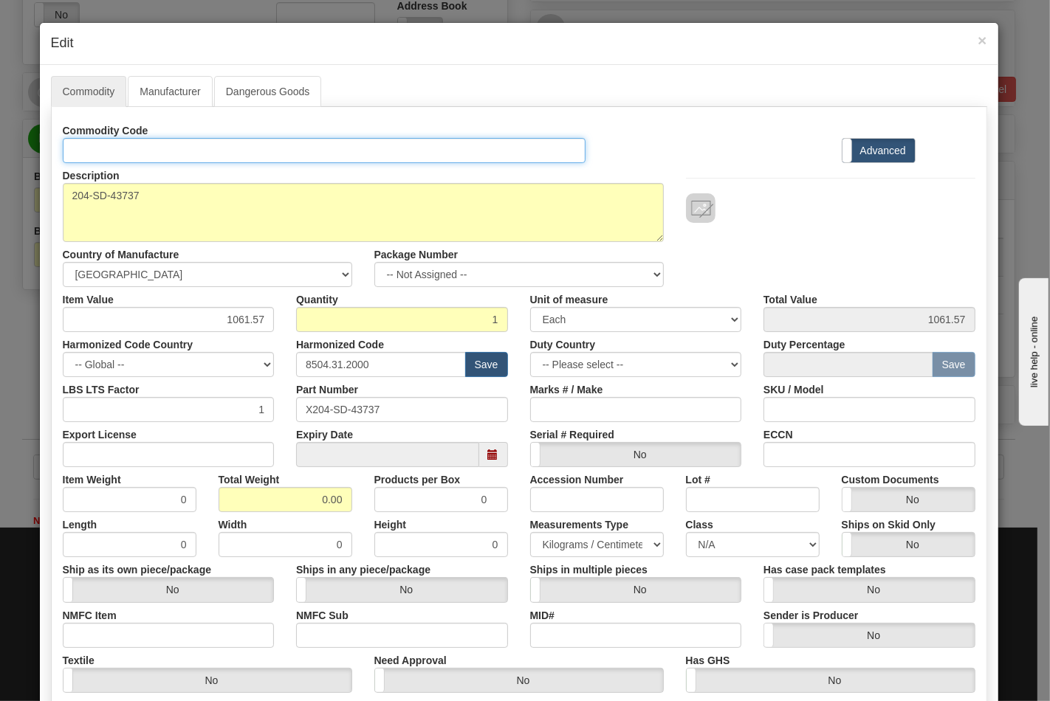
click at [144, 146] on input "Id" at bounding box center [324, 150] width 523 height 25
type input "TRANSFORMERS"
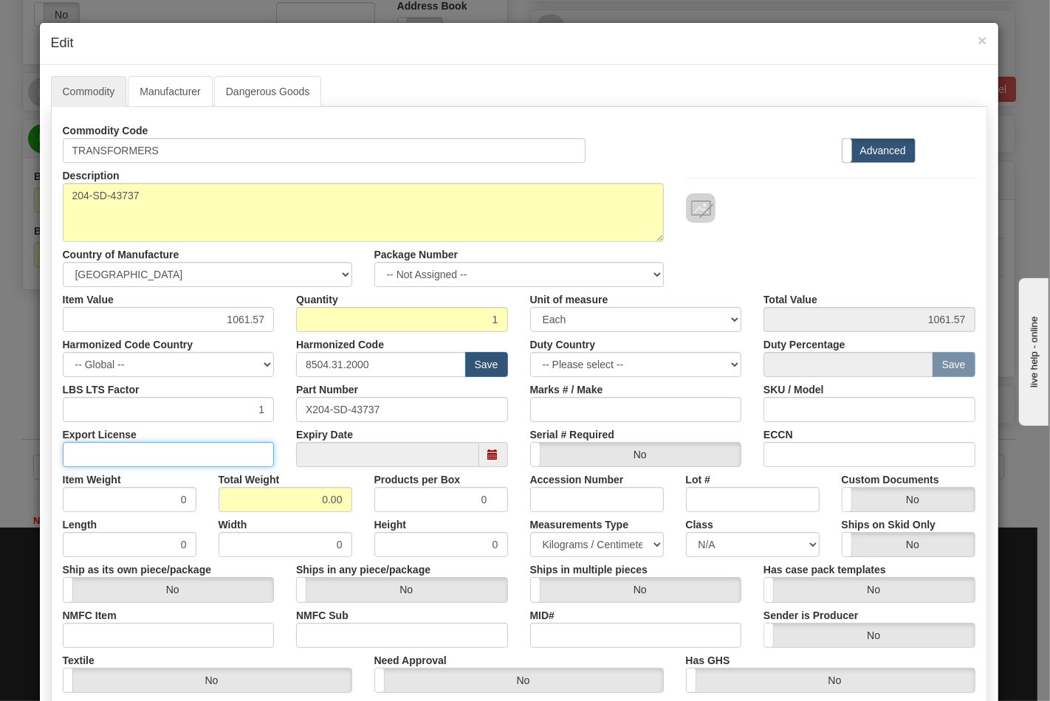
click at [157, 458] on input "Export License" at bounding box center [169, 454] width 212 height 25
type input "NLR"
click at [801, 454] on input "ECCN" at bounding box center [869, 454] width 212 height 25
type input "EAR99"
drag, startPoint x: 307, startPoint y: 499, endPoint x: 368, endPoint y: 499, distance: 60.5
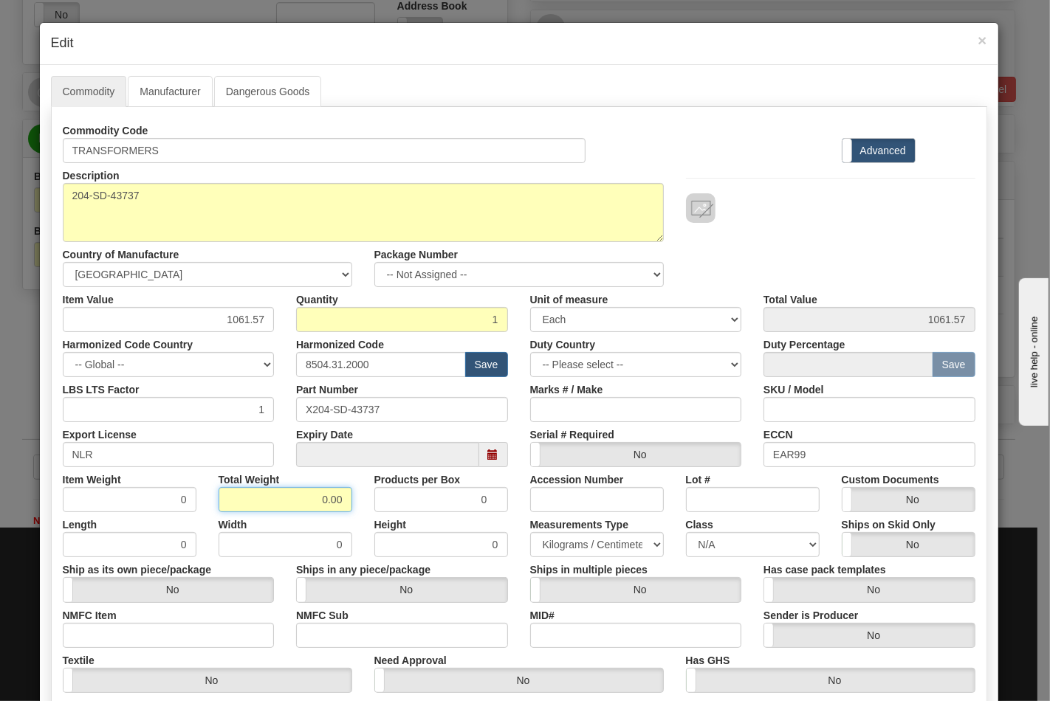
click at [368, 499] on div "Item Weight 0 Total Weight 0.00 Products per Box 0 Accession Number Lot # Custo…" at bounding box center [519, 489] width 935 height 45
type input "815"
type input "815.0000"
click at [703, 543] on select "N/A 50.0 55.0 60.0 65.0 70.0 85.0 92.5 100.0 125.0 175.0 250.0 300.0 400.0" at bounding box center [753, 544] width 134 height 25
select select "70.0"
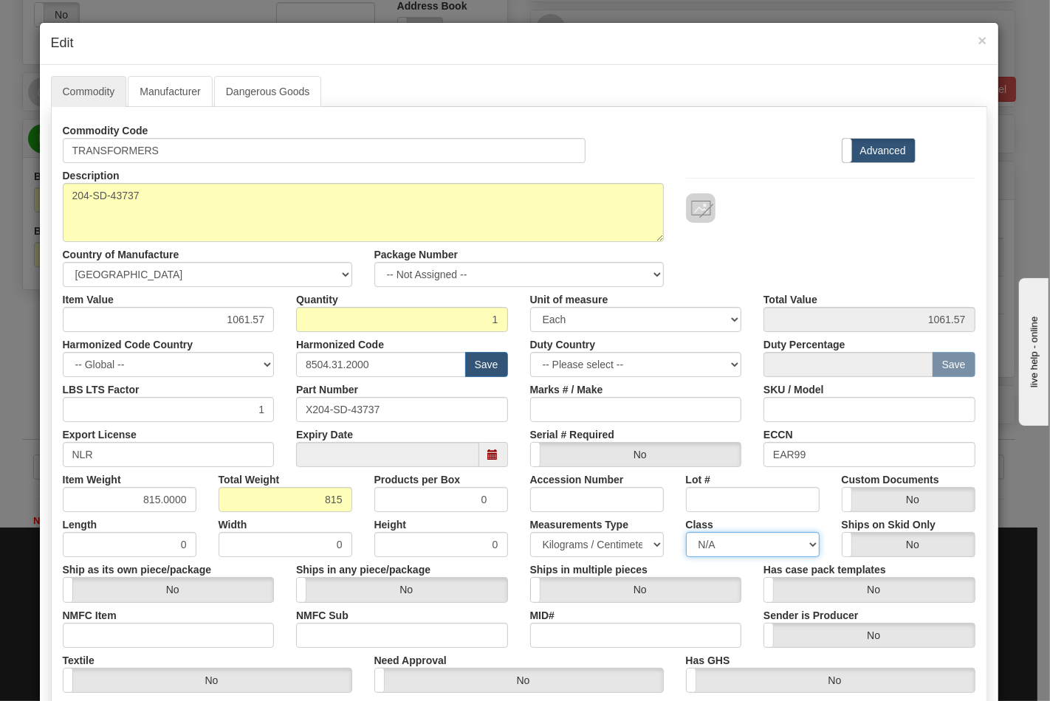
click at [686, 532] on select "N/A 50.0 55.0 60.0 65.0 70.0 85.0 92.5 100.0 125.0 175.0 250.0 300.0 400.0" at bounding box center [753, 544] width 134 height 25
click at [179, 639] on input "NMFC Item" at bounding box center [169, 635] width 212 height 25
type input "63170"
click at [347, 630] on input "NMFC Sub" at bounding box center [402, 635] width 212 height 25
type input "4"
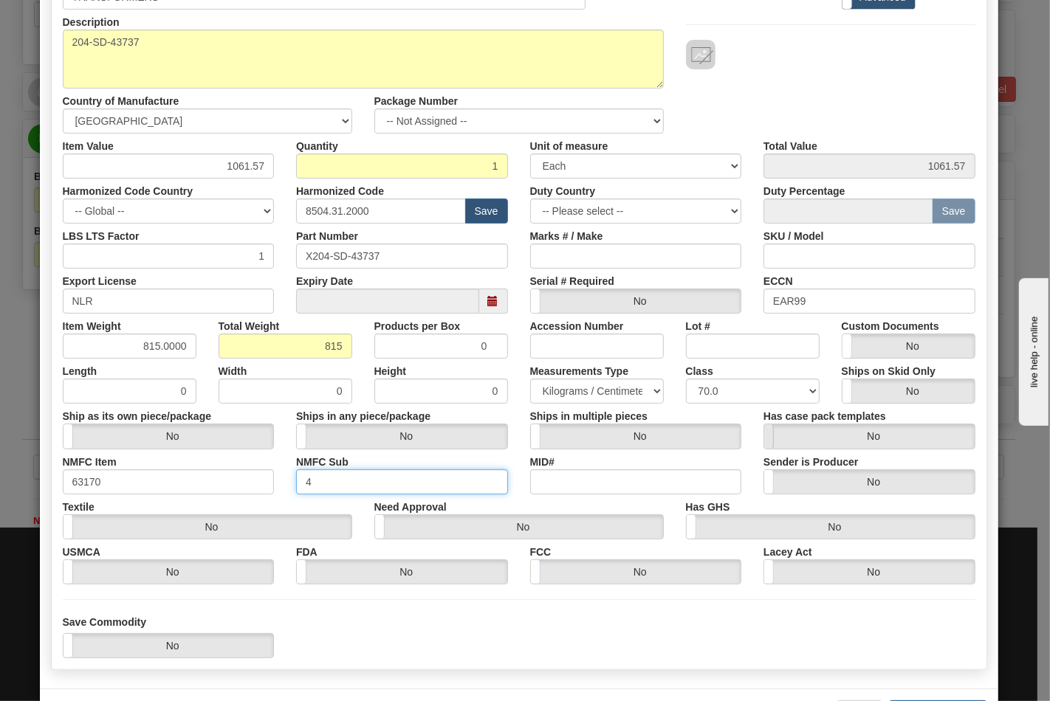
scroll to position [212, 0]
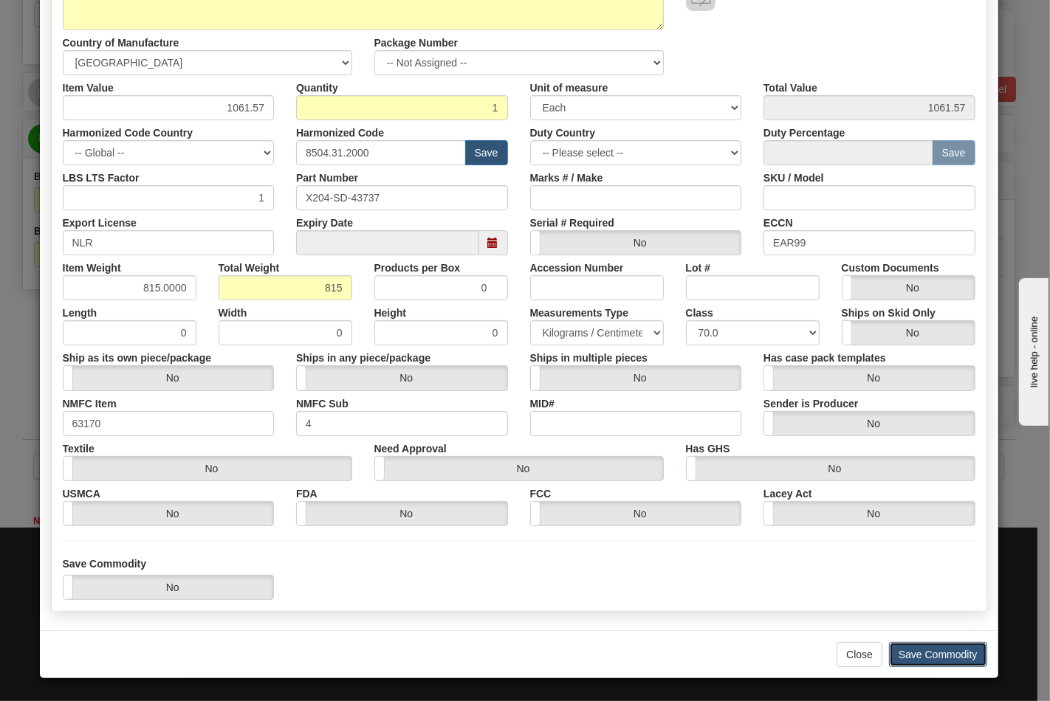
click at [915, 647] on button "Save Commodity" at bounding box center [938, 654] width 98 height 25
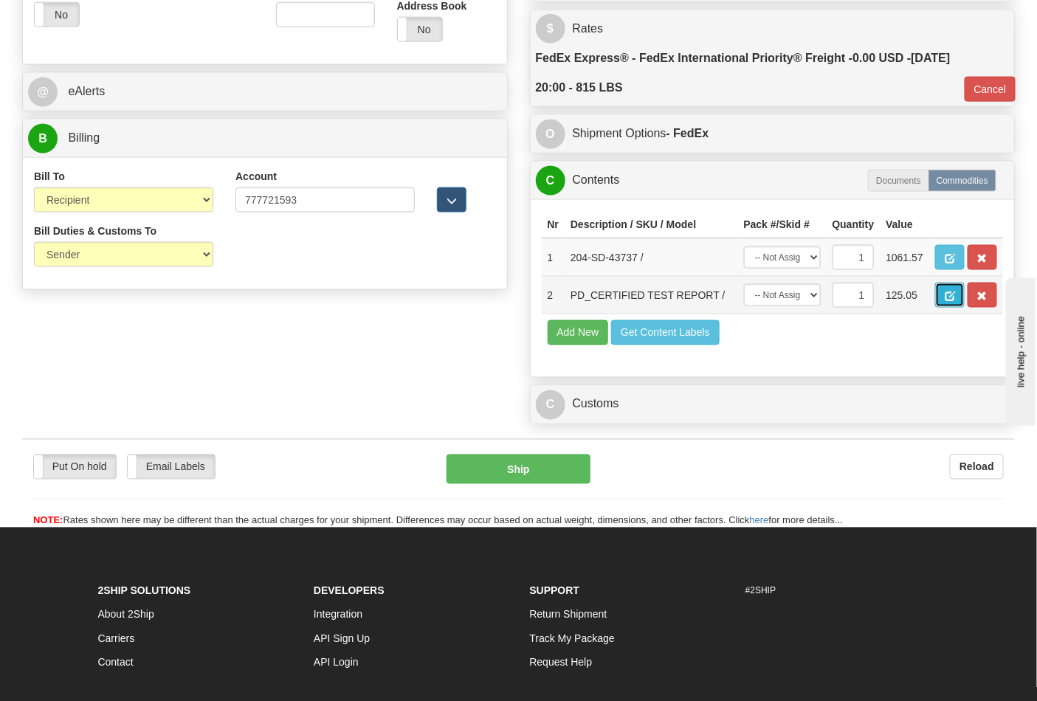
click at [955, 301] on span "button" at bounding box center [950, 297] width 10 height 10
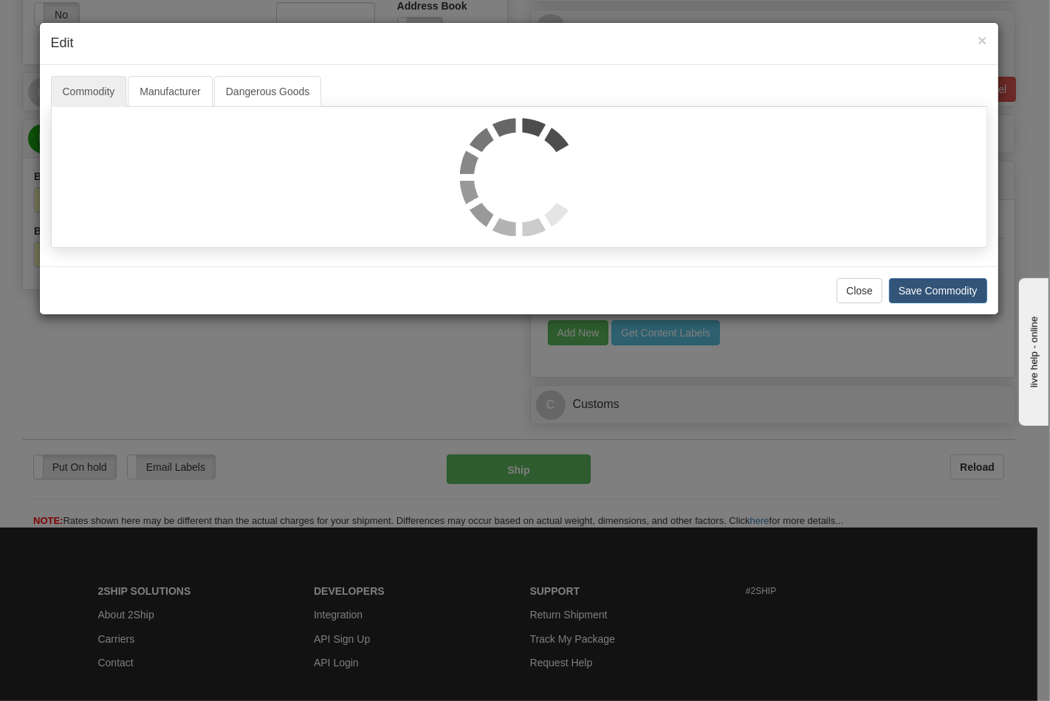
scroll to position [0, 0]
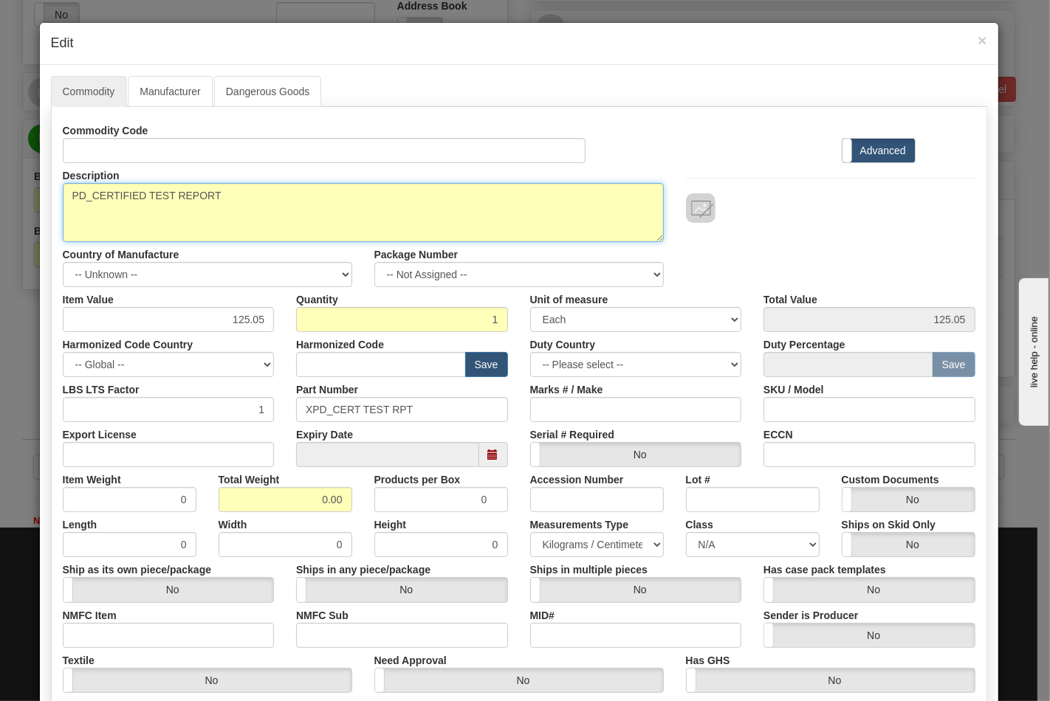
drag, startPoint x: 232, startPoint y: 201, endPoint x: 17, endPoint y: 201, distance: 214.8
click at [18, 201] on div "× Edit Commodity Manufacturer Dangerous Goods Commodity Code Standard Advanced …" at bounding box center [525, 350] width 1050 height 701
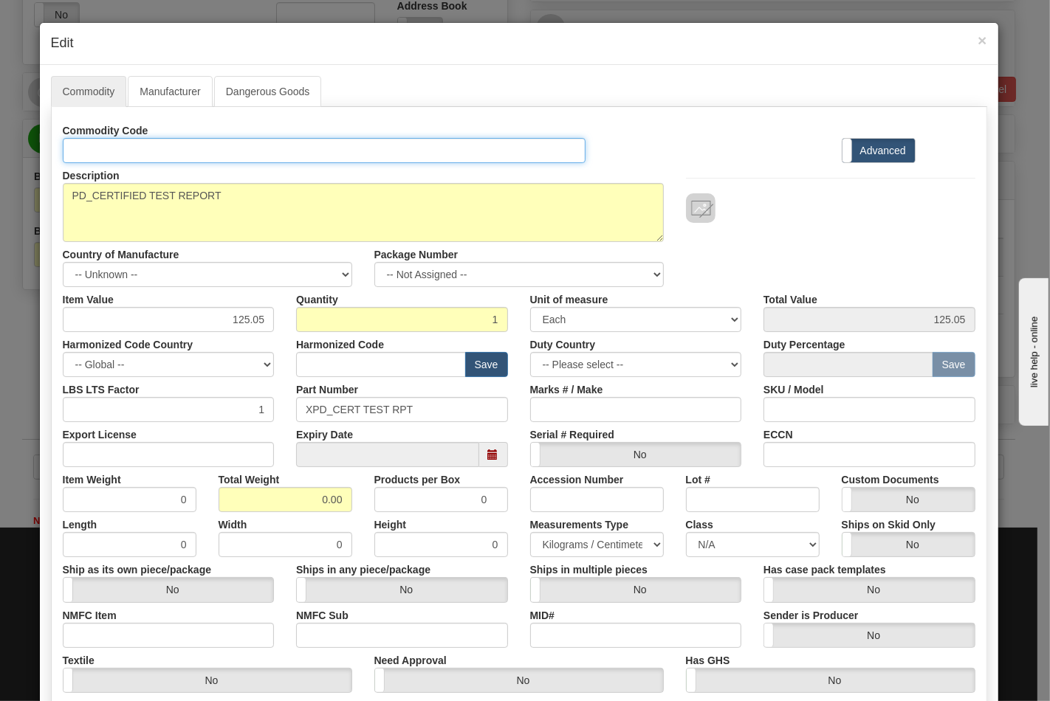
click at [125, 143] on input "Id" at bounding box center [324, 150] width 523 height 25
paste input "PD_CERTIFIED TEST REPORT"
type input "PD_CERTIFIED TEST REPORT"
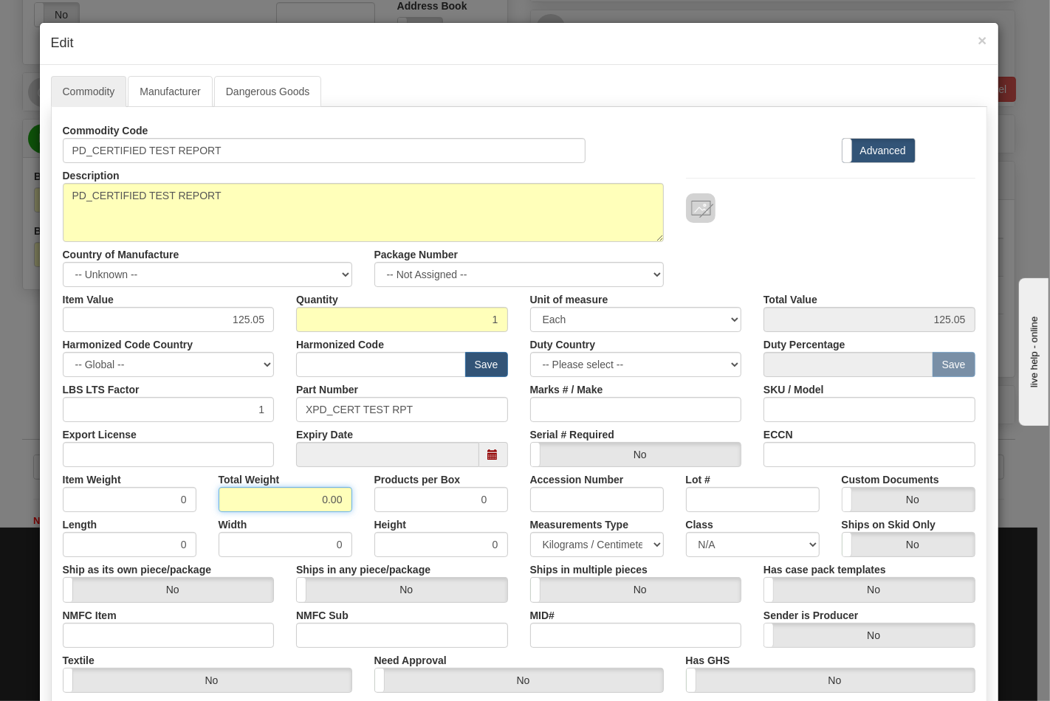
click at [292, 502] on input "0.00" at bounding box center [286, 499] width 134 height 25
type input "0"
type input ".01"
type input "0.0100"
click at [781, 454] on input "ECCN" at bounding box center [869, 454] width 212 height 25
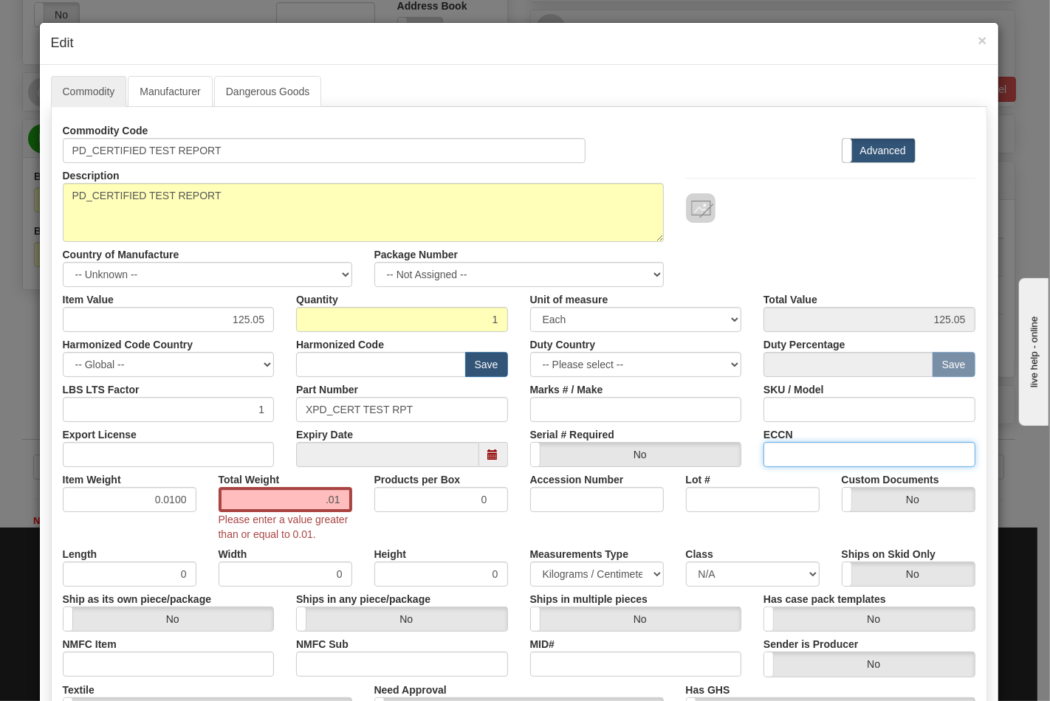
type input "EAR99"
click at [312, 500] on input ".01" at bounding box center [286, 499] width 134 height 25
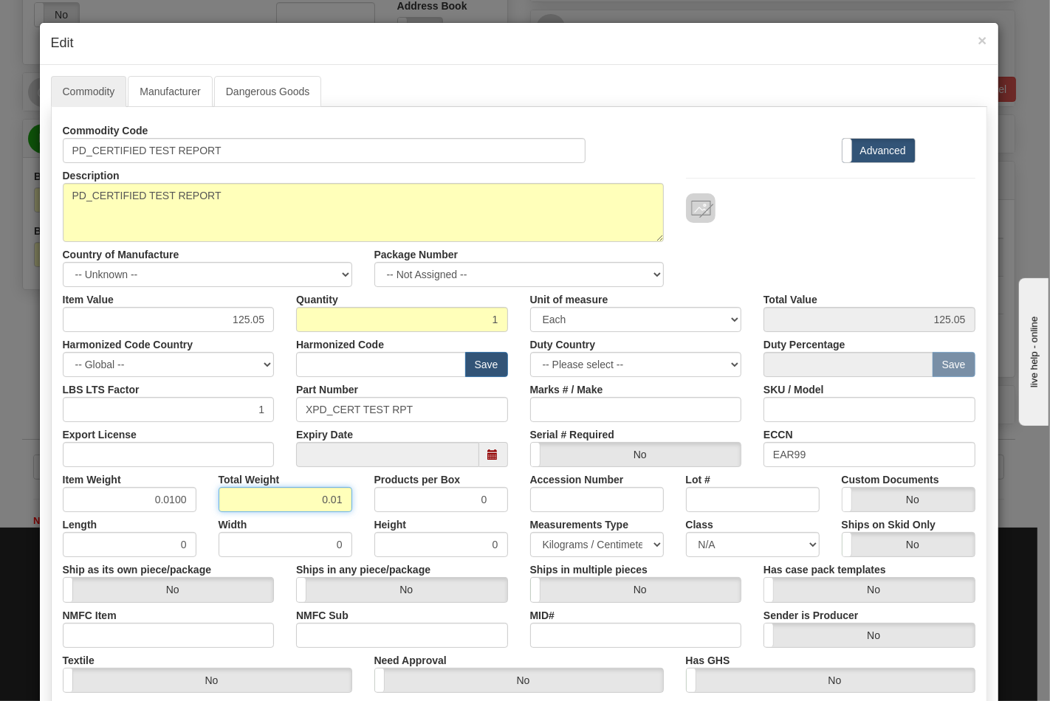
type input "0.01"
click at [183, 444] on input "Export License" at bounding box center [169, 454] width 212 height 25
type input "NLR"
click at [165, 633] on input "NMFC Item" at bounding box center [169, 635] width 212 height 25
type input "63170"
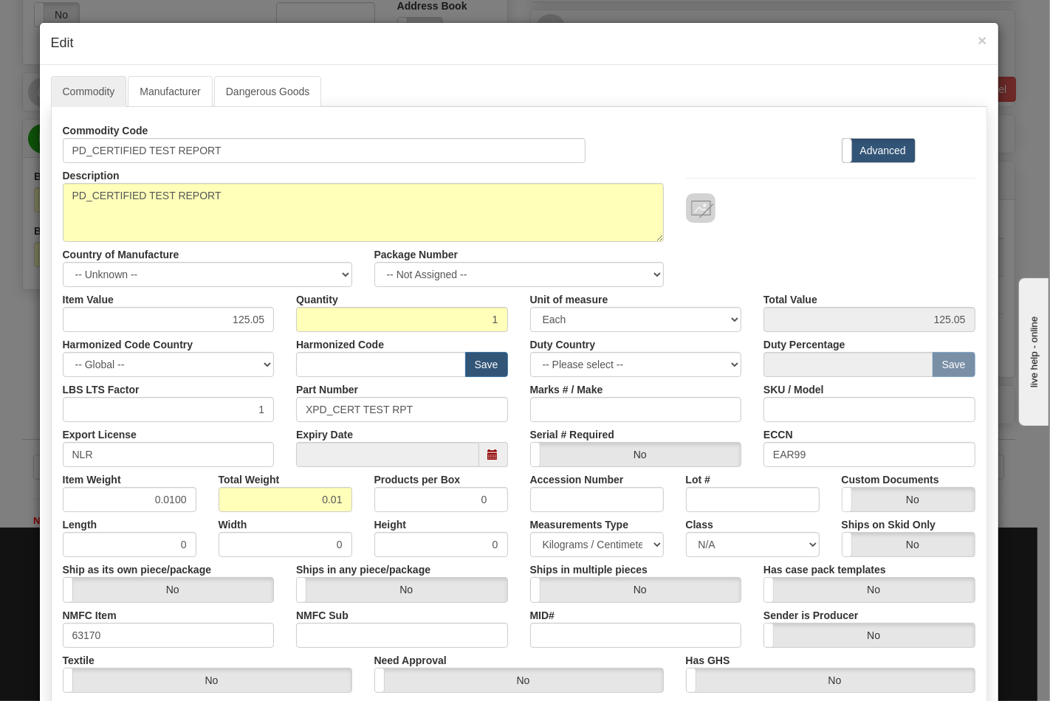
click at [333, 615] on label "NMFC Sub" at bounding box center [322, 613] width 52 height 20
click at [333, 623] on input "NMFC Sub" at bounding box center [402, 635] width 212 height 25
click at [343, 644] on input "NMFC Sub" at bounding box center [402, 635] width 212 height 25
type input "4"
click at [743, 545] on select "N/A 50.0 55.0 60.0 65.0 70.0 85.0 92.5 100.0 125.0 175.0 250.0 300.0 400.0" at bounding box center [753, 544] width 134 height 25
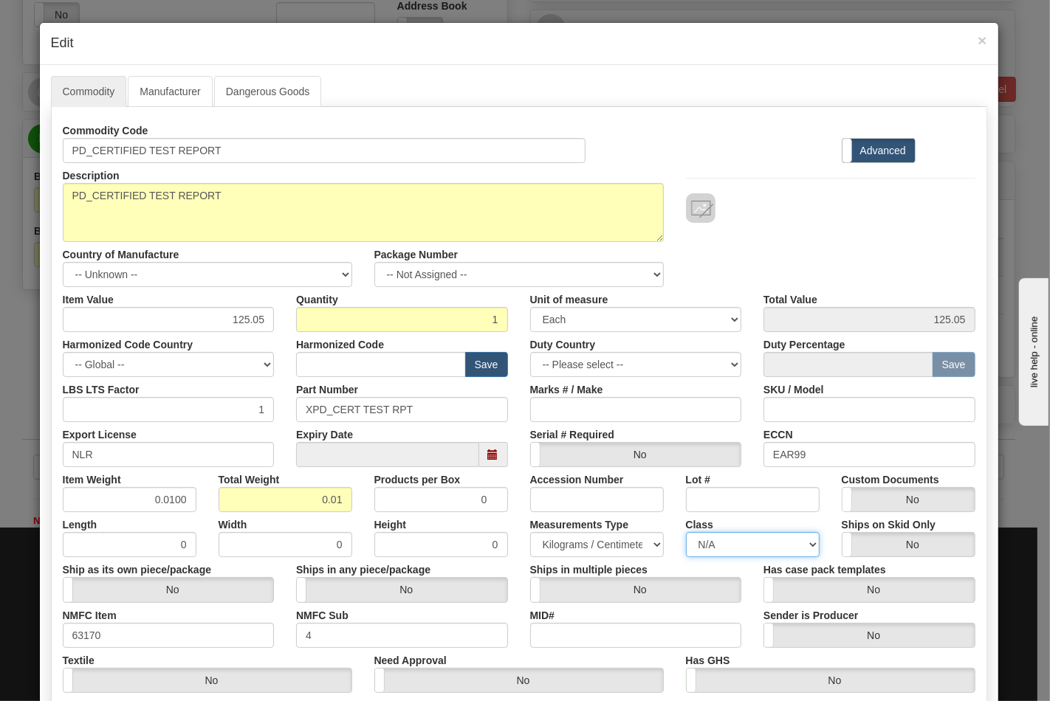
select select "70.0"
click at [686, 532] on select "N/A 50.0 55.0 60.0 65.0 70.0 85.0 92.5 100.0 125.0 175.0 250.0 300.0 400.0" at bounding box center [753, 544] width 134 height 25
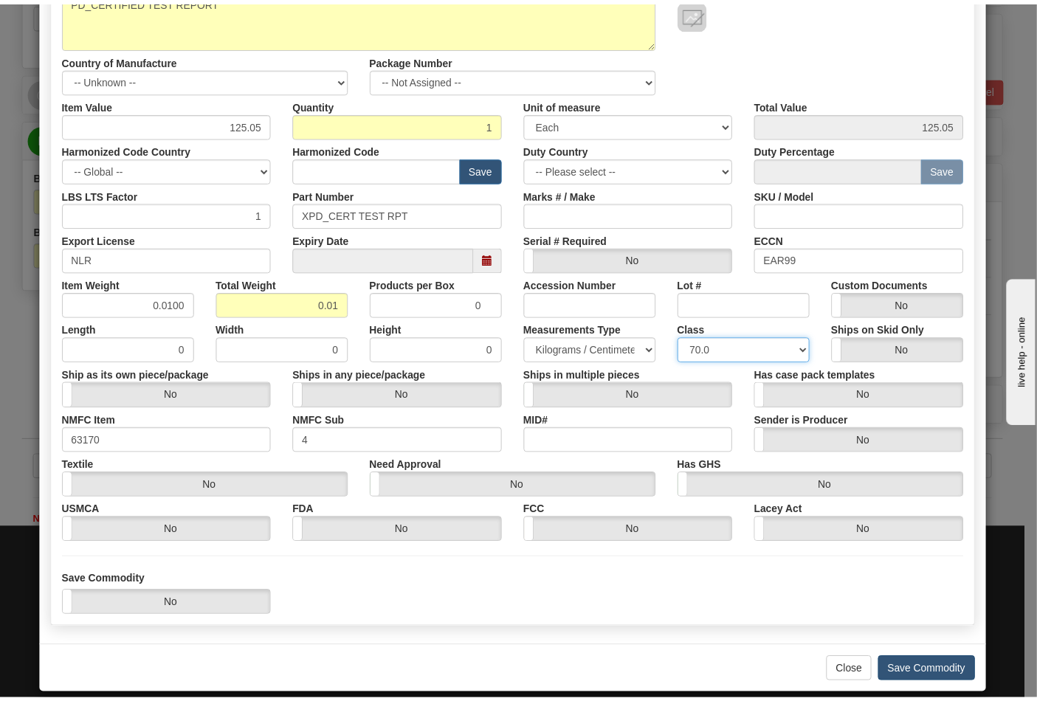
scroll to position [212, 0]
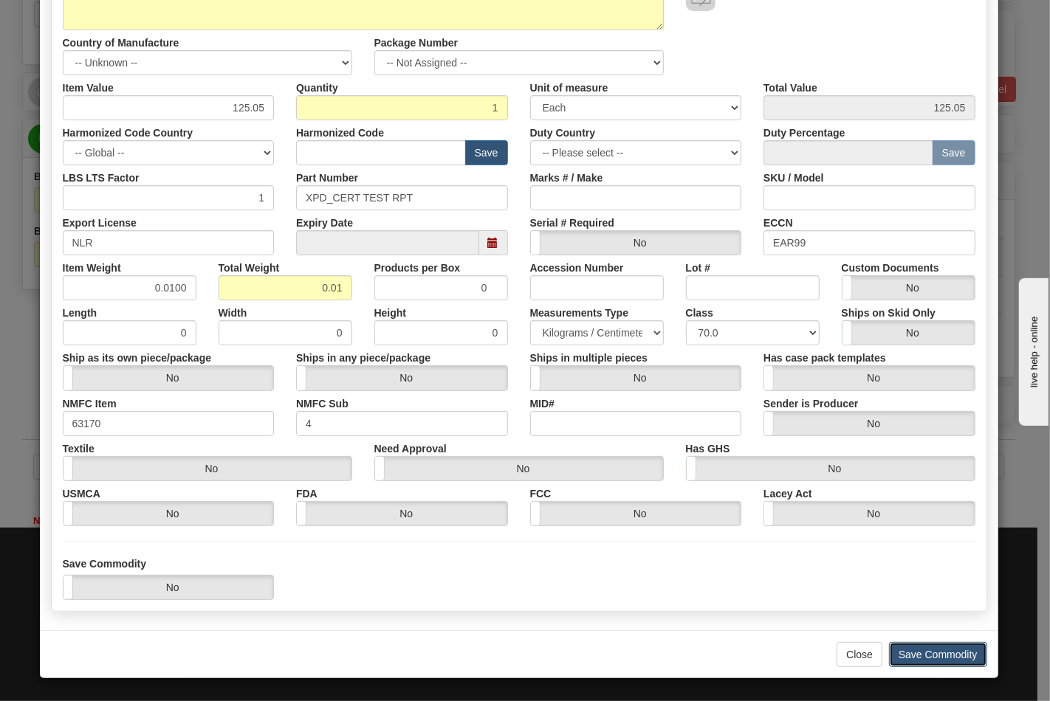
click at [933, 650] on button "Save Commodity" at bounding box center [938, 654] width 98 height 25
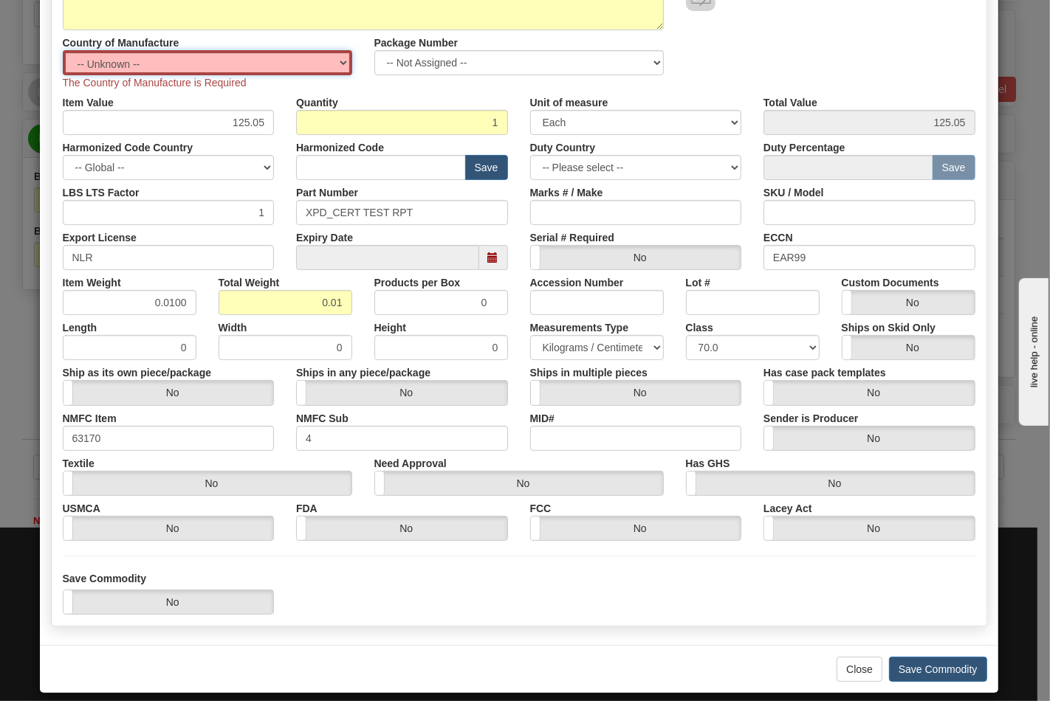
click at [167, 55] on select "-- Unknown -- AFGHANISTAN ALAND ISLANDS ALBANIA ALGERIA AMERICAN SAMOA ANDORRA …" at bounding box center [207, 62] width 289 height 25
select select "US"
click at [63, 50] on select "-- Unknown -- AFGHANISTAN ALAND ISLANDS ALBANIA ALGERIA AMERICAN SAMOA ANDORRA …" at bounding box center [207, 62] width 289 height 25
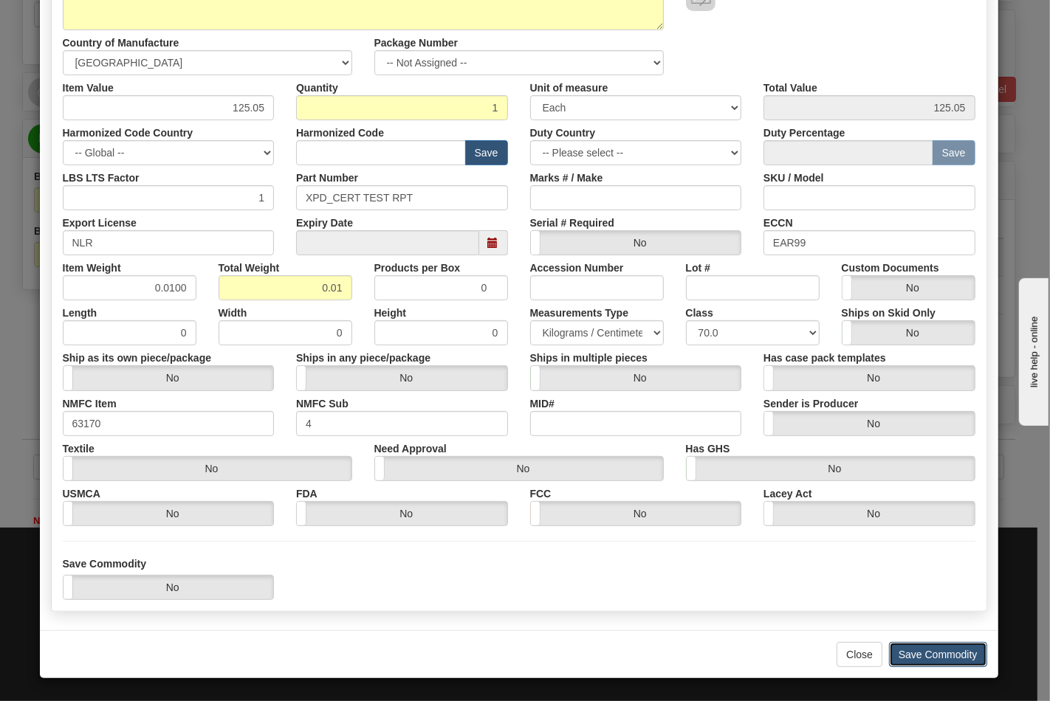
click at [927, 650] on button "Save Commodity" at bounding box center [938, 654] width 98 height 25
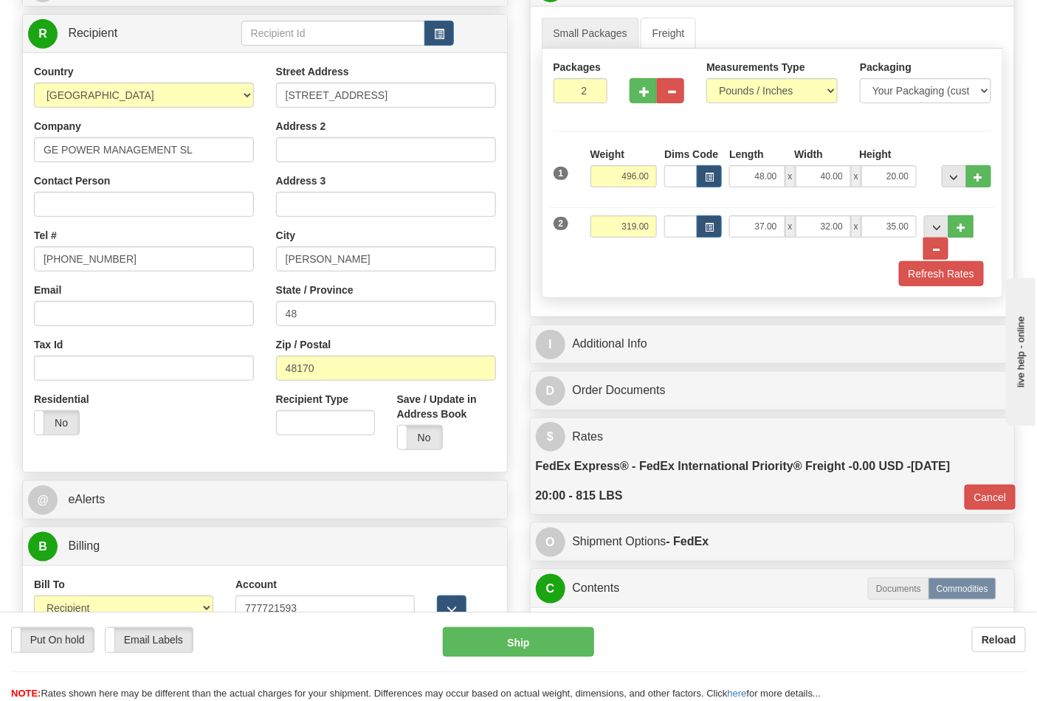
scroll to position [216, 0]
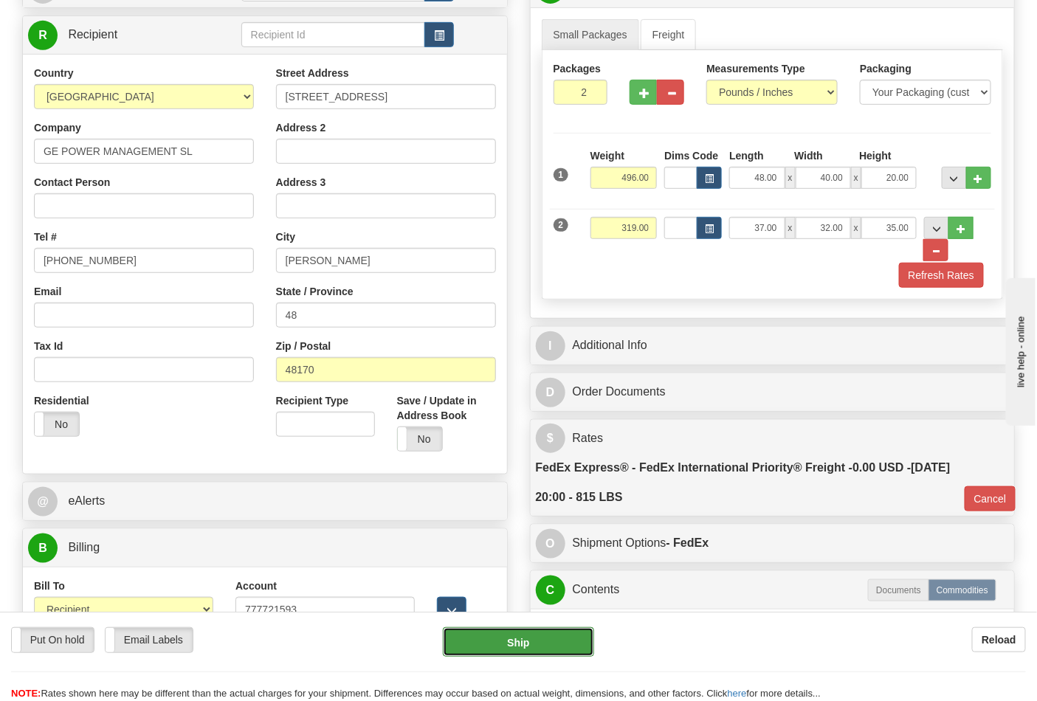
click at [537, 644] on button "Ship" at bounding box center [518, 642] width 151 height 30
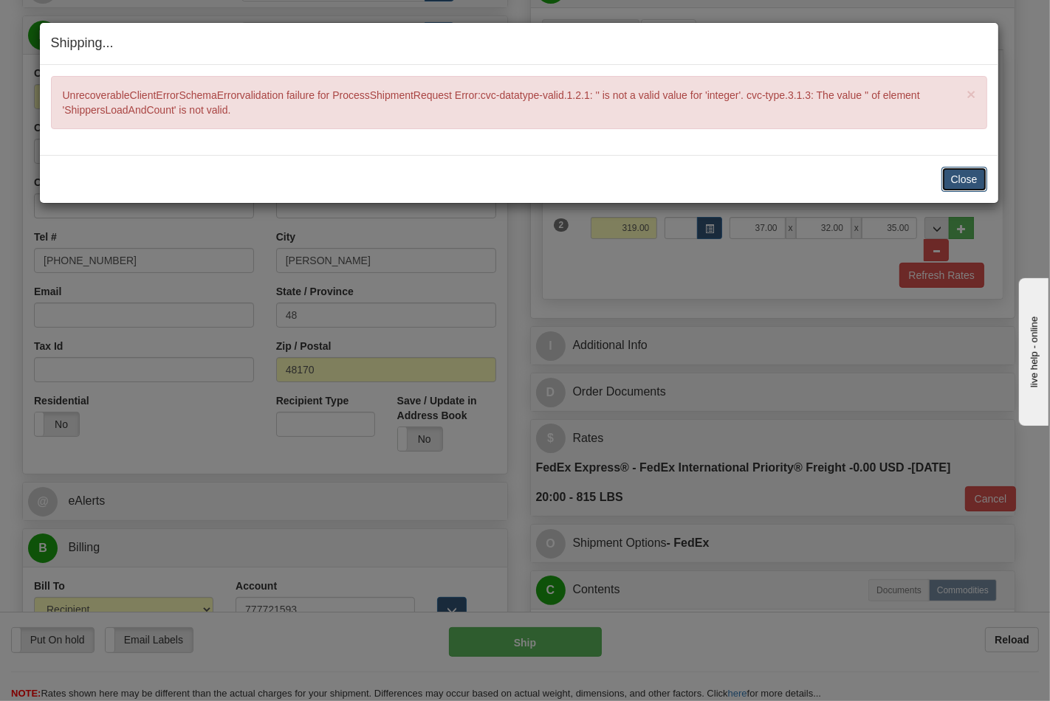
click at [956, 172] on button "Close" at bounding box center [964, 179] width 46 height 25
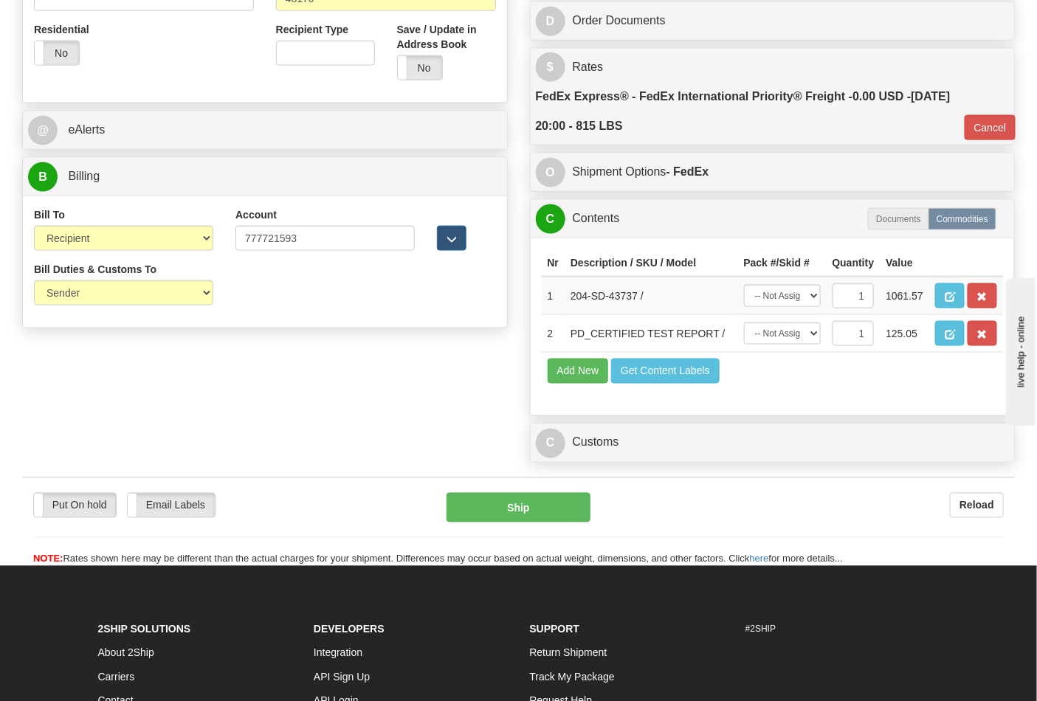
scroll to position [626, 0]
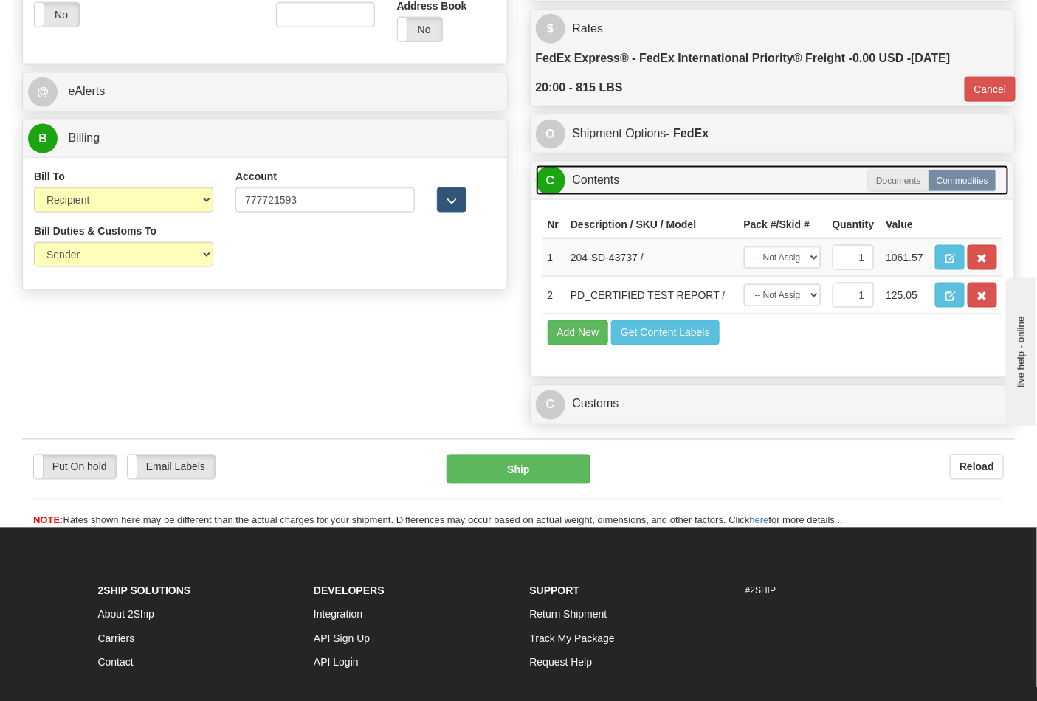
click at [562, 180] on span "C" at bounding box center [551, 181] width 30 height 30
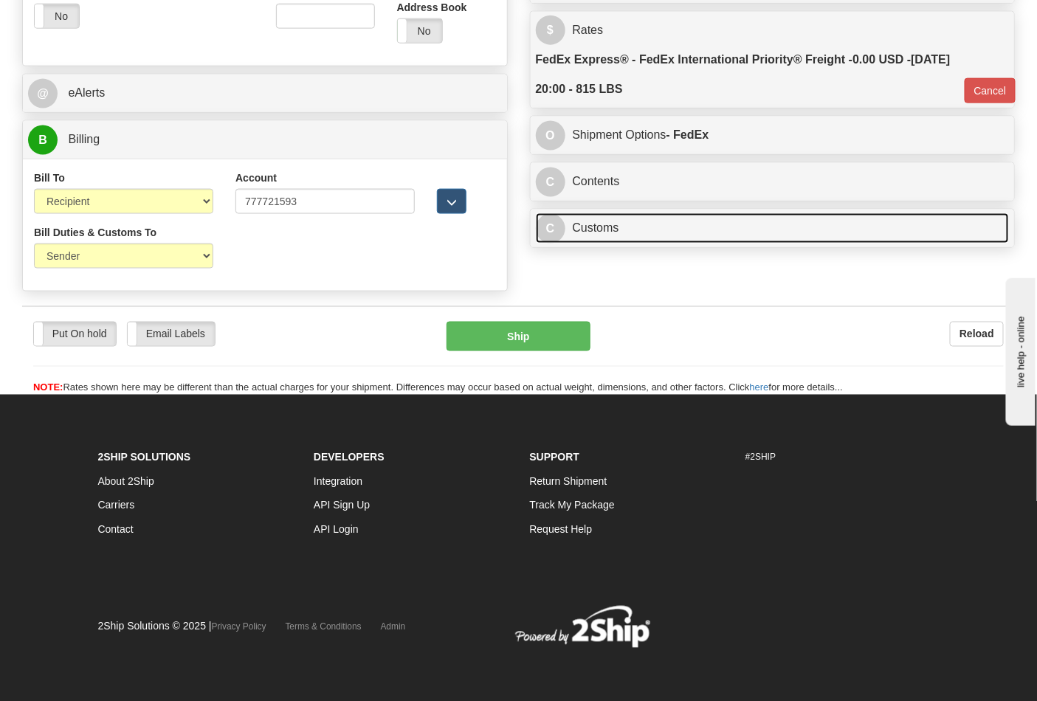
click at [549, 220] on span "C" at bounding box center [551, 229] width 30 height 30
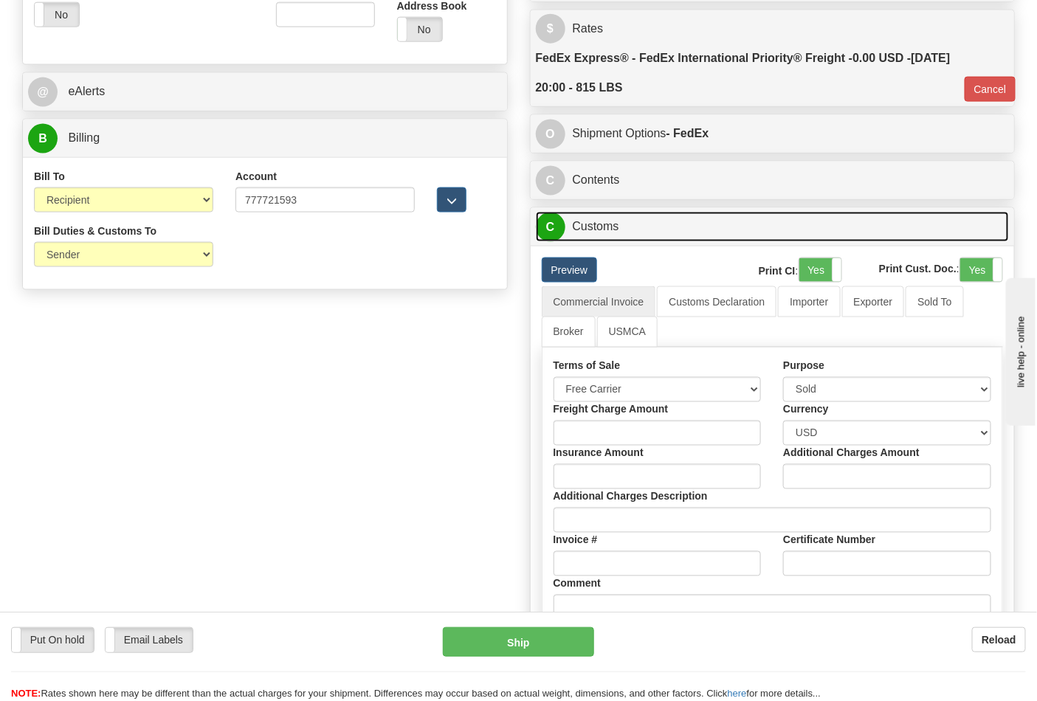
click at [557, 234] on span "C" at bounding box center [551, 228] width 30 height 30
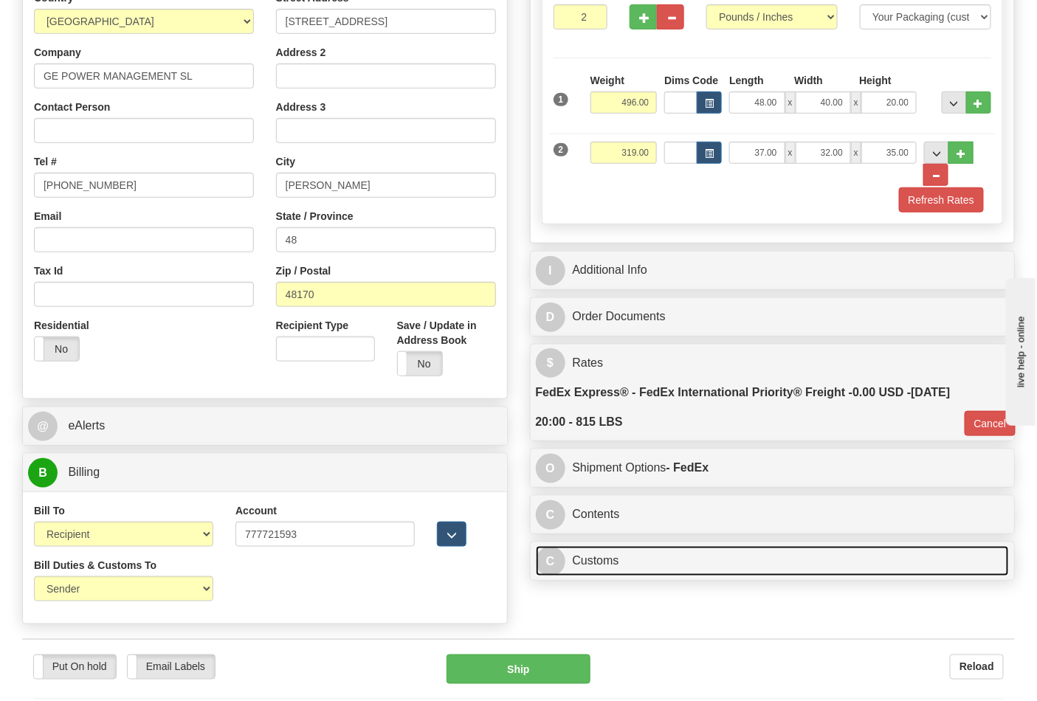
scroll to position [283, 0]
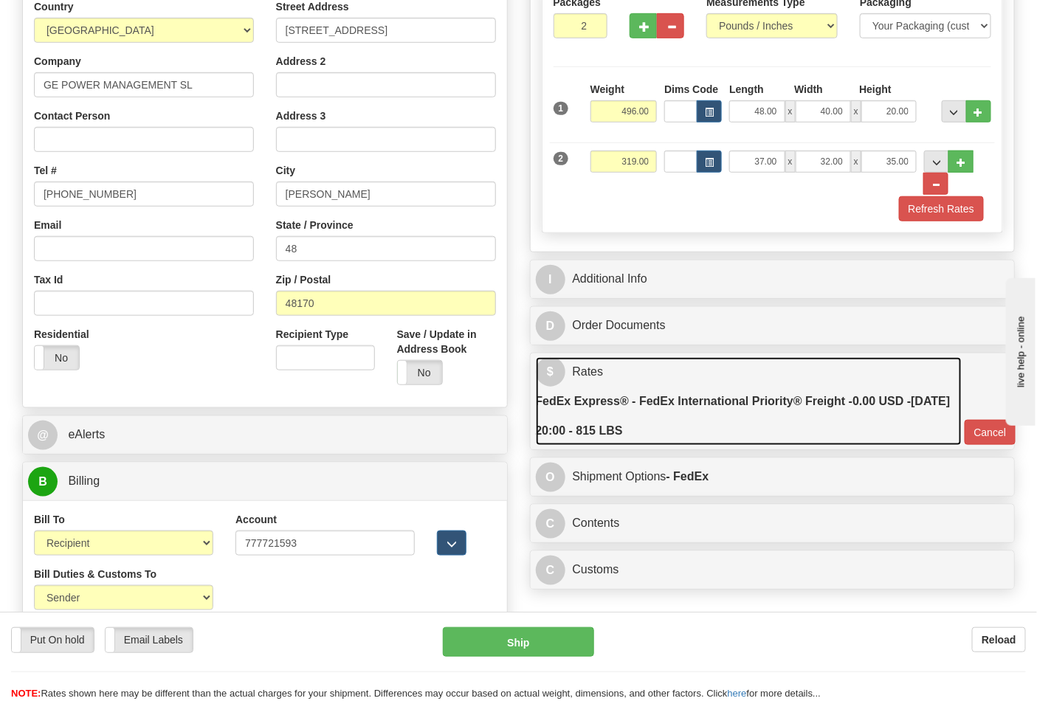
click at [546, 374] on span "$" at bounding box center [551, 372] width 30 height 30
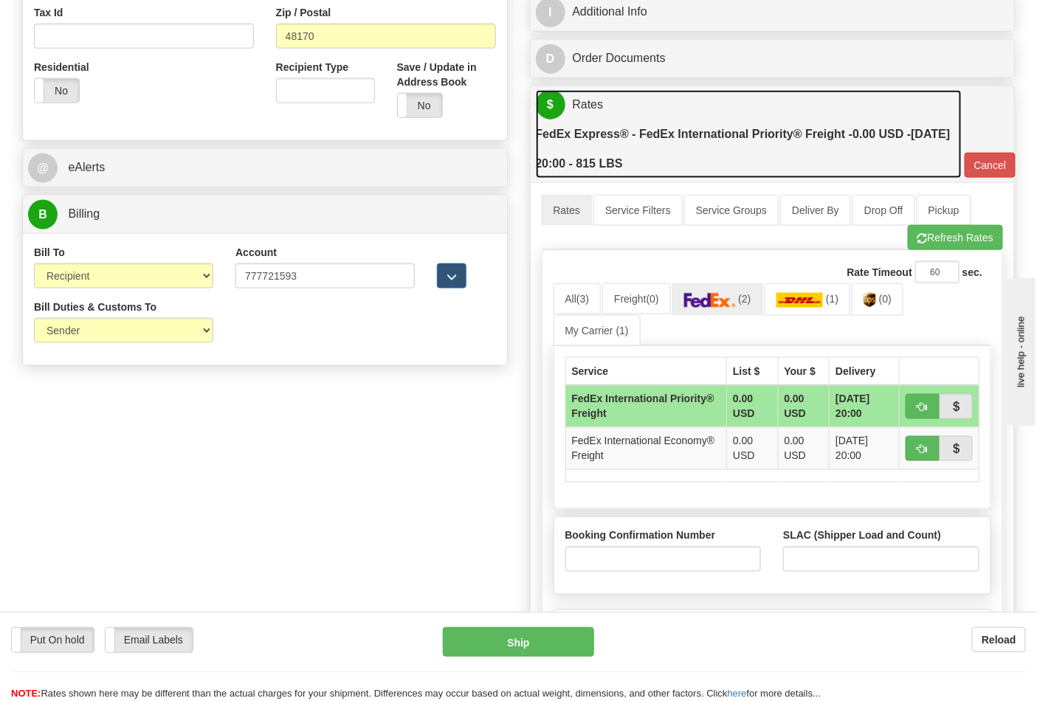
scroll to position [610, 0]
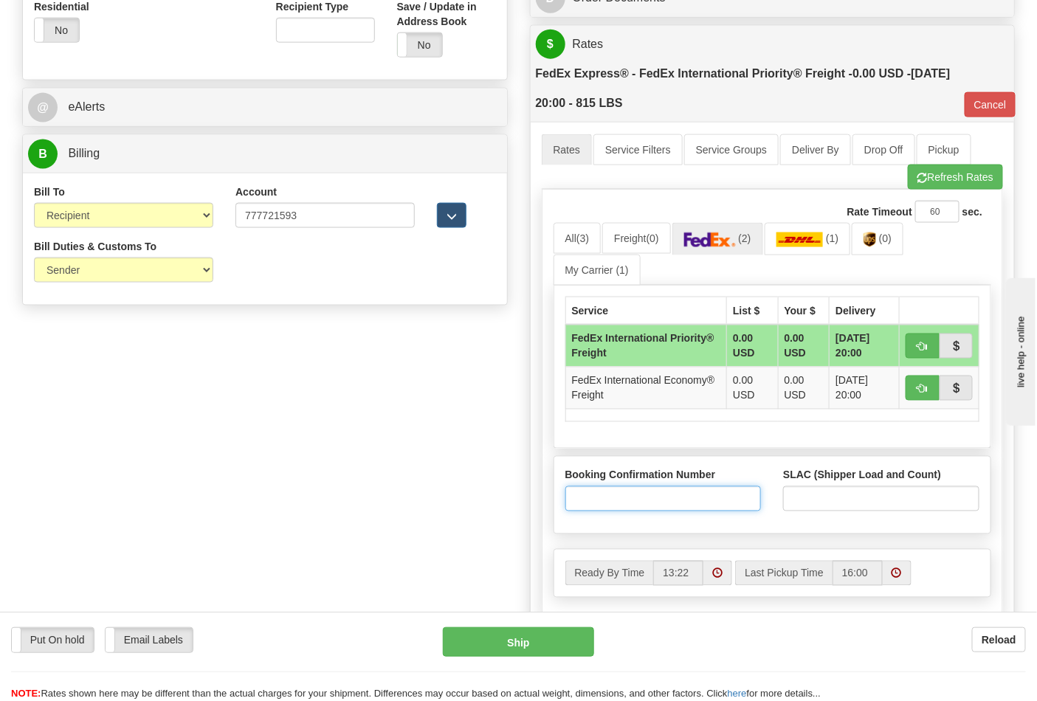
click at [645, 493] on input "Booking Confirmation Number" at bounding box center [663, 498] width 196 height 25
type input "N/A"
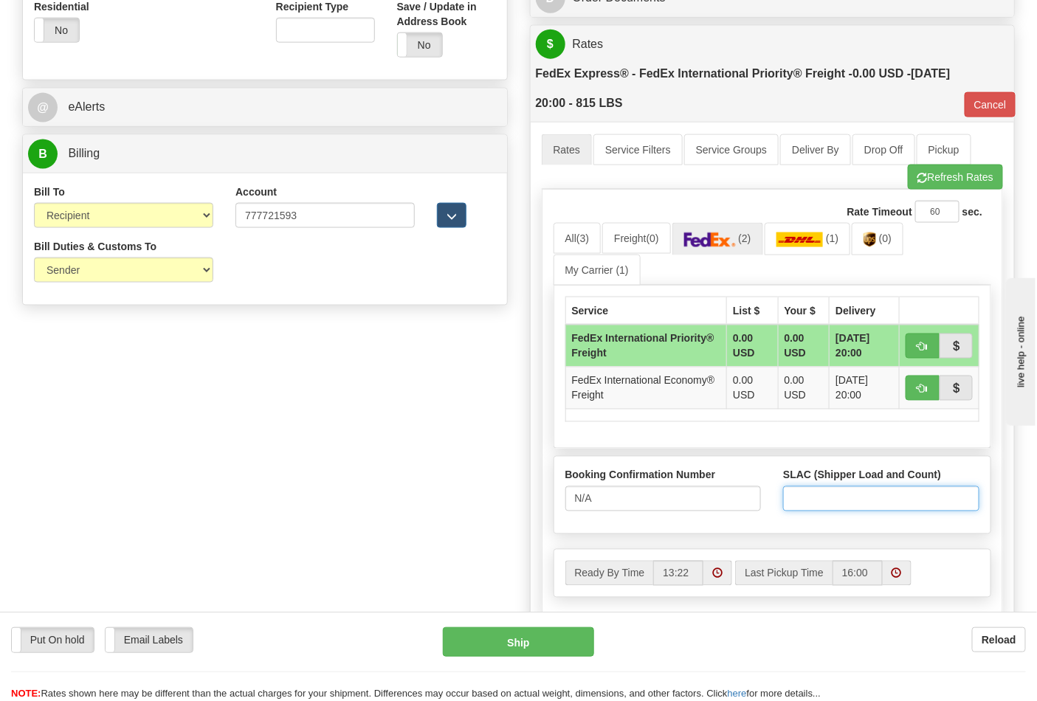
click at [835, 500] on input "SLAC (Shipper Load and Count)" at bounding box center [881, 498] width 196 height 25
type input "1"
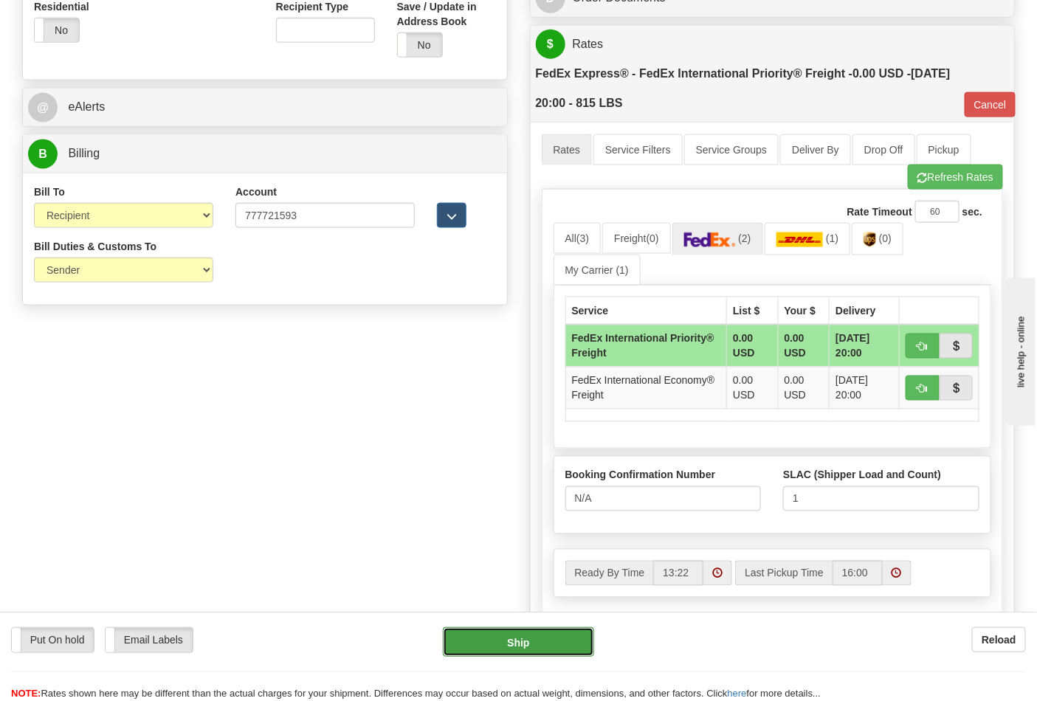
click at [519, 645] on button "Ship" at bounding box center [518, 642] width 151 height 30
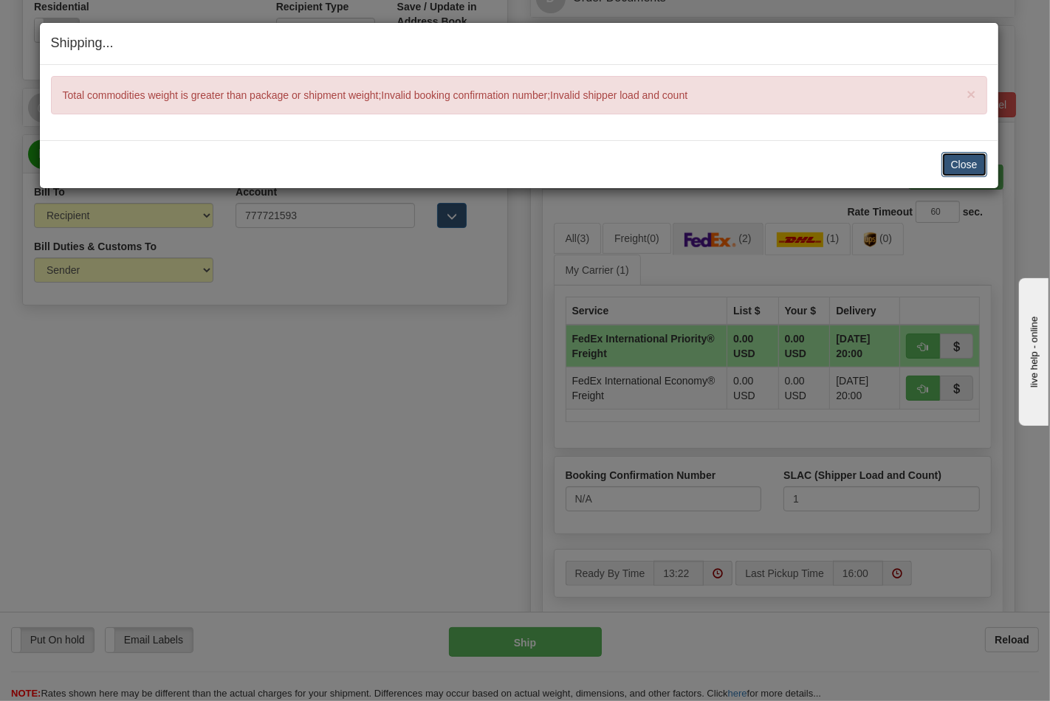
click at [964, 159] on button "Close" at bounding box center [964, 164] width 46 height 25
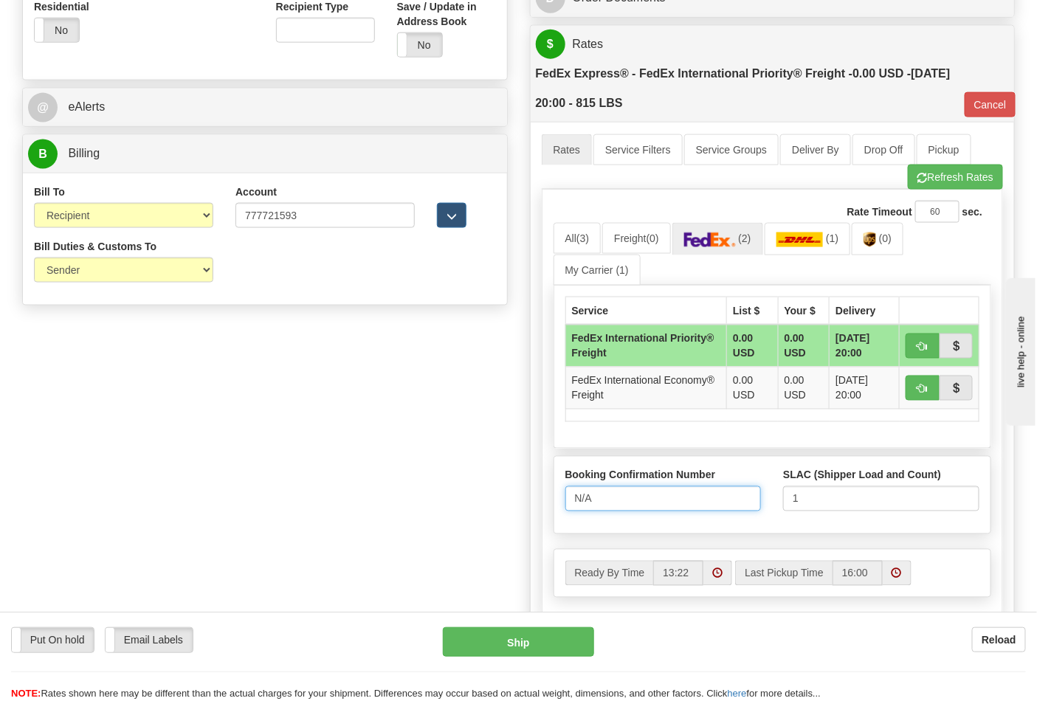
drag, startPoint x: 610, startPoint y: 502, endPoint x: 522, endPoint y: 489, distance: 88.7
click at [517, 499] on div "Order # 86697493 S Sender" at bounding box center [518, 155] width 1015 height 1254
type input "26125598"
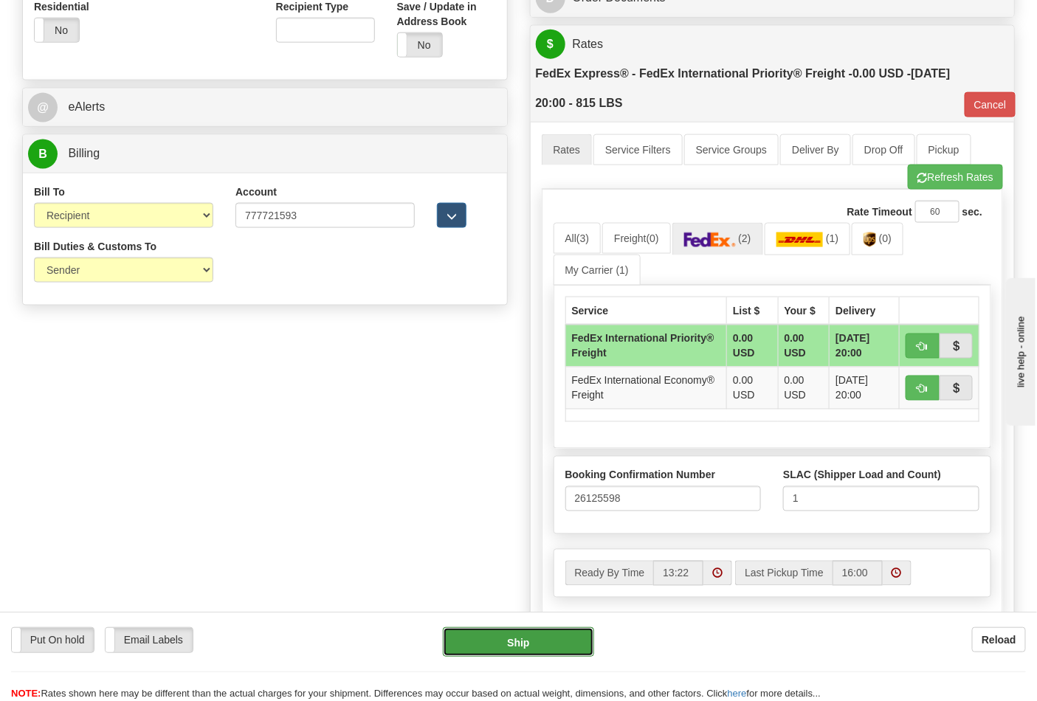
click at [505, 644] on button "Ship" at bounding box center [518, 642] width 151 height 30
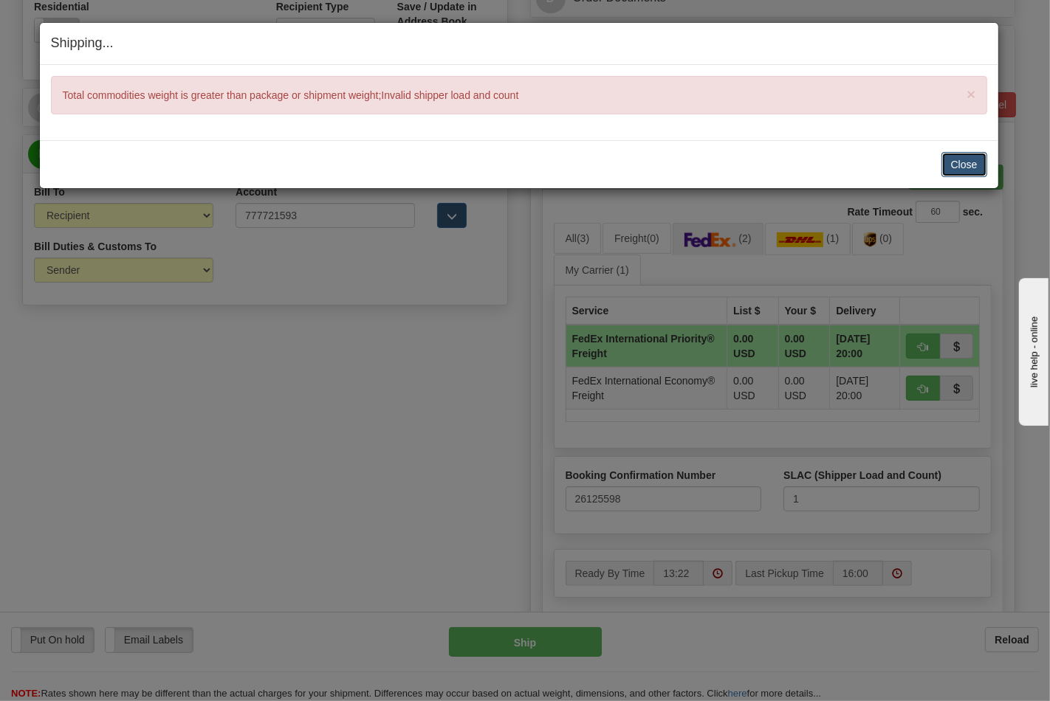
click at [952, 157] on button "Close" at bounding box center [964, 164] width 46 height 25
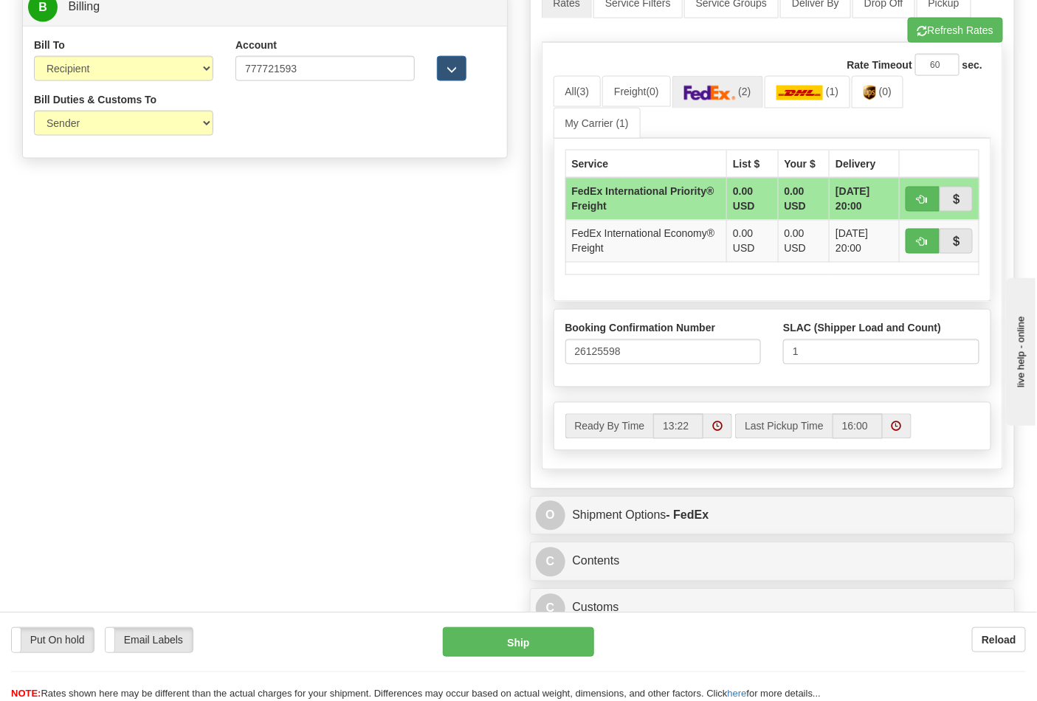
scroll to position [775, 0]
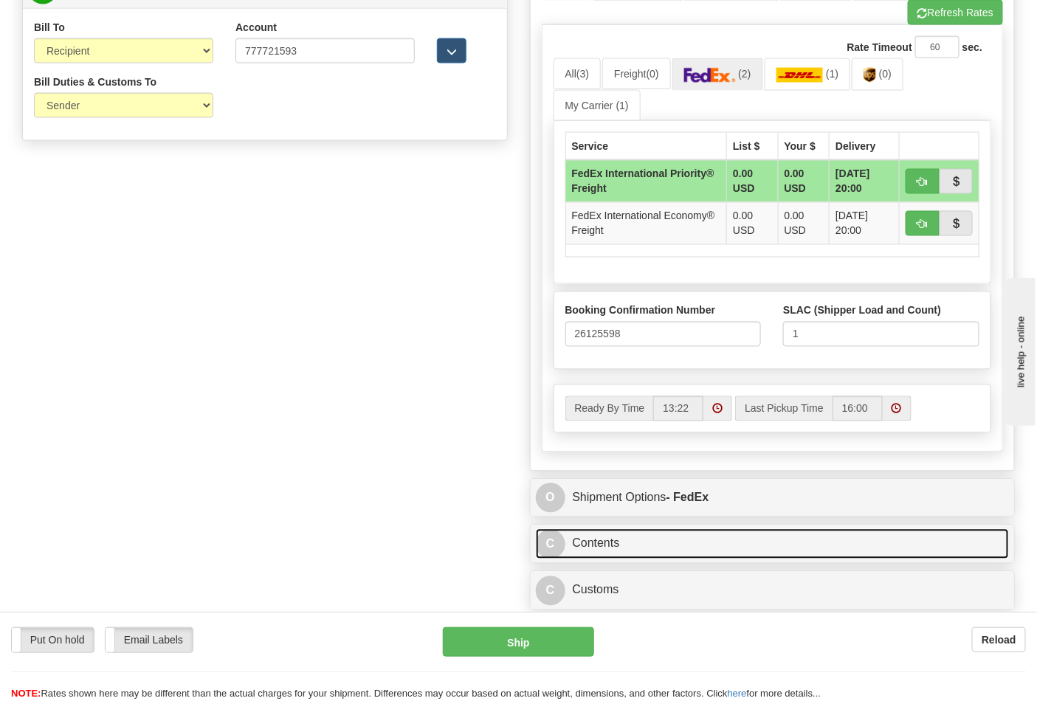
click at [616, 544] on link "C Contents" at bounding box center [773, 544] width 474 height 30
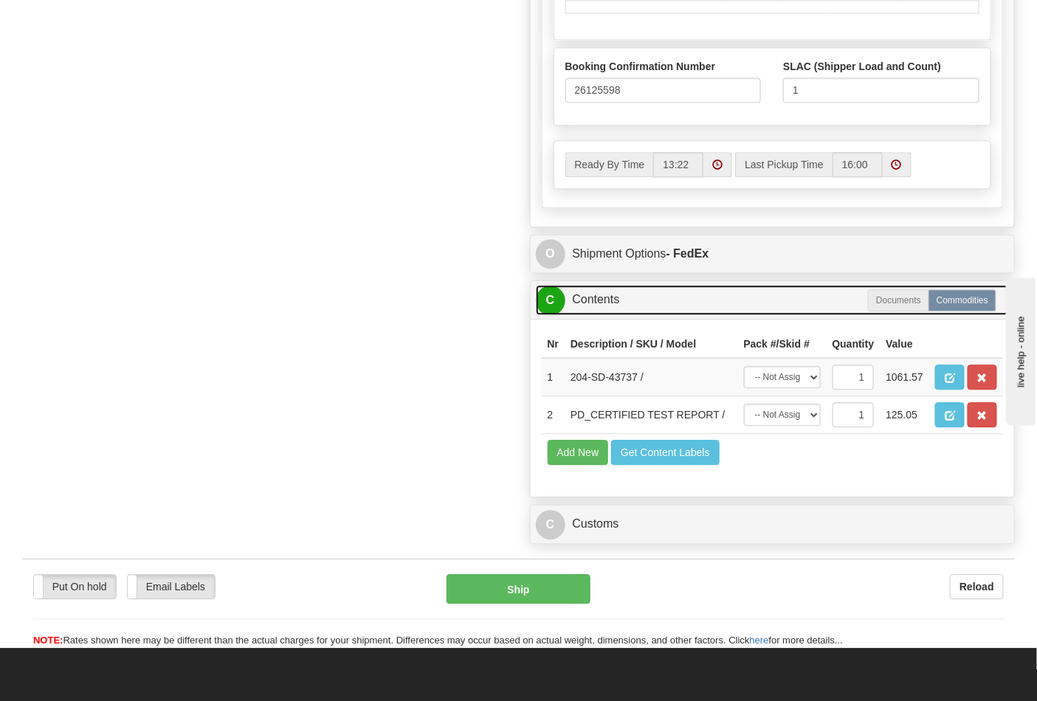
scroll to position [1021, 0]
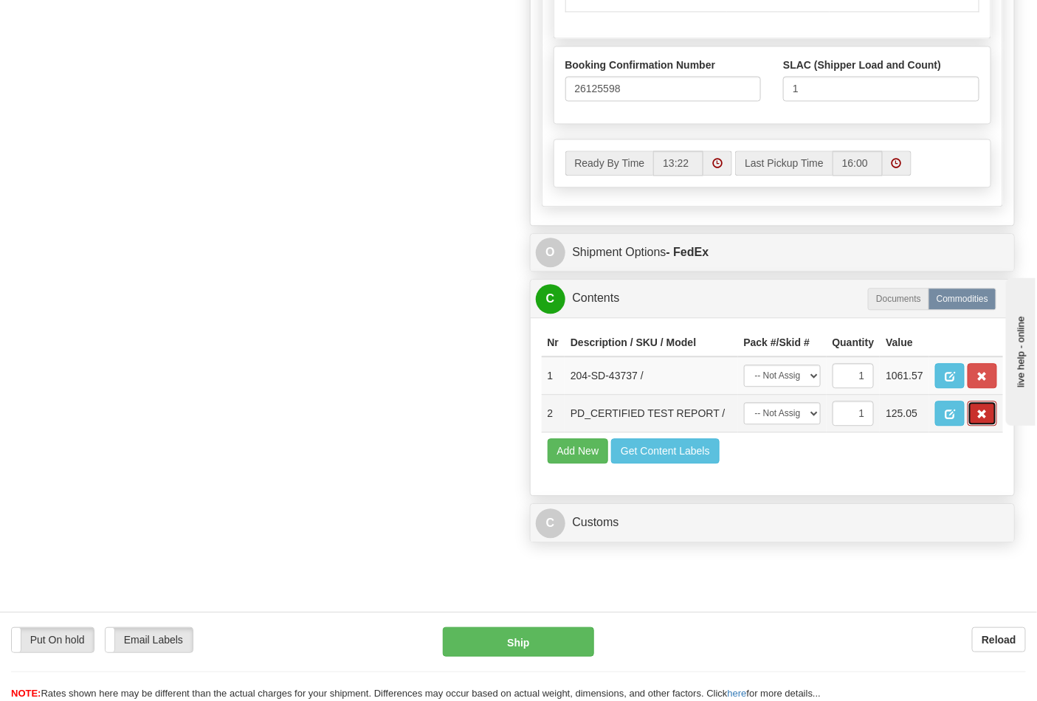
click at [977, 419] on span "button" at bounding box center [982, 415] width 10 height 10
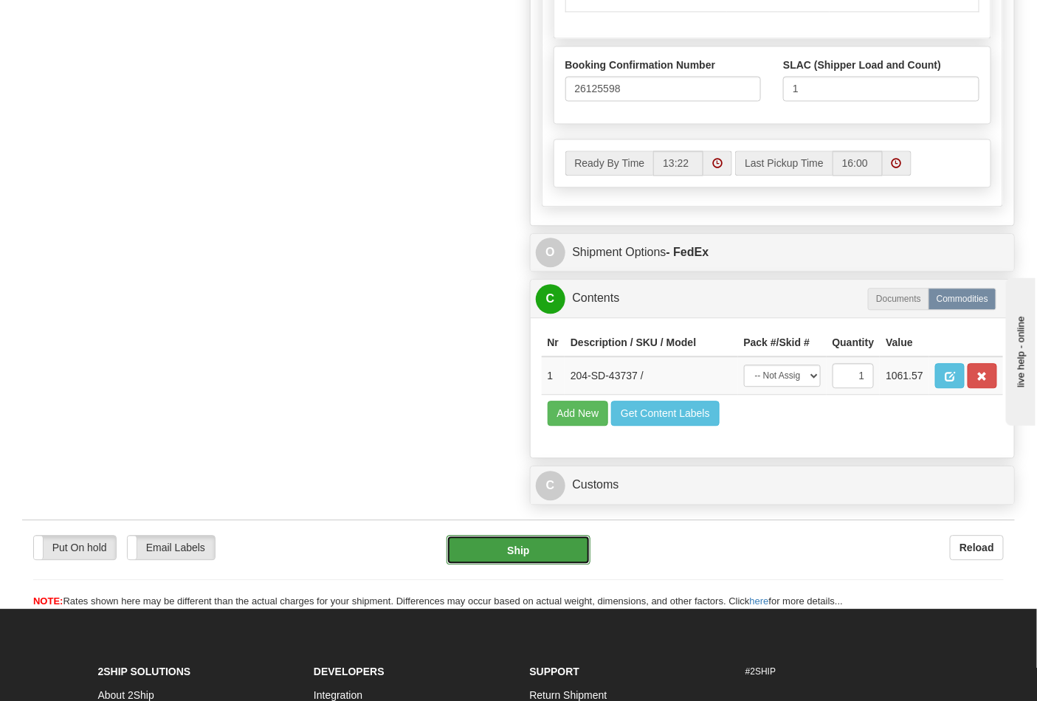
click at [563, 565] on button "Ship" at bounding box center [518, 550] width 143 height 30
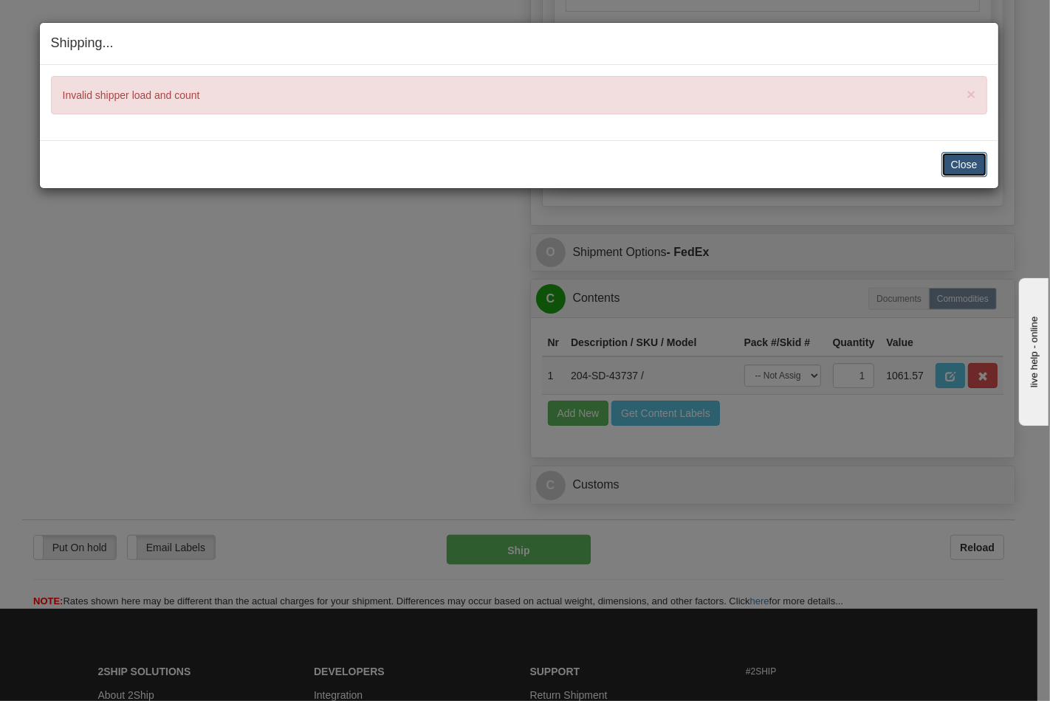
click at [960, 166] on button "Close" at bounding box center [964, 164] width 46 height 25
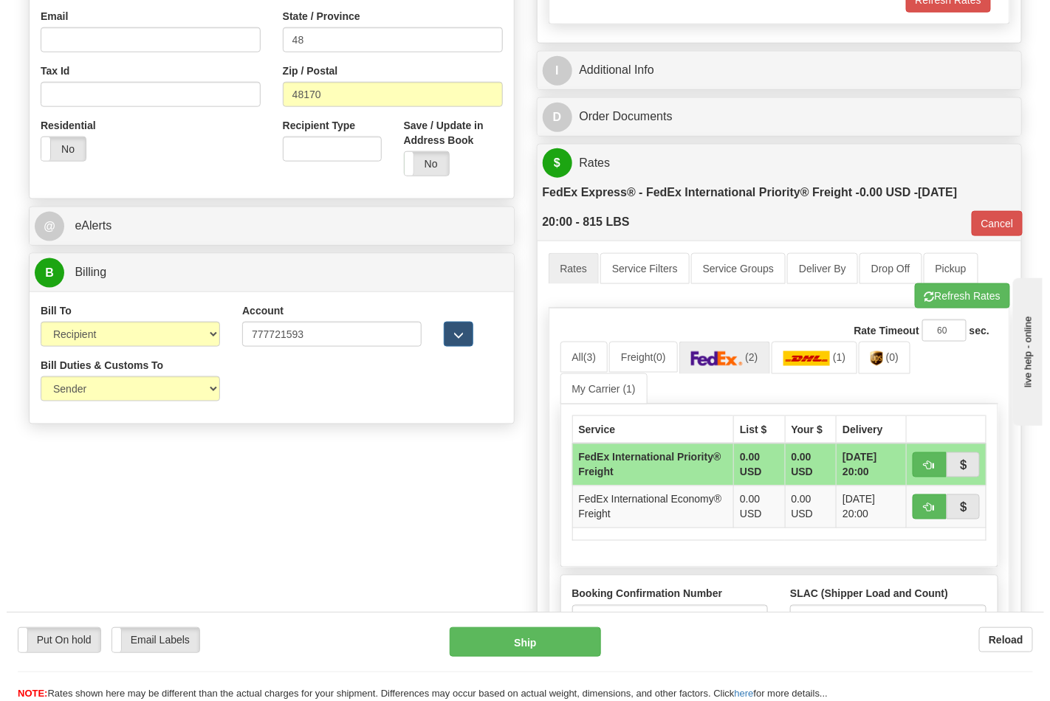
scroll to position [574, 0]
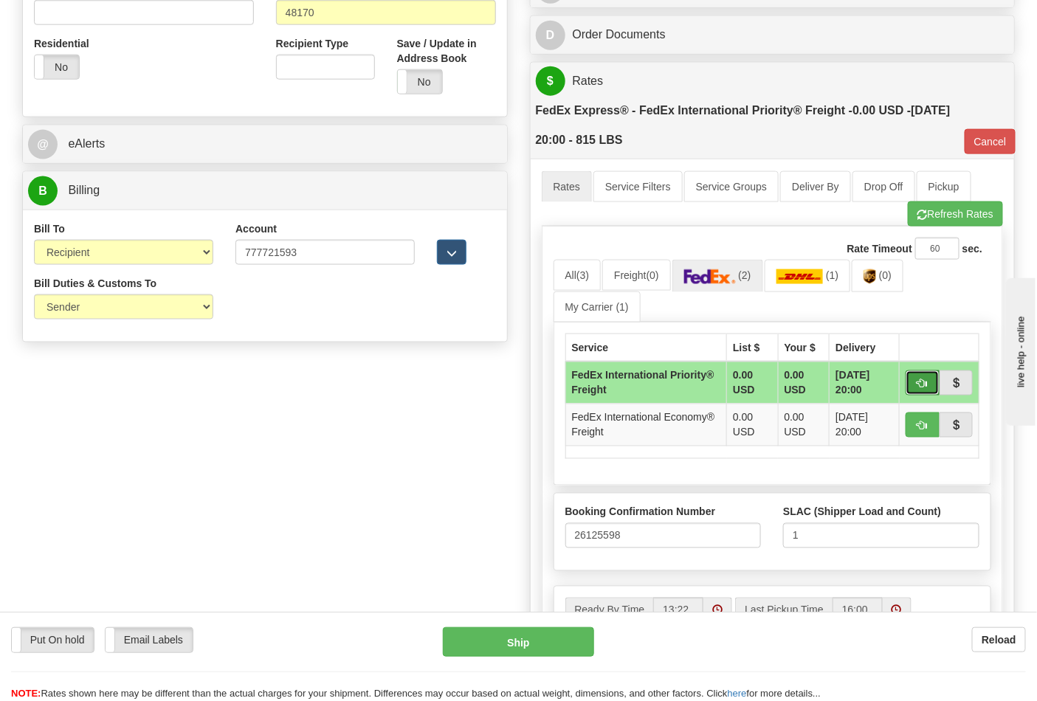
click at [923, 386] on span "button" at bounding box center [923, 384] width 10 height 10
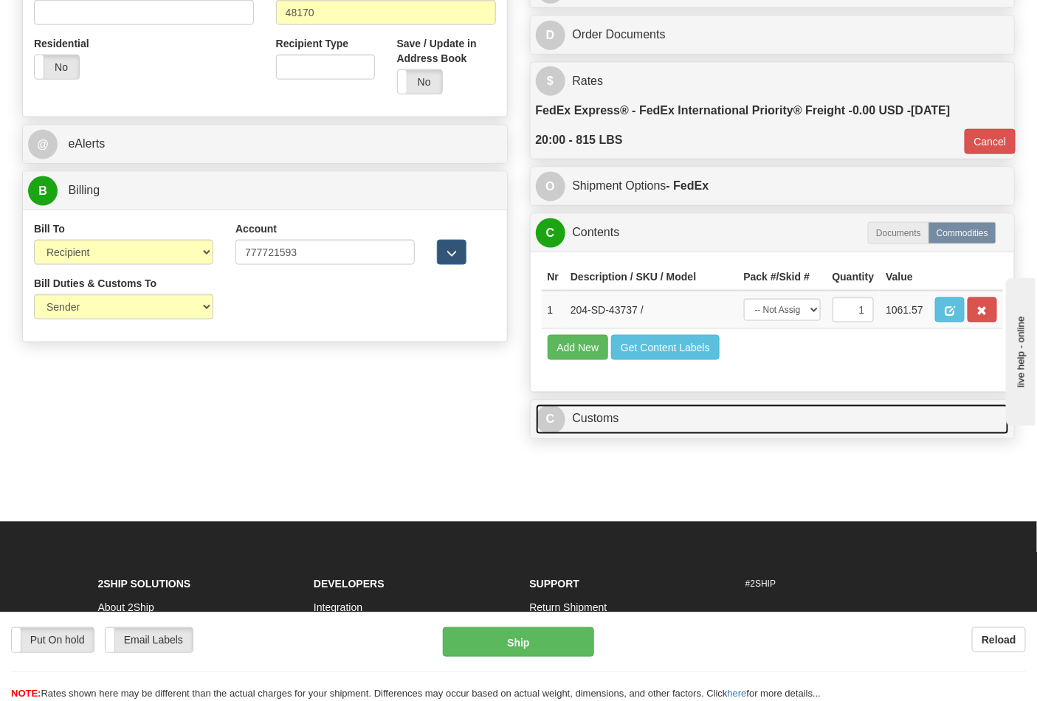
click at [594, 435] on link "C Customs" at bounding box center [773, 420] width 474 height 30
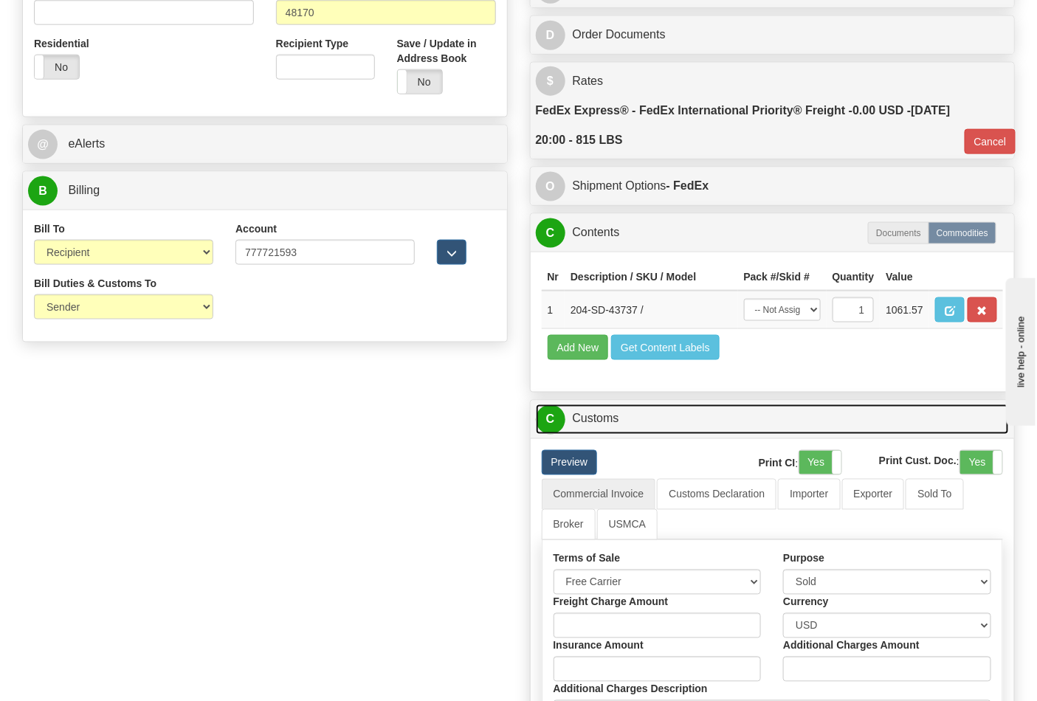
click at [562, 435] on span "C" at bounding box center [551, 420] width 30 height 30
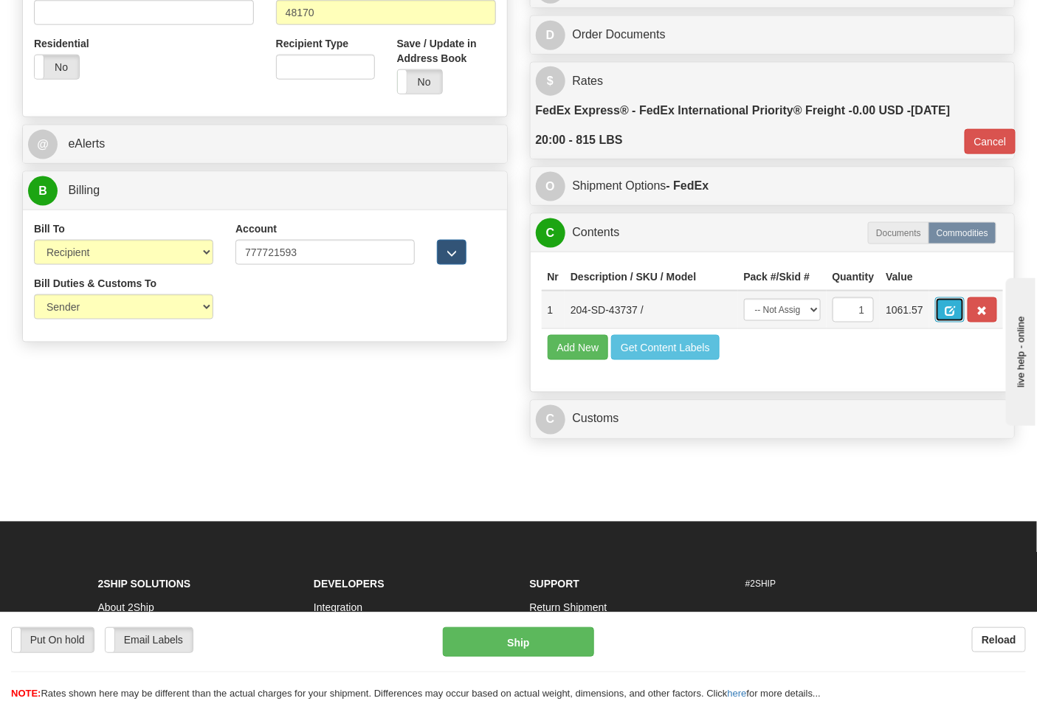
click at [965, 311] on button "button" at bounding box center [950, 309] width 30 height 25
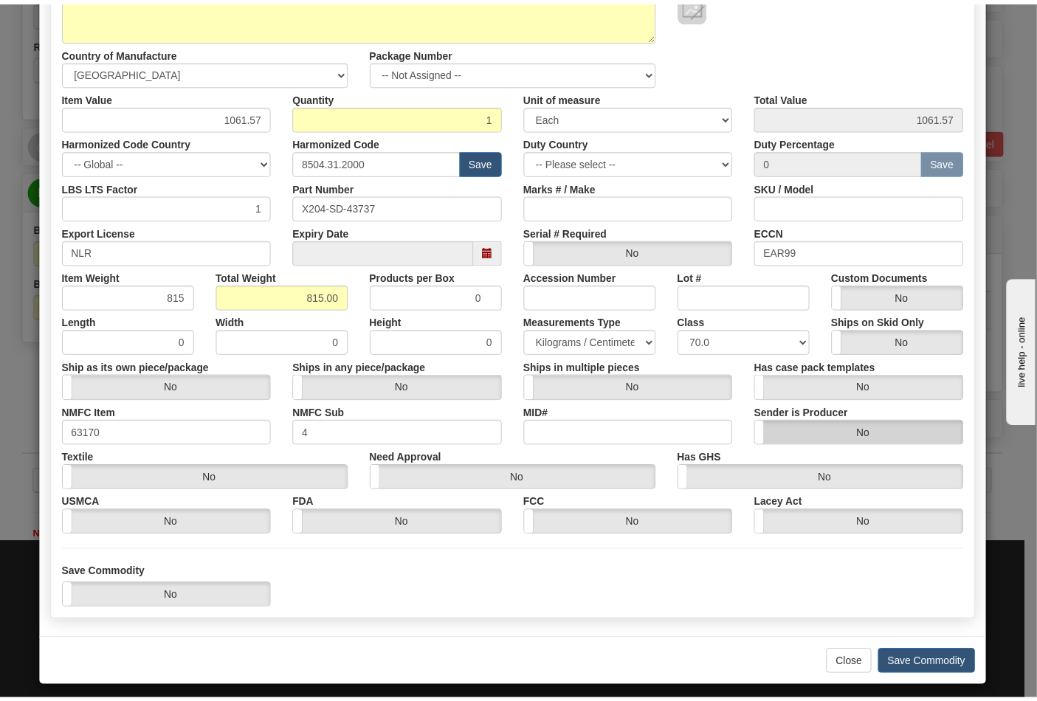
scroll to position [212, 0]
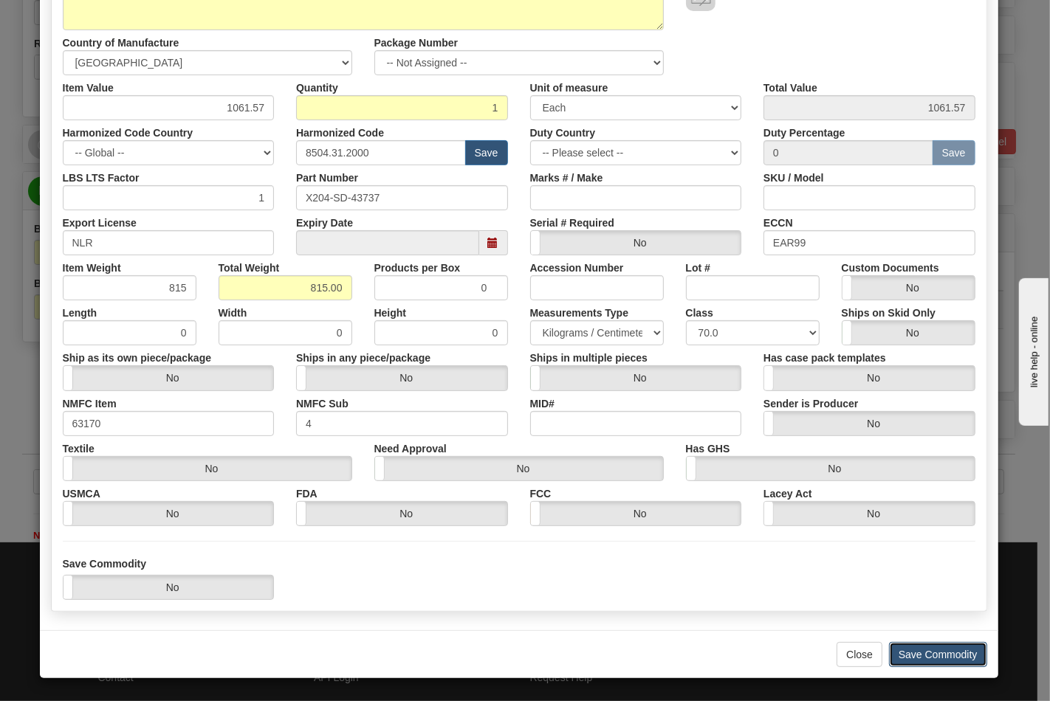
click at [928, 656] on button "Save Commodity" at bounding box center [938, 654] width 98 height 25
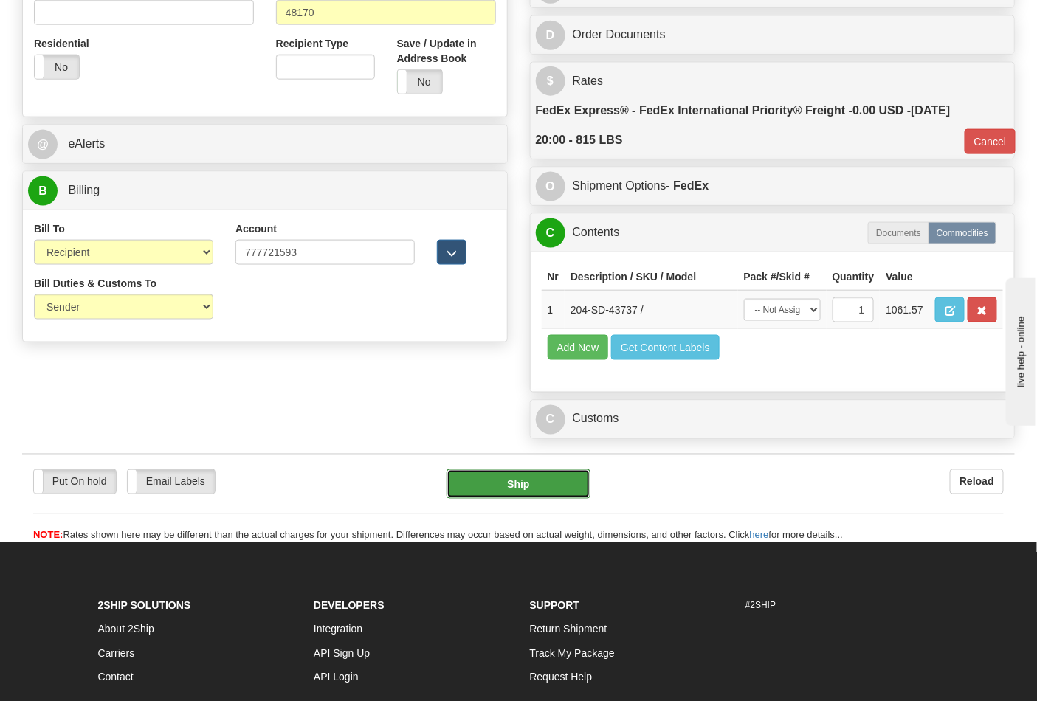
click at [507, 499] on button "Ship" at bounding box center [518, 484] width 143 height 30
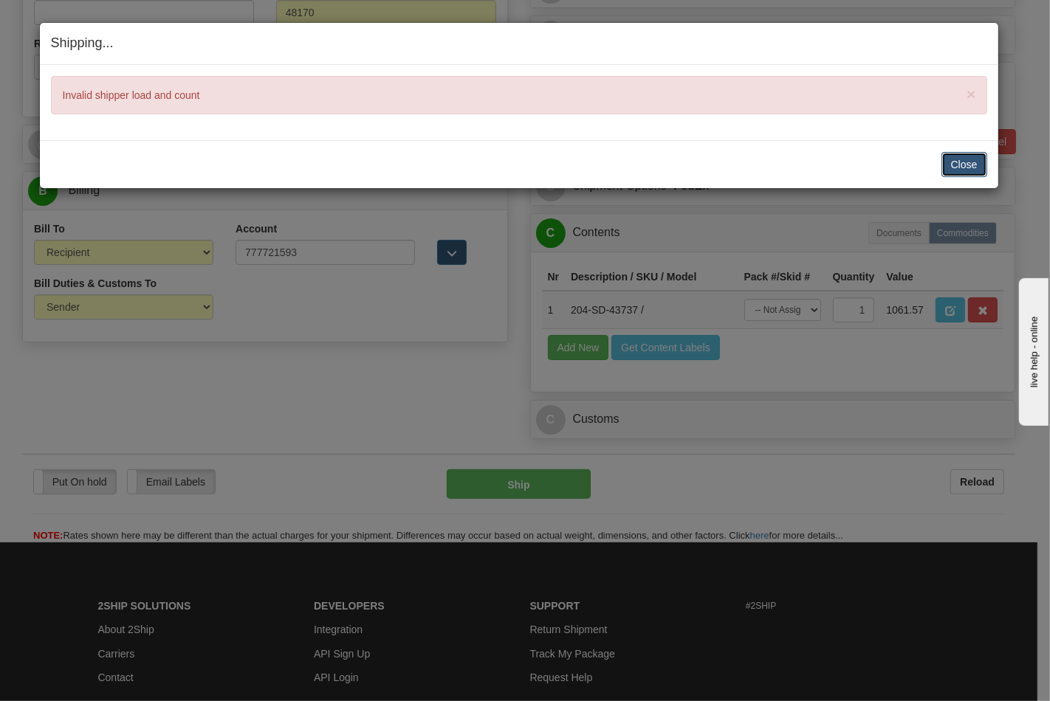
click at [977, 174] on button "Close" at bounding box center [964, 164] width 46 height 25
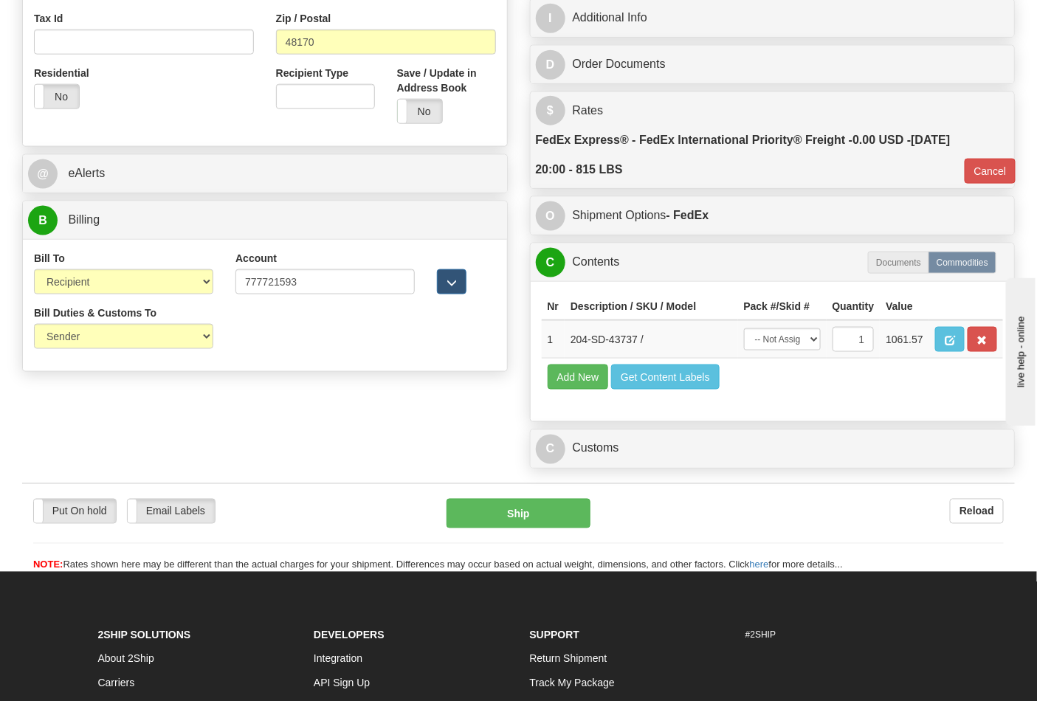
scroll to position [574, 0]
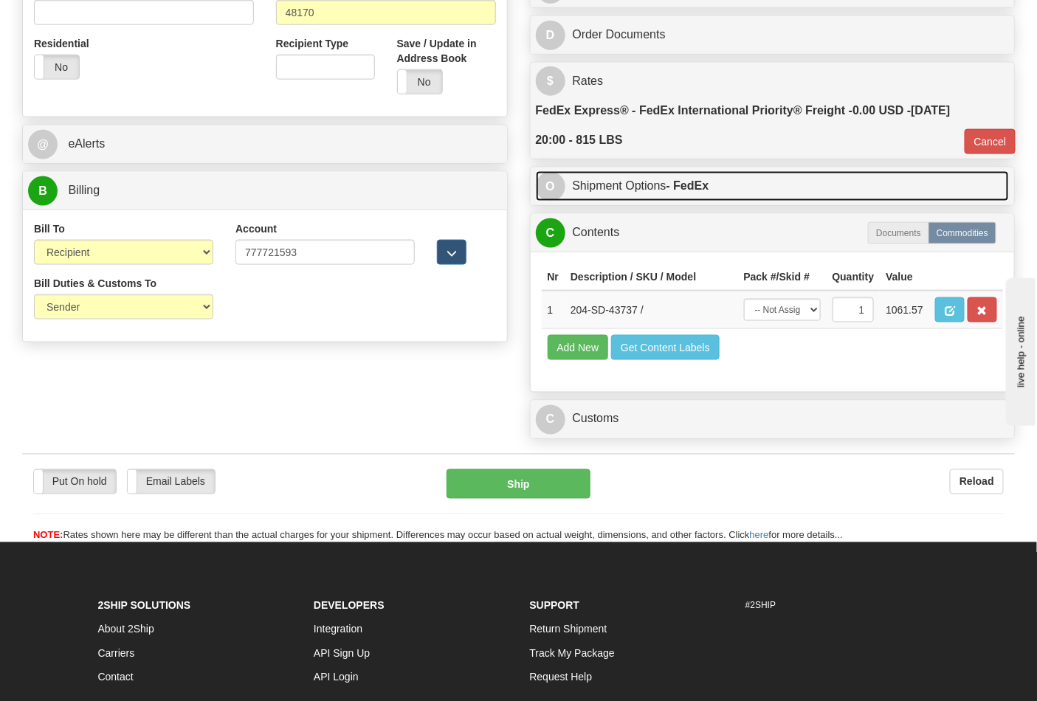
click at [689, 192] on strong "- FedEx" at bounding box center [688, 185] width 43 height 13
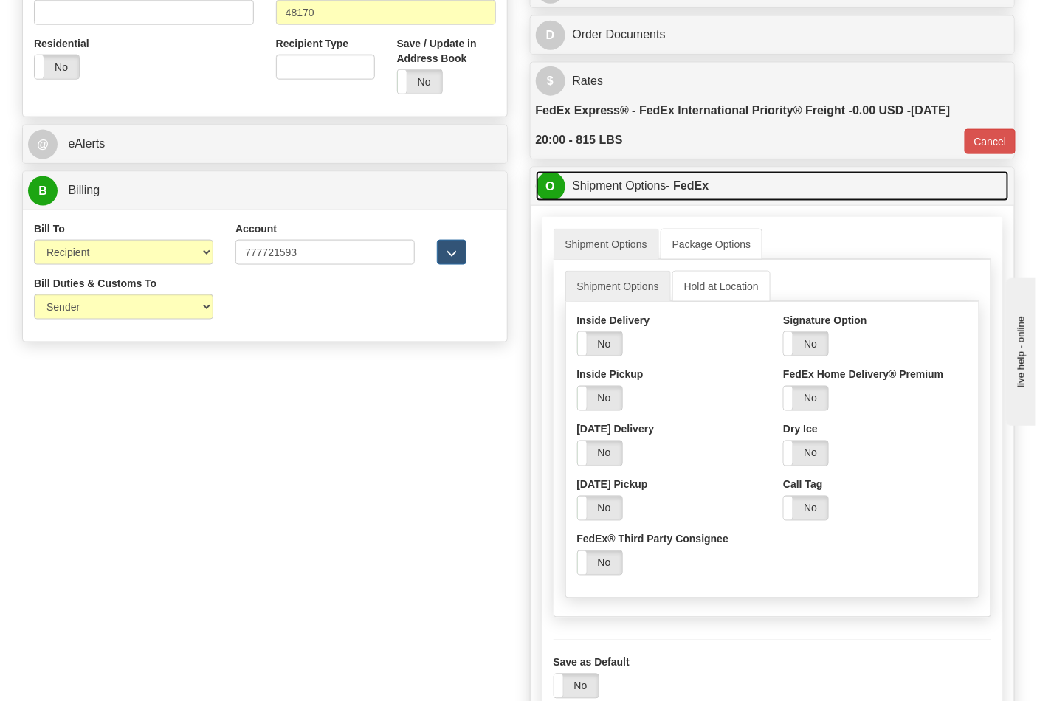
click at [689, 192] on strong "- FedEx" at bounding box center [688, 185] width 43 height 13
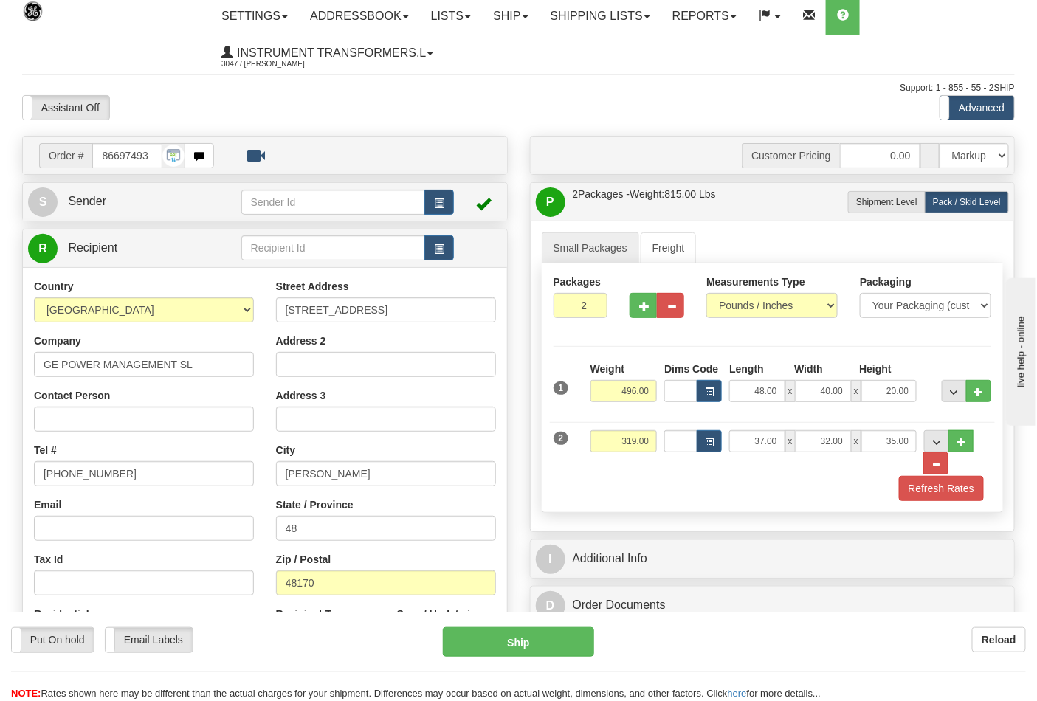
scroll to position [0, 0]
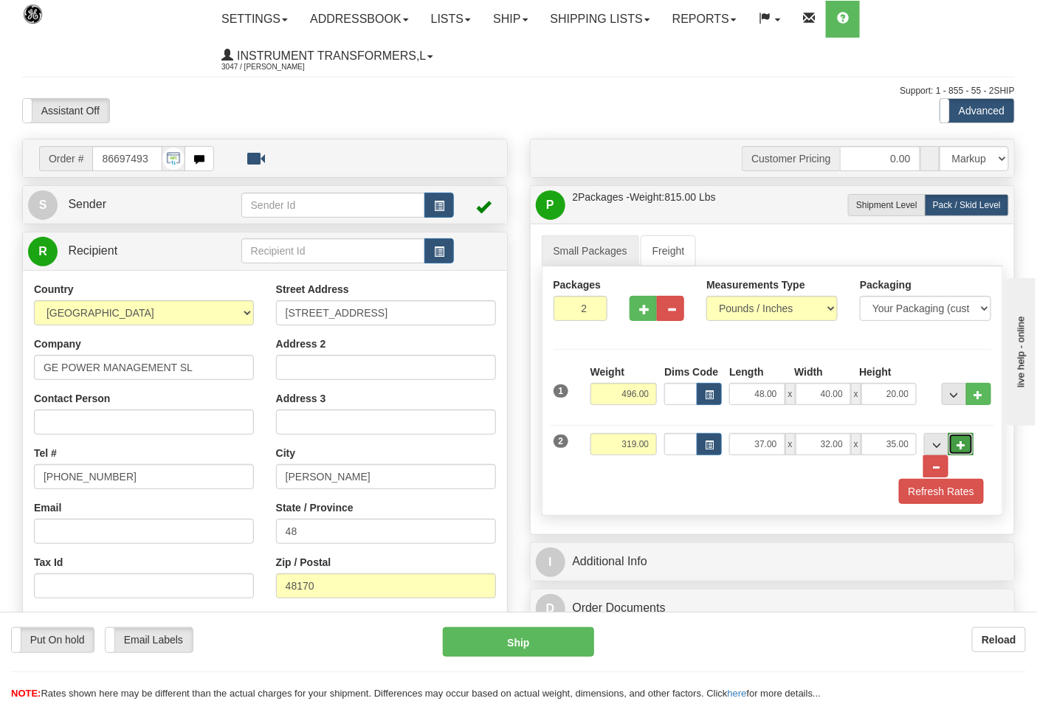
click at [963, 448] on span "..." at bounding box center [961, 445] width 9 height 8
type input "3"
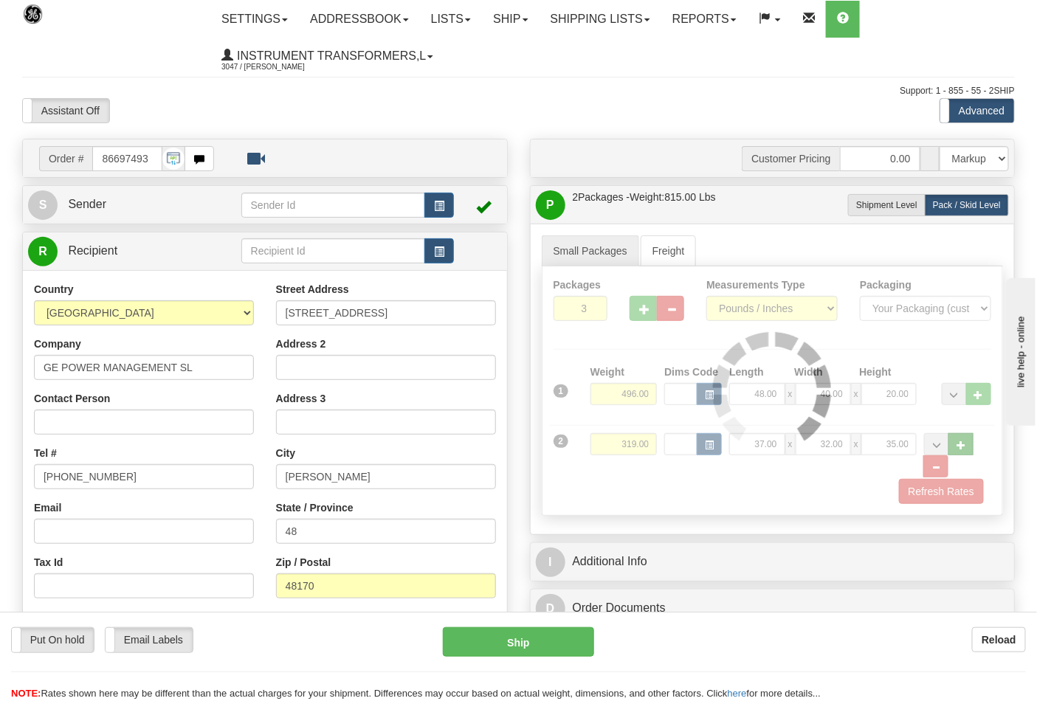
type input "70"
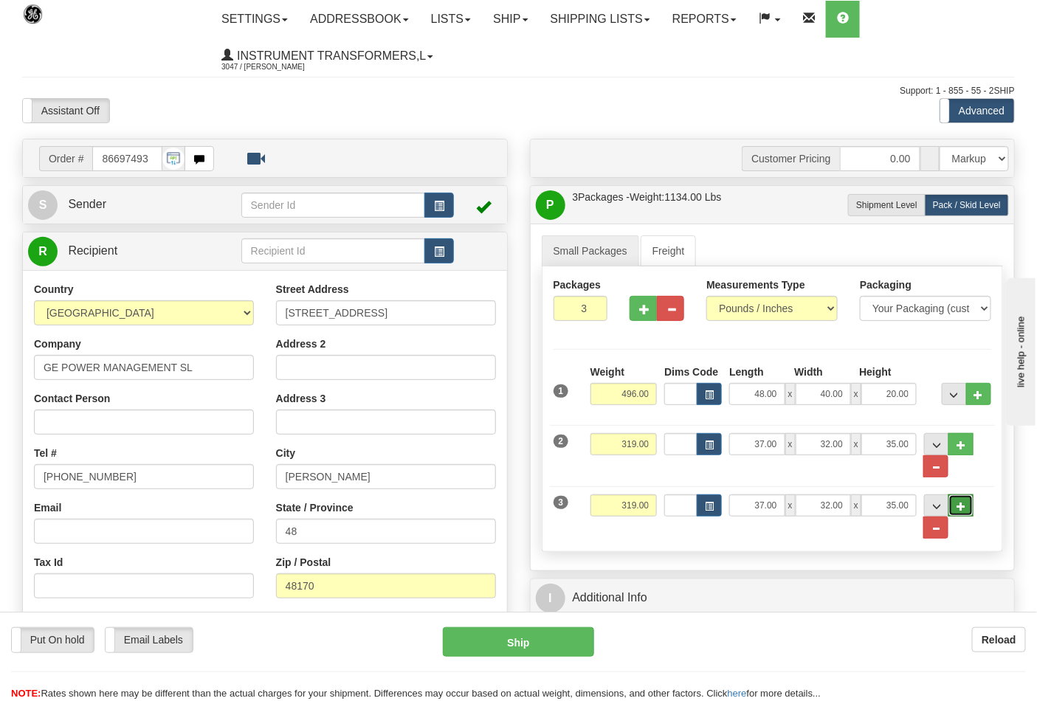
click at [968, 508] on button "..." at bounding box center [961, 506] width 25 height 22
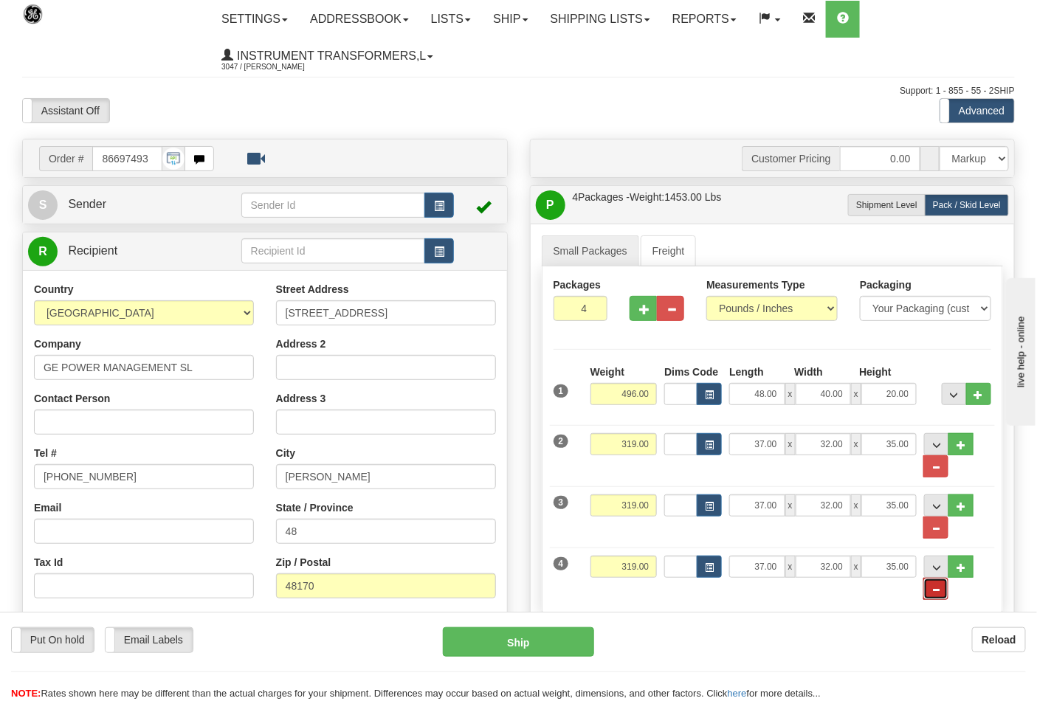
click at [935, 591] on span "..." at bounding box center [936, 590] width 9 height 8
type input "3"
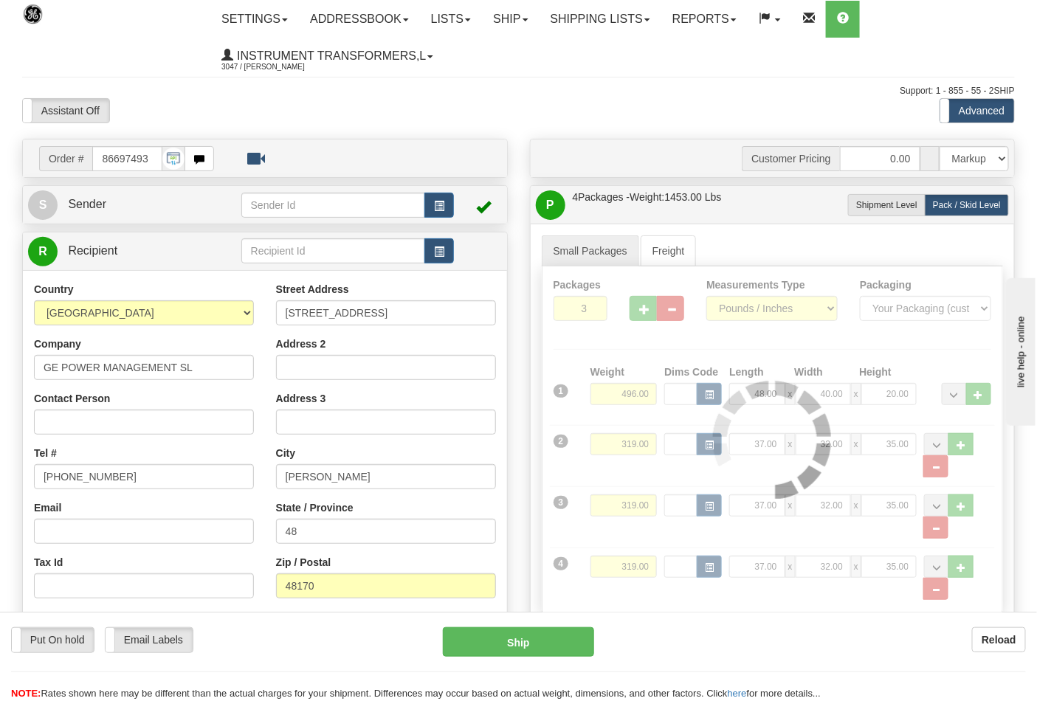
type input "70"
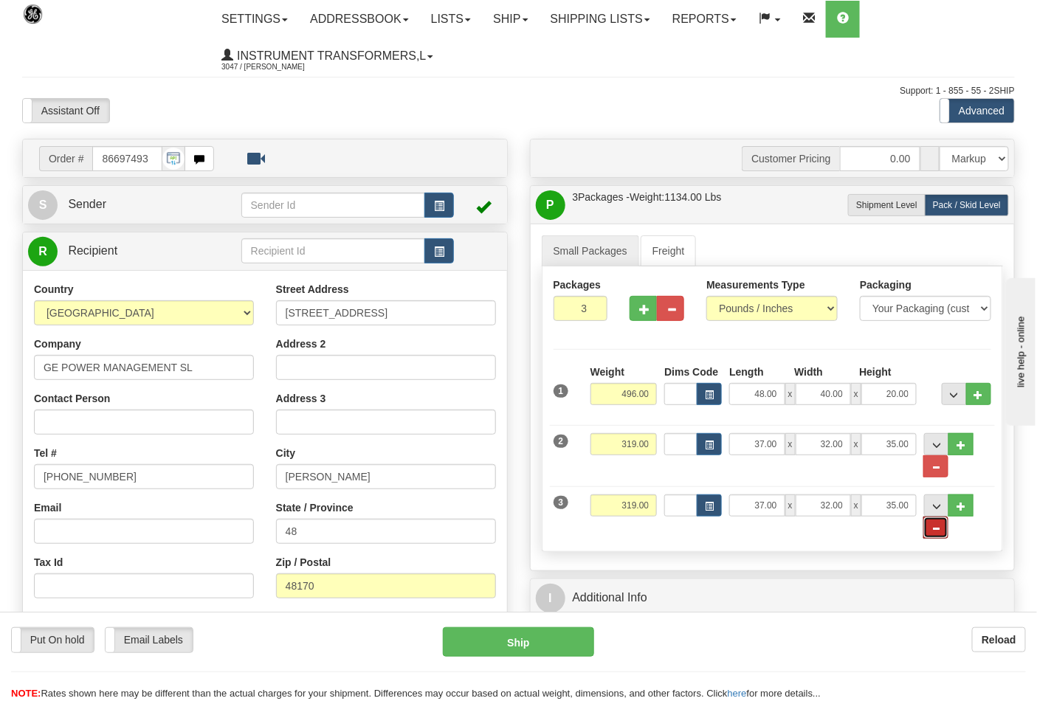
click at [934, 529] on span "..." at bounding box center [936, 529] width 9 height 8
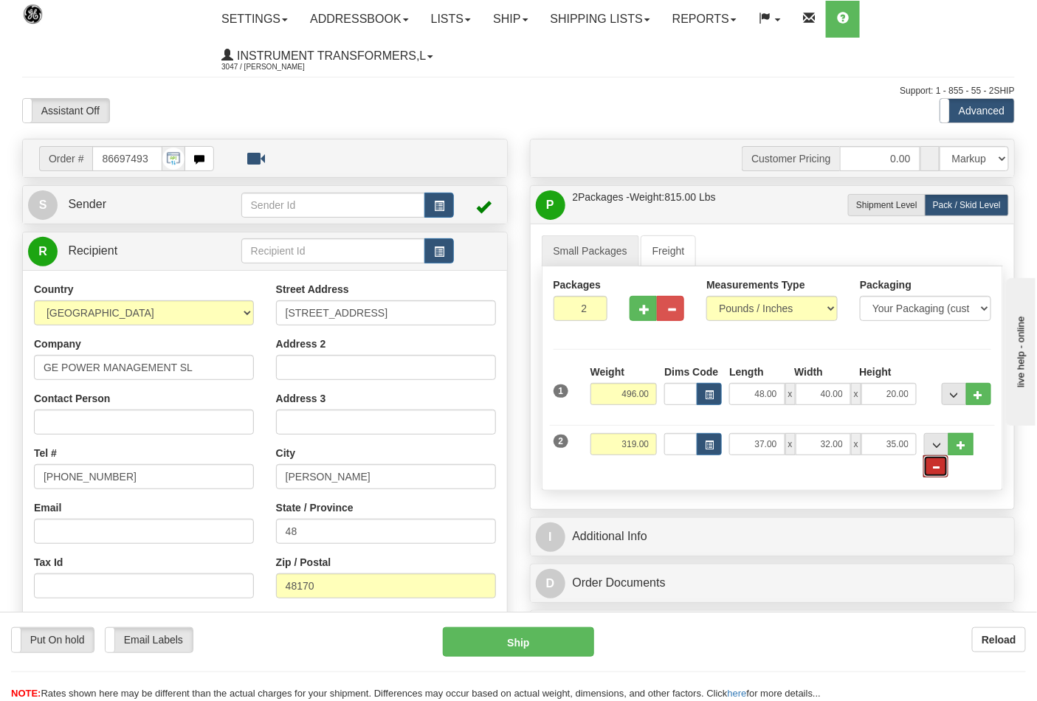
click at [938, 462] on button "..." at bounding box center [935, 466] width 25 height 22
type input "1"
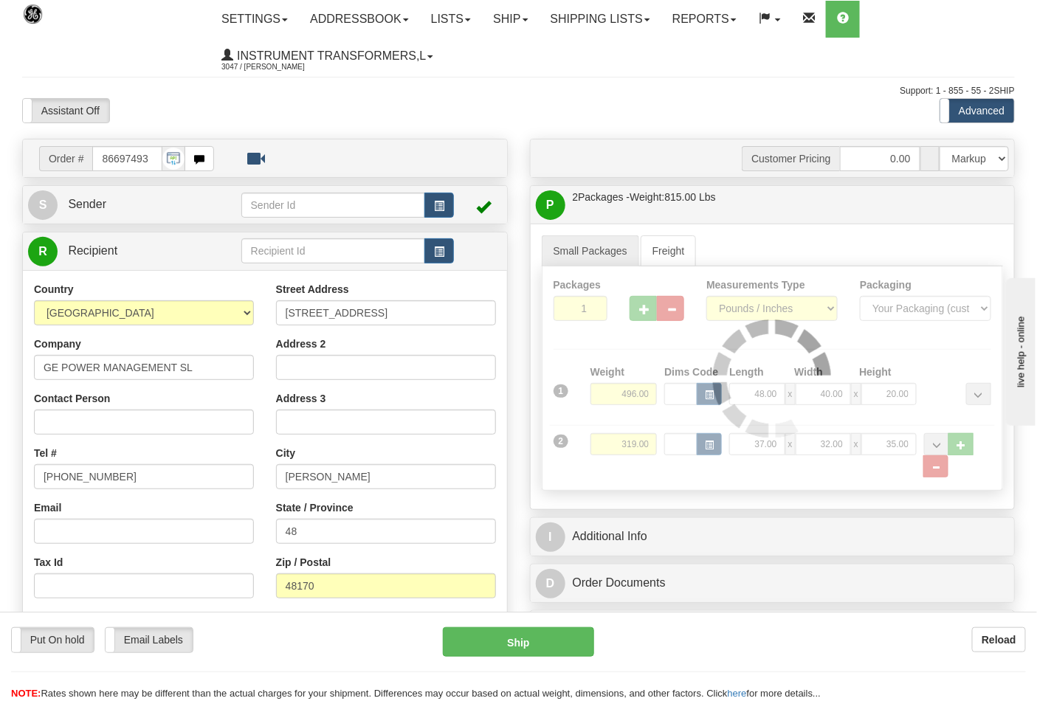
type input "70"
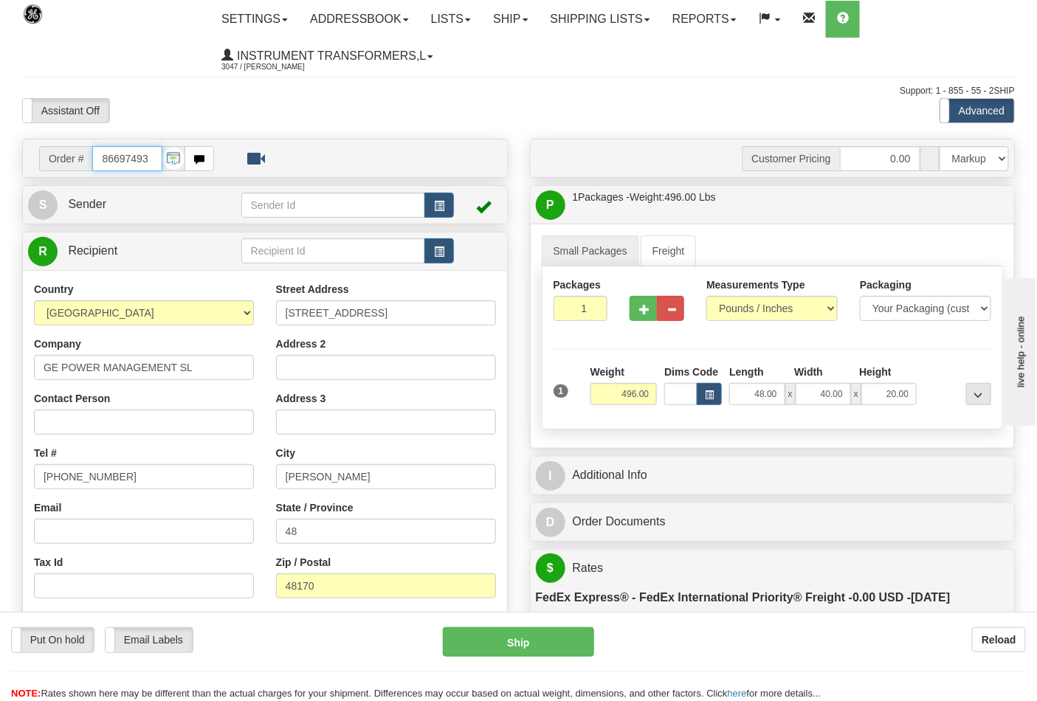
drag, startPoint x: 145, startPoint y: 160, endPoint x: 63, endPoint y: 149, distance: 82.7
click at [63, 149] on div "Order # 86697493" at bounding box center [126, 158] width 175 height 25
click at [533, 27] on link "Ship" at bounding box center [510, 19] width 57 height 37
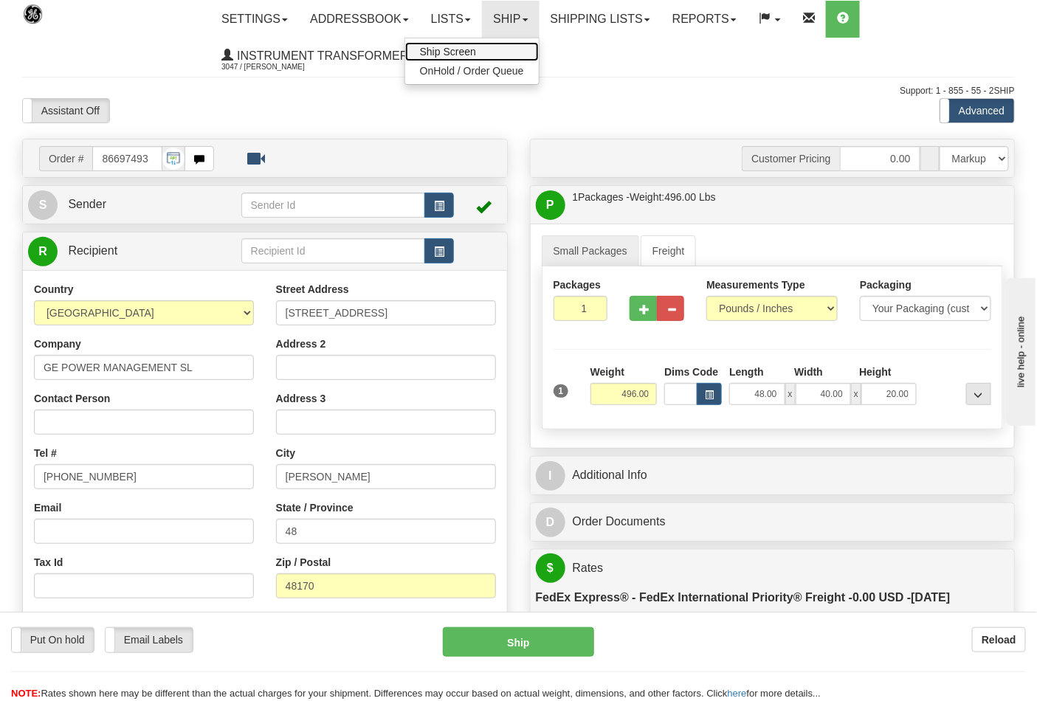
click at [476, 47] on span "Ship Screen" at bounding box center [448, 52] width 56 height 12
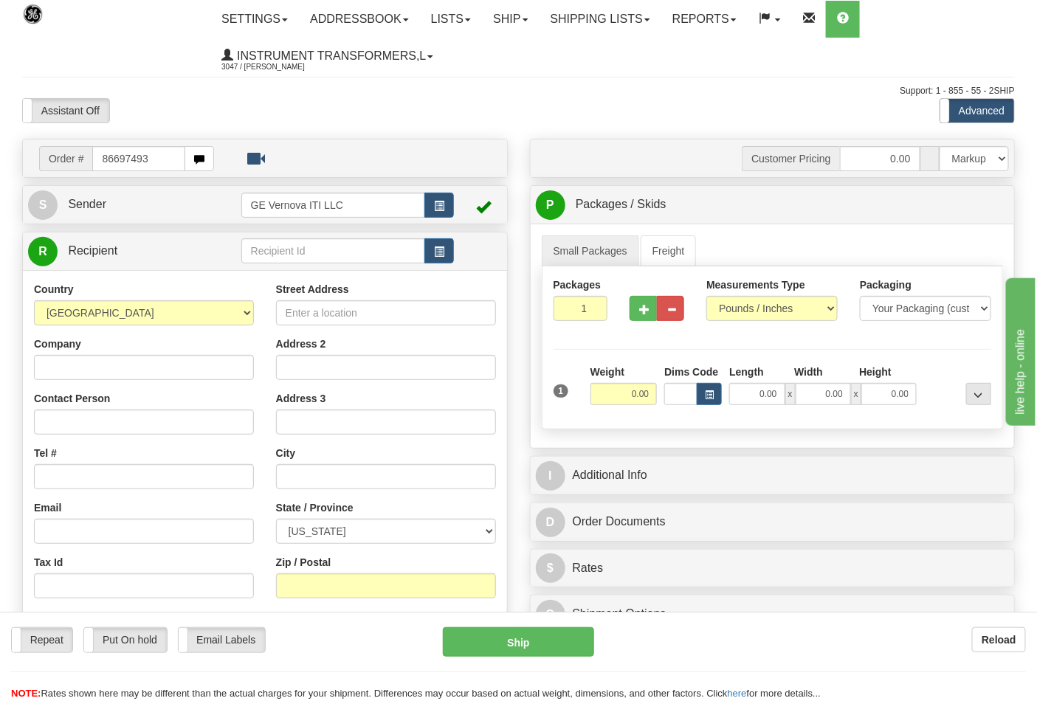
type input "86697493"
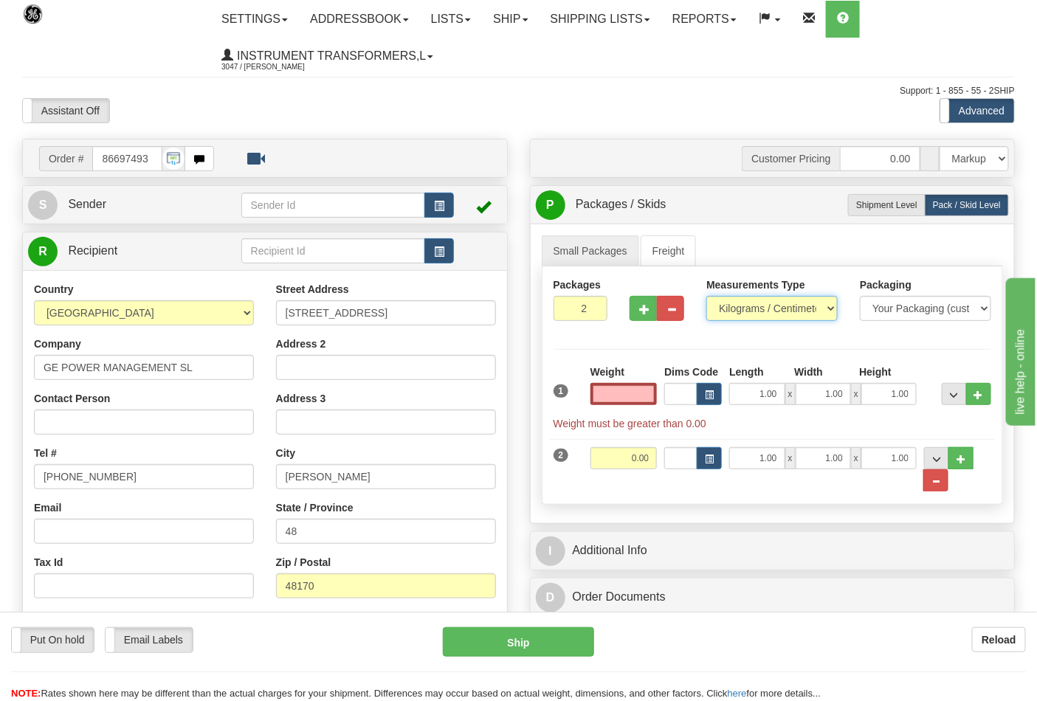
type input "0.00"
click at [820, 308] on select "Pounds / Inches Kilograms / Centimeters" at bounding box center [771, 308] width 131 height 25
select select "0"
click at [706, 297] on select "Pounds / Inches Kilograms / Centimeters" at bounding box center [771, 308] width 131 height 25
drag, startPoint x: 609, startPoint y: 401, endPoint x: 691, endPoint y: 396, distance: 82.1
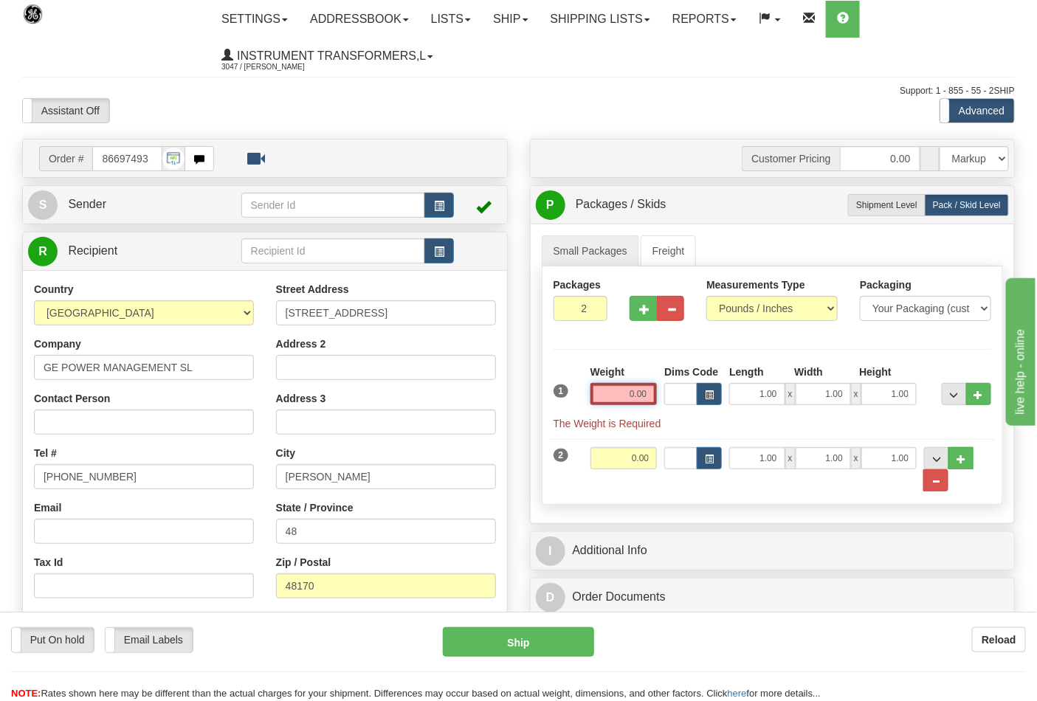
click at [691, 396] on div "1 Weight 0.00 Dims Code 1.00" at bounding box center [773, 398] width 446 height 66
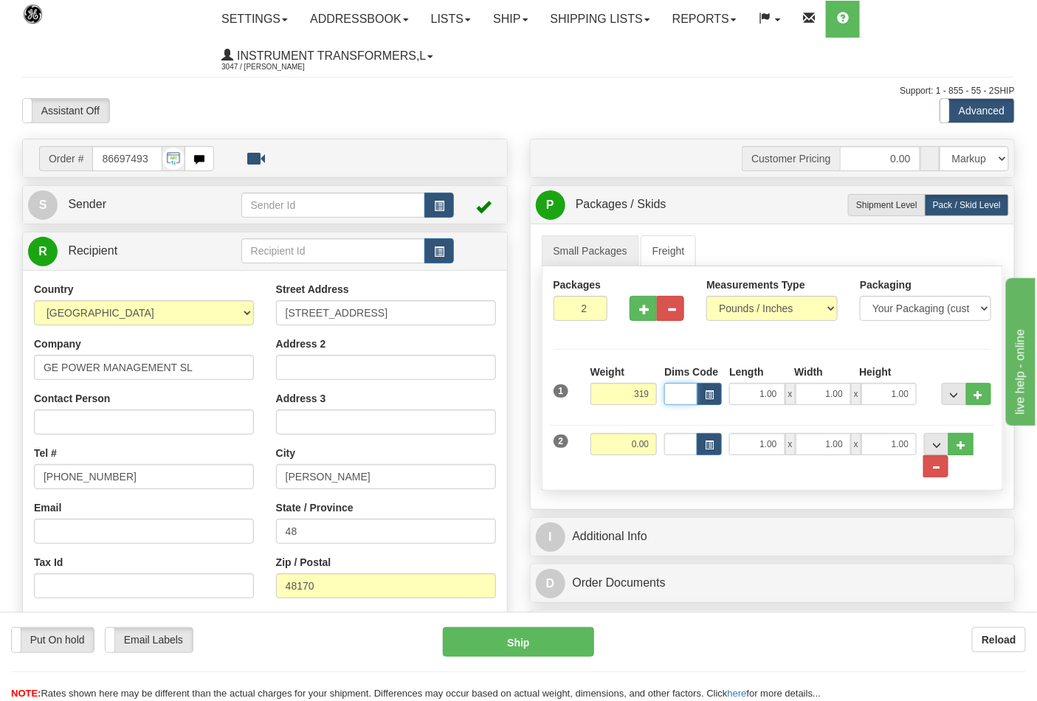
type input "319.00"
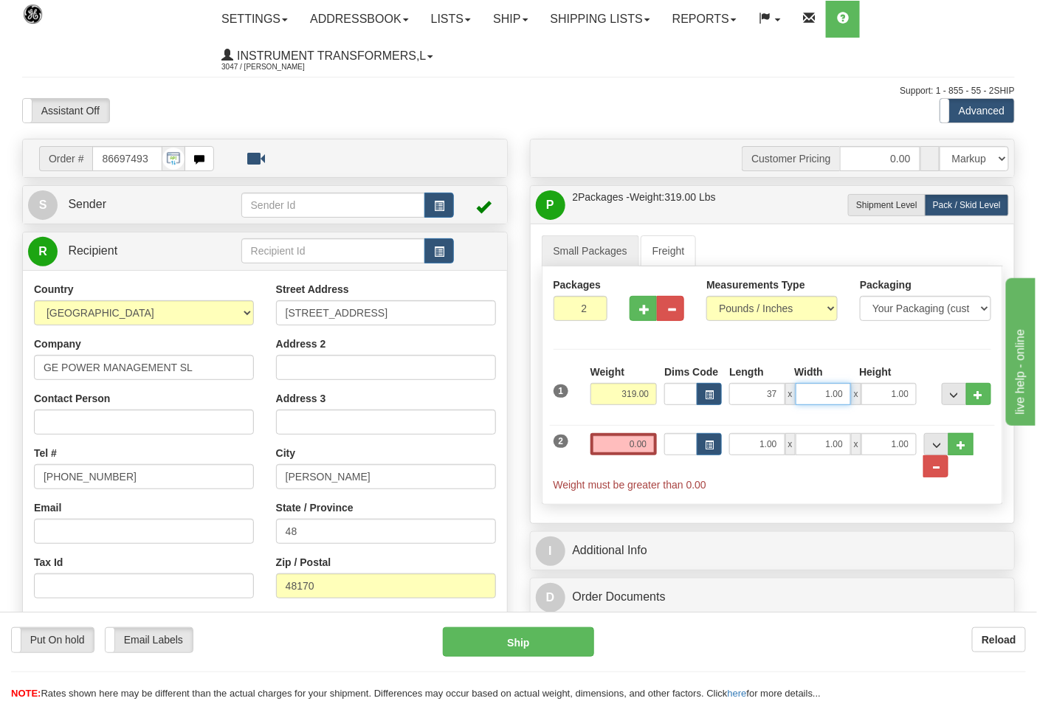
type input "37.00"
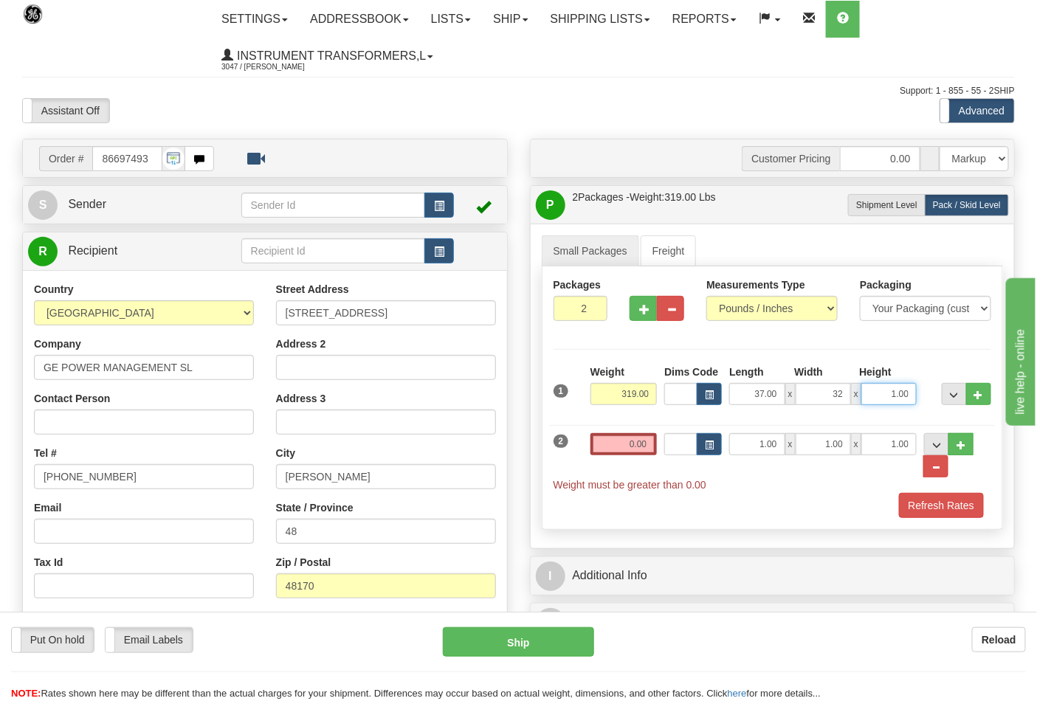
type input "32.00"
type input "35.00"
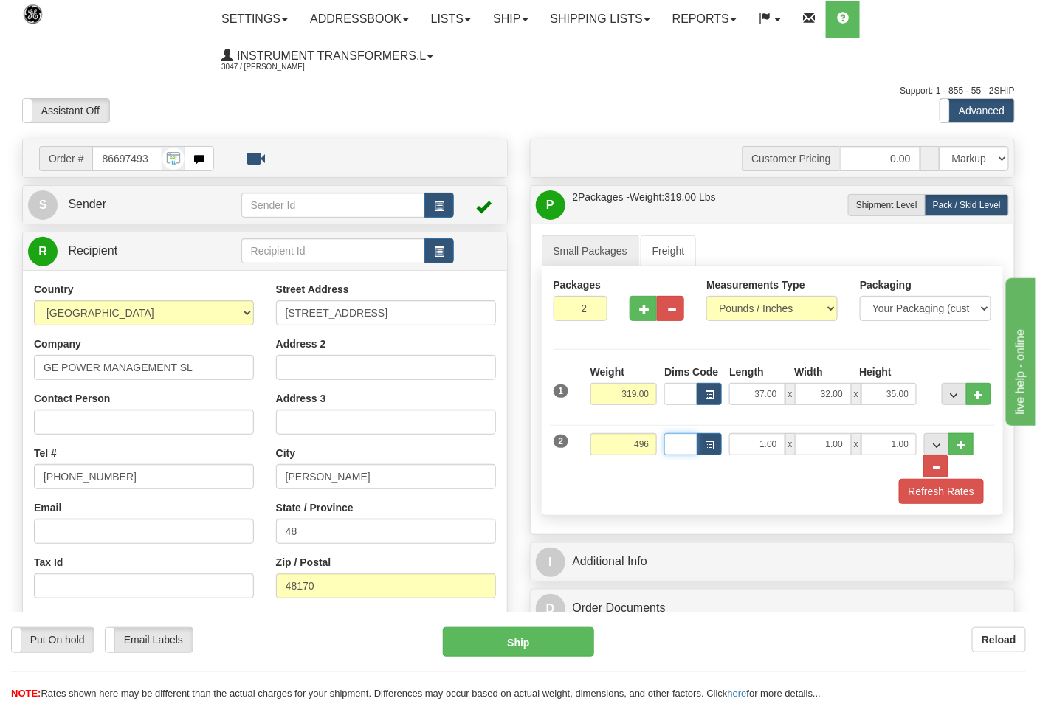
type input "496.00"
type input "48.00"
type input "40.00"
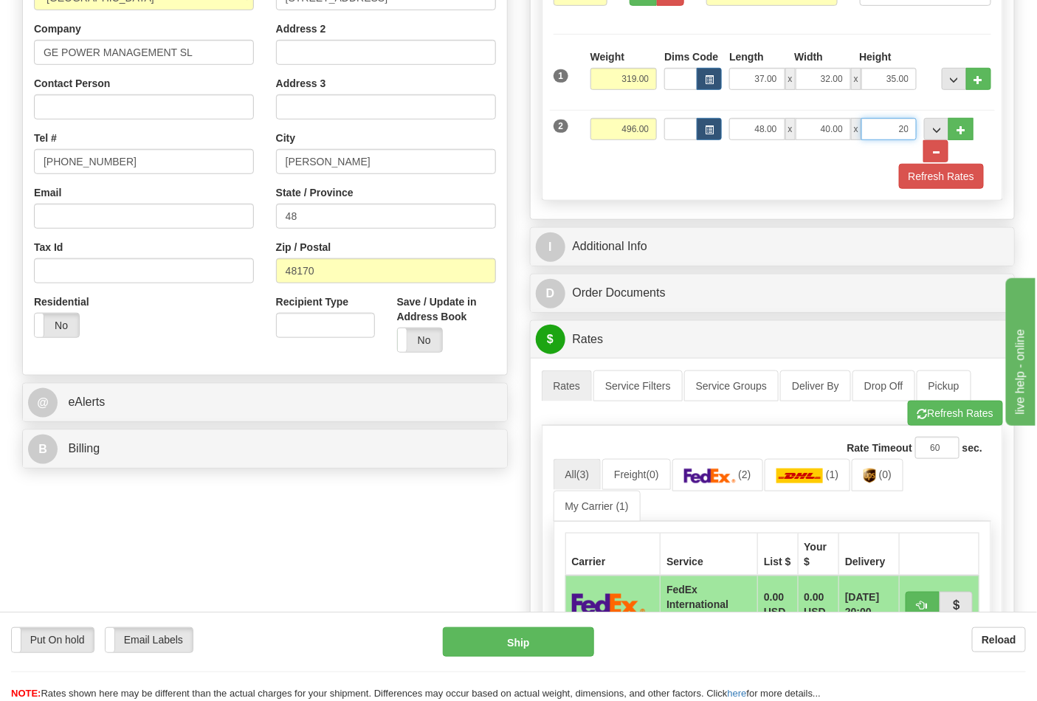
scroll to position [328, 0]
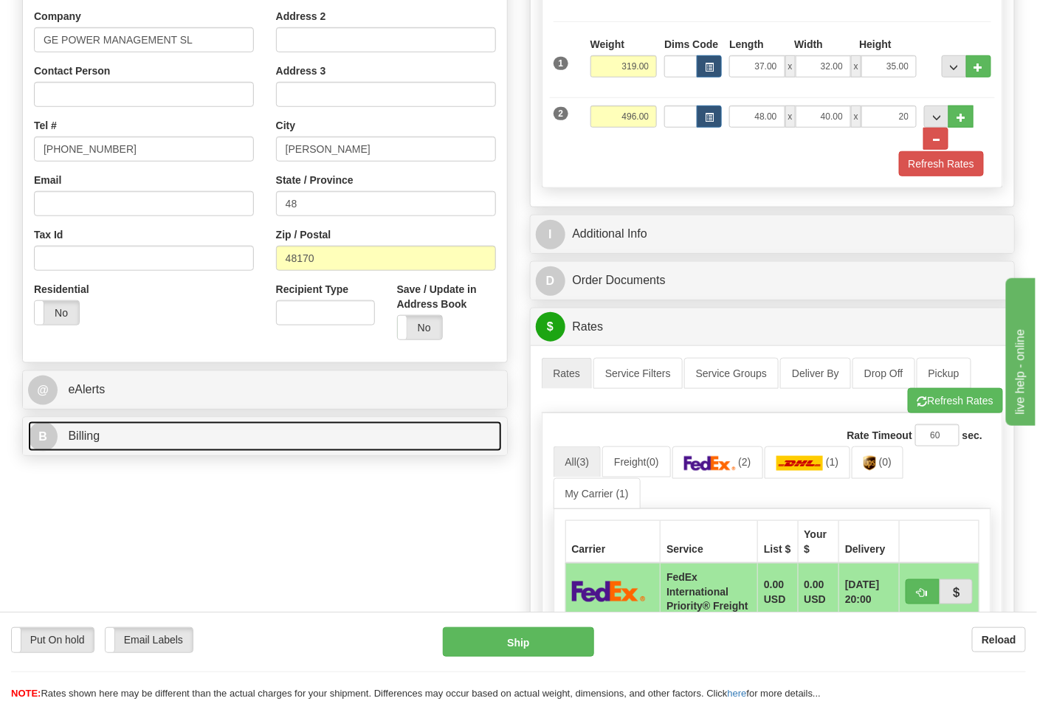
type input "20.00"
click at [111, 447] on link "B Billing" at bounding box center [265, 437] width 474 height 30
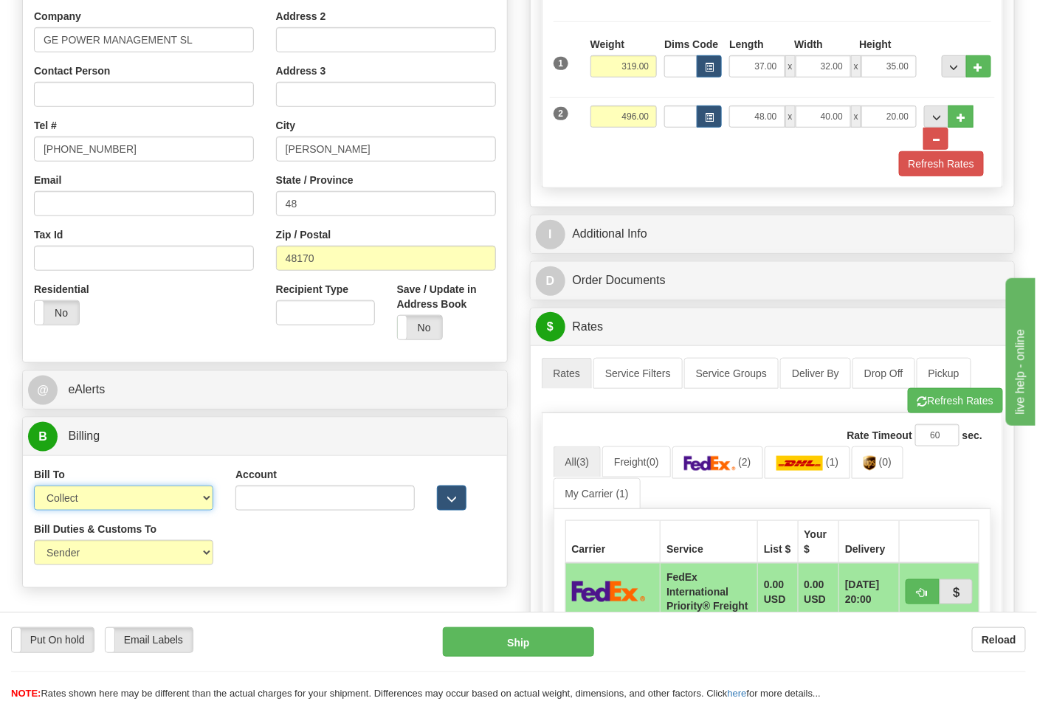
click at [104, 503] on select "Sender Recipient Third Party Collect" at bounding box center [123, 498] width 179 height 25
select select "2"
click at [34, 487] on select "Sender Recipient Third Party Collect" at bounding box center [123, 498] width 179 height 25
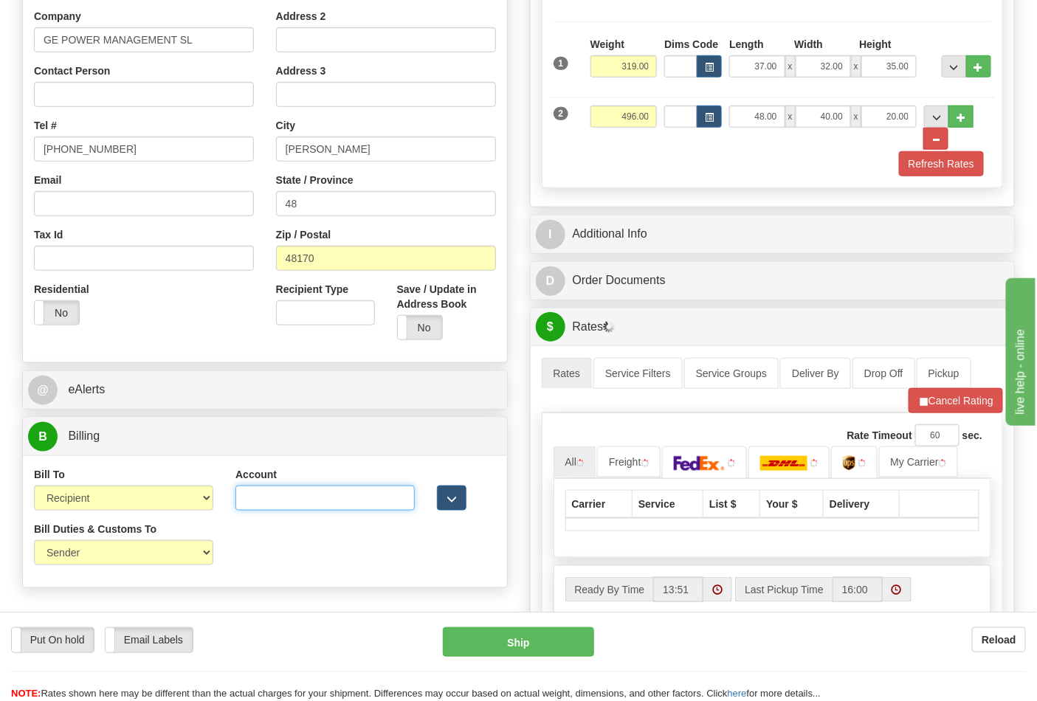
click at [261, 496] on input "Account" at bounding box center [324, 498] width 179 height 25
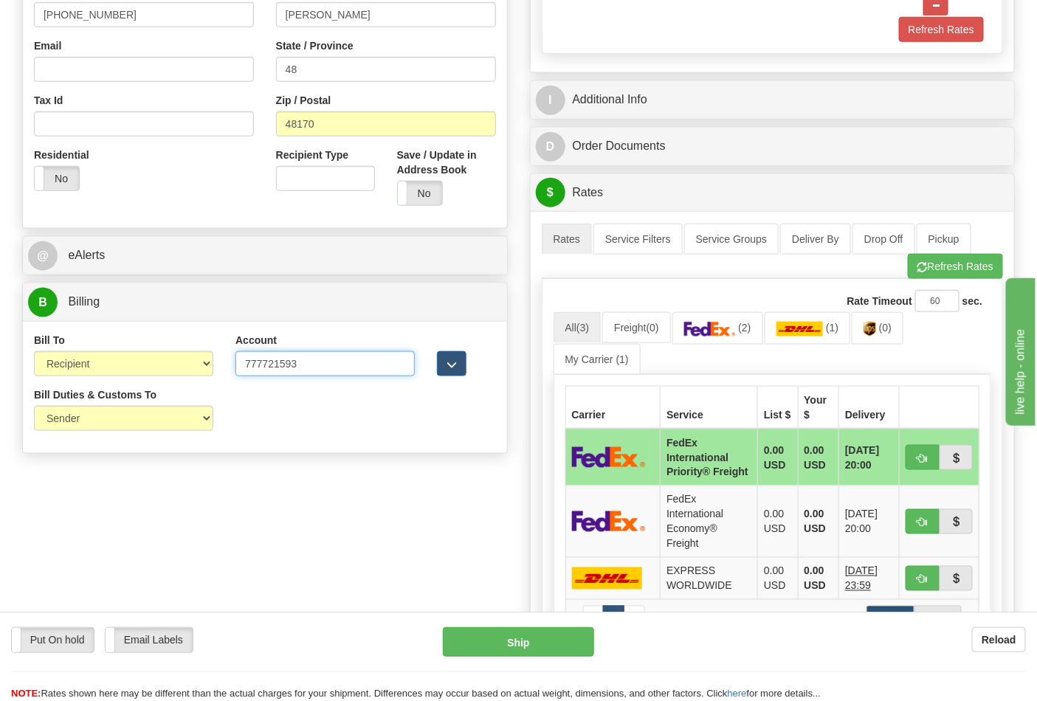
scroll to position [492, 0]
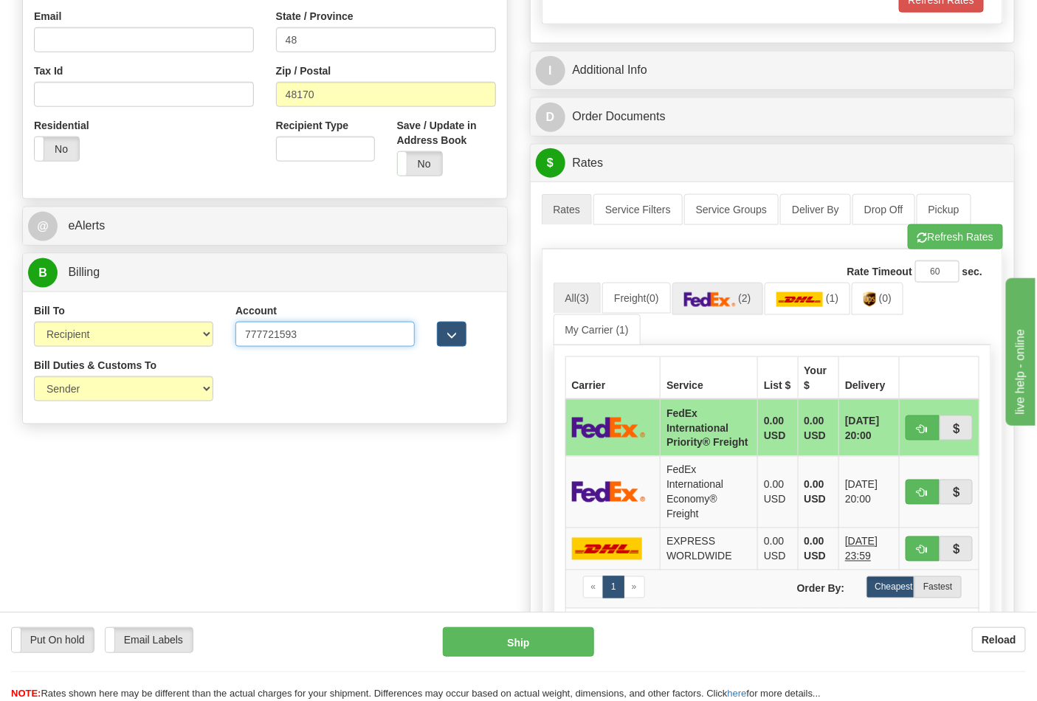
type input "777721593"
click at [732, 307] on img at bounding box center [710, 299] width 52 height 15
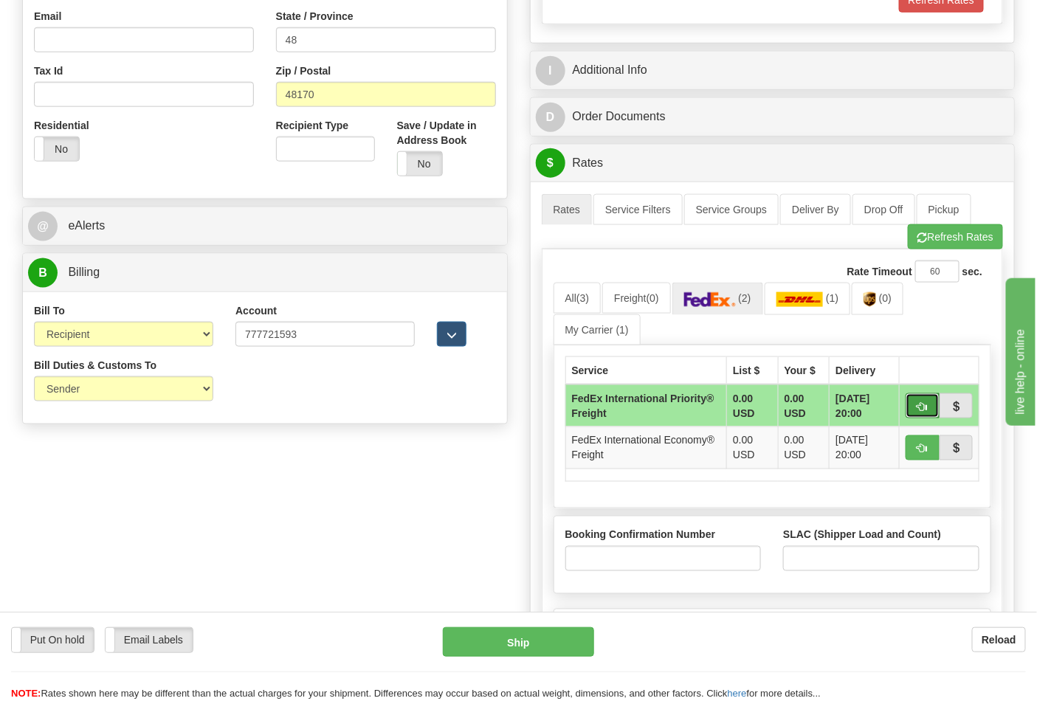
click at [927, 407] on span "button" at bounding box center [923, 407] width 10 height 10
type input "70"
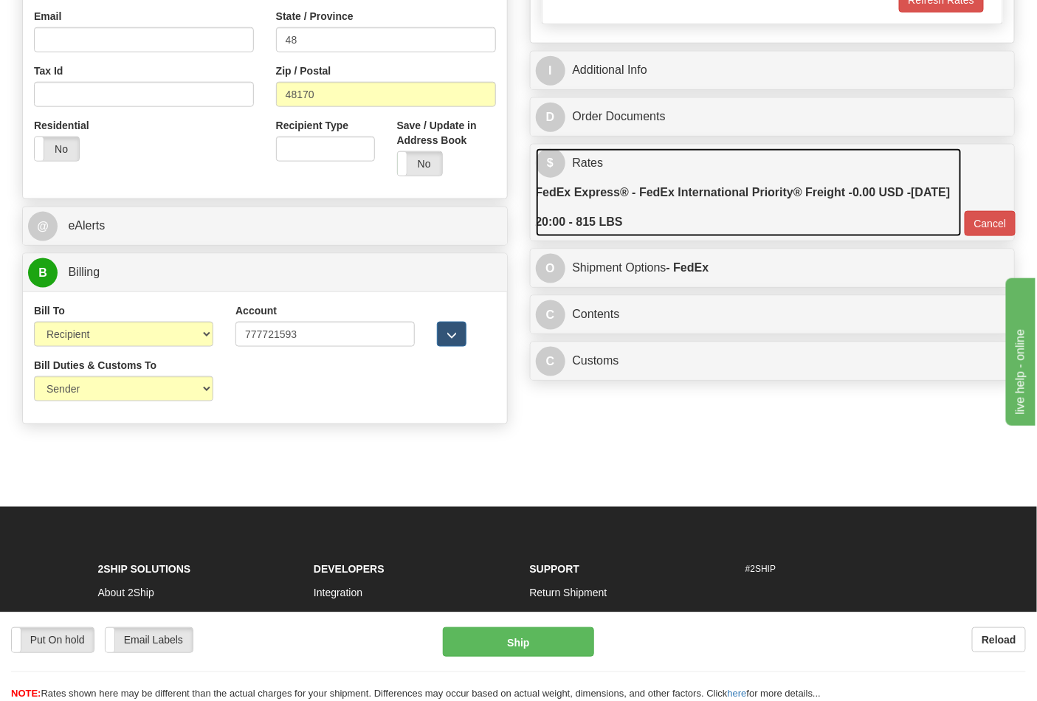
click at [735, 170] on link "$ Rates FedEx Express® - FedEx International Priority® Freight - 0.00 USD - 09/…" at bounding box center [749, 192] width 426 height 89
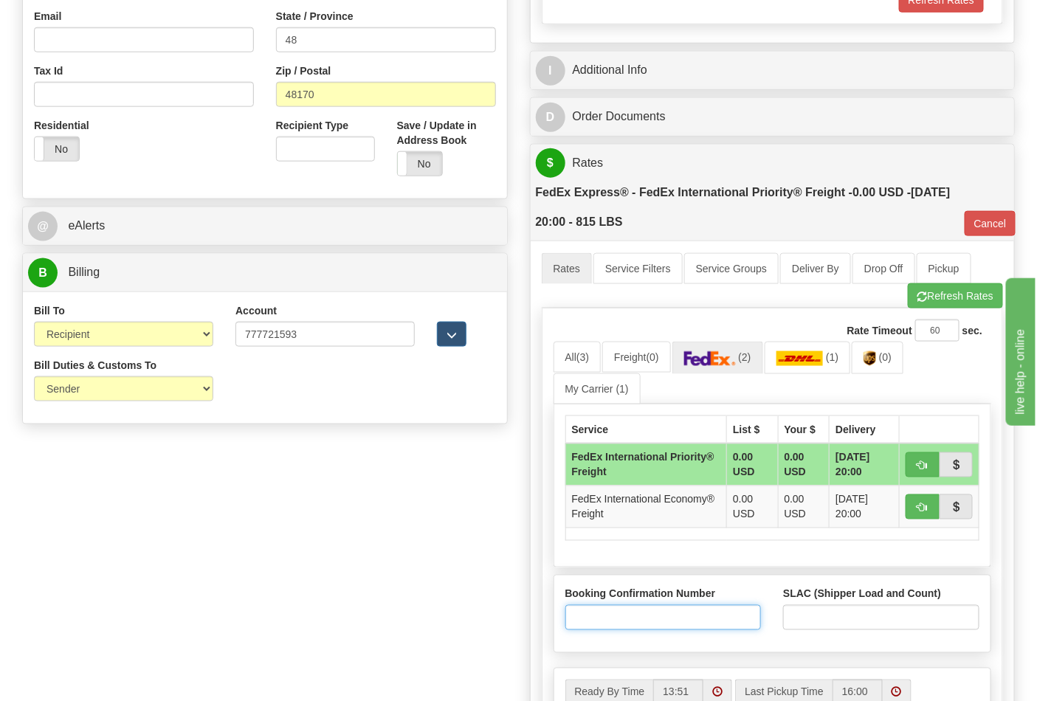
click at [669, 620] on input "Booking Confirmation Number" at bounding box center [663, 617] width 196 height 25
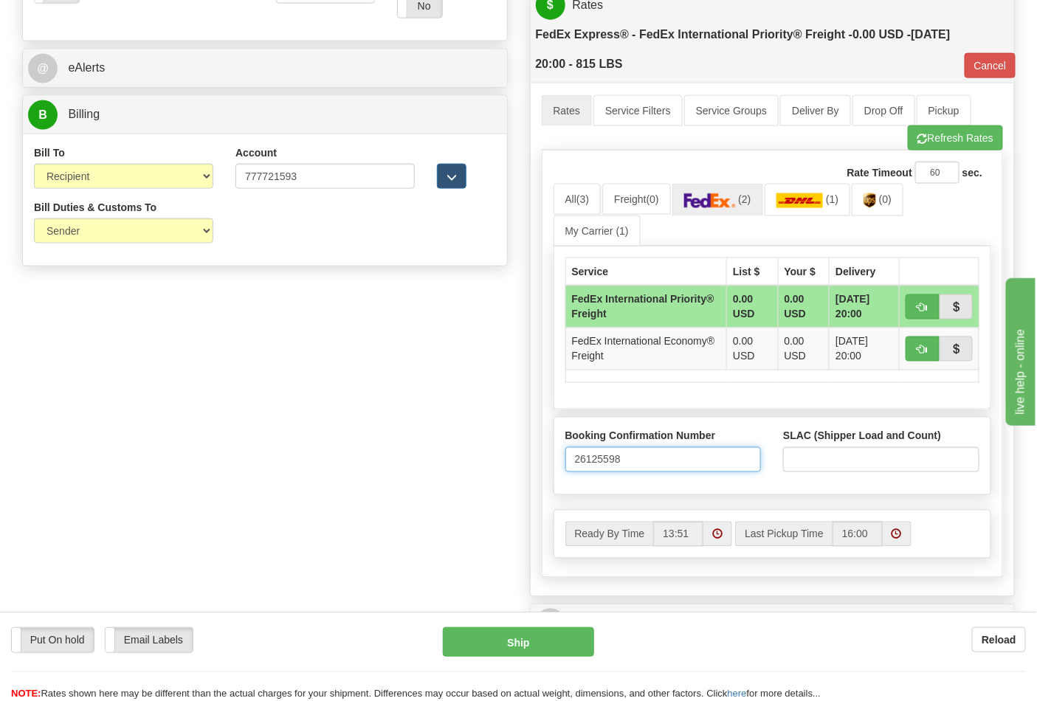
scroll to position [656, 0]
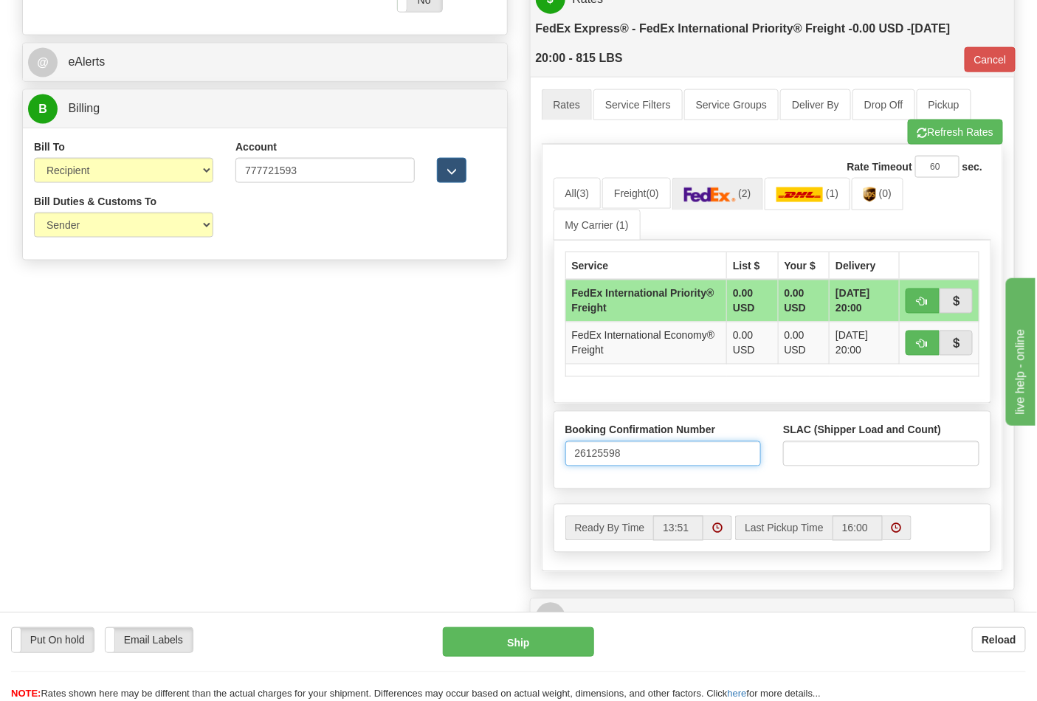
type input "26125598"
click at [824, 453] on input "SLAC (Shipper Load and Count)" at bounding box center [881, 453] width 196 height 25
type input "1"
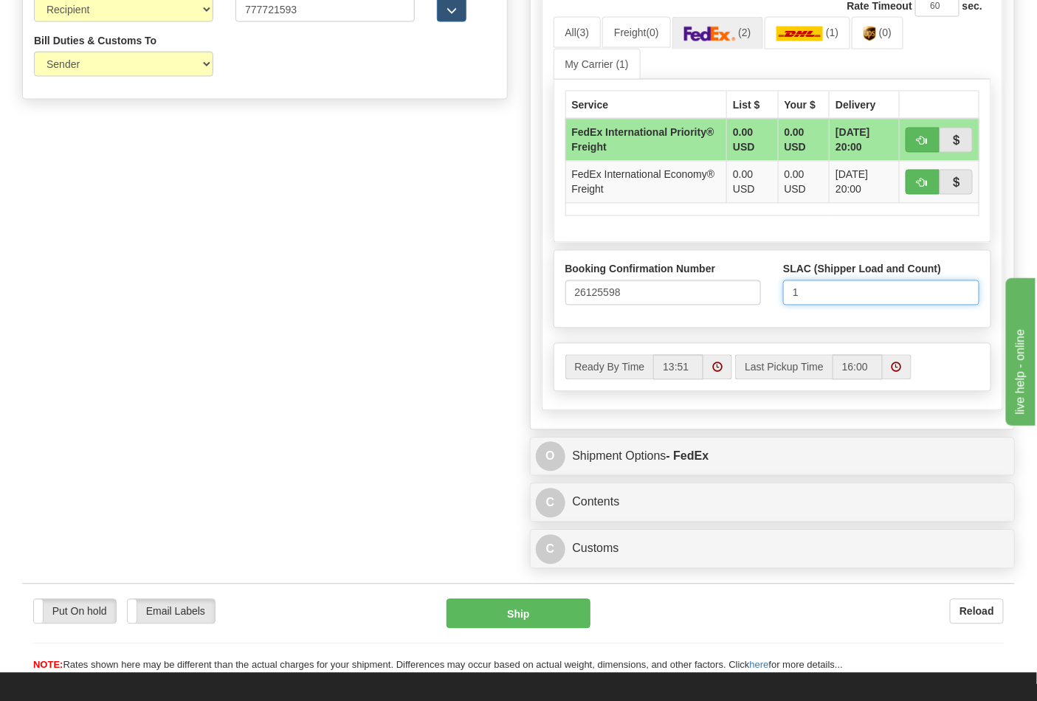
scroll to position [820, 0]
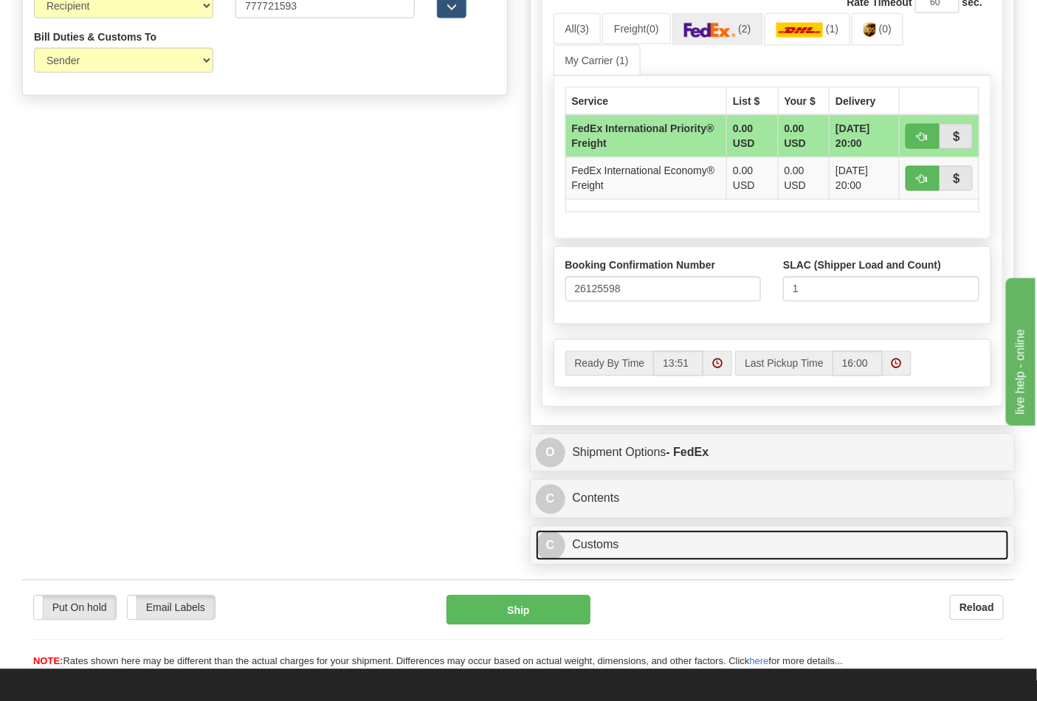
click at [579, 540] on link "C Customs" at bounding box center [773, 546] width 474 height 30
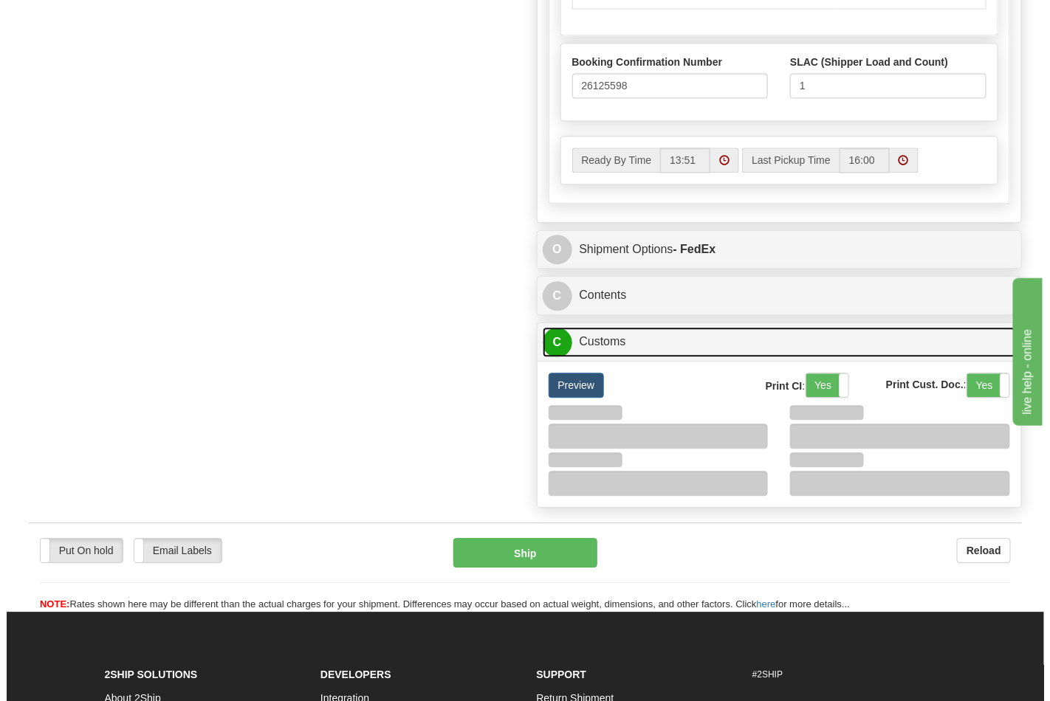
scroll to position [1066, 0]
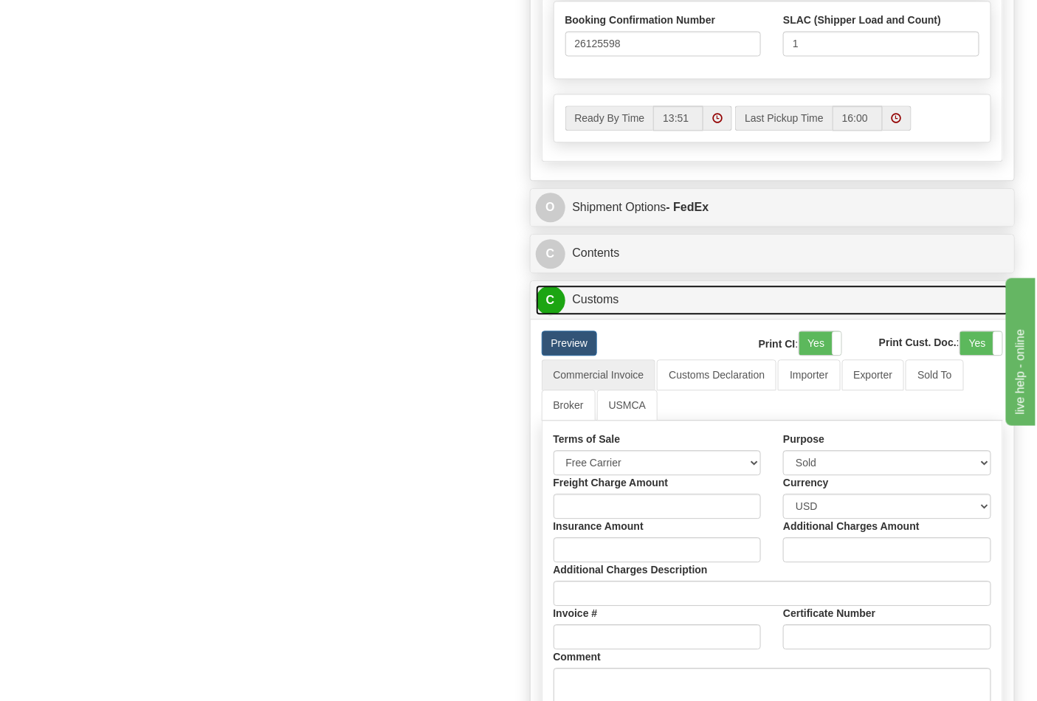
click at [578, 301] on link "C Customs" at bounding box center [773, 300] width 474 height 30
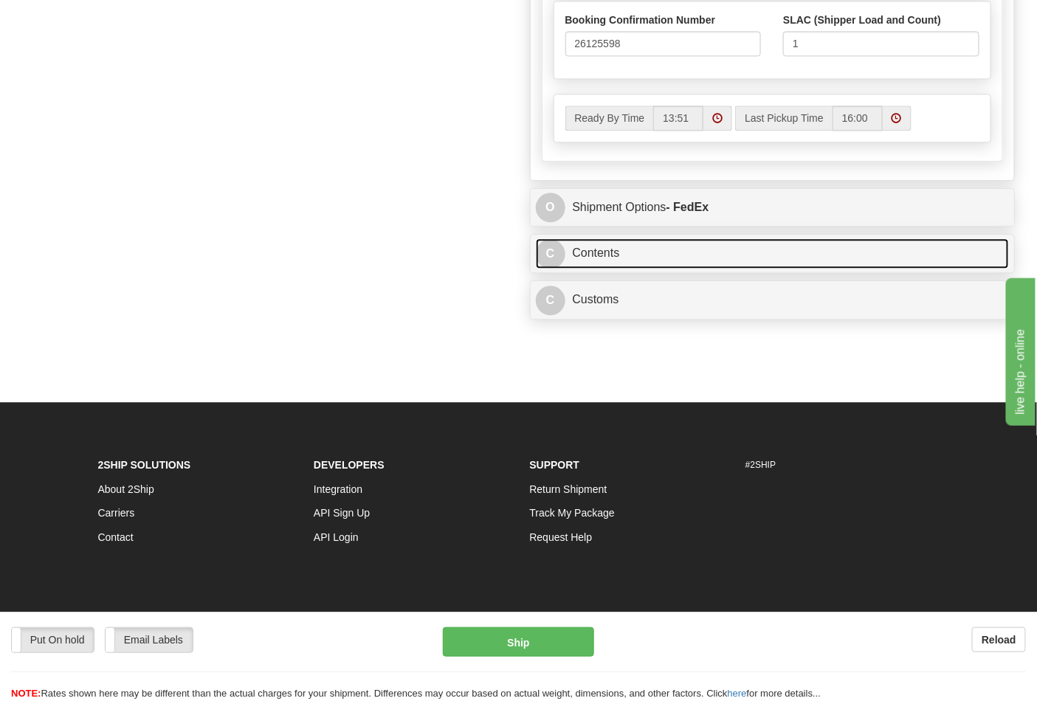
click at [589, 260] on link "C Contents" at bounding box center [773, 253] width 474 height 30
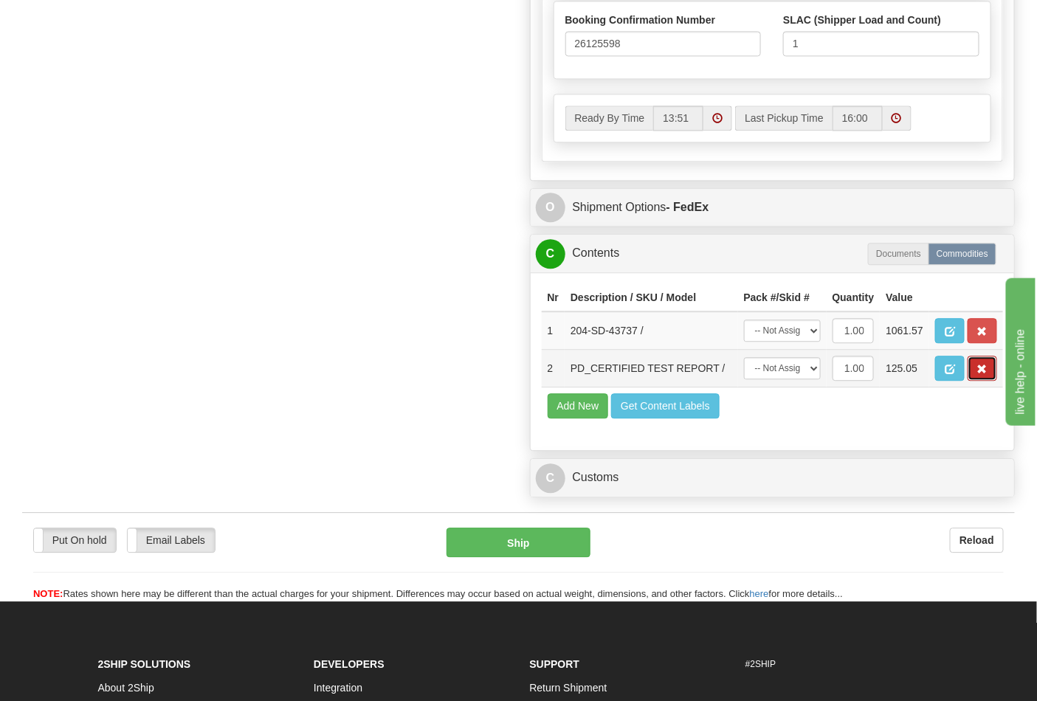
click at [980, 374] on span "button" at bounding box center [982, 370] width 10 height 10
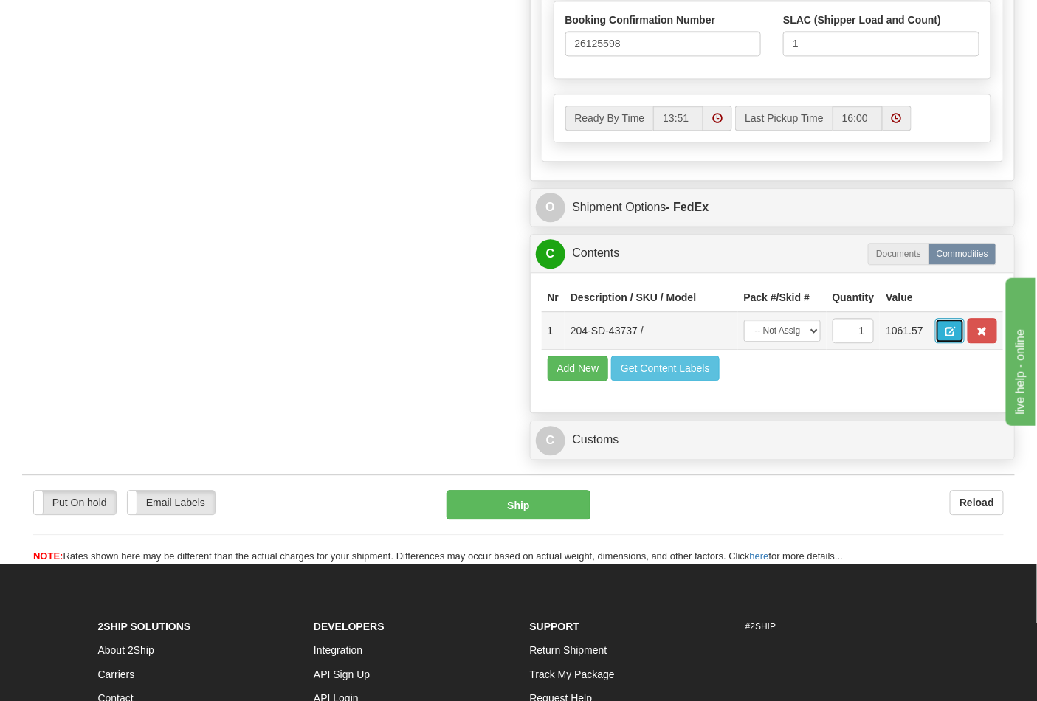
click at [965, 334] on button "button" at bounding box center [950, 330] width 30 height 25
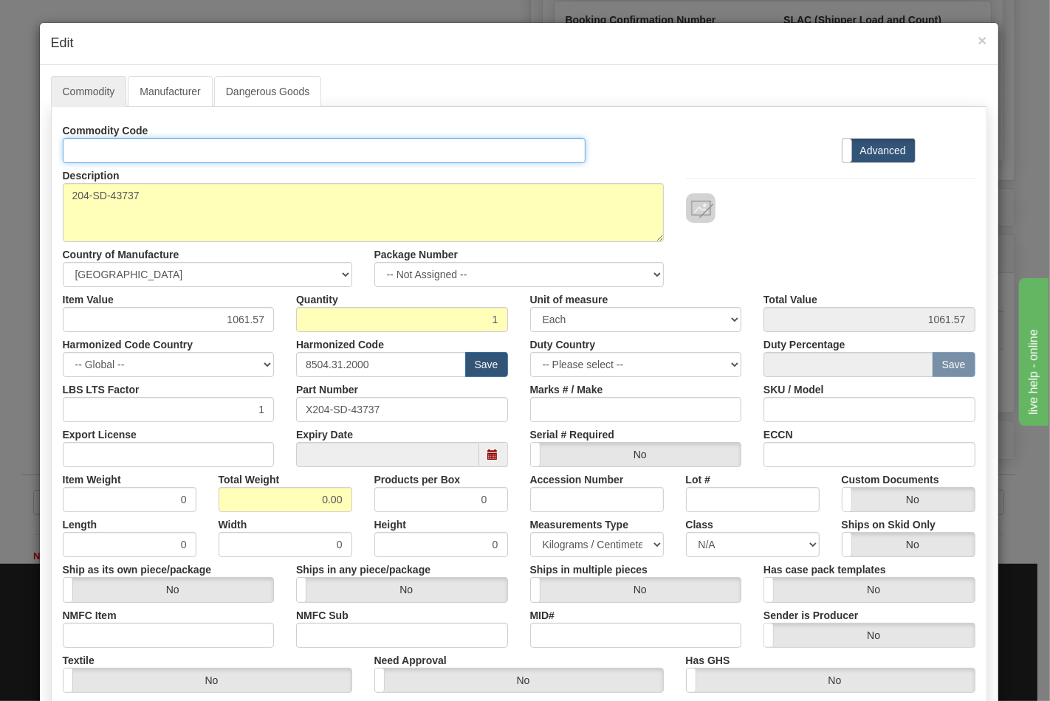
click at [100, 149] on input "Id" at bounding box center [324, 150] width 523 height 25
type input "TRANSFORMERS"
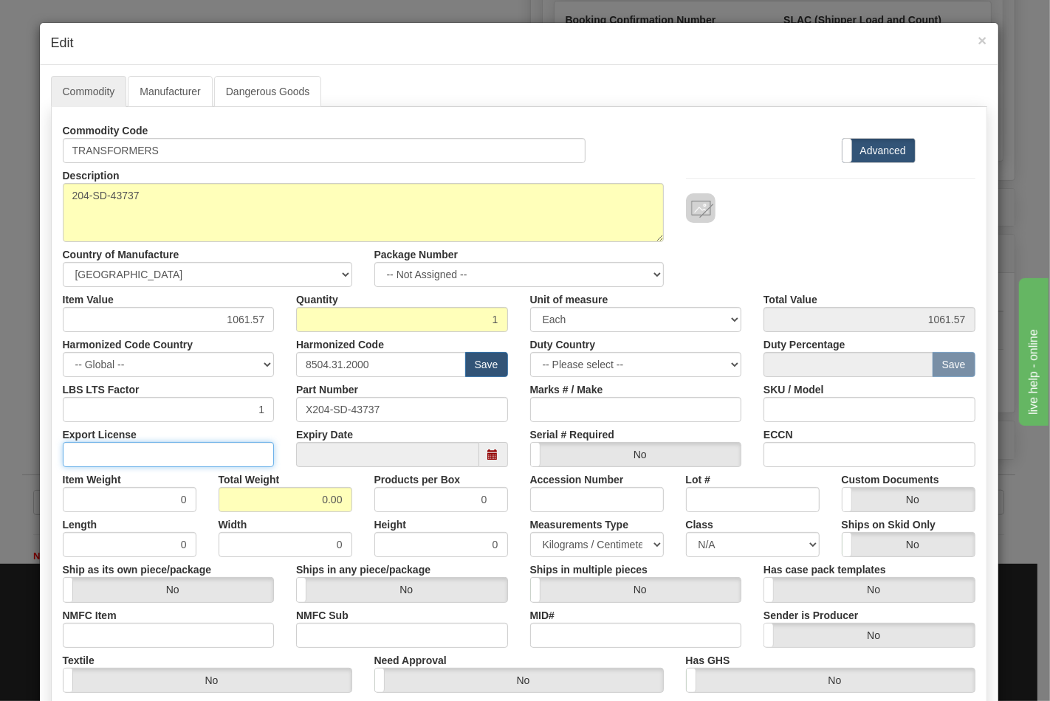
click at [126, 452] on input "Export License" at bounding box center [169, 454] width 212 height 25
type input "NLR"
click at [844, 436] on div "ECCN" at bounding box center [869, 444] width 234 height 45
drag, startPoint x: 839, startPoint y: 444, endPoint x: 838, endPoint y: 456, distance: 12.6
click at [839, 444] on input "ECCN" at bounding box center [869, 454] width 212 height 25
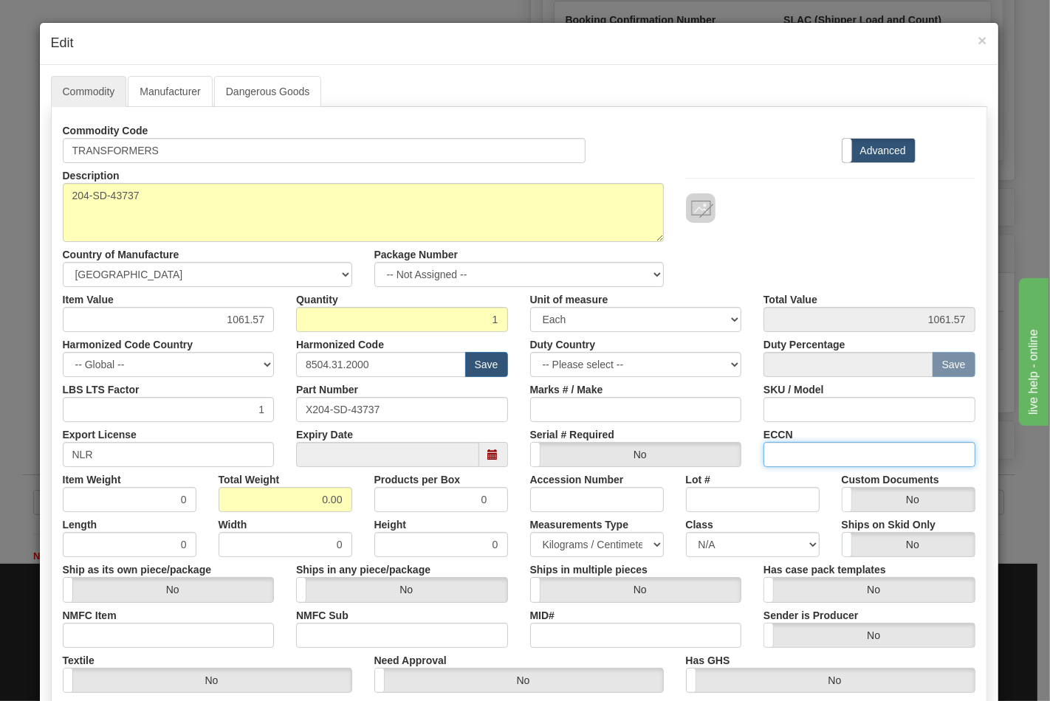
type input "EAR99"
drag, startPoint x: 292, startPoint y: 503, endPoint x: 391, endPoint y: 503, distance: 99.7
click at [391, 503] on div "Item Weight 0 Total Weight 0.00 Products per Box 0 Accession Number Lot # Custo…" at bounding box center [519, 489] width 935 height 45
type input "815"
type input "815.0000"
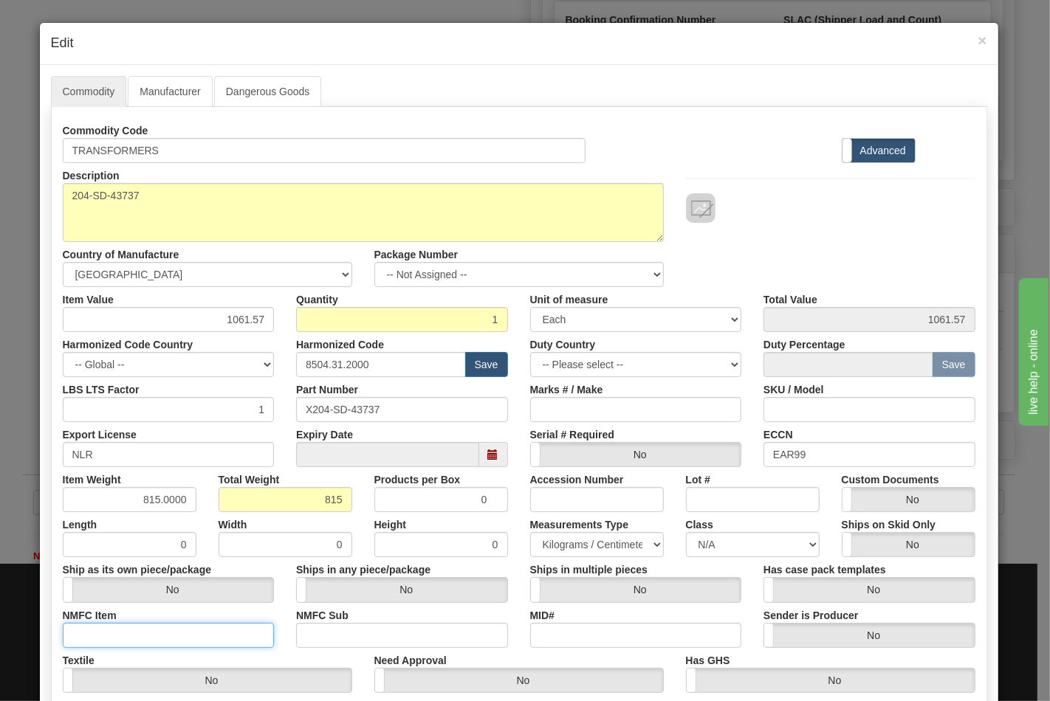
click at [185, 635] on input "NMFC Item" at bounding box center [169, 635] width 212 height 25
type input "63170"
click at [337, 633] on input "NMFC Sub" at bounding box center [402, 635] width 212 height 25
type input "4"
click at [706, 546] on select "N/A 50.0 55.0 60.0 65.0 70.0 85.0 92.5 100.0 125.0 175.0 250.0 300.0 400.0" at bounding box center [753, 544] width 134 height 25
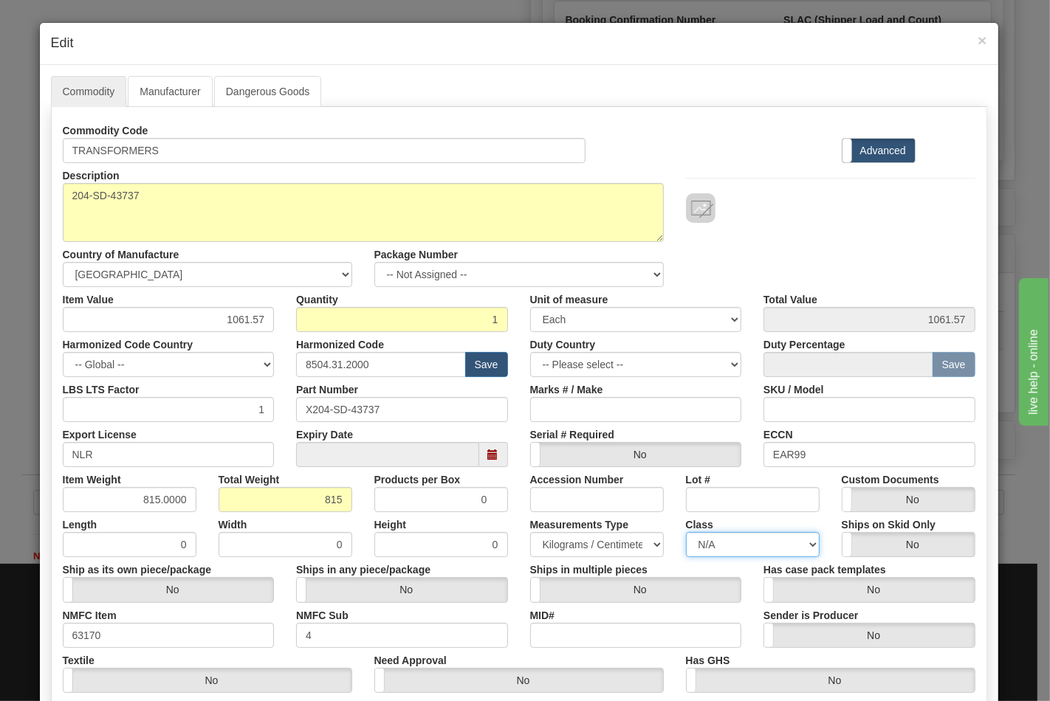
select select "70.0"
click at [686, 532] on select "N/A 50.0 55.0 60.0 65.0 70.0 85.0 92.5 100.0 125.0 175.0 250.0 300.0 400.0" at bounding box center [753, 544] width 134 height 25
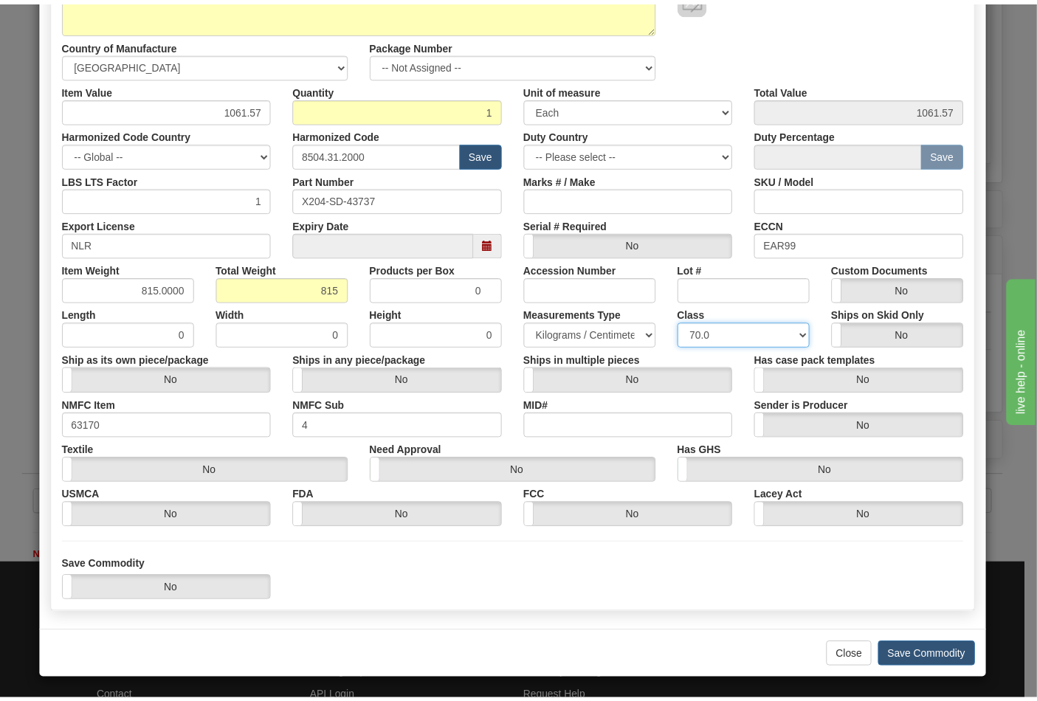
scroll to position [212, 0]
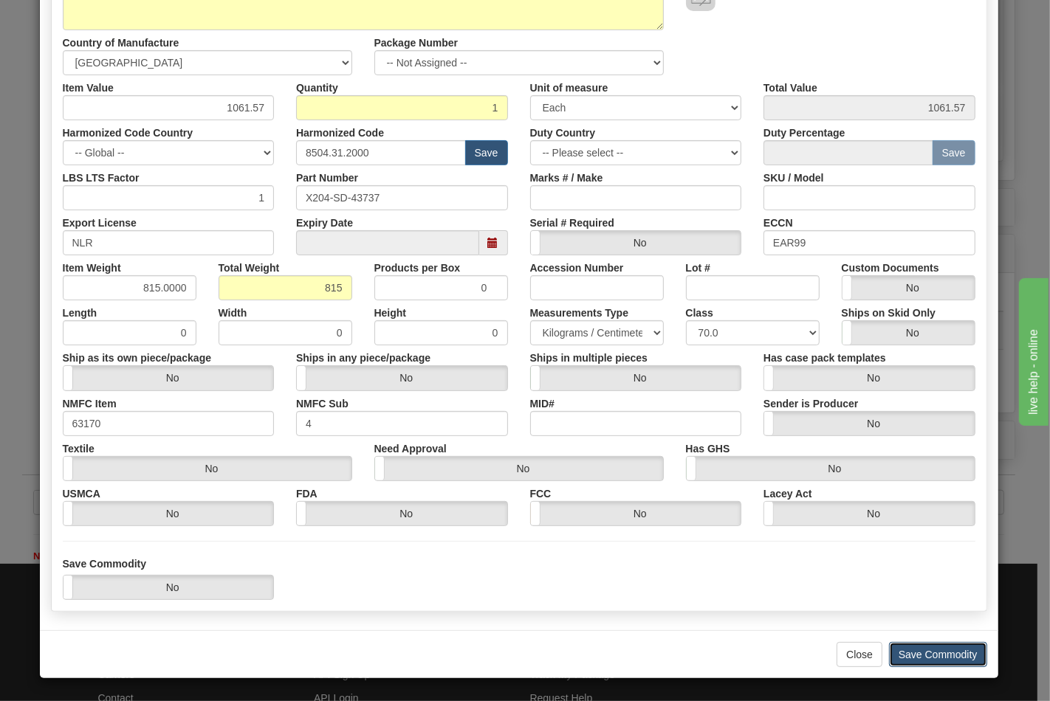
click at [915, 650] on button "Save Commodity" at bounding box center [938, 654] width 98 height 25
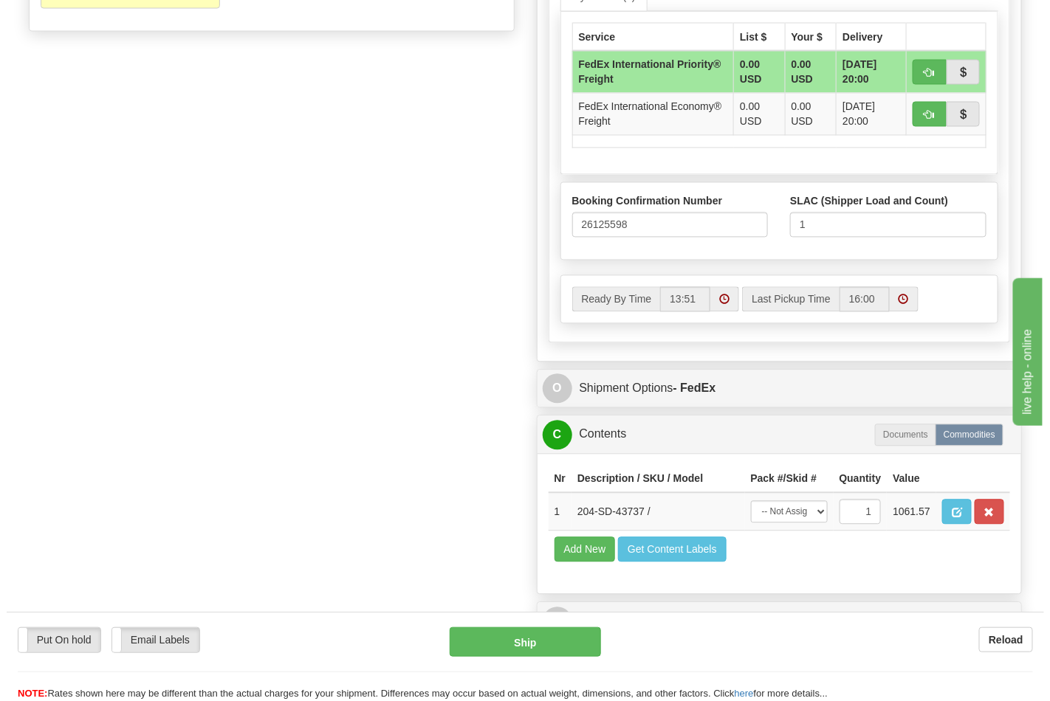
scroll to position [902, 0]
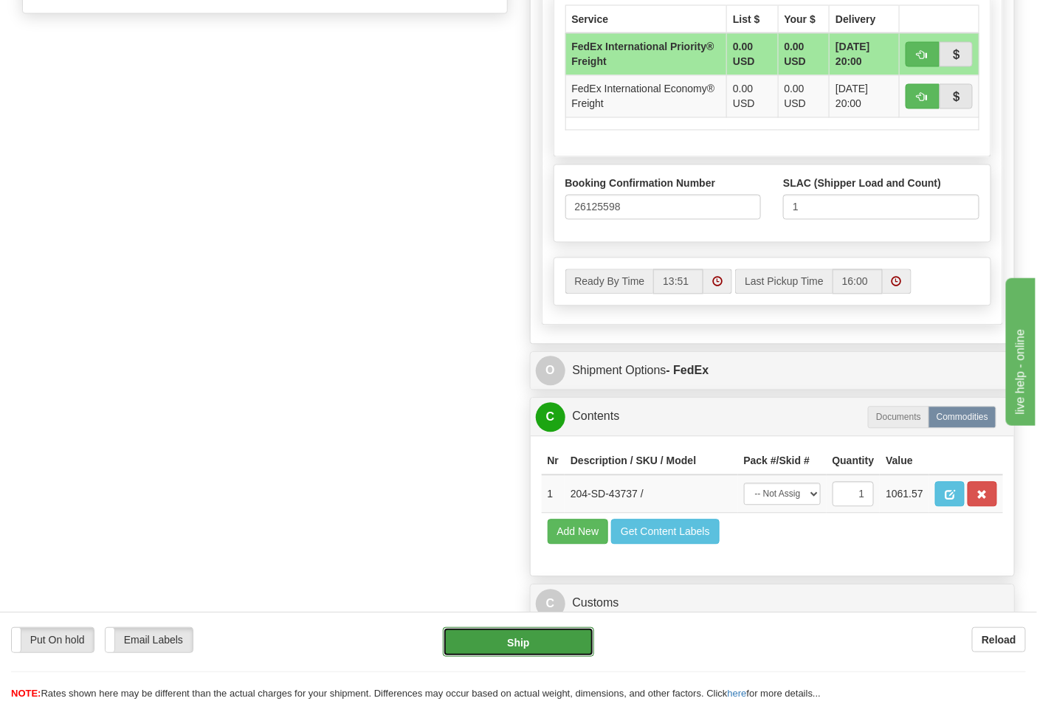
click at [540, 647] on button "Ship" at bounding box center [518, 642] width 151 height 30
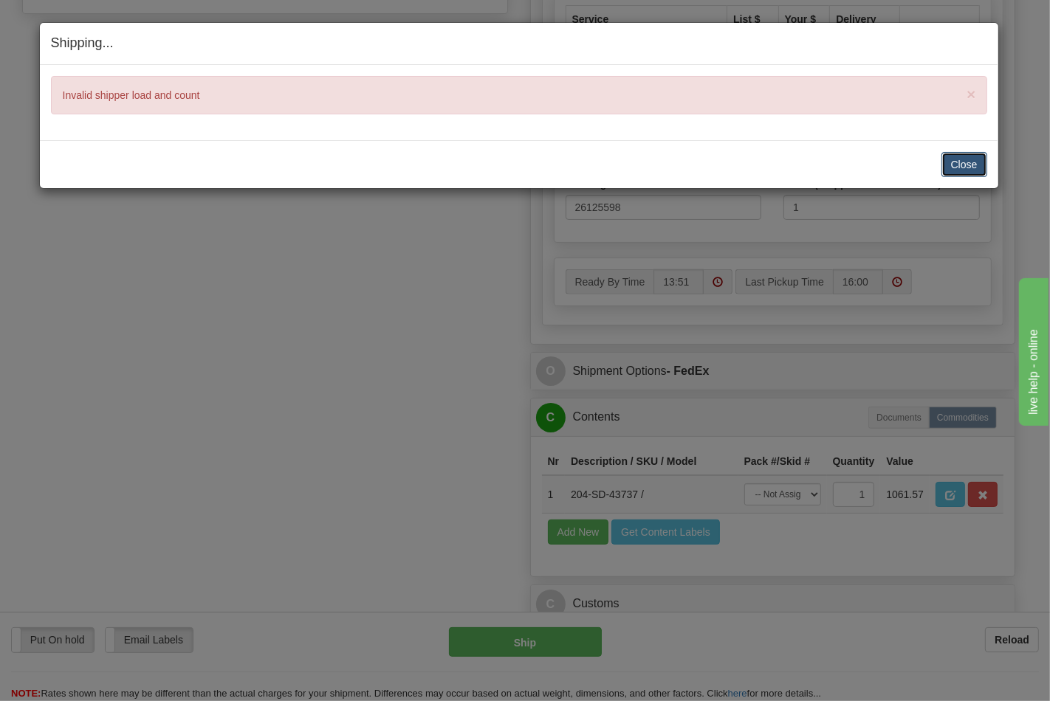
click at [977, 165] on button "Close" at bounding box center [964, 164] width 46 height 25
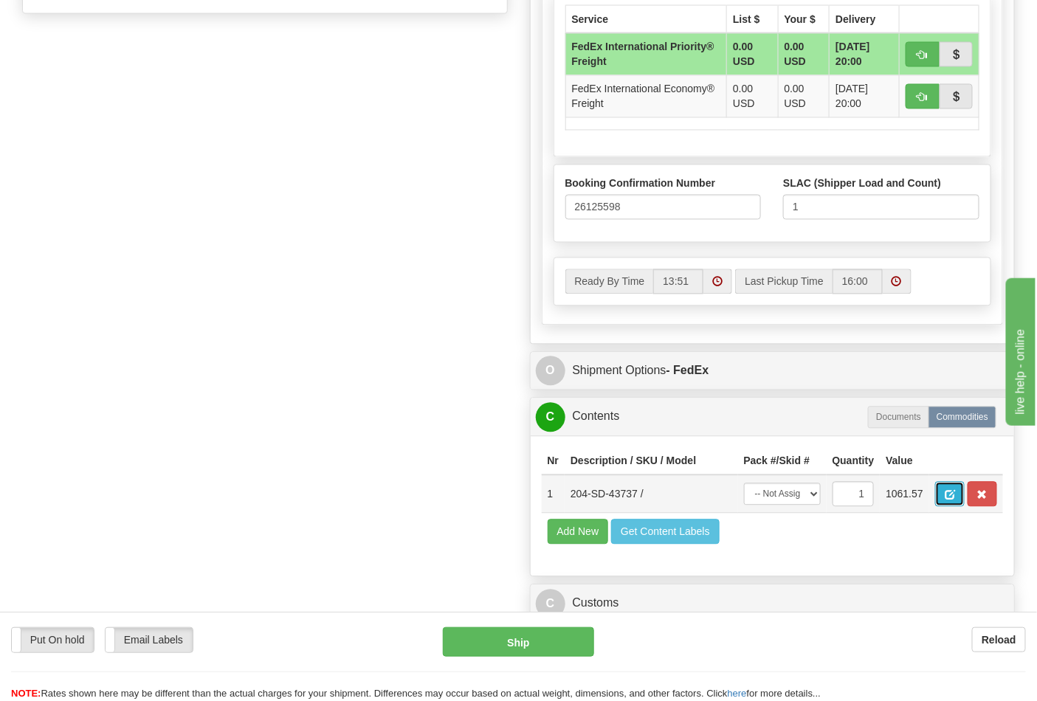
click at [965, 490] on button "button" at bounding box center [950, 494] width 30 height 25
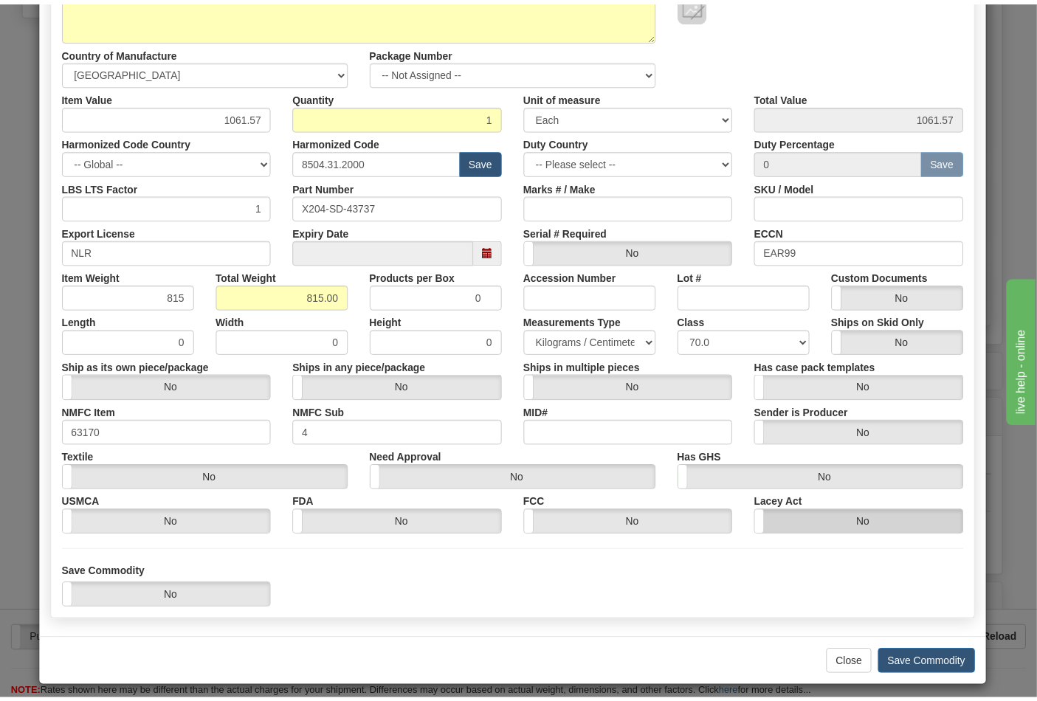
scroll to position [212, 0]
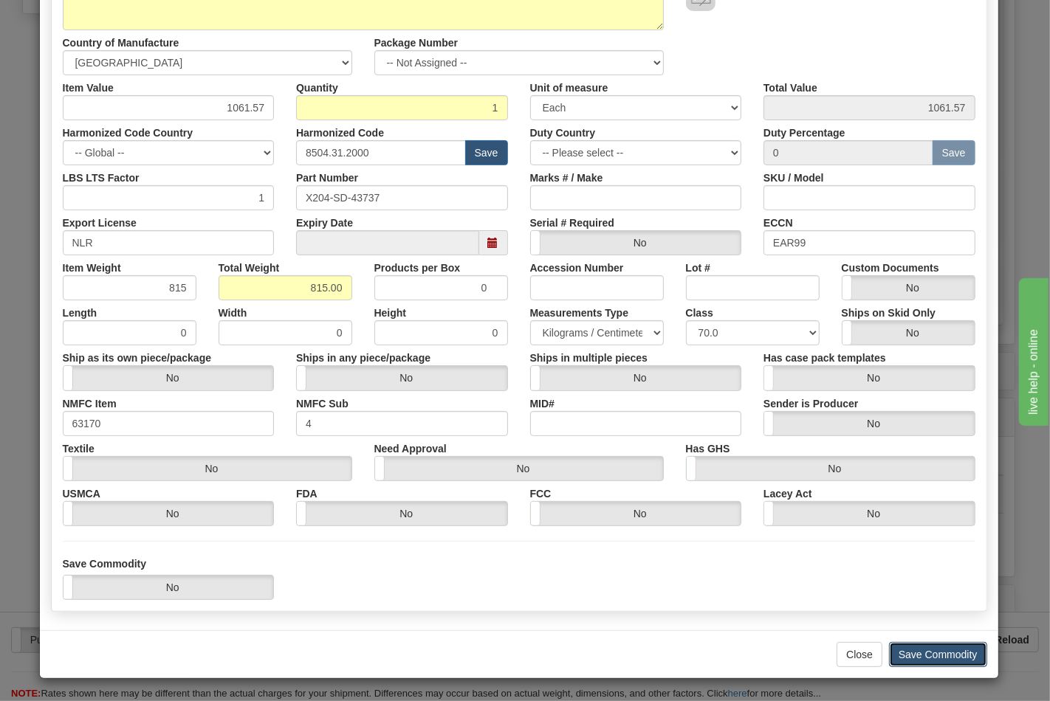
click at [926, 652] on button "Save Commodity" at bounding box center [938, 654] width 98 height 25
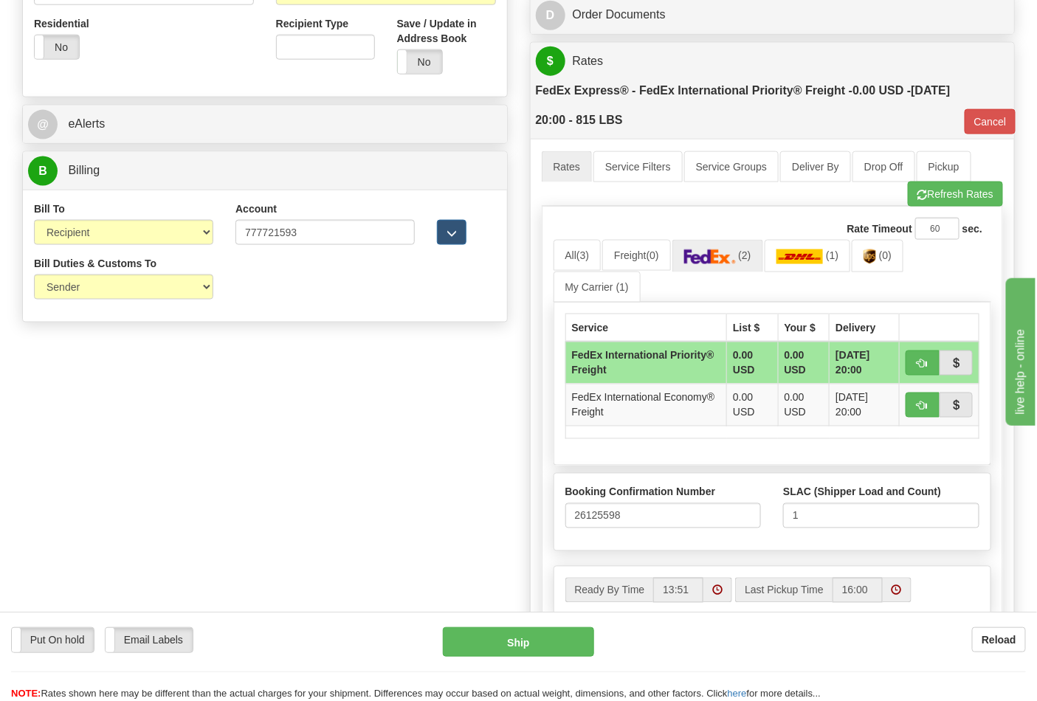
scroll to position [656, 0]
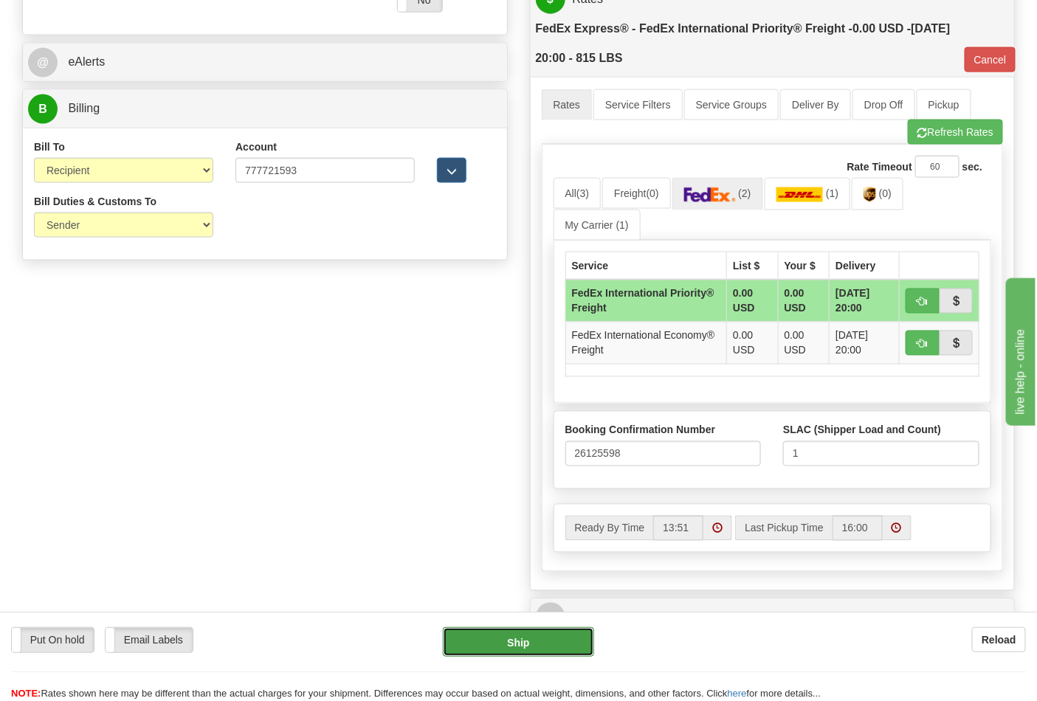
click at [507, 639] on button "Ship" at bounding box center [518, 642] width 151 height 30
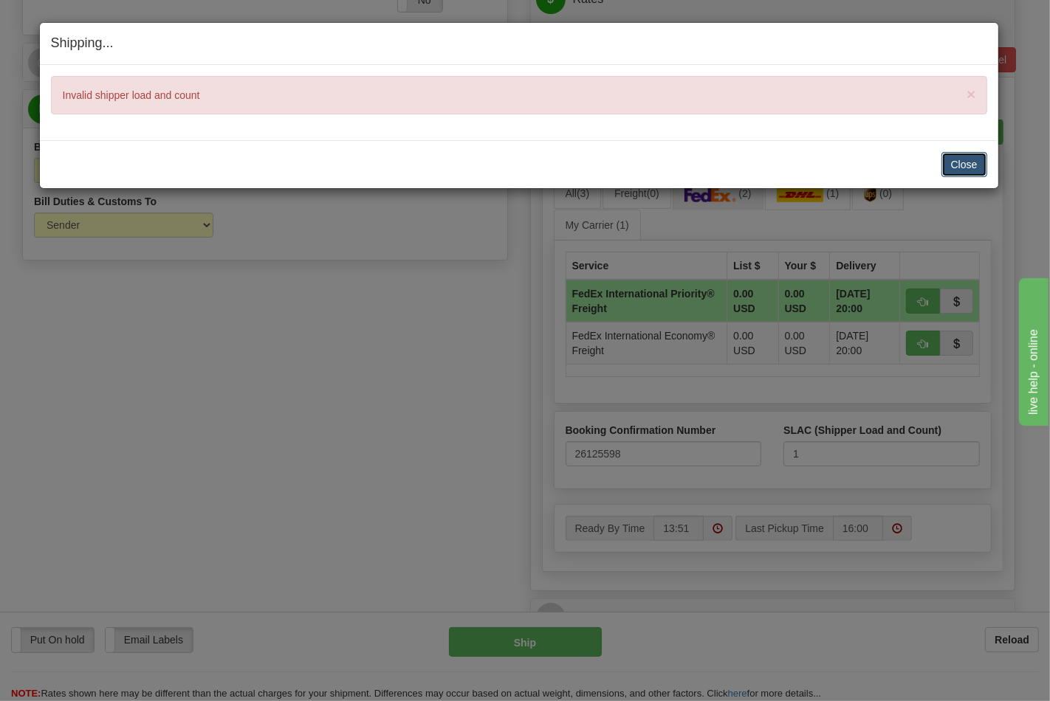
click at [954, 165] on button "Close" at bounding box center [964, 164] width 46 height 25
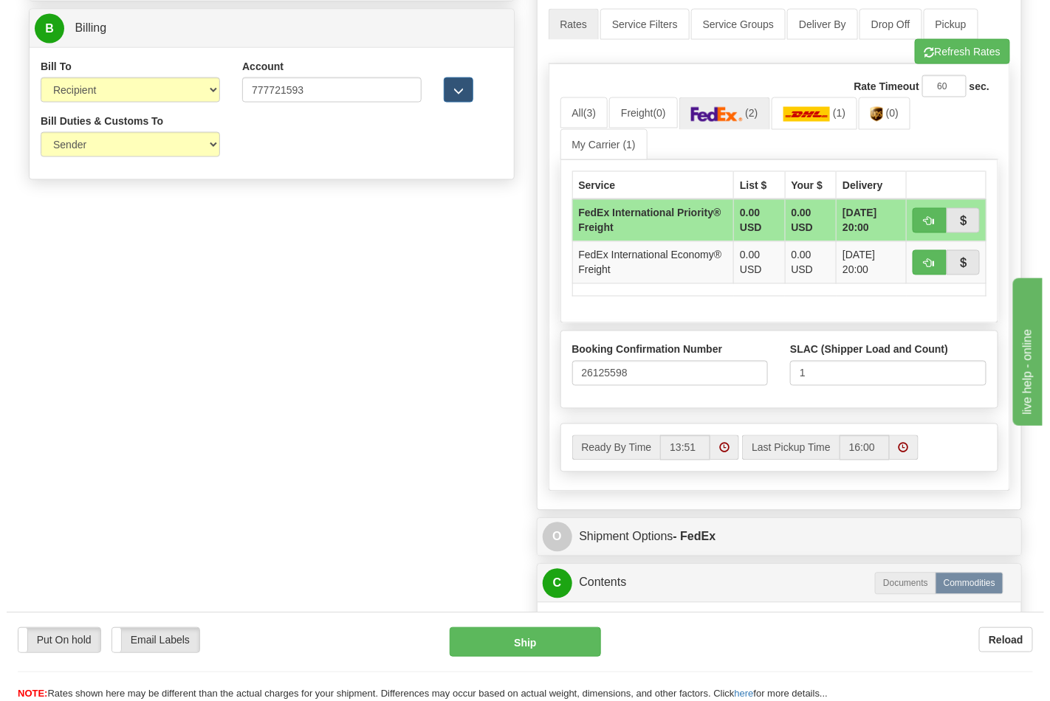
scroll to position [738, 0]
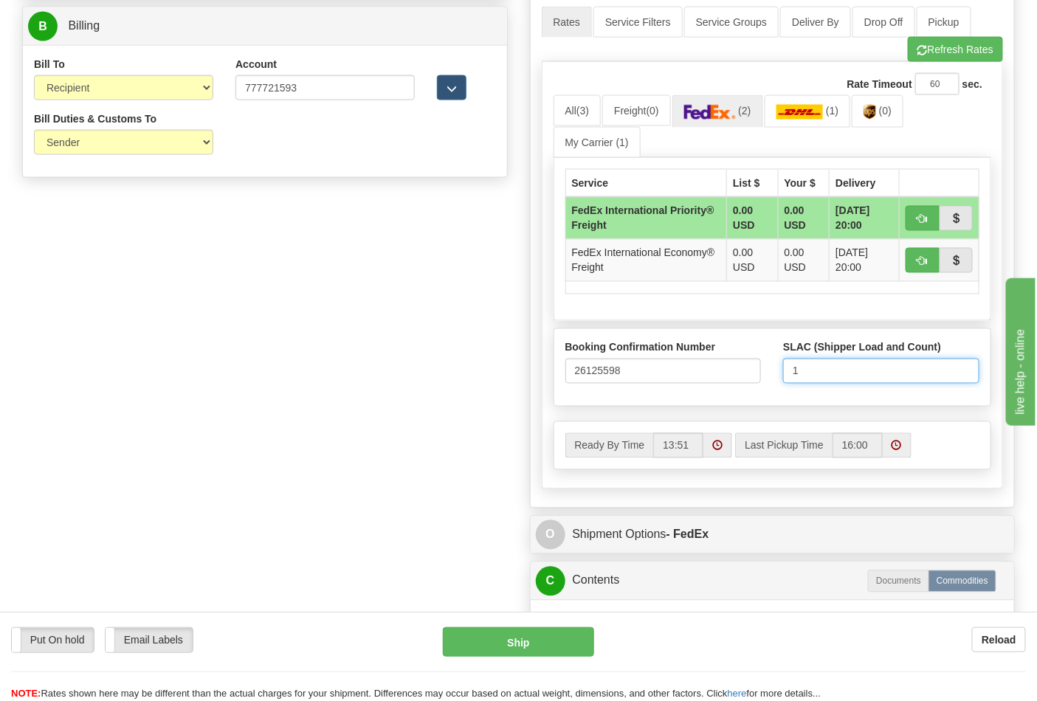
drag, startPoint x: 828, startPoint y: 379, endPoint x: 817, endPoint y: 379, distance: 10.4
click at [817, 379] on input "1" at bounding box center [881, 371] width 196 height 25
type input "2"
click at [576, 633] on button "Ship" at bounding box center [518, 642] width 151 height 30
